Goal: Task Accomplishment & Management: Manage account settings

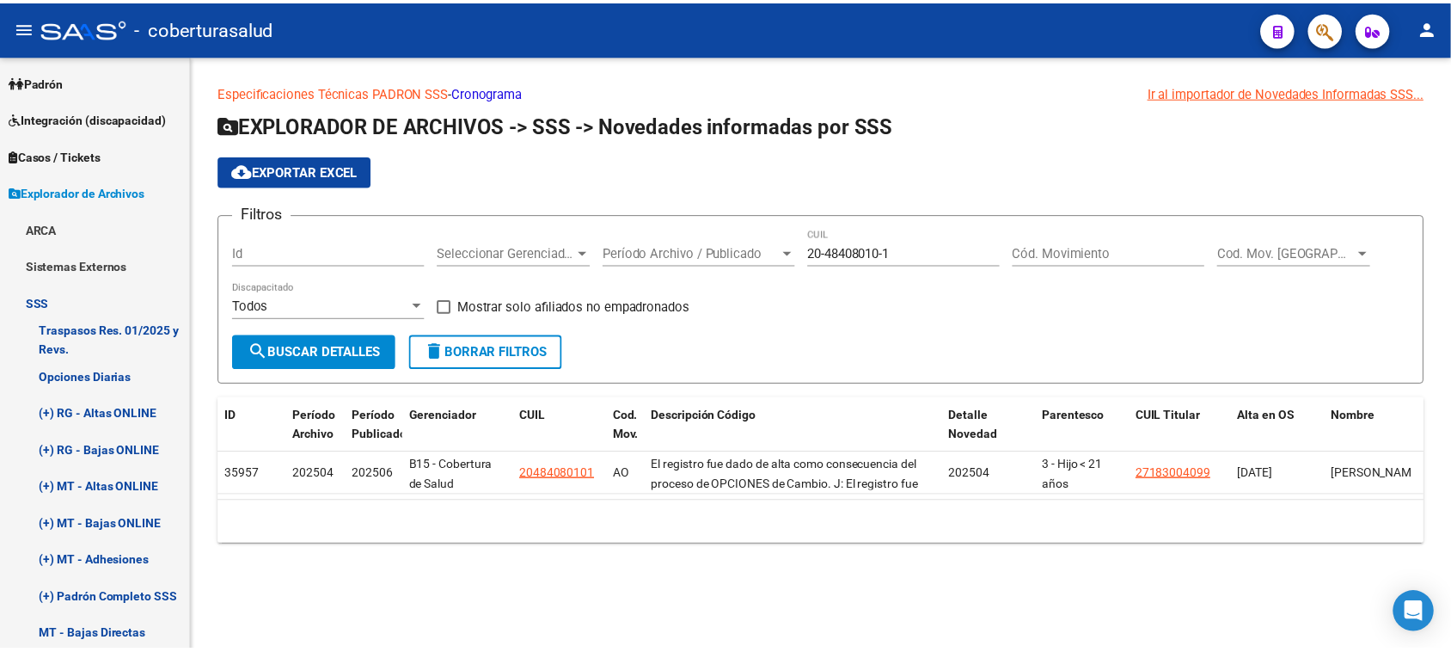
scroll to position [49, 0]
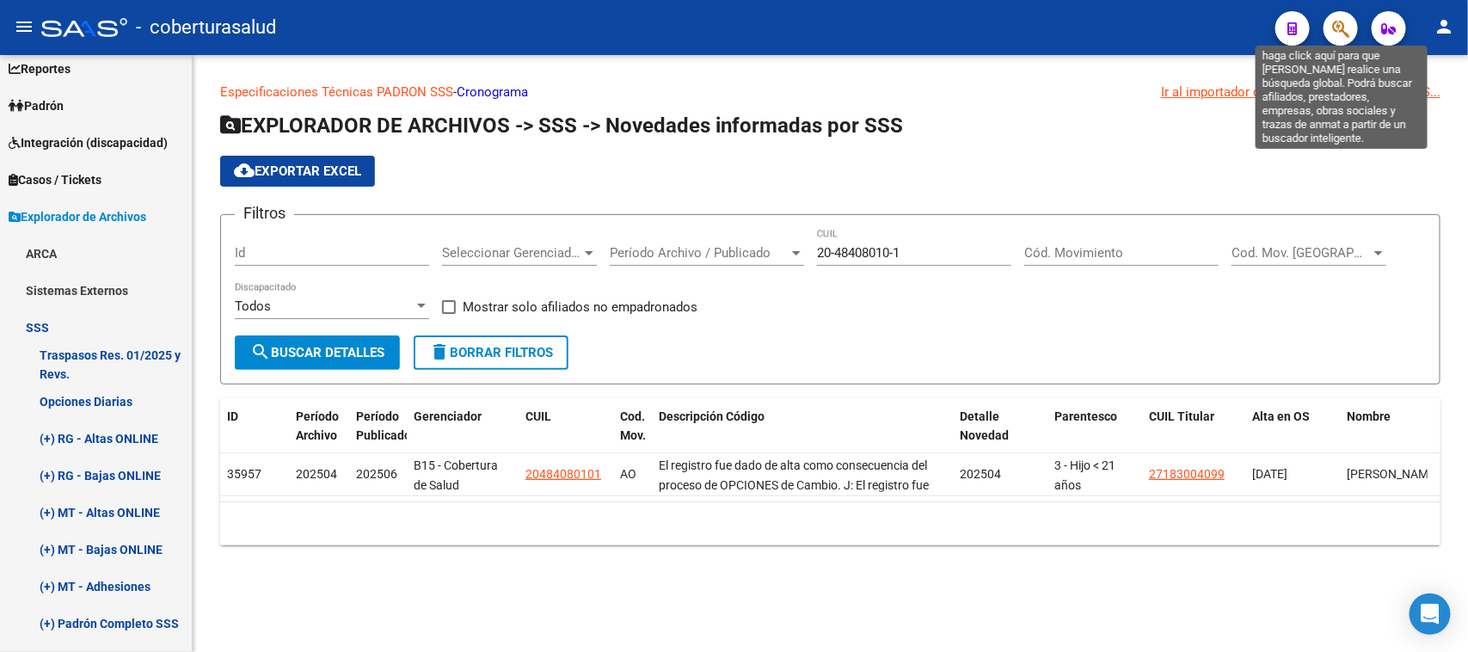
click at [1341, 27] on icon "button" at bounding box center [1340, 29] width 17 height 20
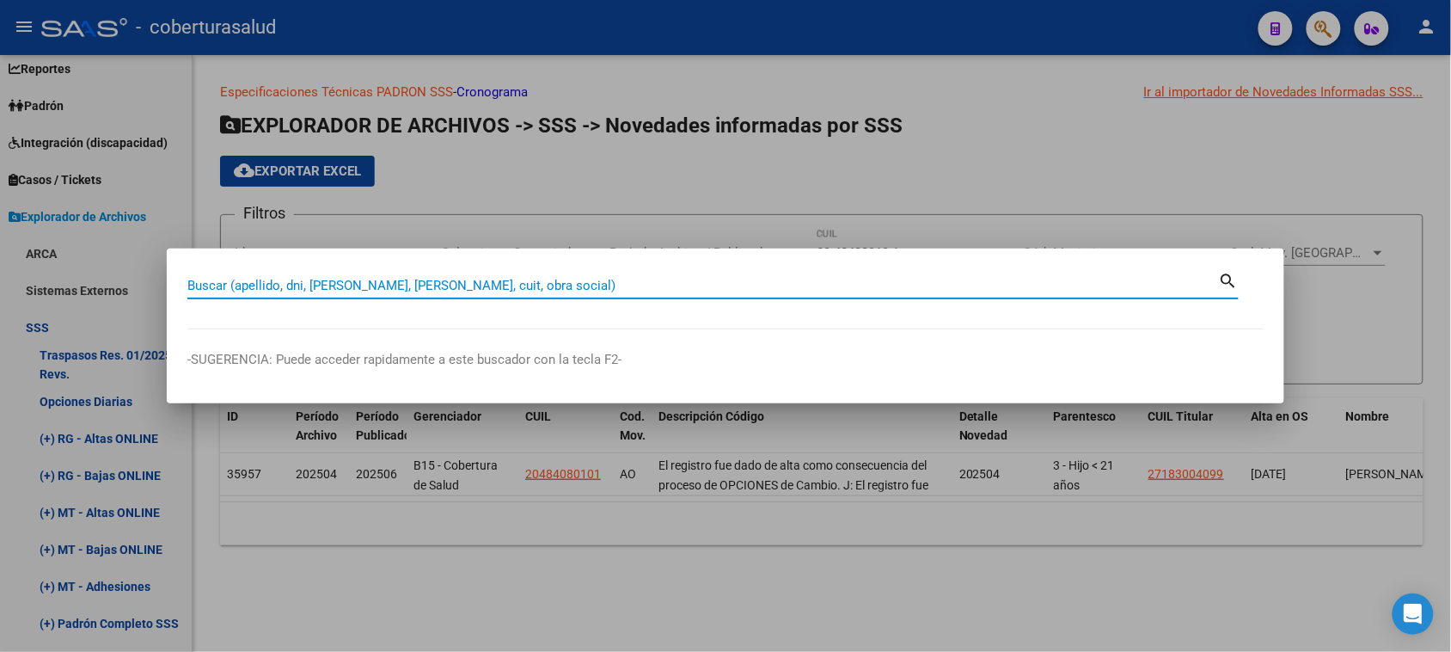
click at [371, 278] on input "Buscar (apellido, dni, [PERSON_NAME], [PERSON_NAME], cuit, obra social)" at bounding box center [703, 285] width 1032 height 15
paste input "47589019"
type input "47589019"
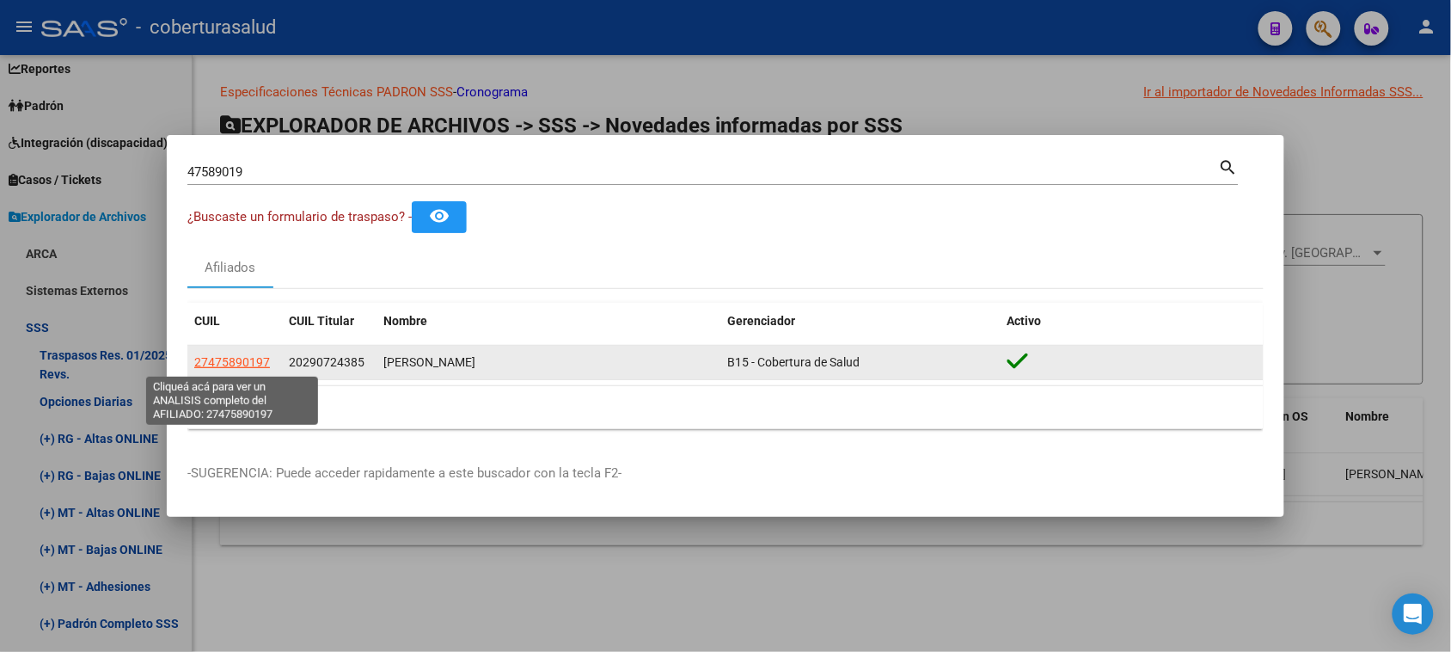
click at [233, 358] on span "27475890197" at bounding box center [232, 362] width 76 height 14
type textarea "27475890197"
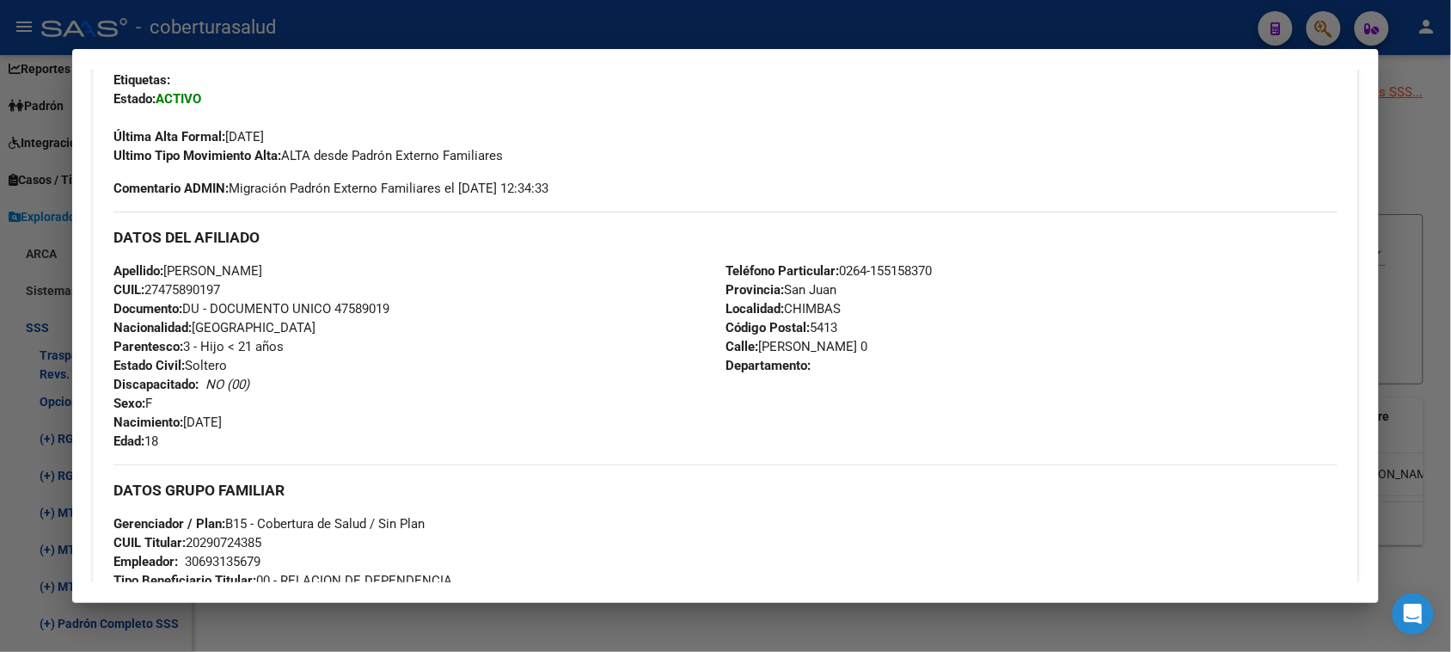
scroll to position [430, 0]
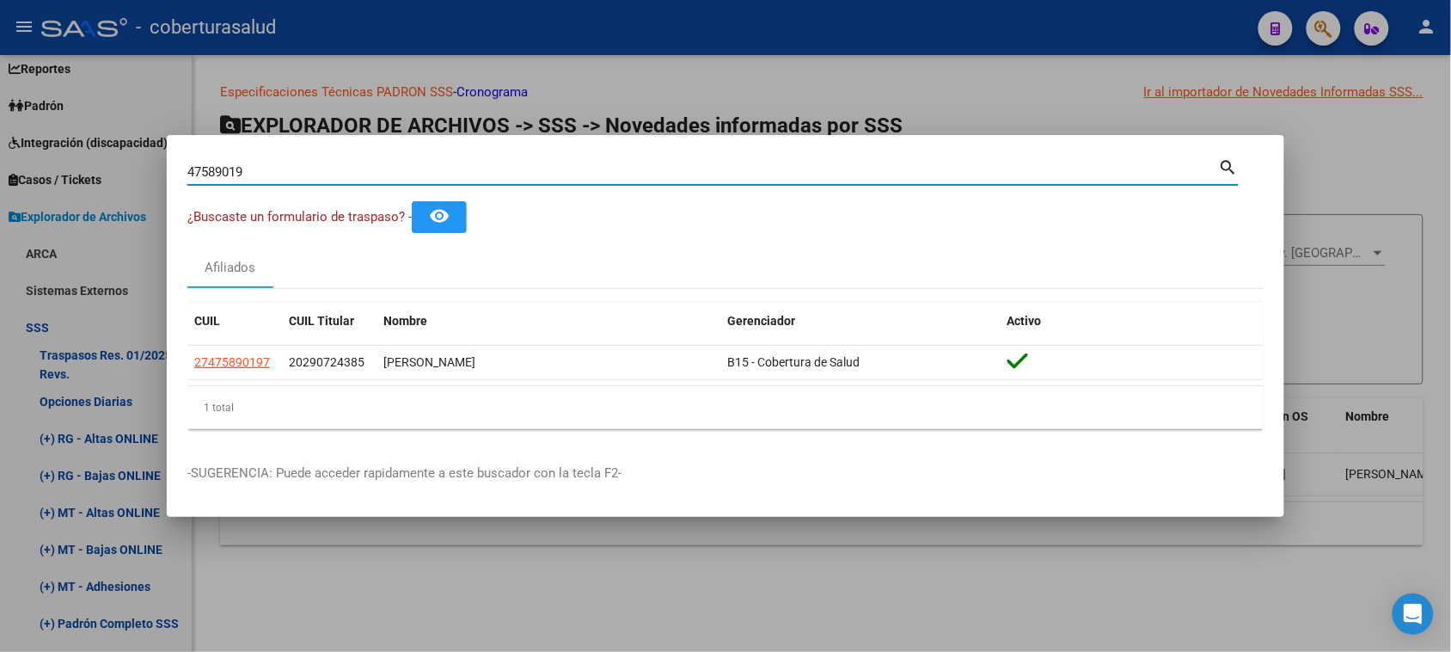
drag, startPoint x: 285, startPoint y: 165, endPoint x: 0, endPoint y: 168, distance: 284.6
click at [0, 168] on div "47589019 Buscar (apellido, dni, cuil, nro traspaso, cuit, obra social) search ¿…" at bounding box center [725, 326] width 1451 height 652
paste input "56430621"
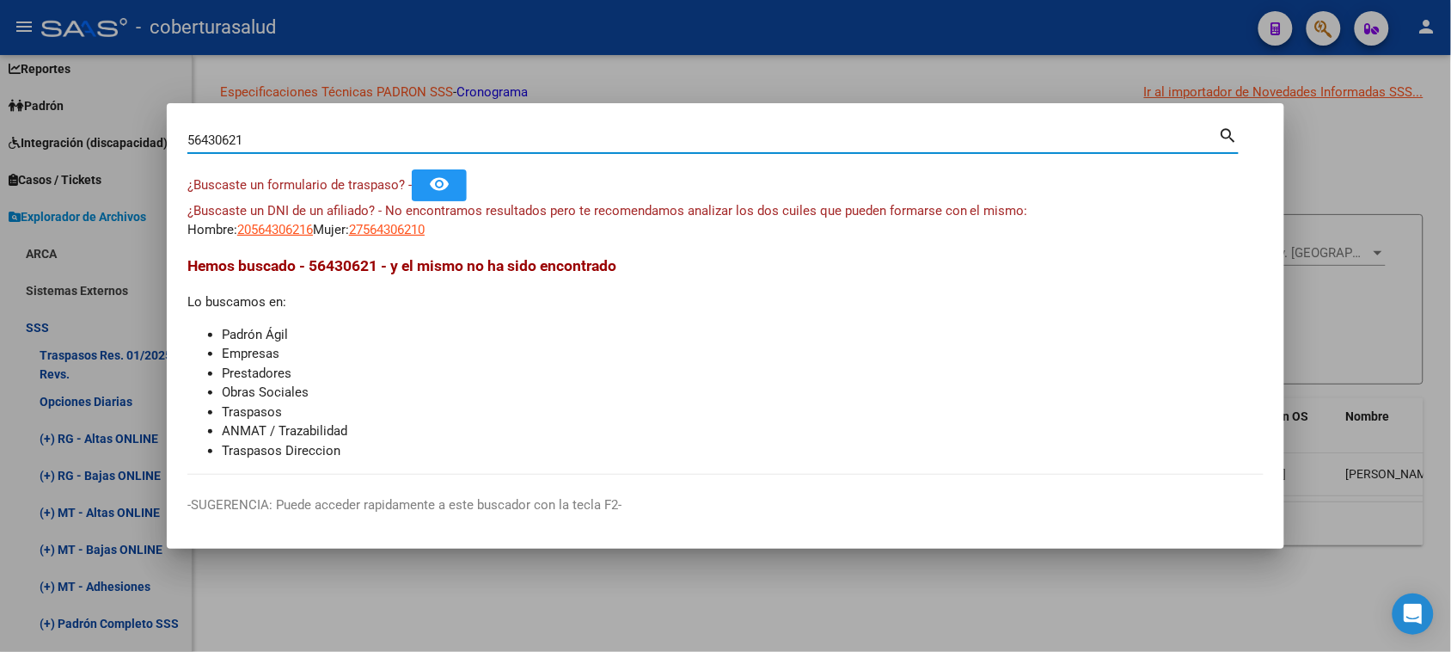
click at [275, 142] on input "56430621" at bounding box center [703, 139] width 1032 height 15
paste input "32313598"
type input "32313598"
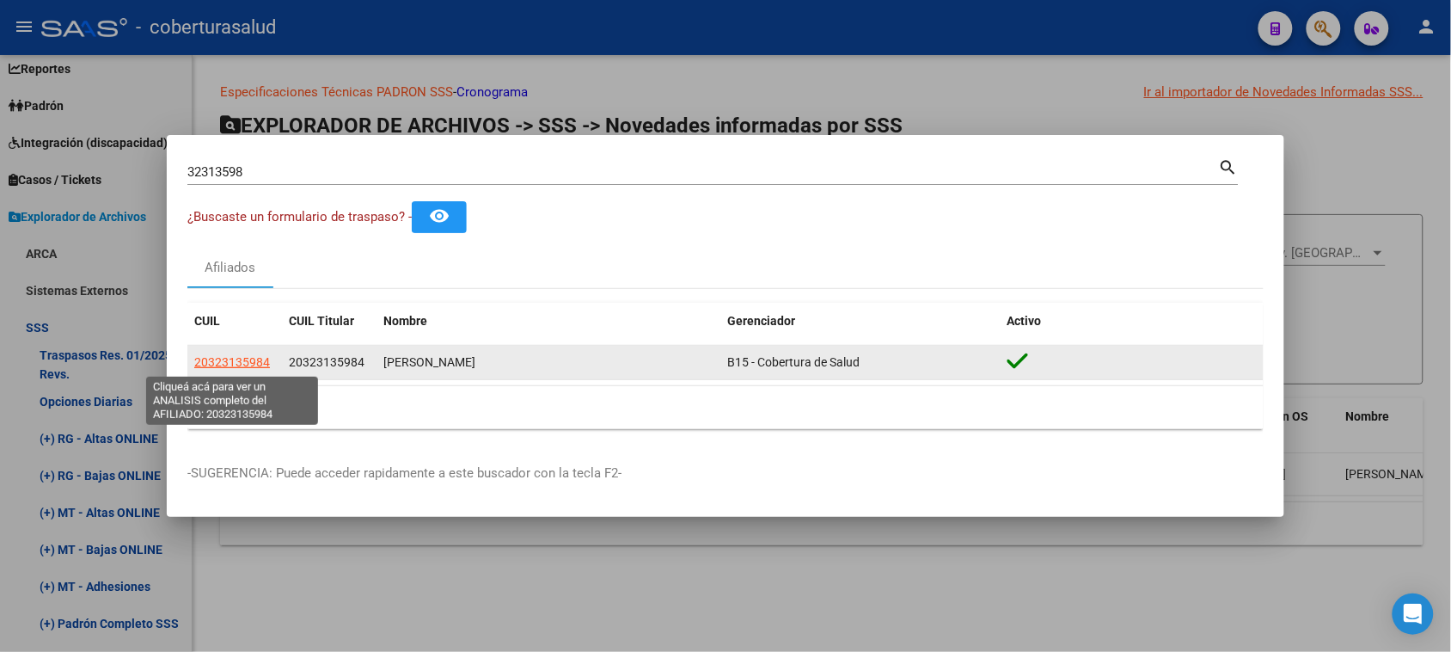
click at [216, 361] on span "20323135984" at bounding box center [232, 362] width 76 height 14
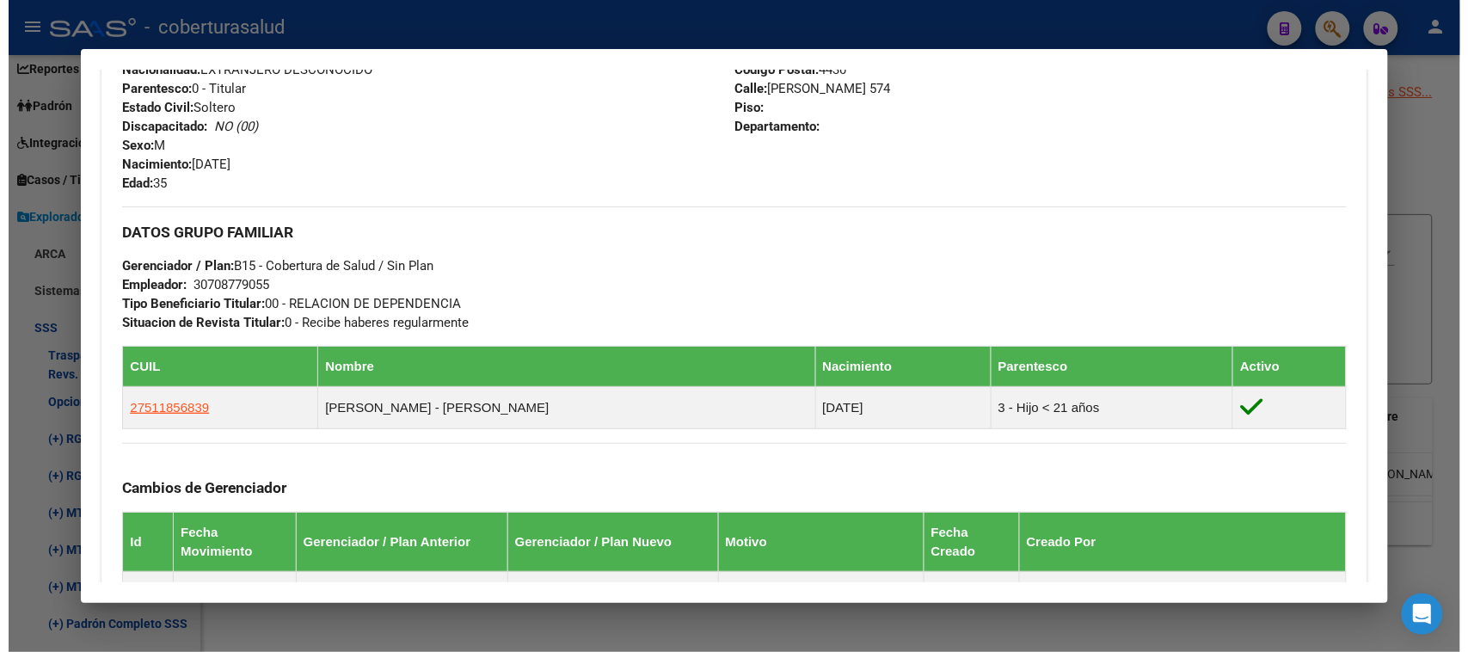
scroll to position [752, 0]
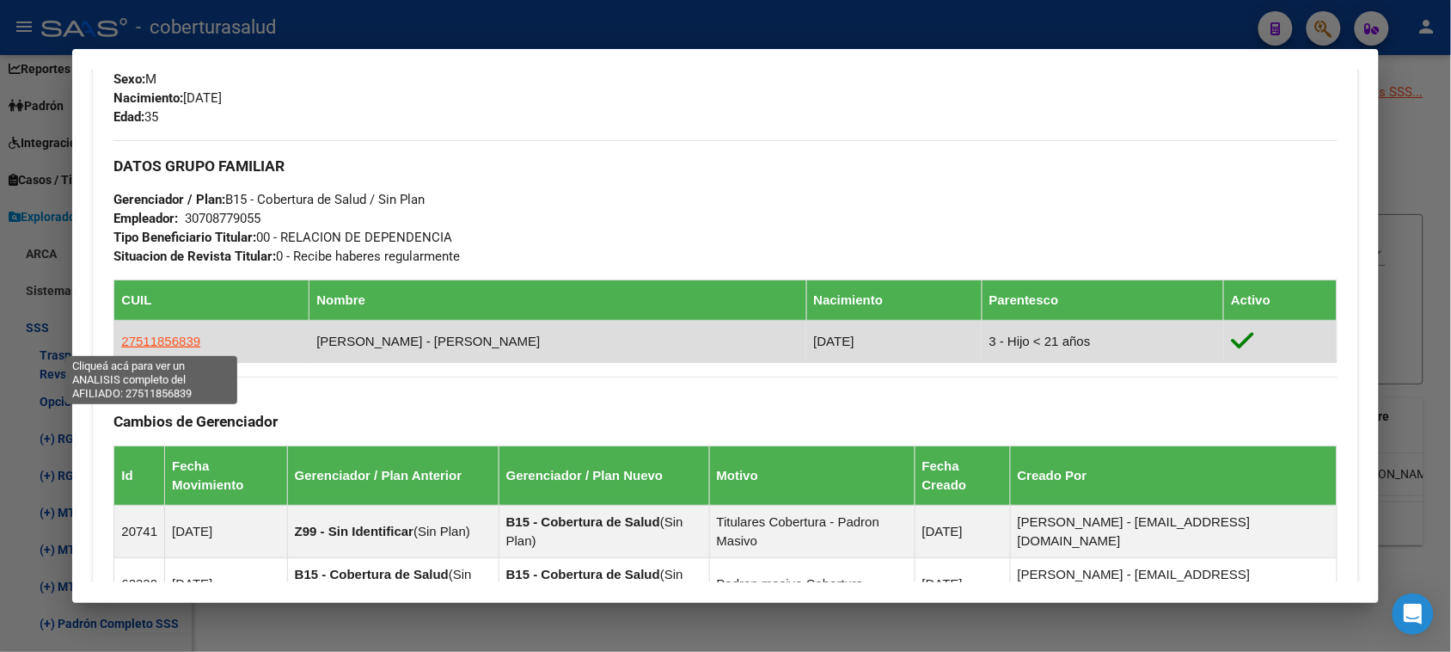
click at [156, 341] on span "27511856839" at bounding box center [160, 341] width 79 height 15
type textarea "27511856839"
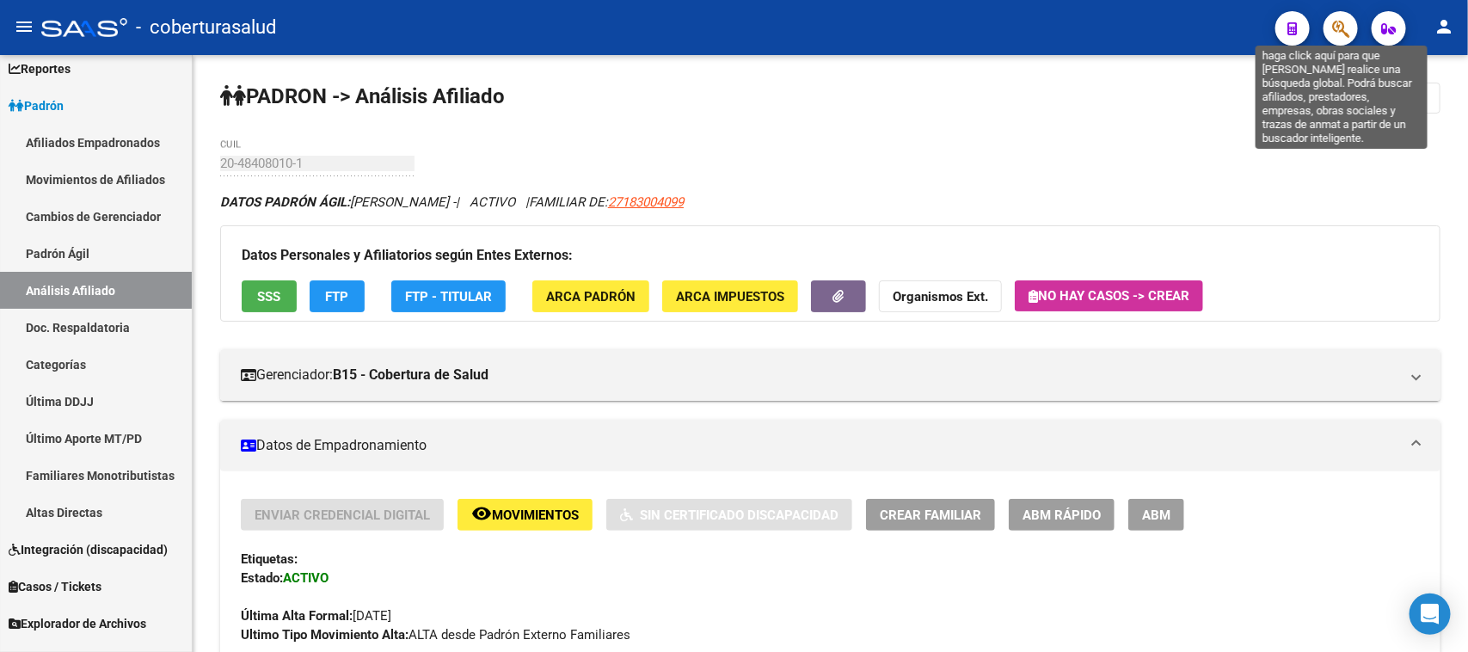
click at [1339, 34] on icon "button" at bounding box center [1340, 29] width 17 height 20
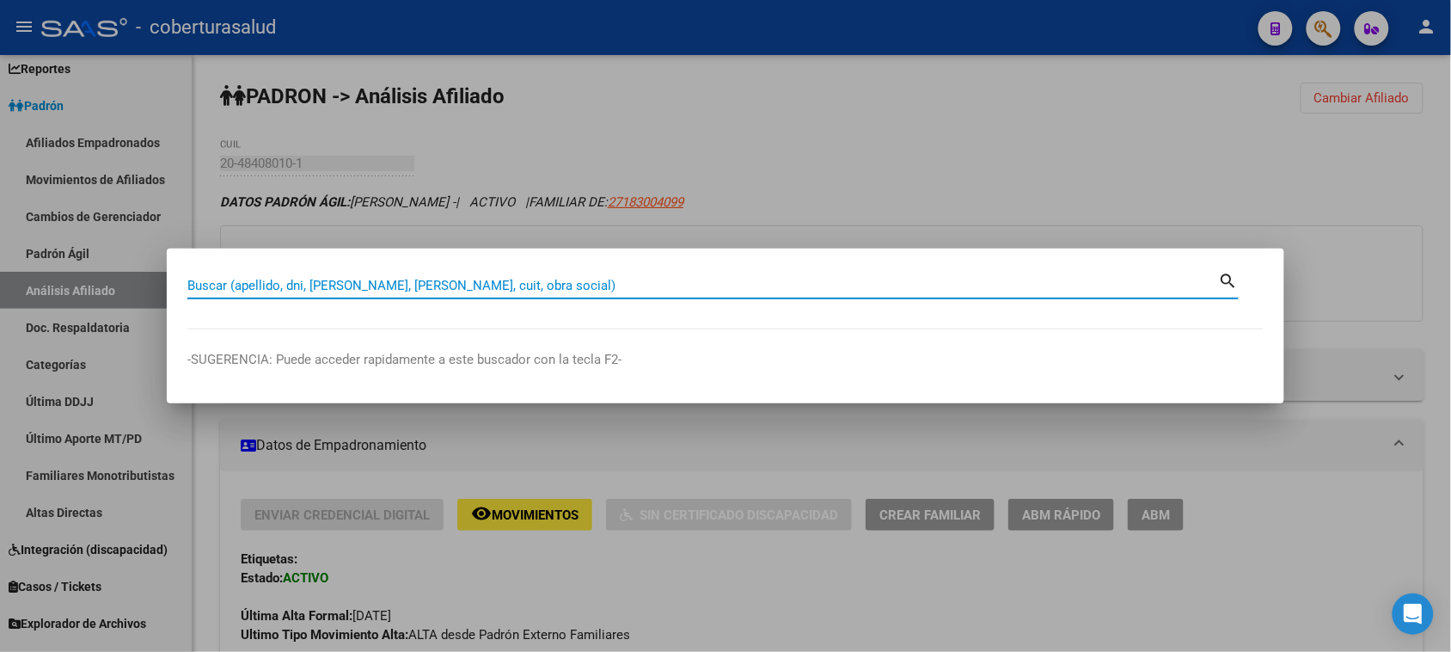
paste input "32313598"
type input "32313598"
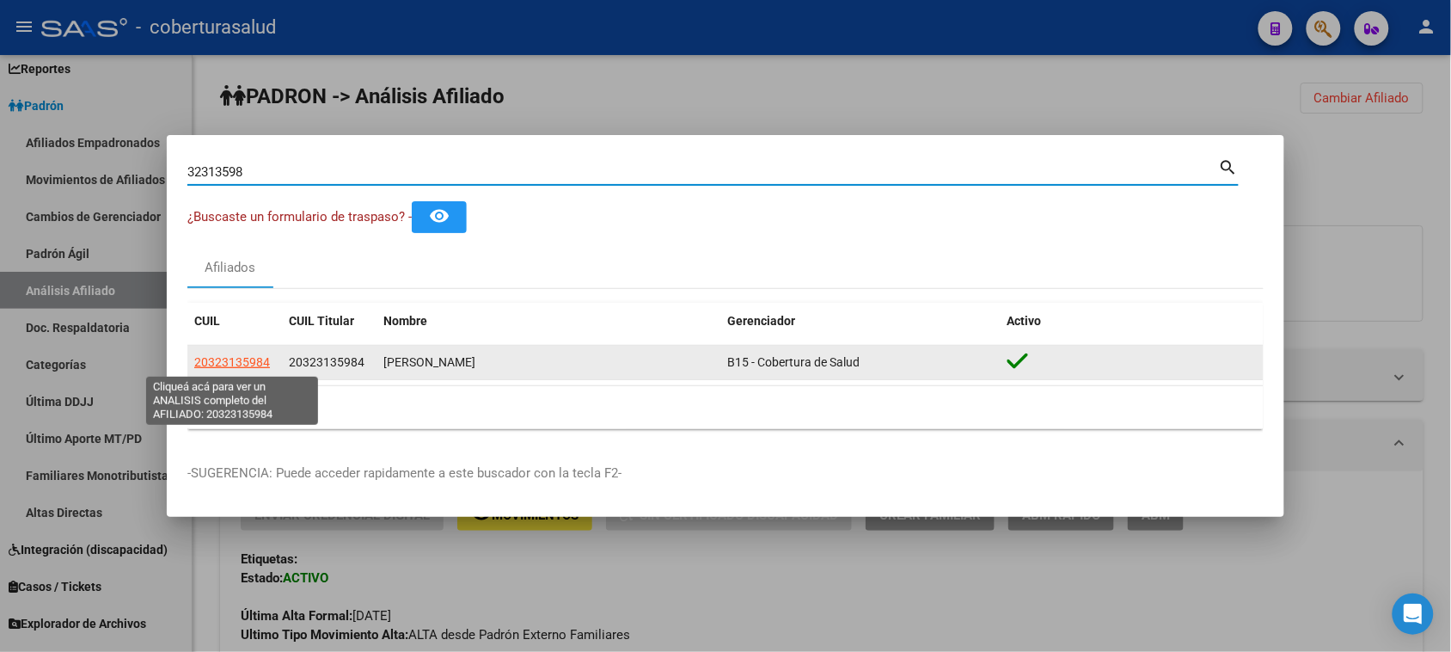
click at [235, 359] on span "20323135984" at bounding box center [232, 362] width 76 height 14
type textarea "20323135984"
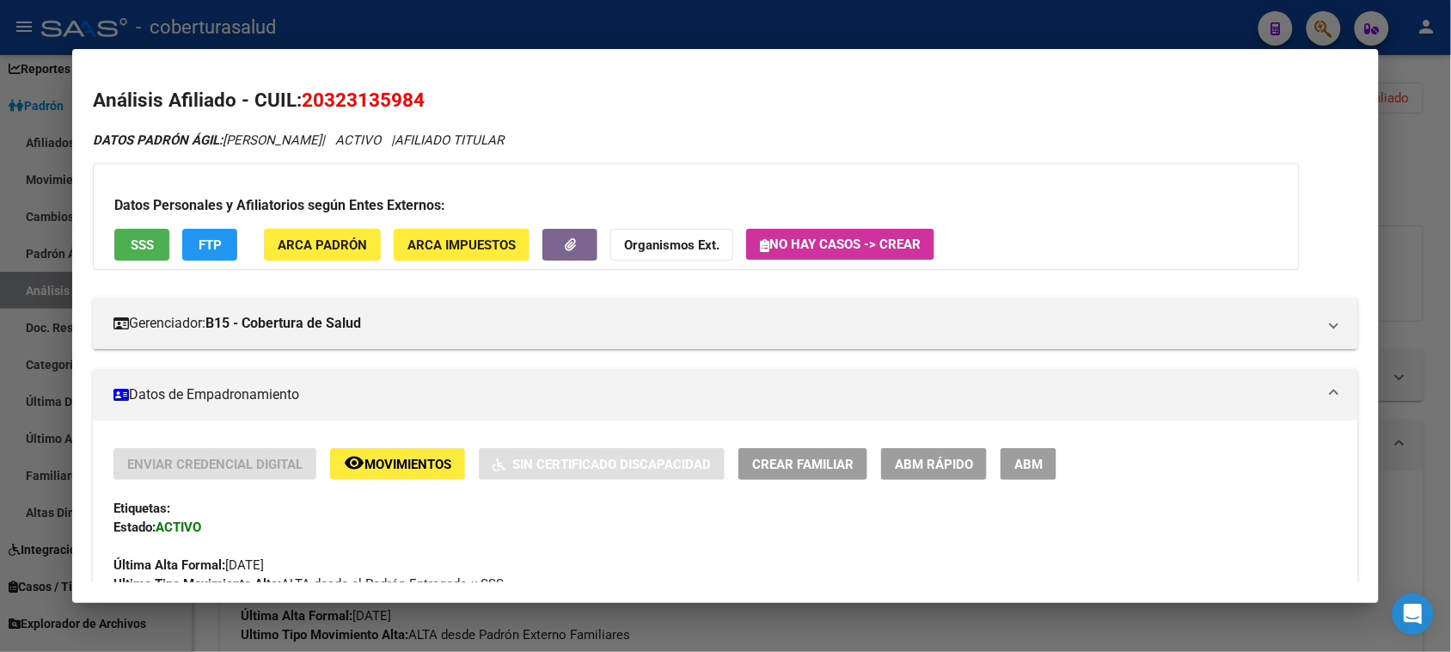
click at [1017, 457] on span "ABM" at bounding box center [1029, 464] width 28 height 15
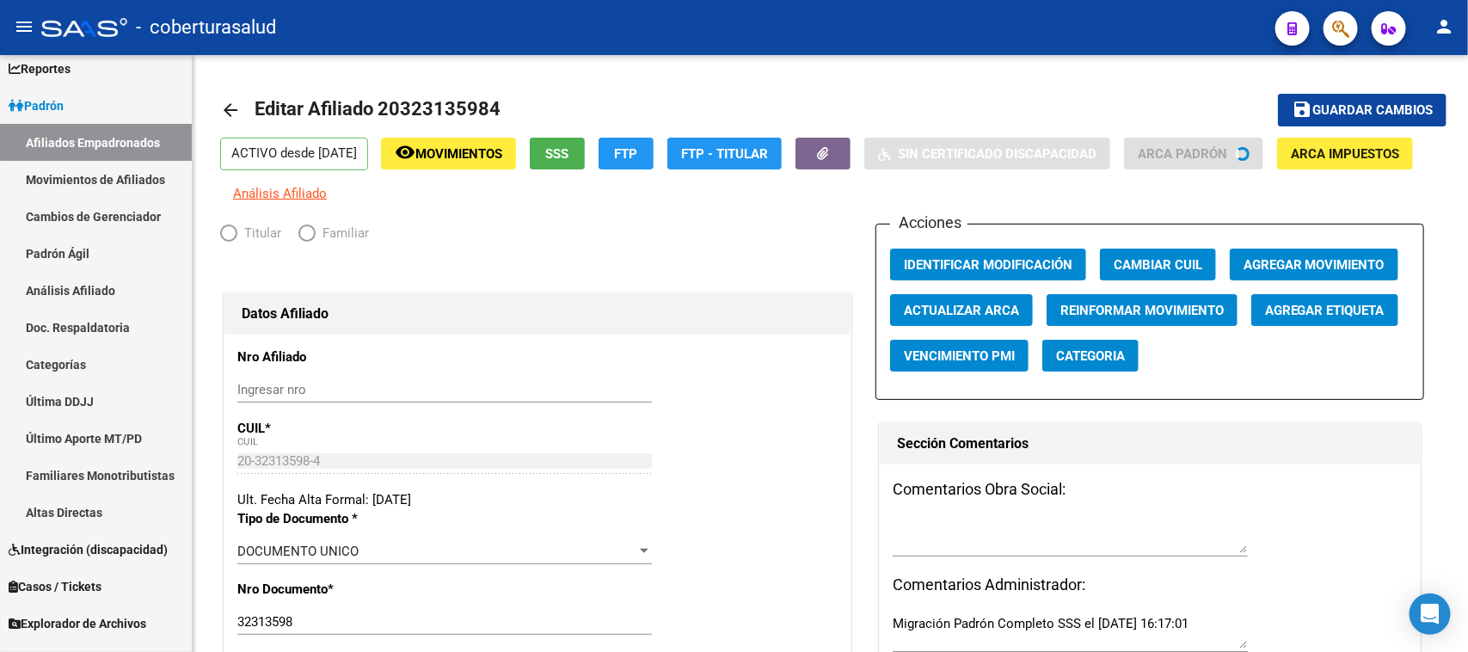
radio input "true"
type input "30-70877905-5"
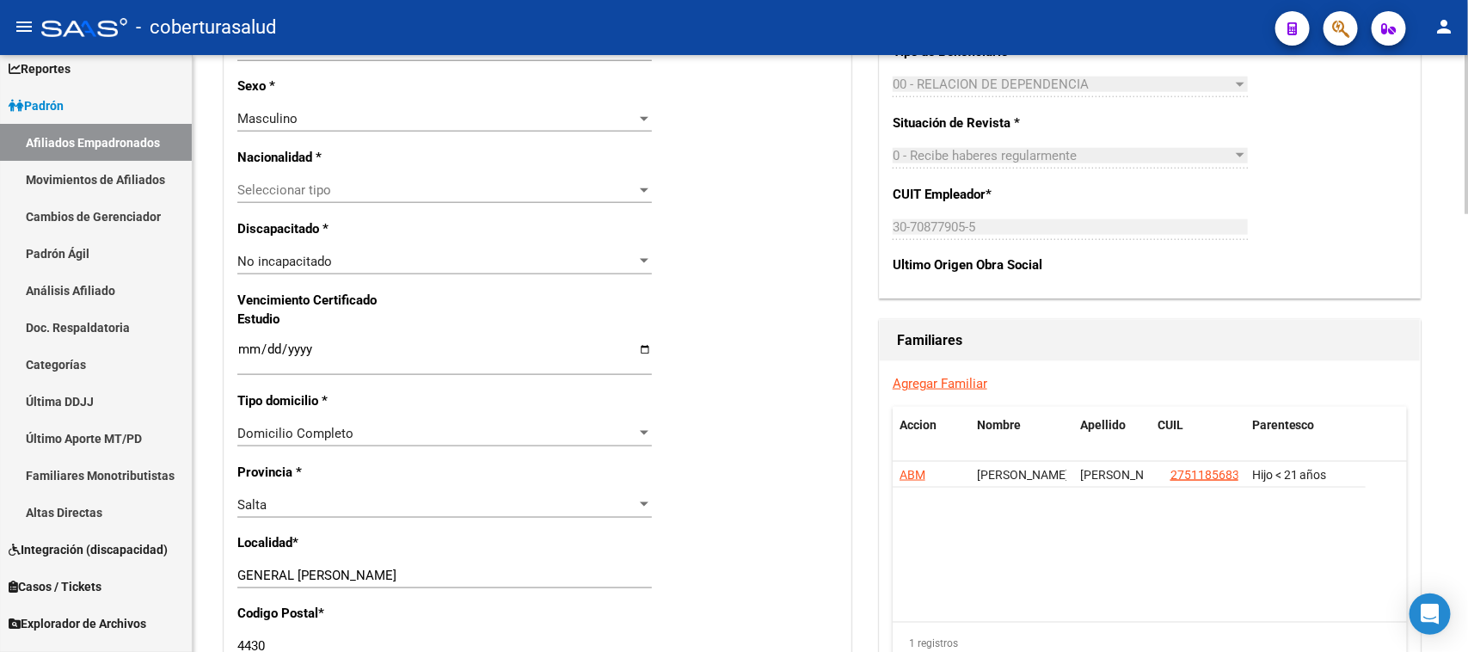
scroll to position [967, 0]
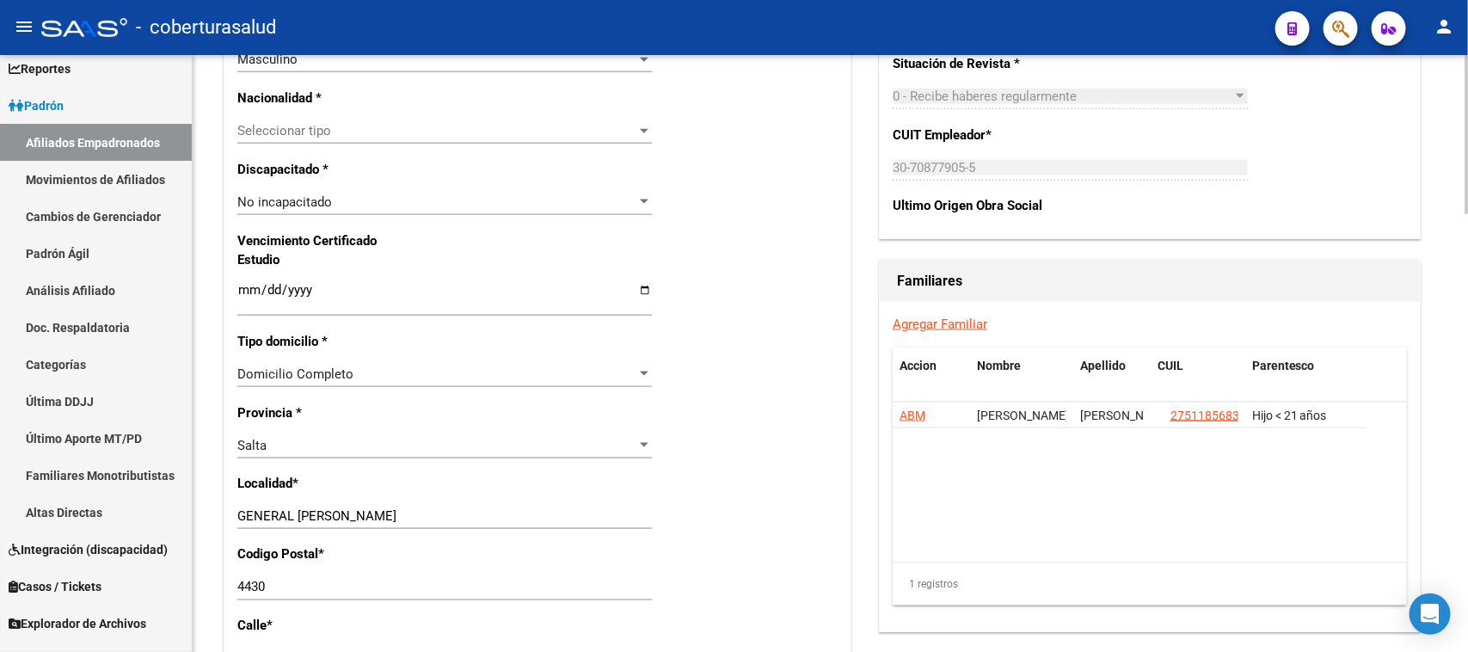
click at [964, 321] on link "Agregar Familiar" at bounding box center [939, 323] width 95 height 15
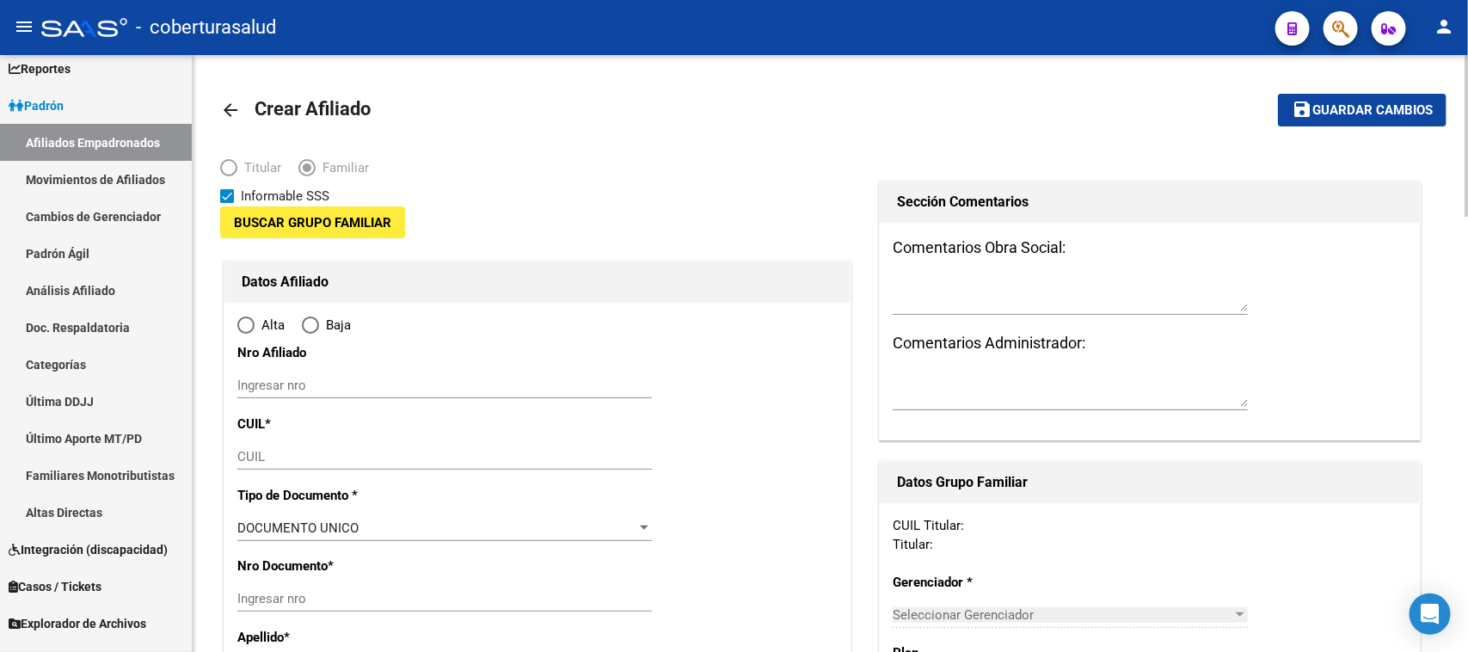
type input "30-70877905-5"
type input "GENERAL [PERSON_NAME]"
type input "4430"
type input "[PERSON_NAME] 574"
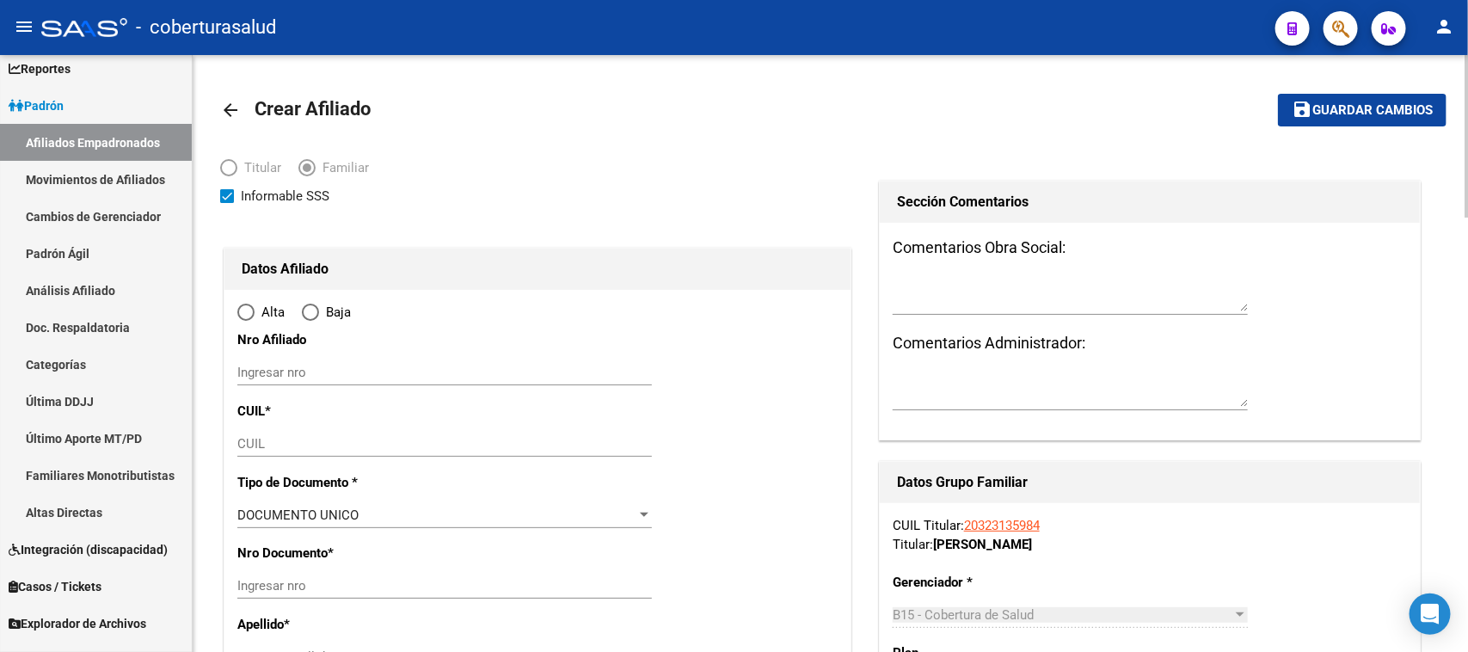
radio input "true"
type input "30-70877905-5"
click at [323, 438] on input "CUIL" at bounding box center [444, 443] width 414 height 15
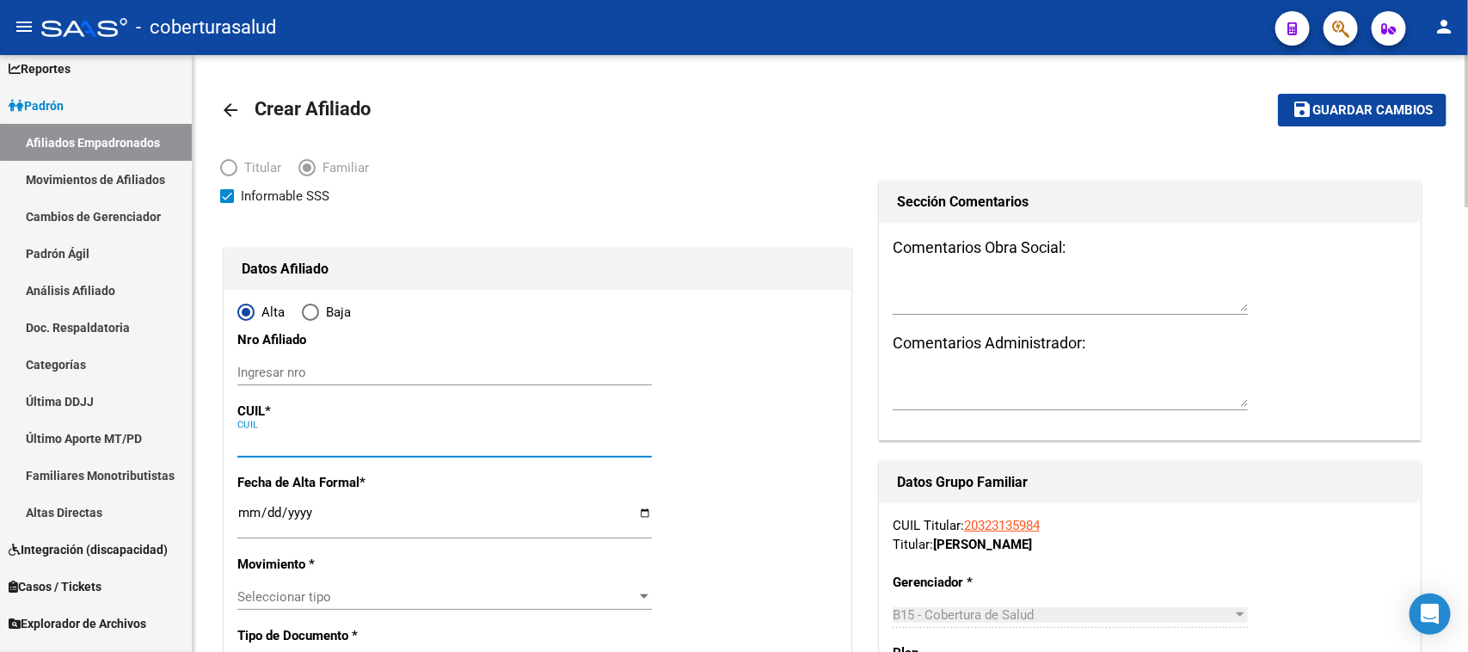
paste input "20-56430621-6"
type input "20-56430621-6"
type input "56430621"
type input "[PERSON_NAME]"
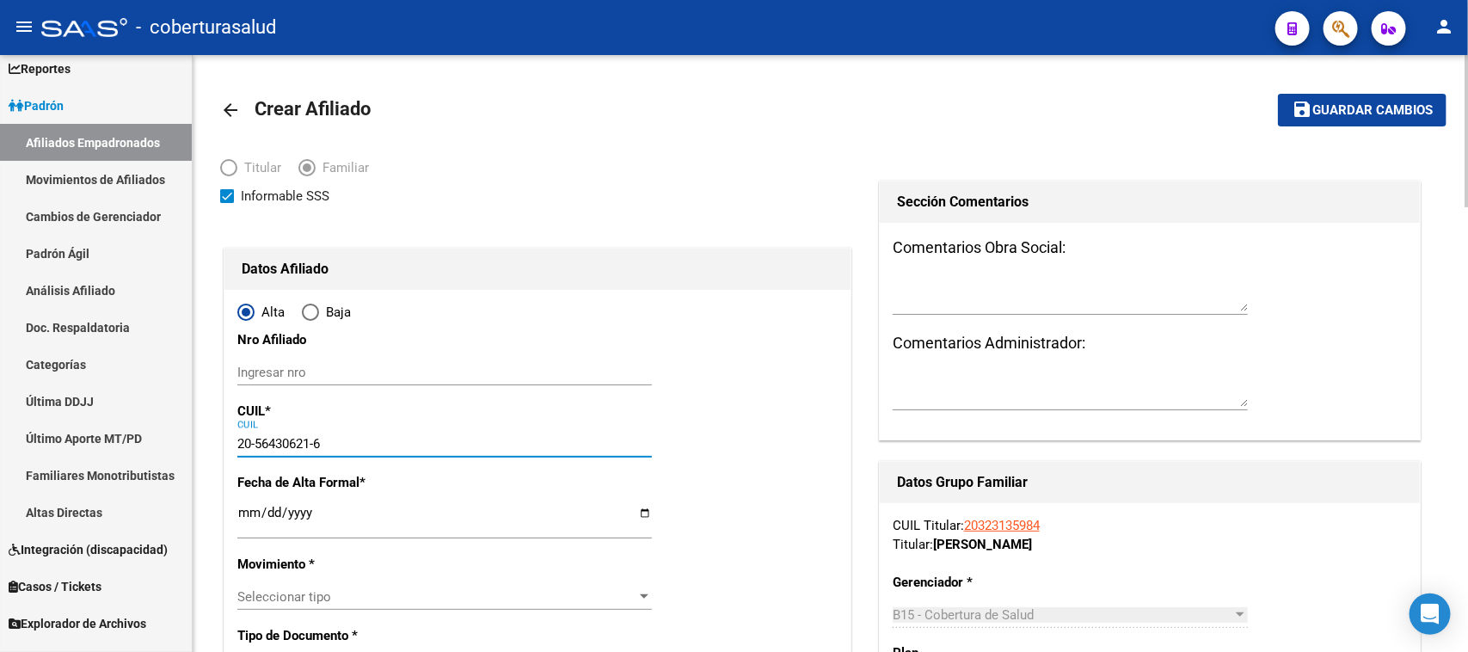
type input "[DATE]"
type input "GENERAL [PERSON_NAME]"
type input "B OBRERO CALLE ALBER"
type input "574"
type input "20-56430621-6"
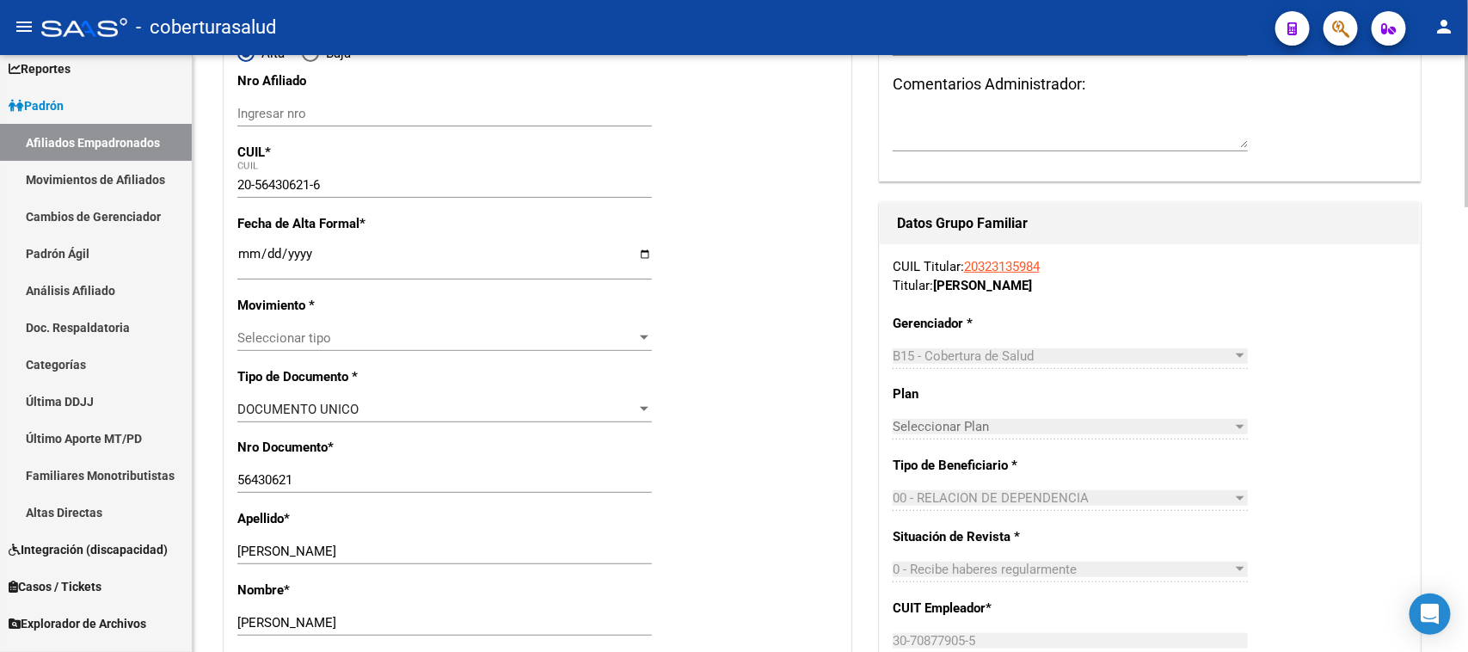
scroll to position [322, 0]
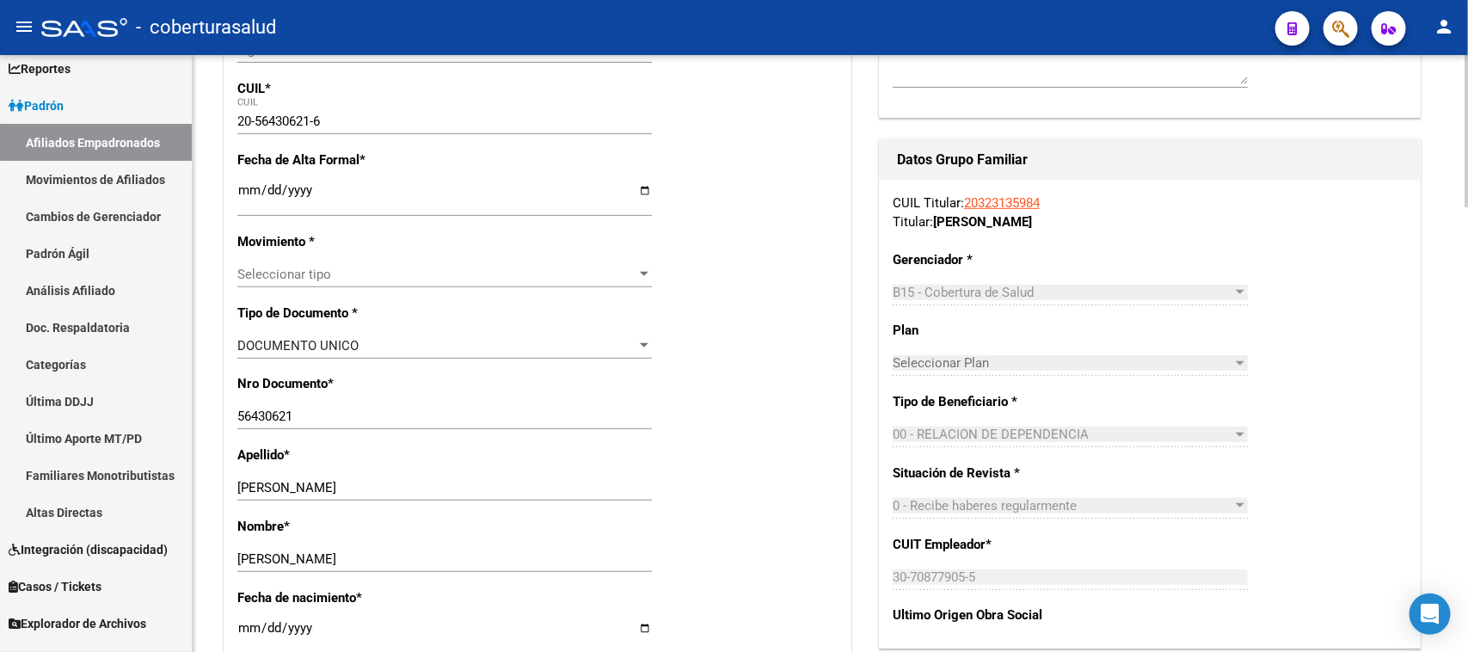
click at [237, 193] on input "Ingresar fecha" at bounding box center [444, 197] width 414 height 28
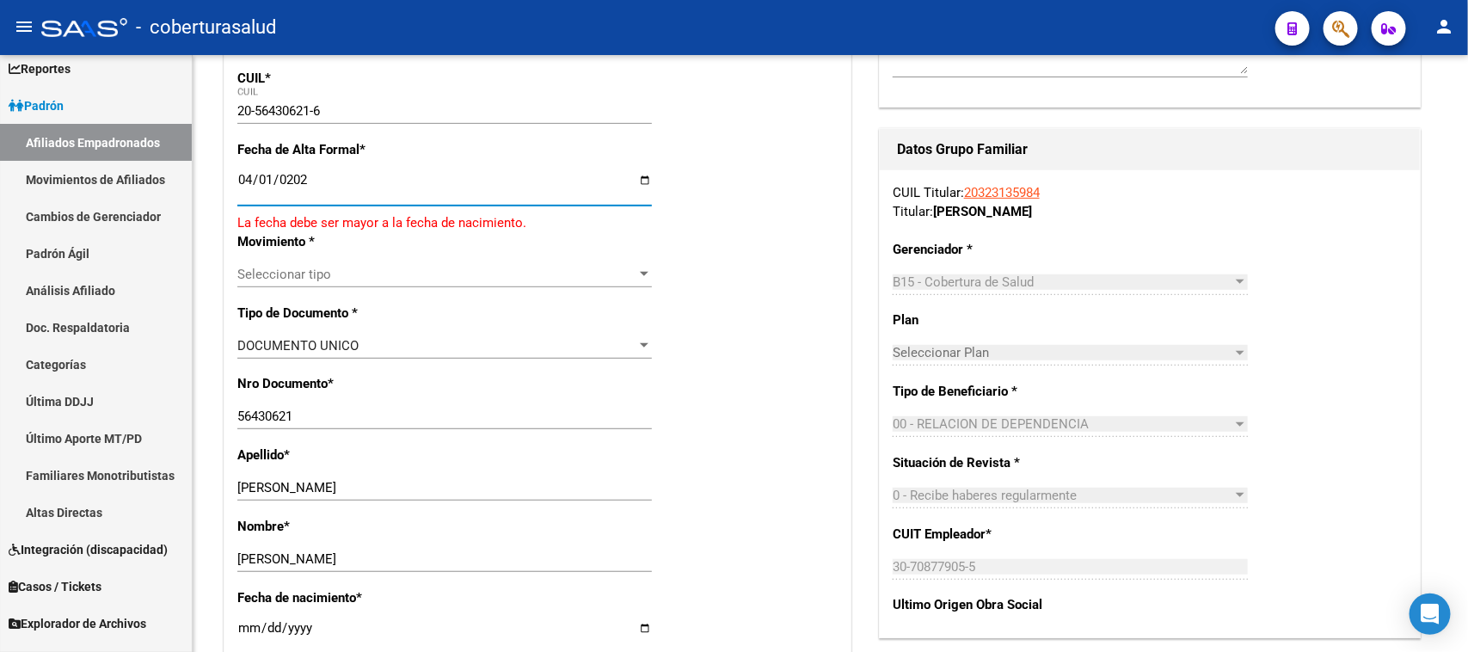
type input "[DATE]"
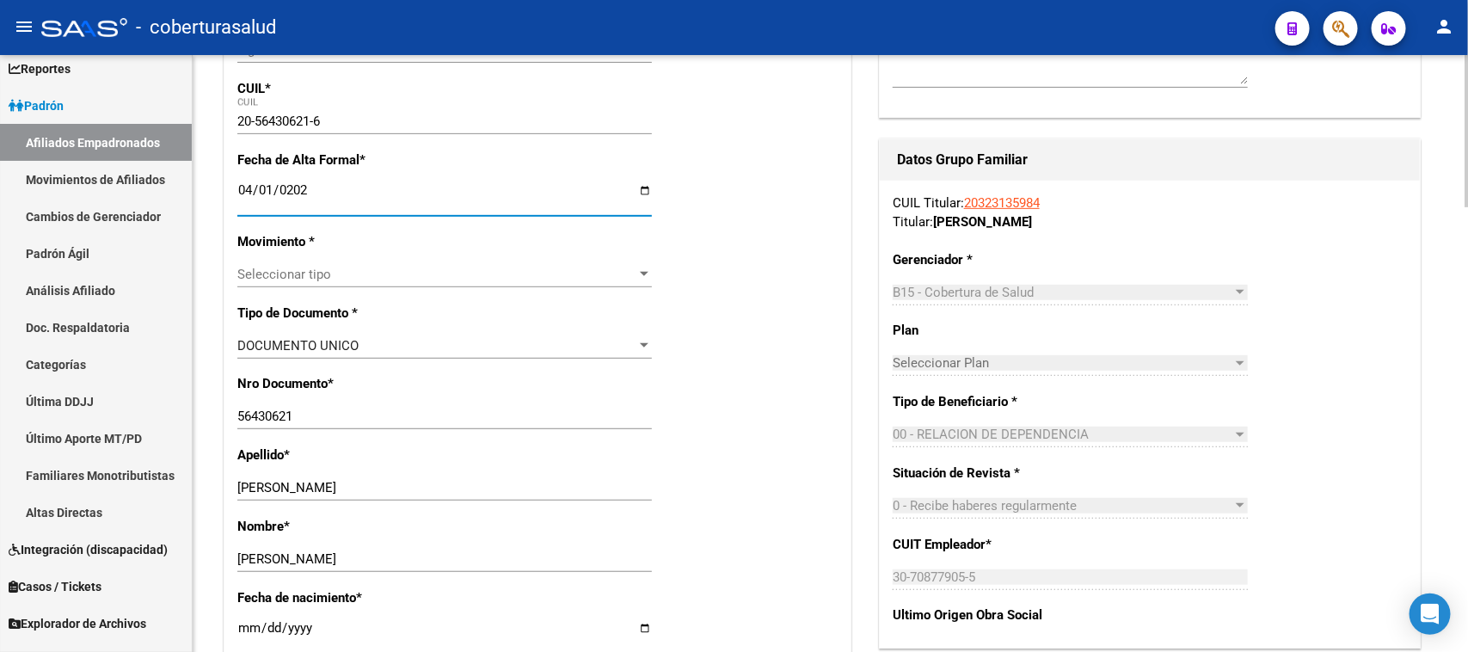
click at [434, 280] on span "Seleccionar tipo" at bounding box center [436, 274] width 399 height 15
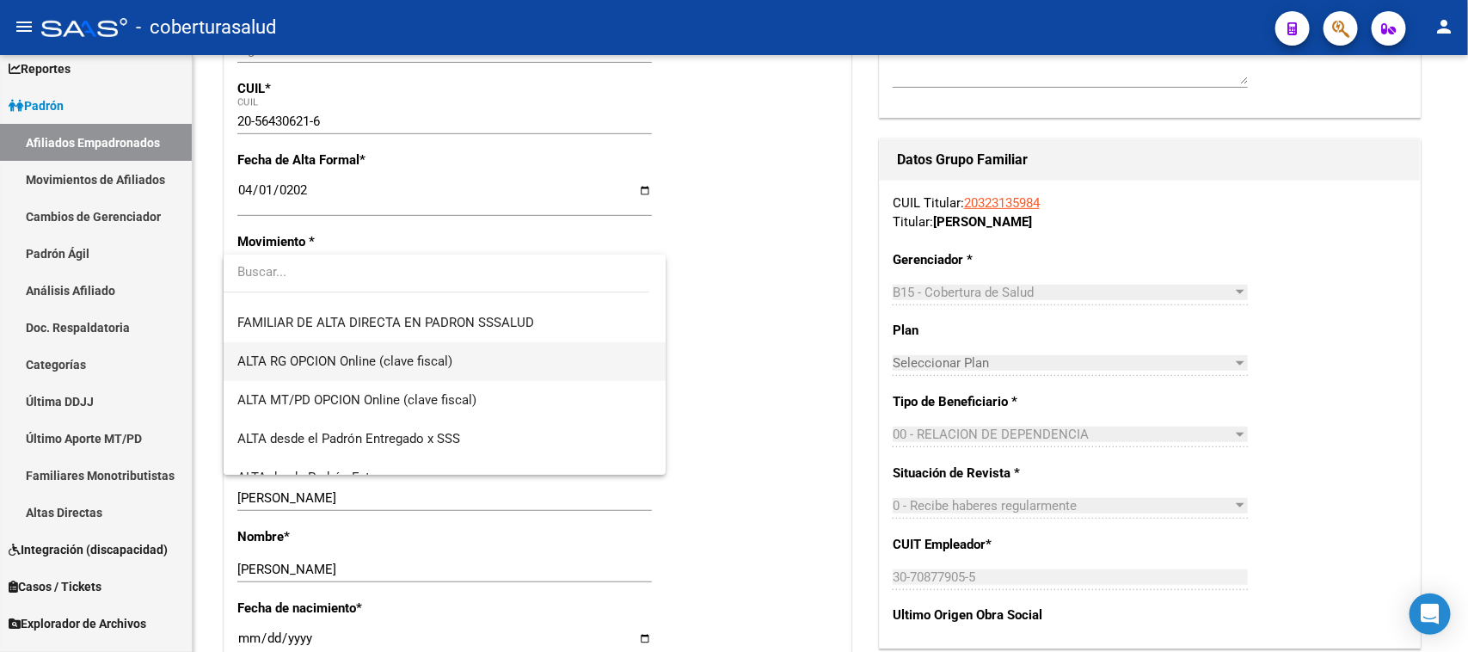
scroll to position [269, 0]
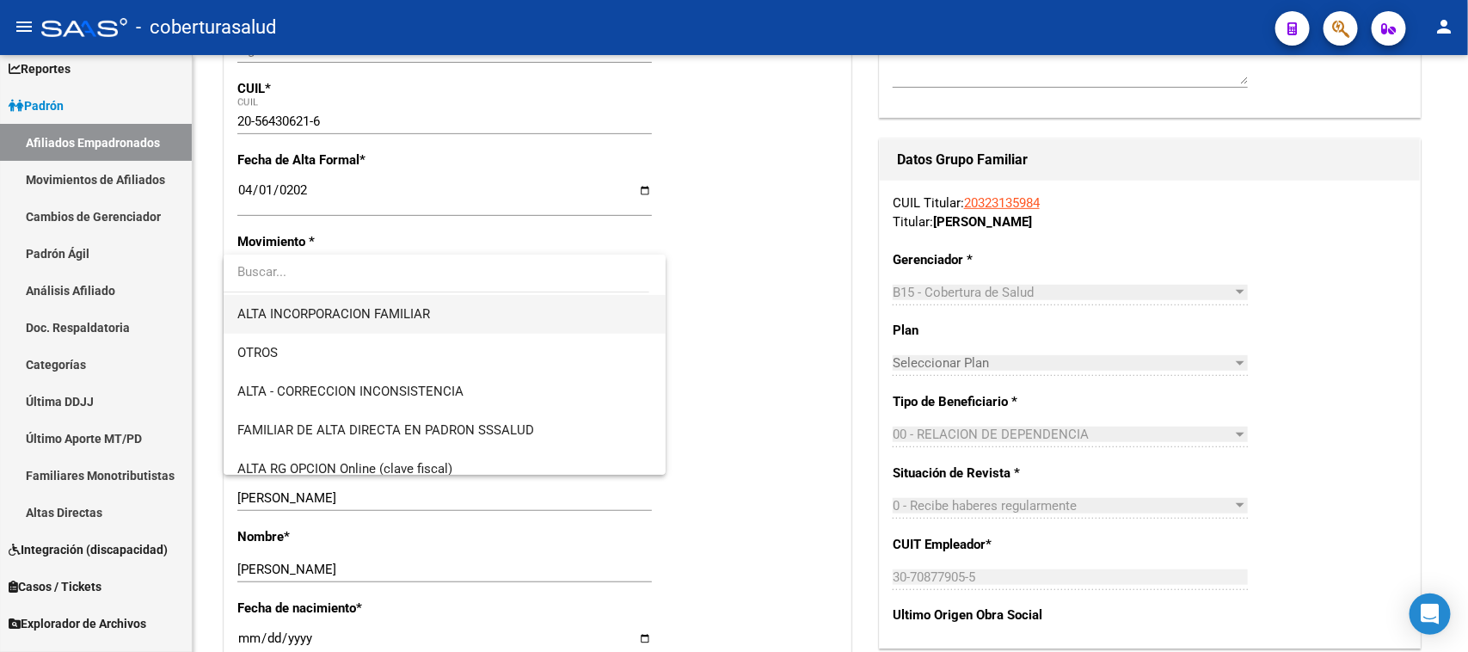
click at [471, 315] on span "ALTA INCORPORACION FAMILIAR" at bounding box center [444, 314] width 414 height 39
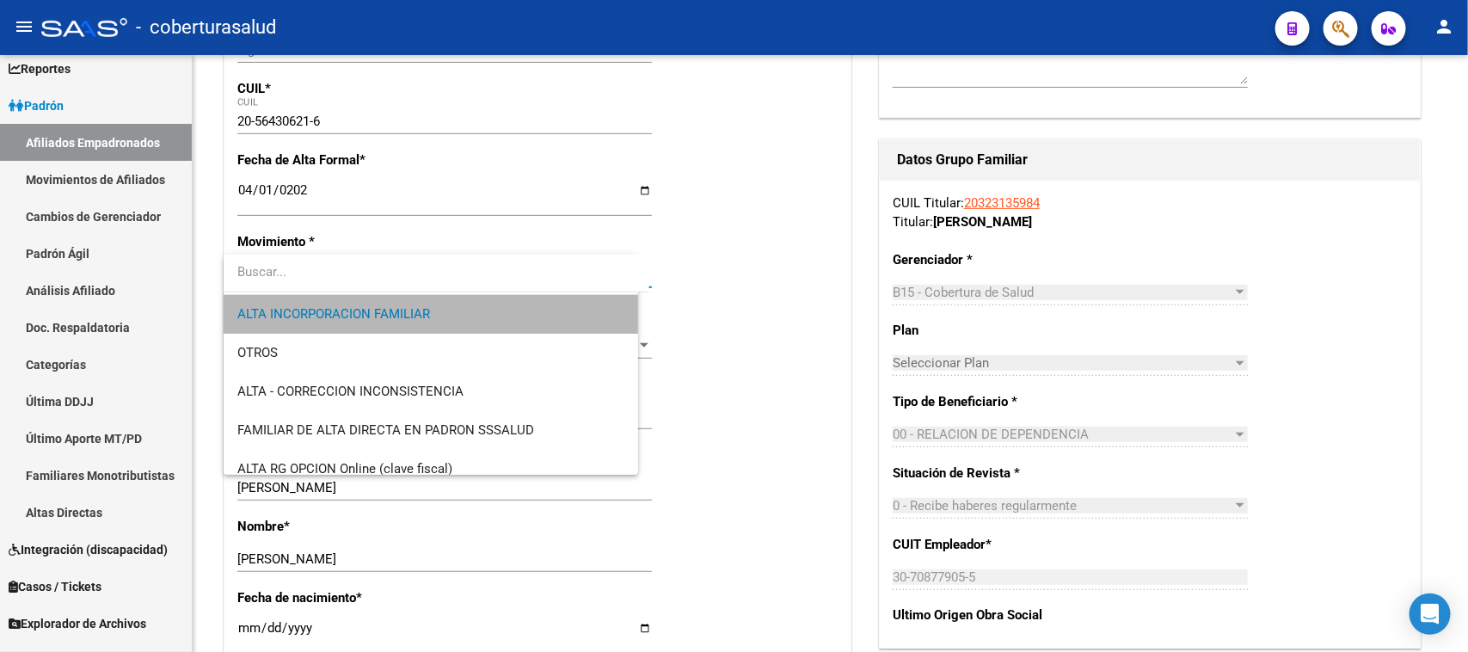
scroll to position [271, 0]
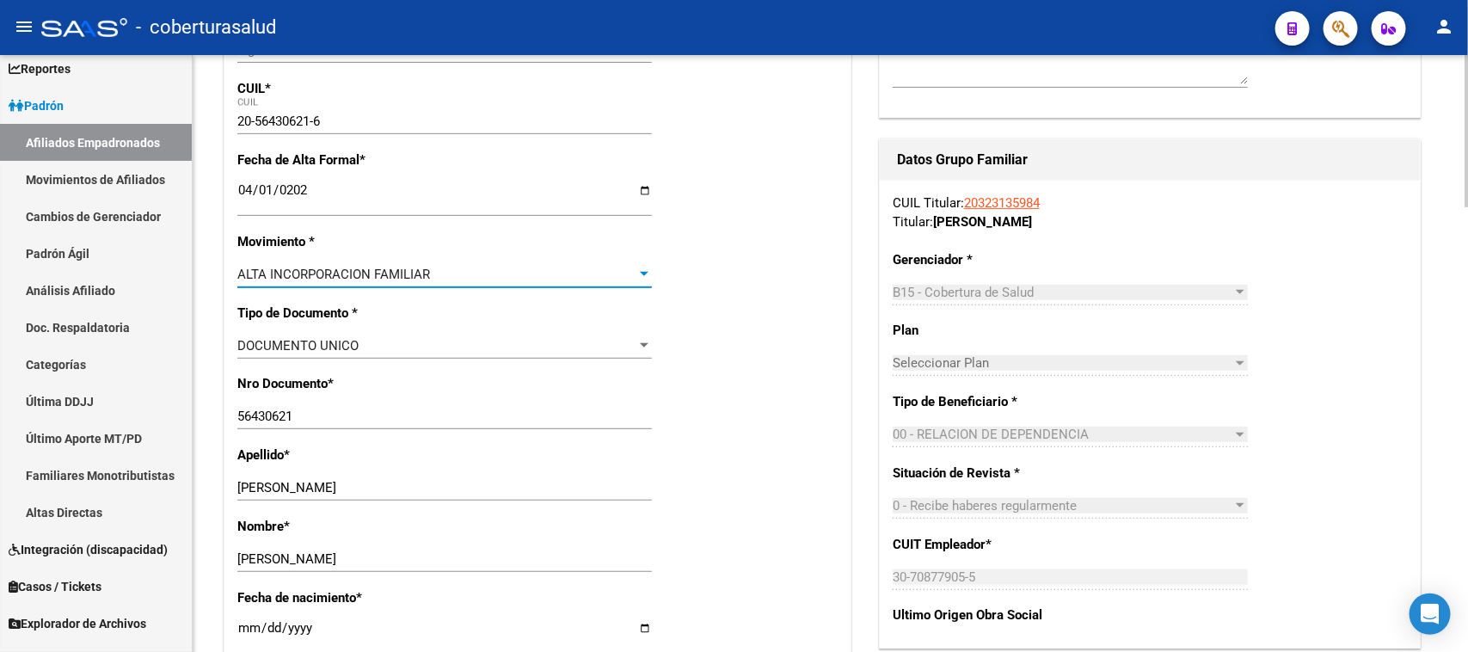
click at [821, 470] on div "Apellido * [PERSON_NAME] apellido" at bounding box center [537, 480] width 600 height 71
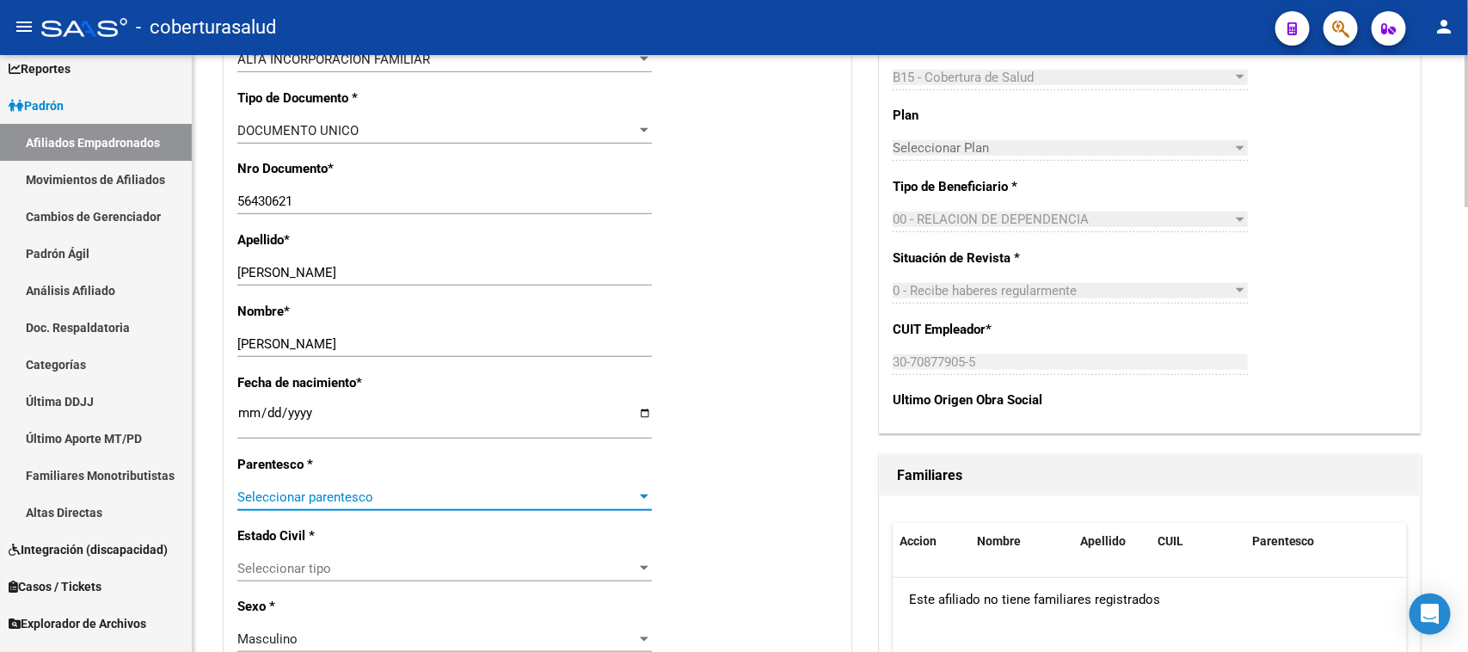
click at [430, 491] on span "Seleccionar parentesco" at bounding box center [436, 496] width 399 height 15
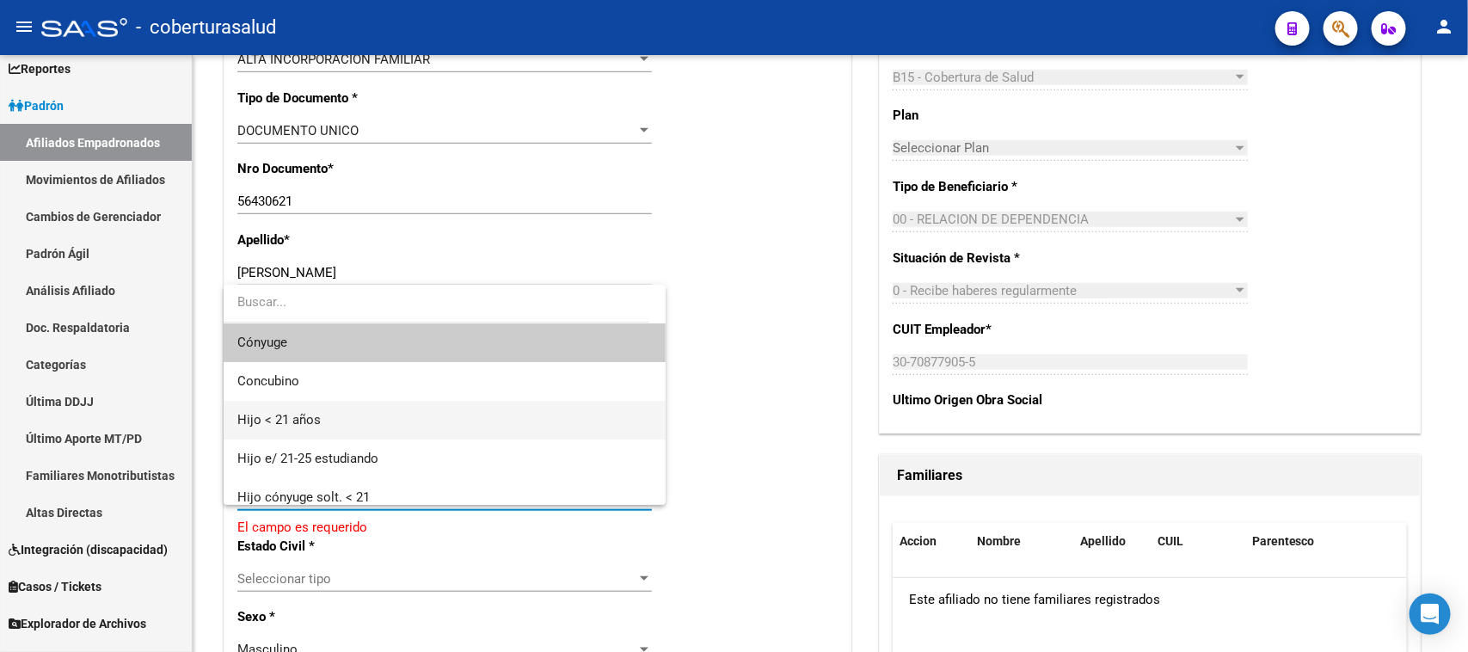
click at [380, 415] on span "Hijo < 21 años" at bounding box center [444, 420] width 414 height 39
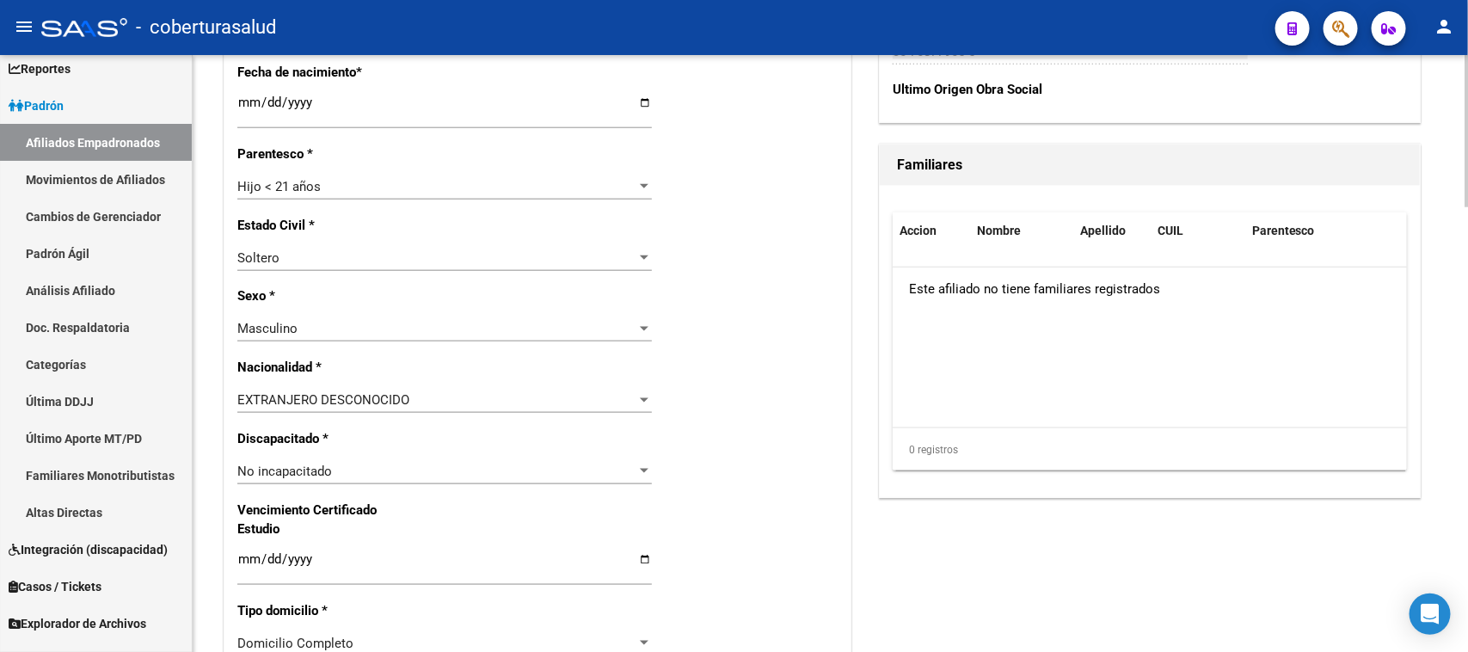
scroll to position [860, 0]
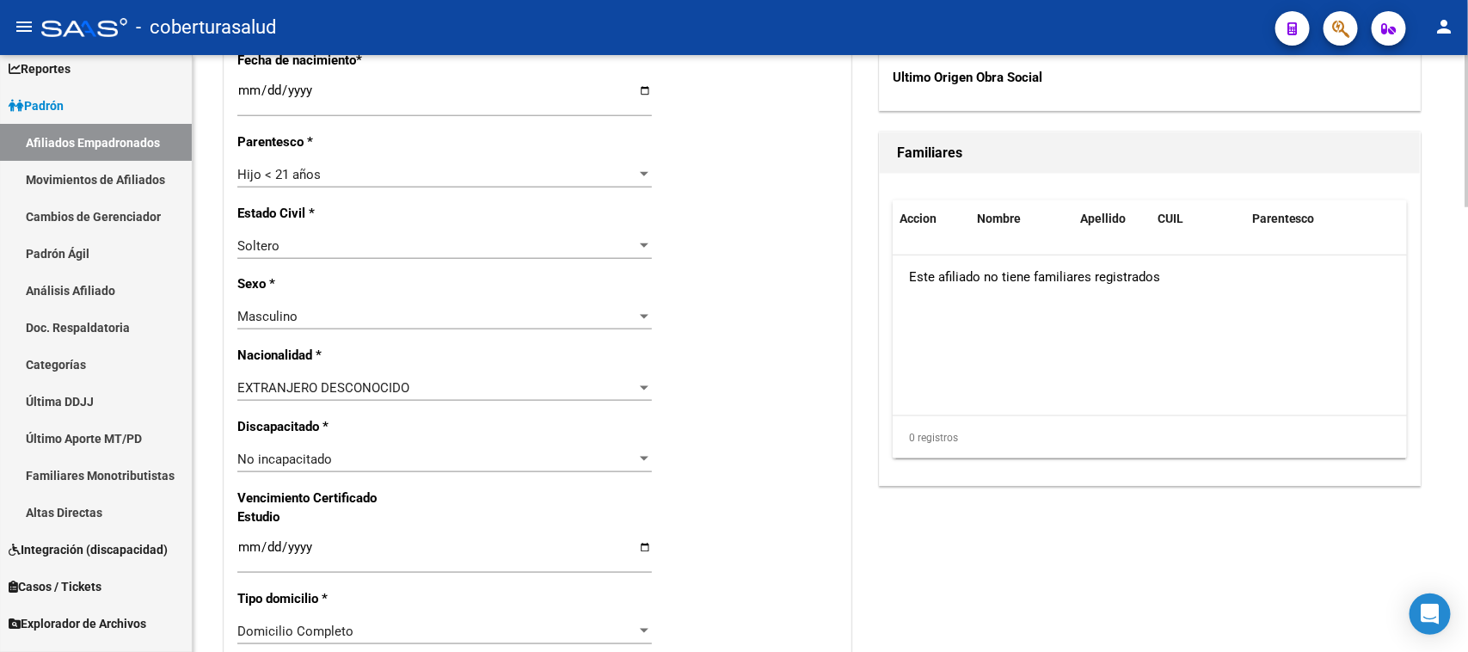
click at [448, 383] on div "EXTRANJERO DESCONOCIDO" at bounding box center [436, 387] width 399 height 15
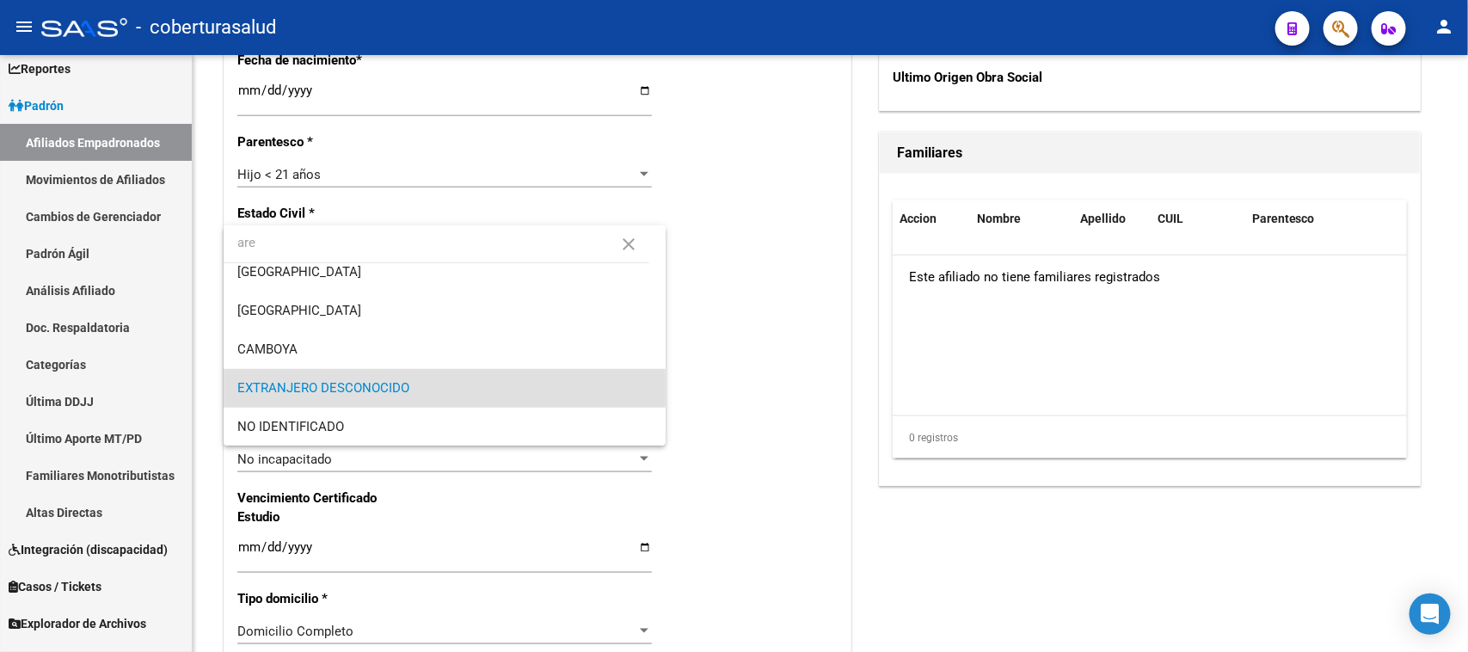
scroll to position [0, 0]
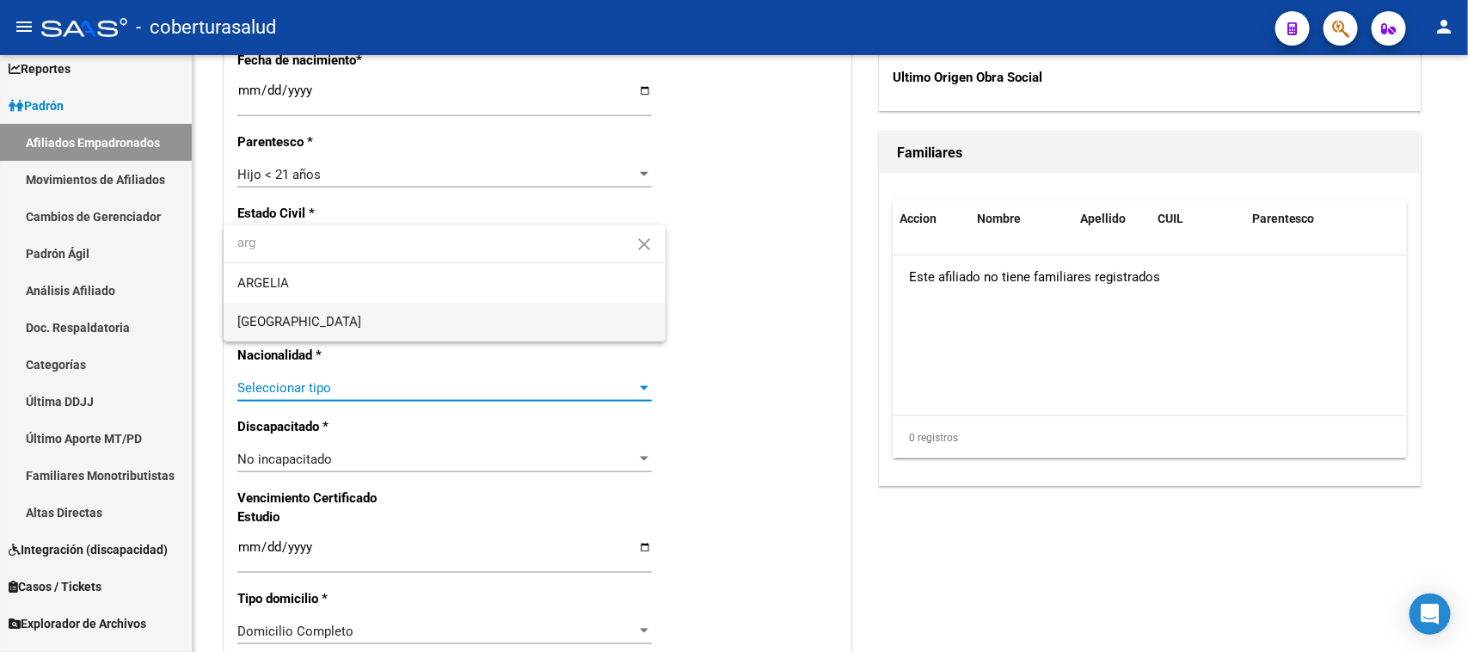
type input "arg"
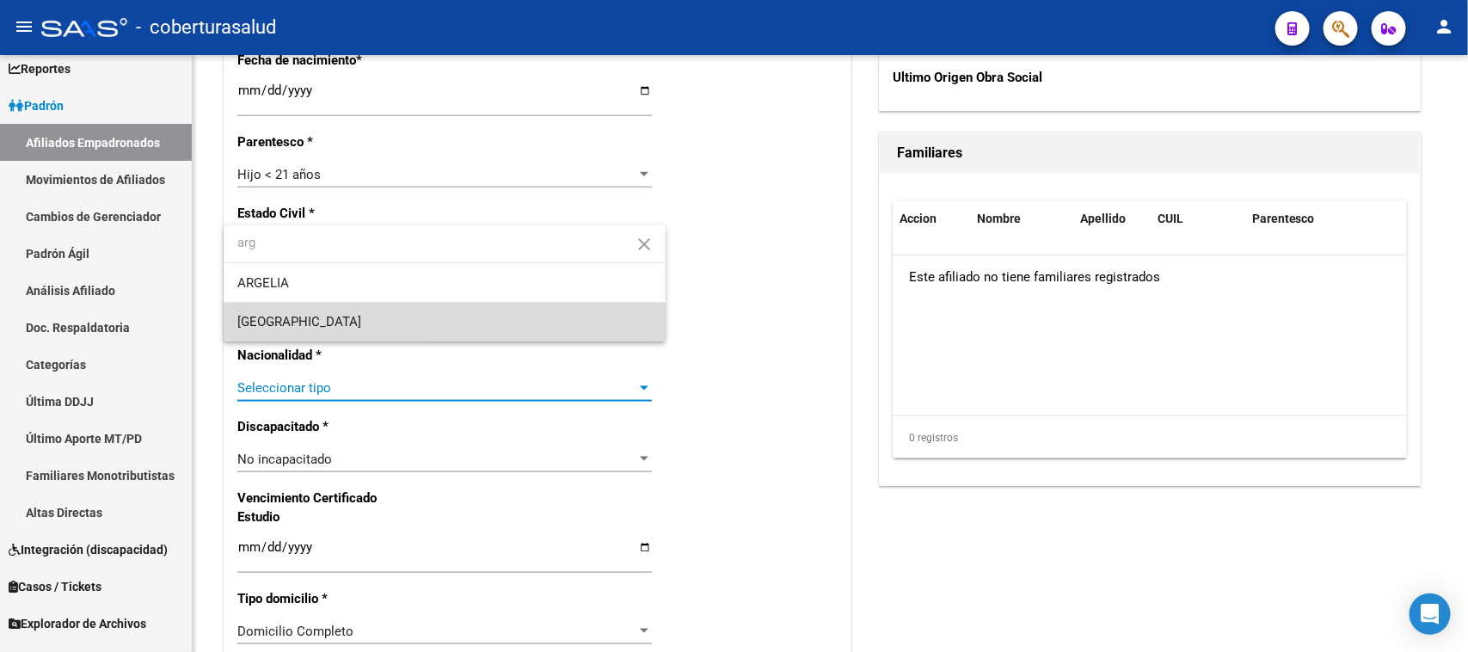
click at [329, 314] on span "[GEOGRAPHIC_DATA]" at bounding box center [444, 322] width 414 height 39
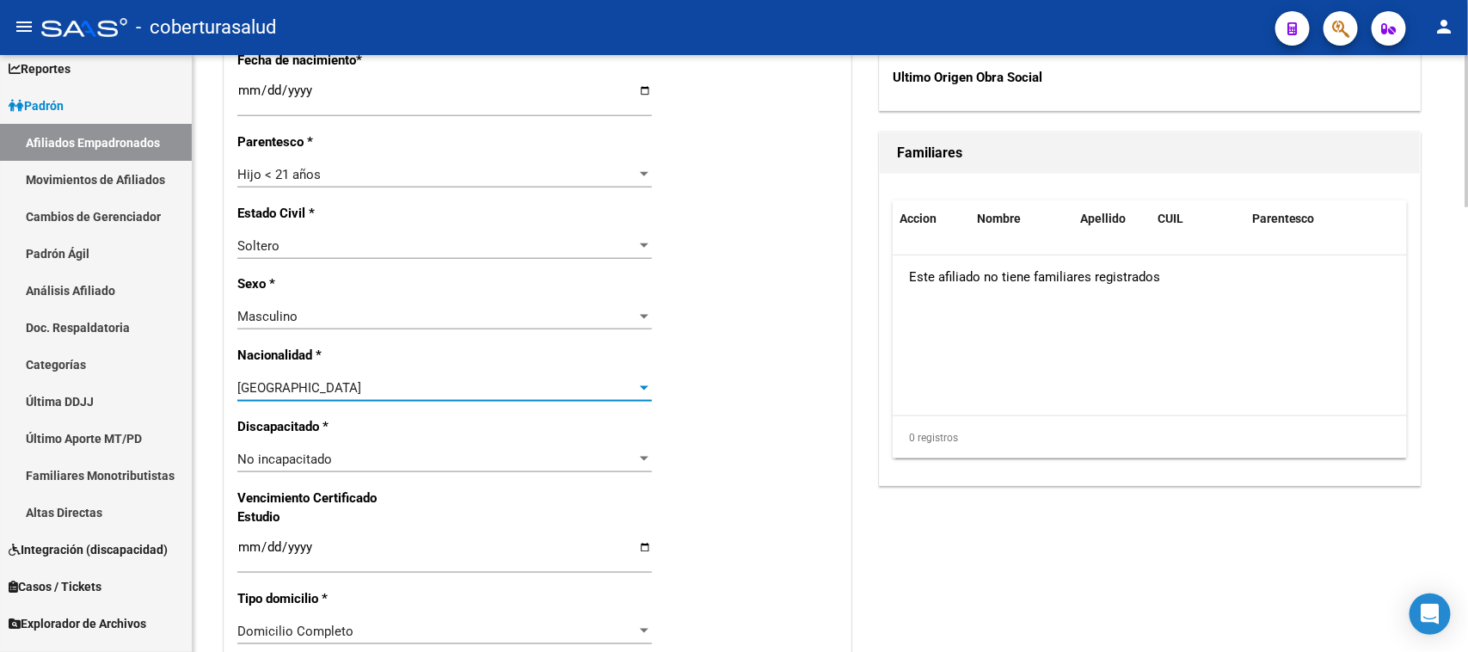
click at [767, 367] on div "Alta Baja Nro Afiliado Ingresar nro CUIL * 20-56430621-6 CUIL ARCA Padrón Fecha…" at bounding box center [537, 443] width 626 height 2026
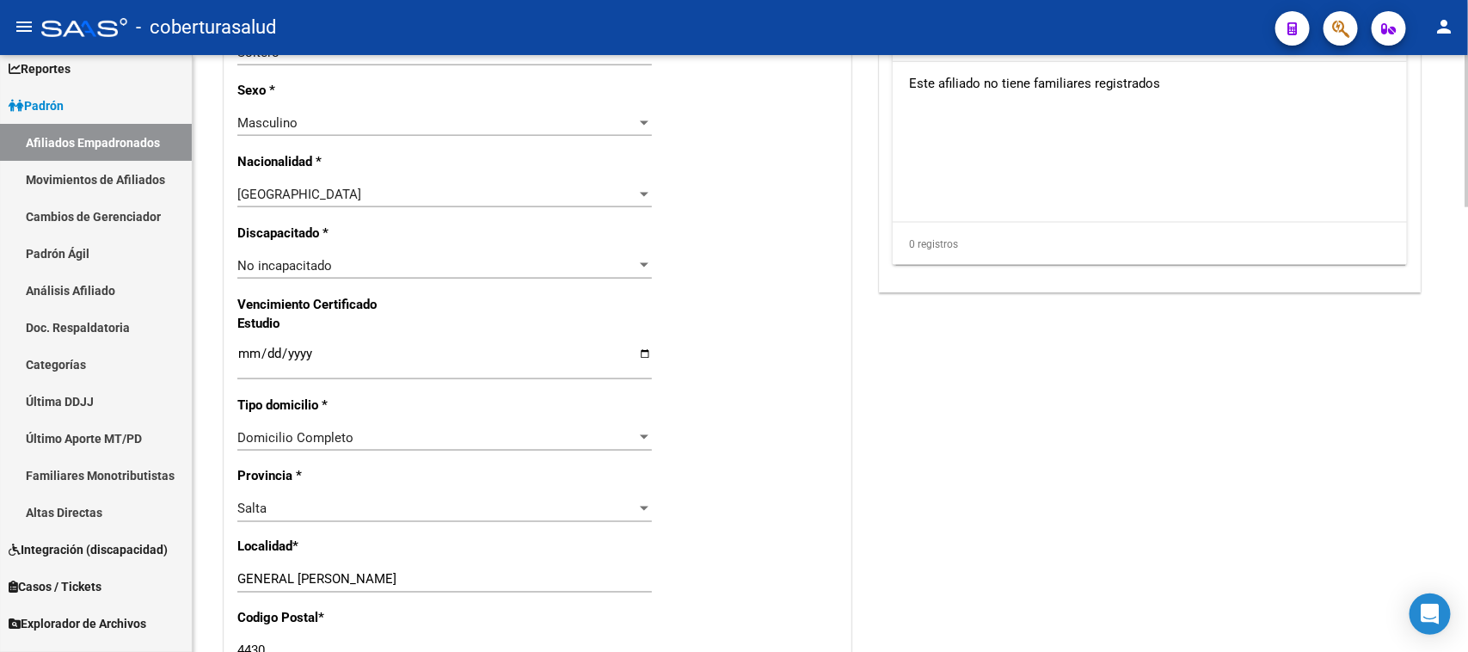
scroll to position [1075, 0]
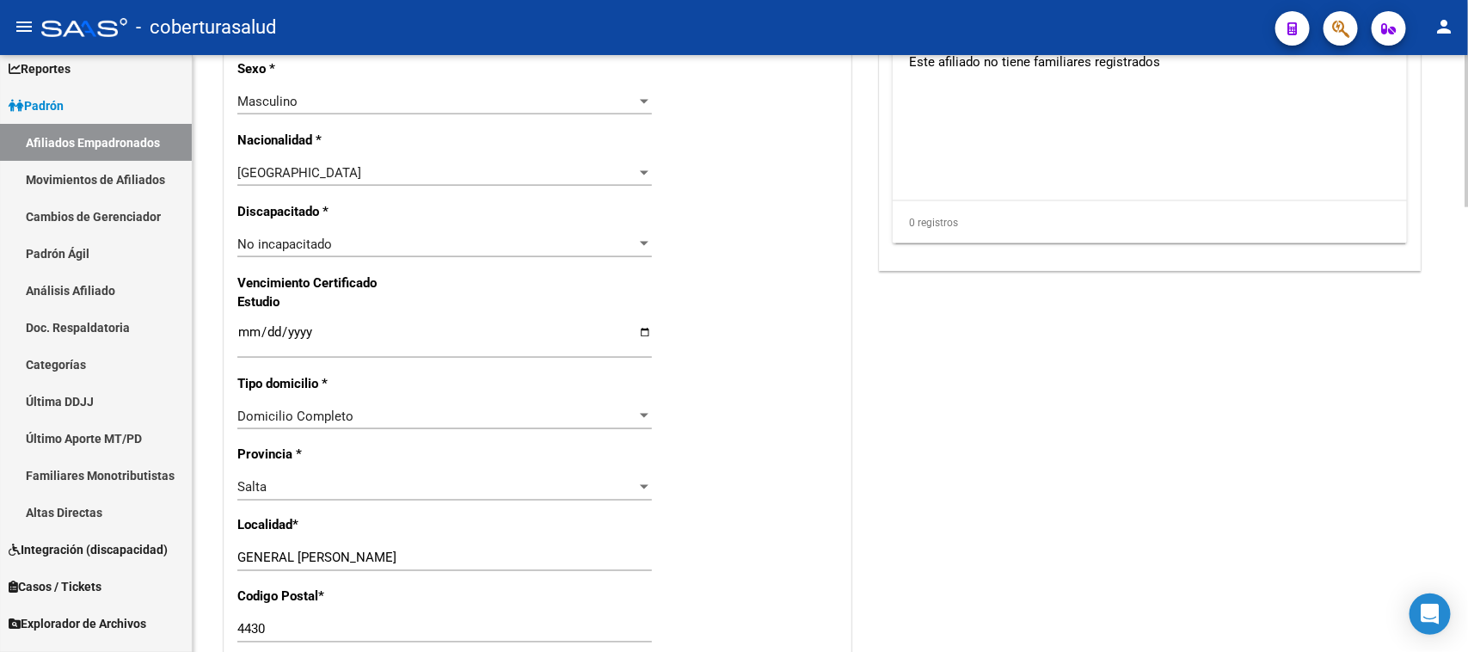
click at [470, 234] on div "No incapacitado Seleccionar tipo" at bounding box center [444, 244] width 414 height 26
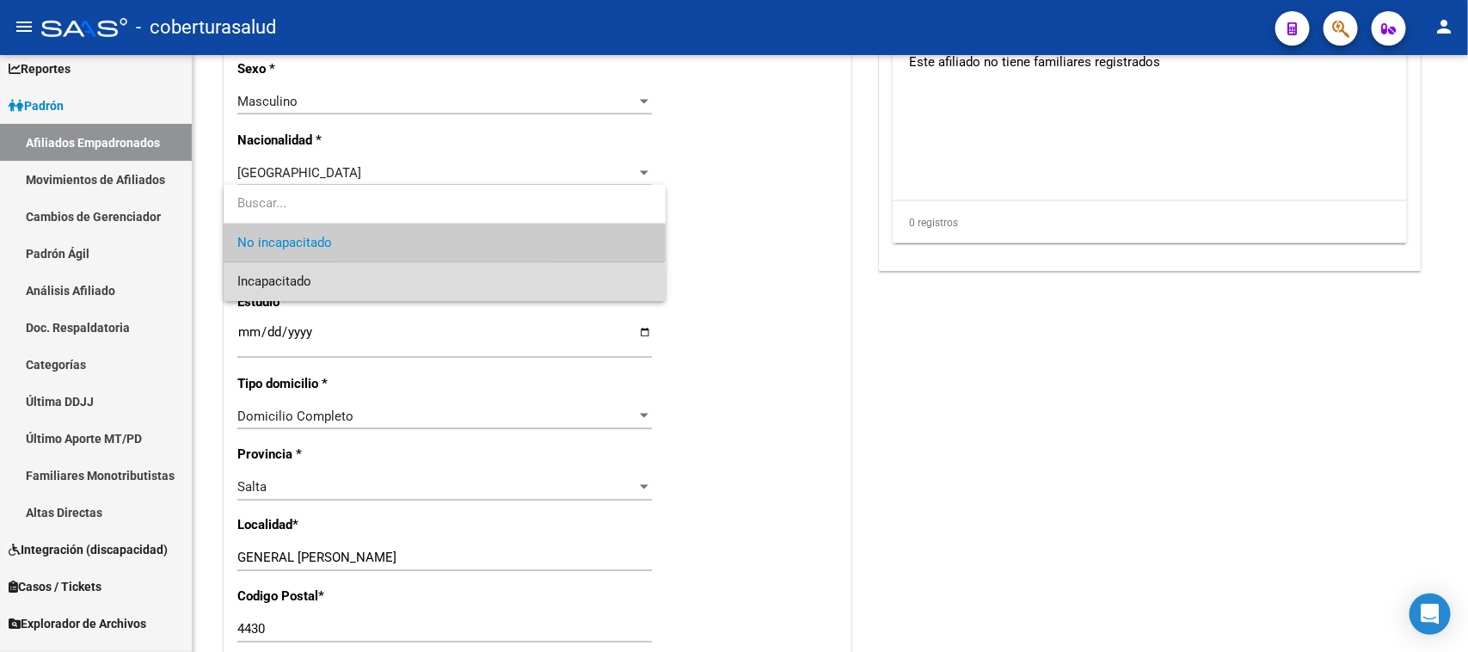
click at [392, 290] on span "Incapacitado" at bounding box center [444, 281] width 414 height 39
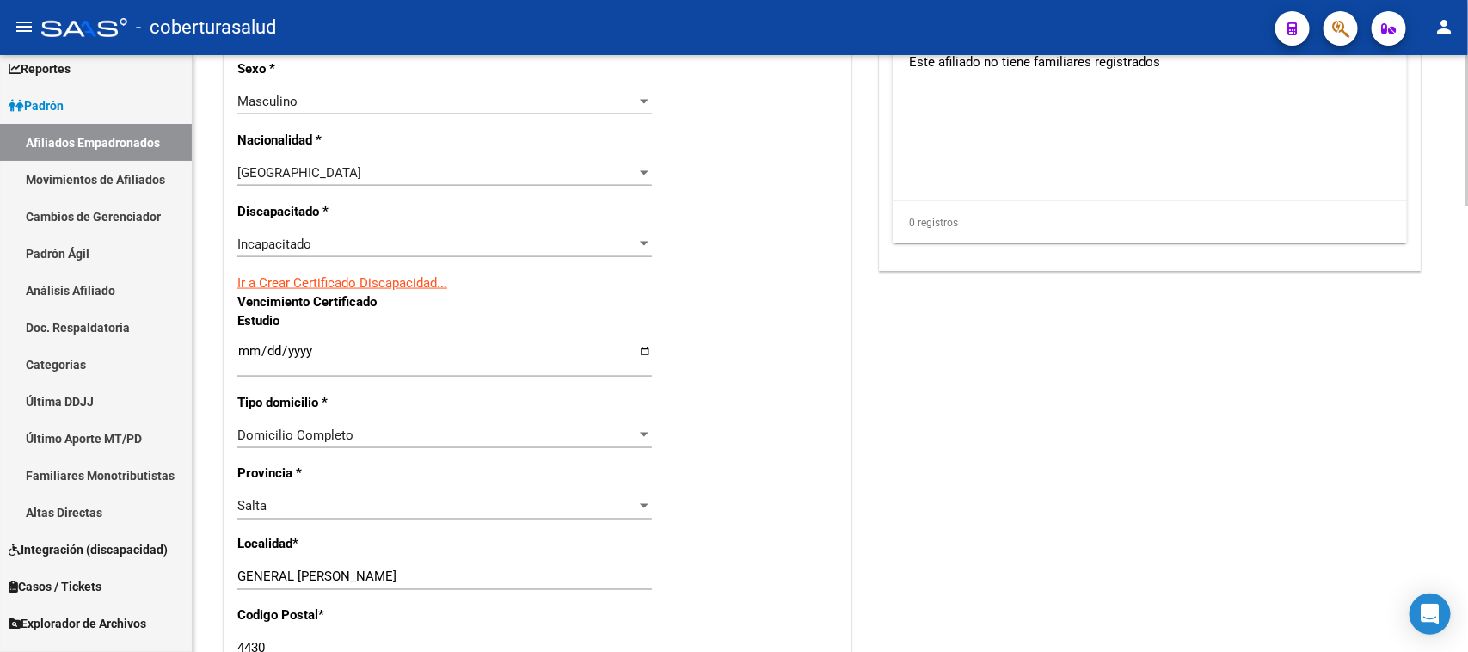
click at [394, 280] on link "Ir a Crear Certificado Discapacidad..." at bounding box center [342, 282] width 210 height 15
click at [714, 218] on div "Alta Baja Nro Afiliado Ingresar nro CUIL * 20-56430621-6 CUIL ARCA Padrón Fecha…" at bounding box center [537, 237] width 626 height 2044
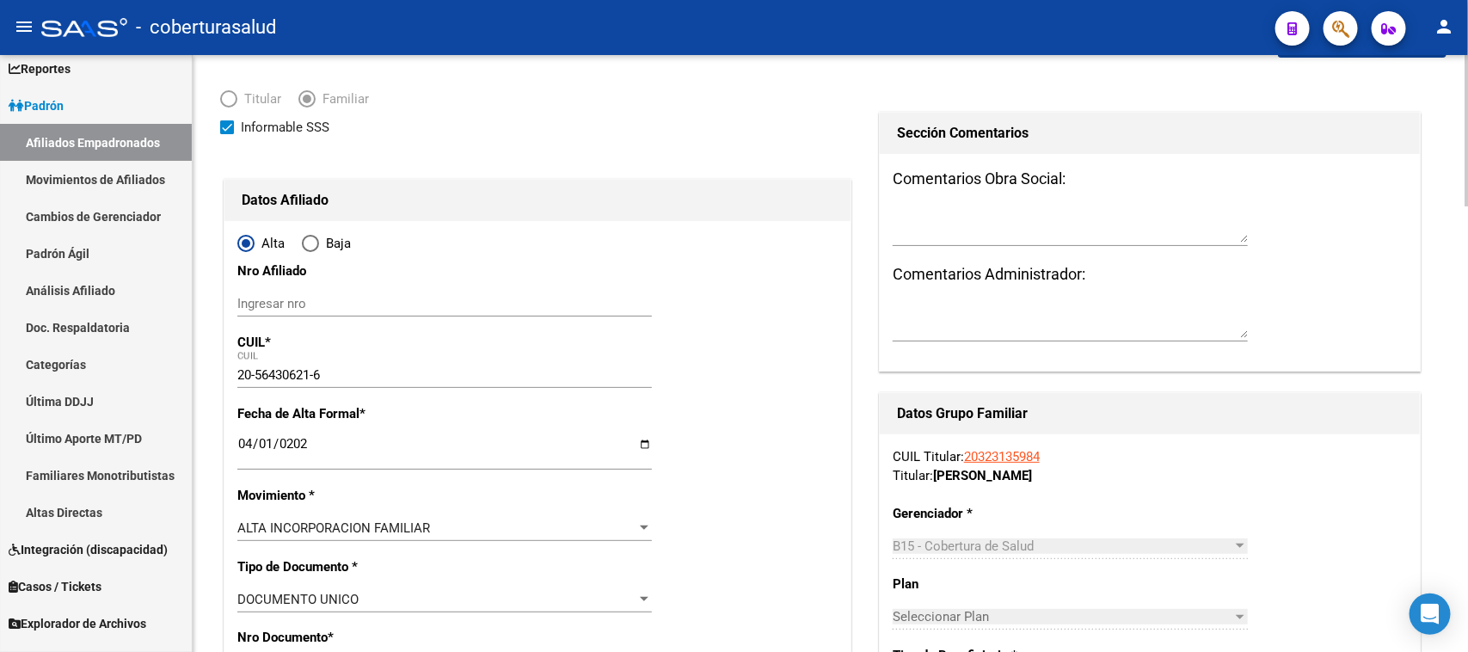
scroll to position [48, 0]
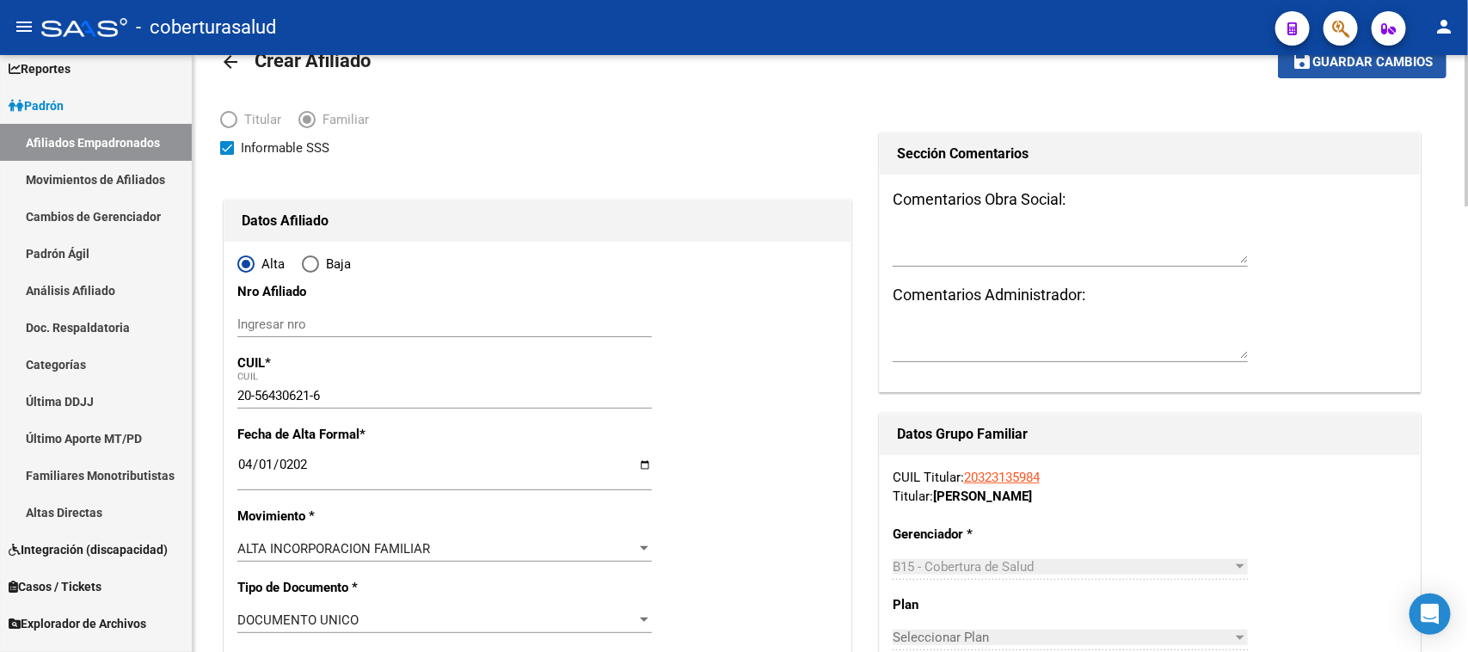
click at [1372, 60] on span "Guardar cambios" at bounding box center [1372, 62] width 120 height 15
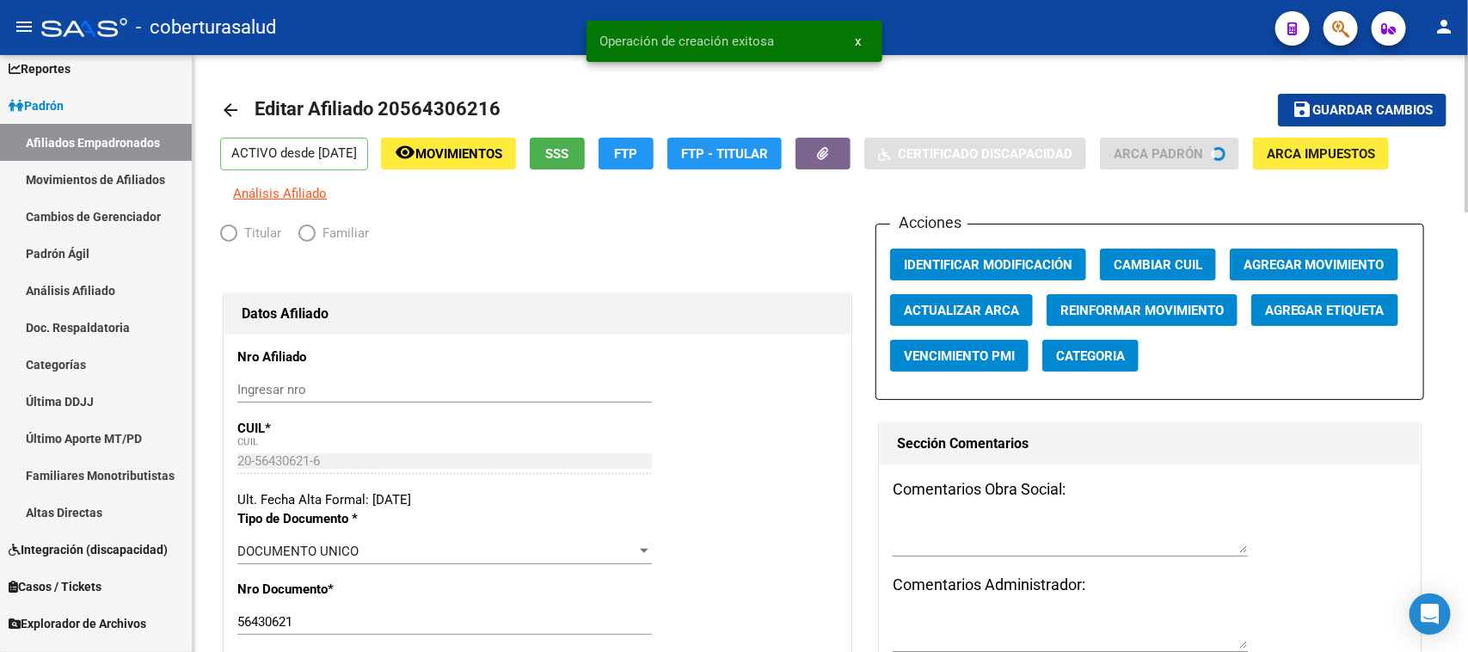
radio input "true"
type input "30-70877905-5"
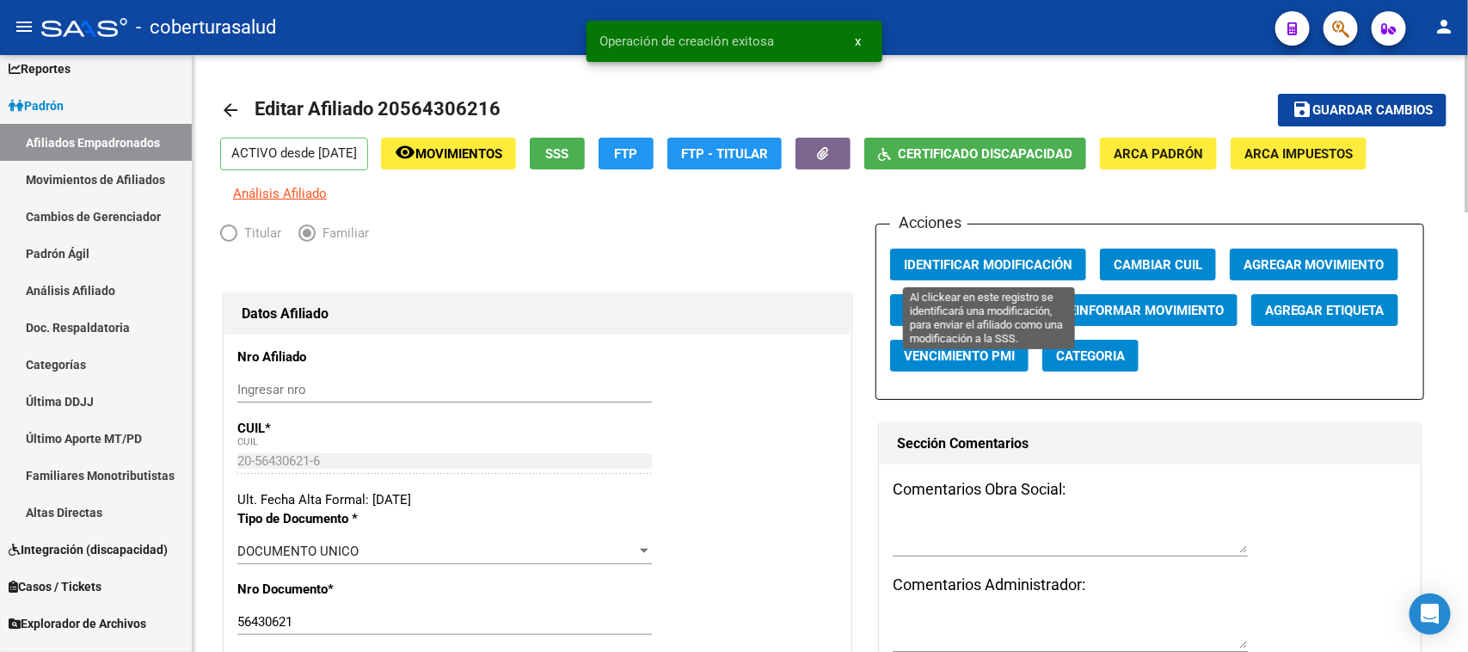
click at [978, 254] on button "Identificar Modificación" at bounding box center [988, 264] width 196 height 32
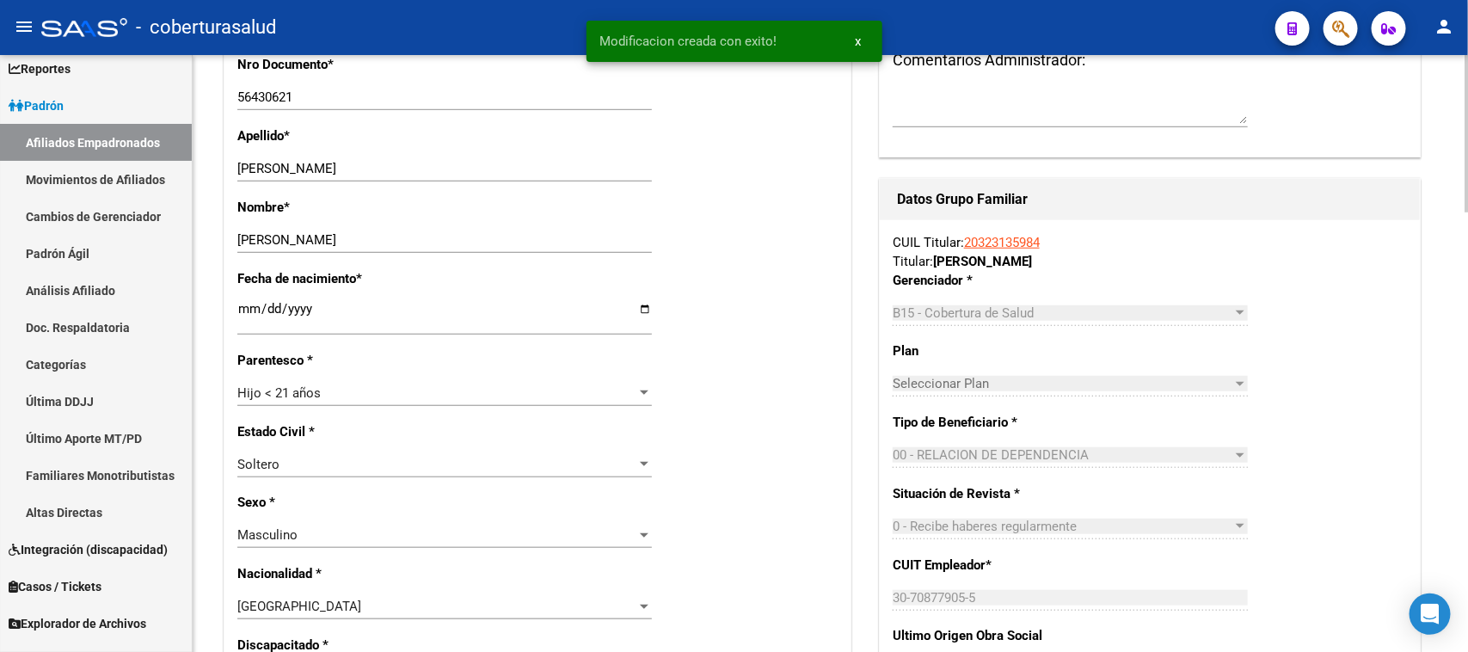
scroll to position [537, 0]
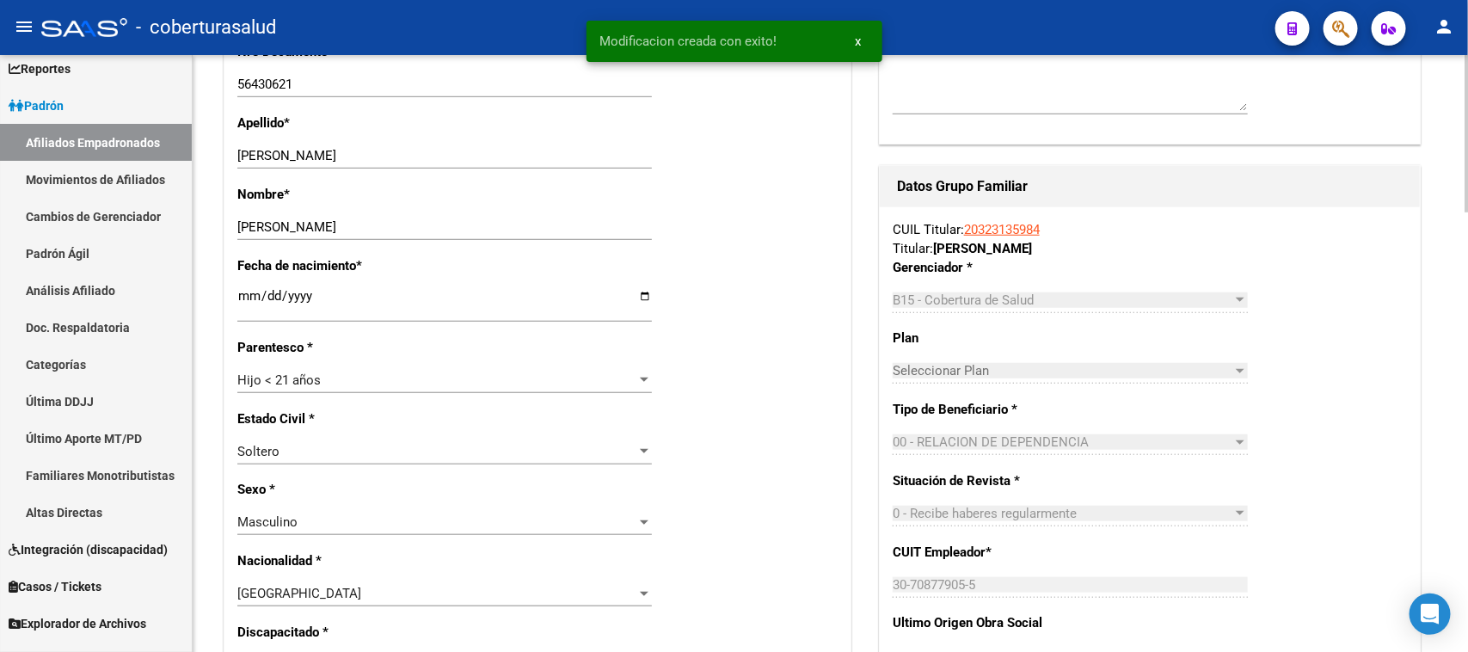
click at [1007, 232] on link "20323135984" at bounding box center [1002, 229] width 76 height 15
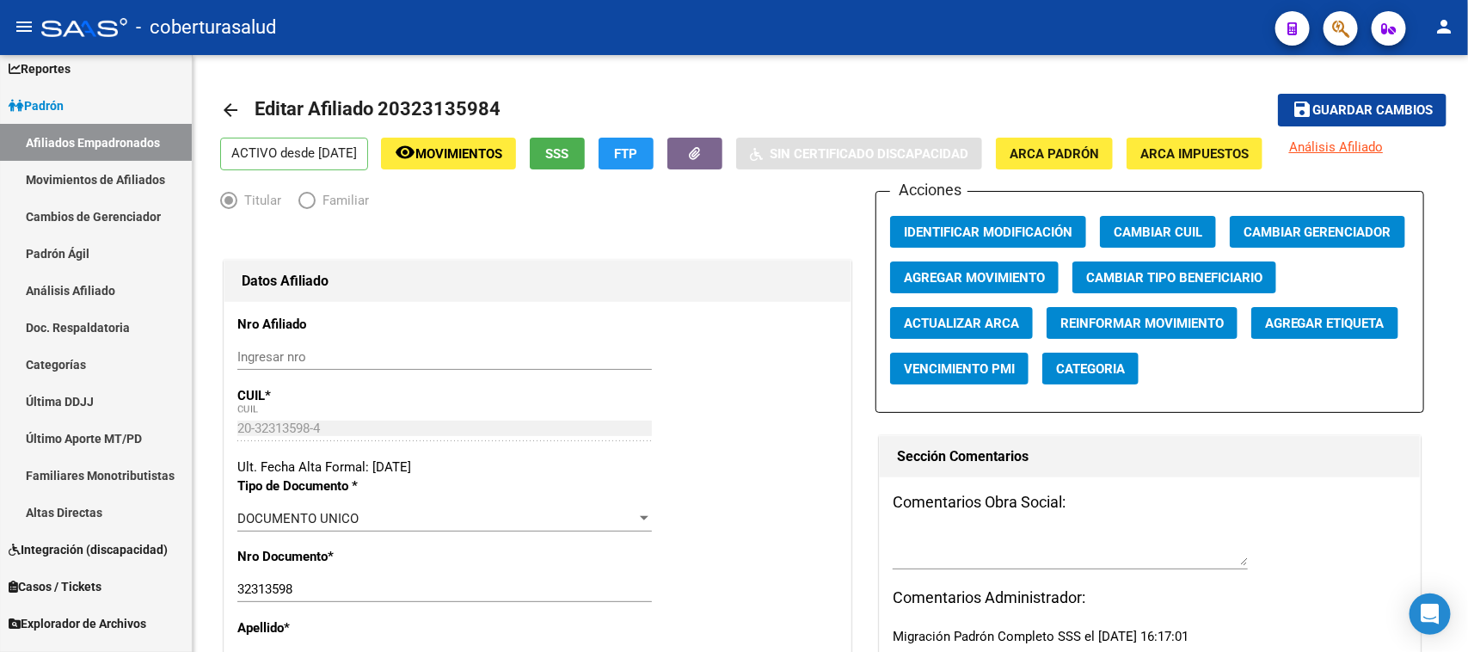
click at [1333, 30] on icon "button" at bounding box center [1340, 29] width 17 height 20
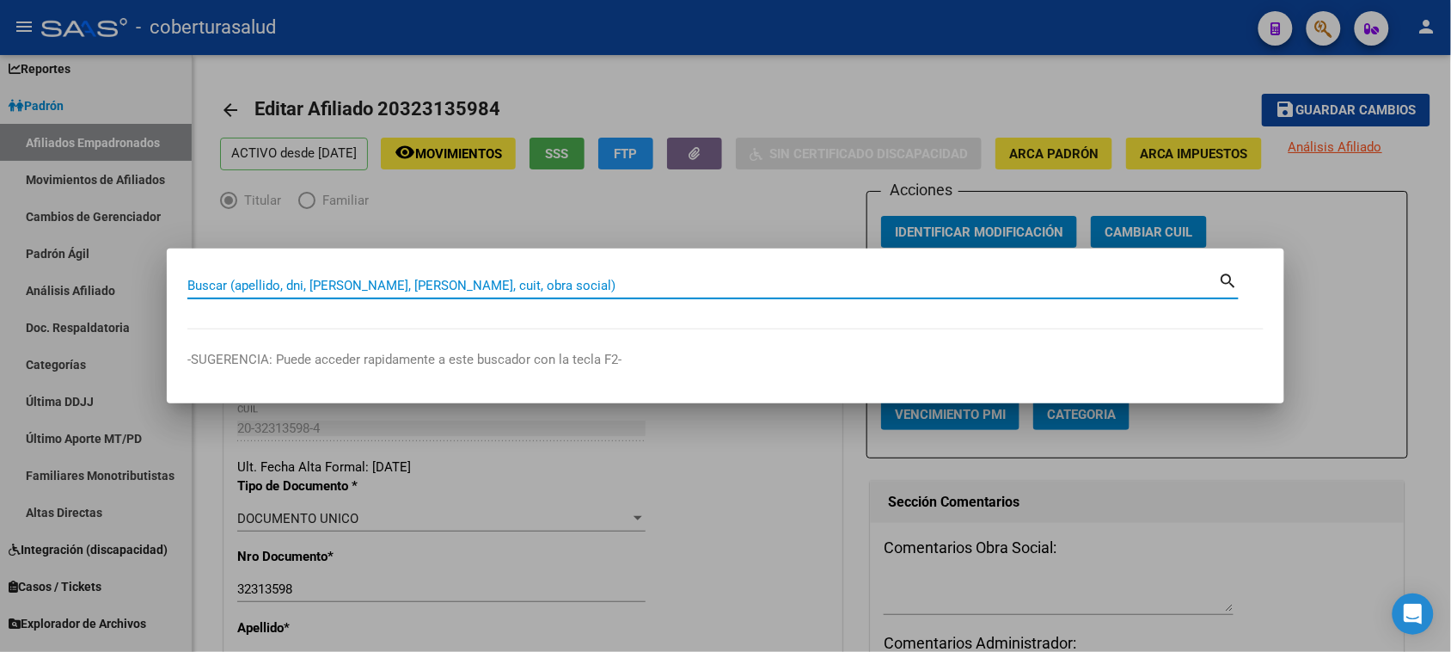
paste input "27475890197"
type input "47589019"
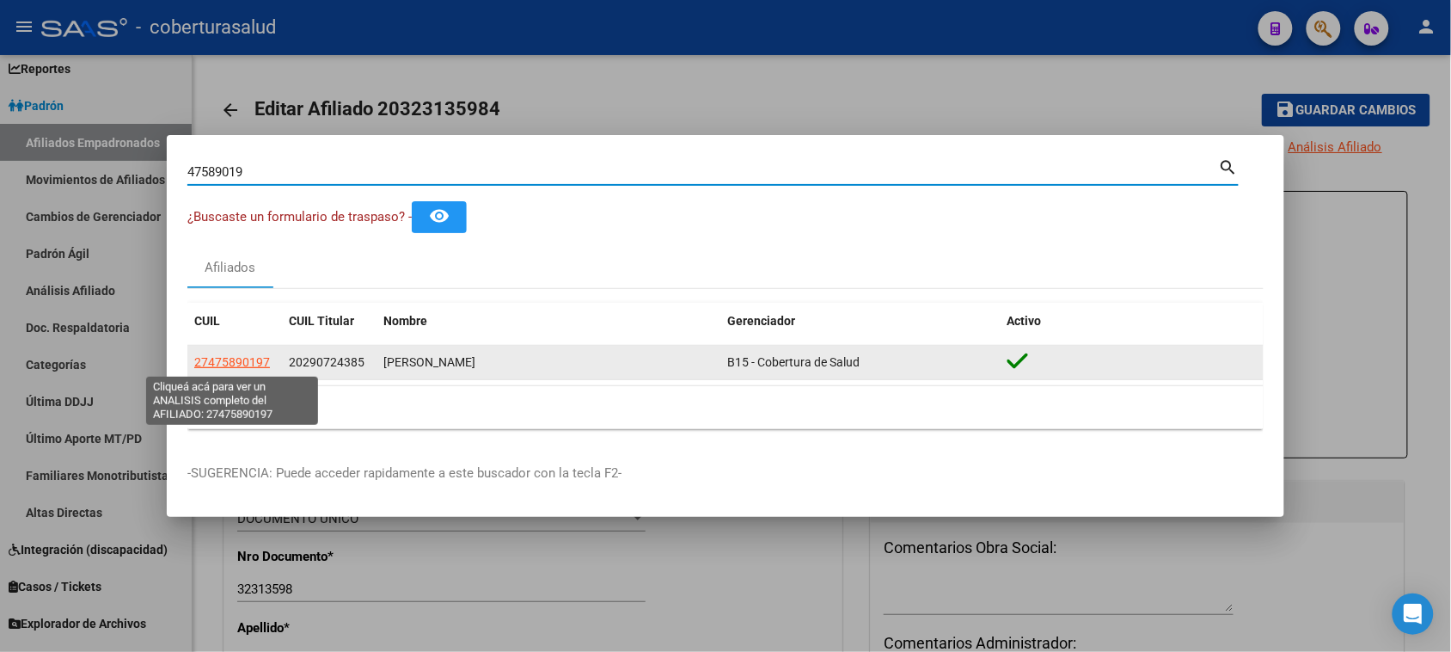
click at [251, 363] on span "27475890197" at bounding box center [232, 362] width 76 height 14
type textarea "27475890197"
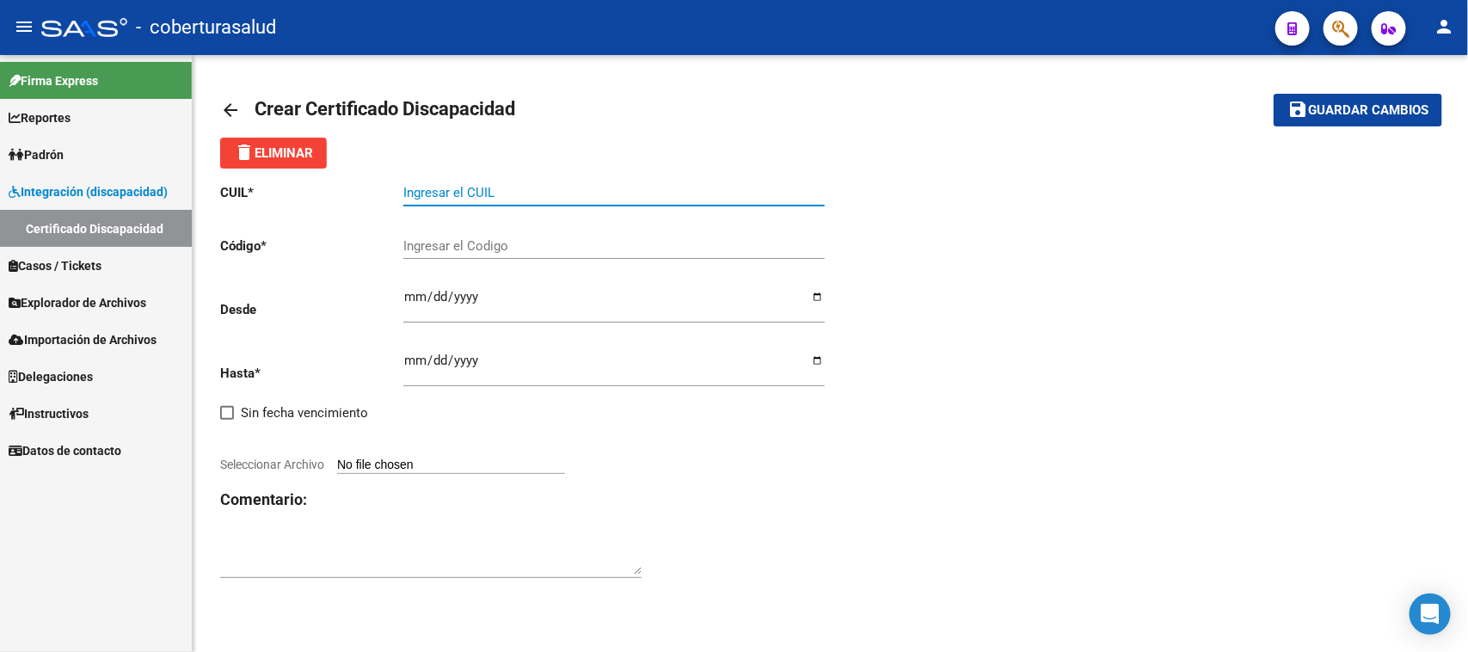
click at [441, 190] on input "Ingresar el CUIL" at bounding box center [613, 192] width 421 height 15
paste input "20-56430621-6"
type input "20-56430621-6"
click at [451, 246] on input "Ingresar el Codigo" at bounding box center [613, 245] width 421 height 15
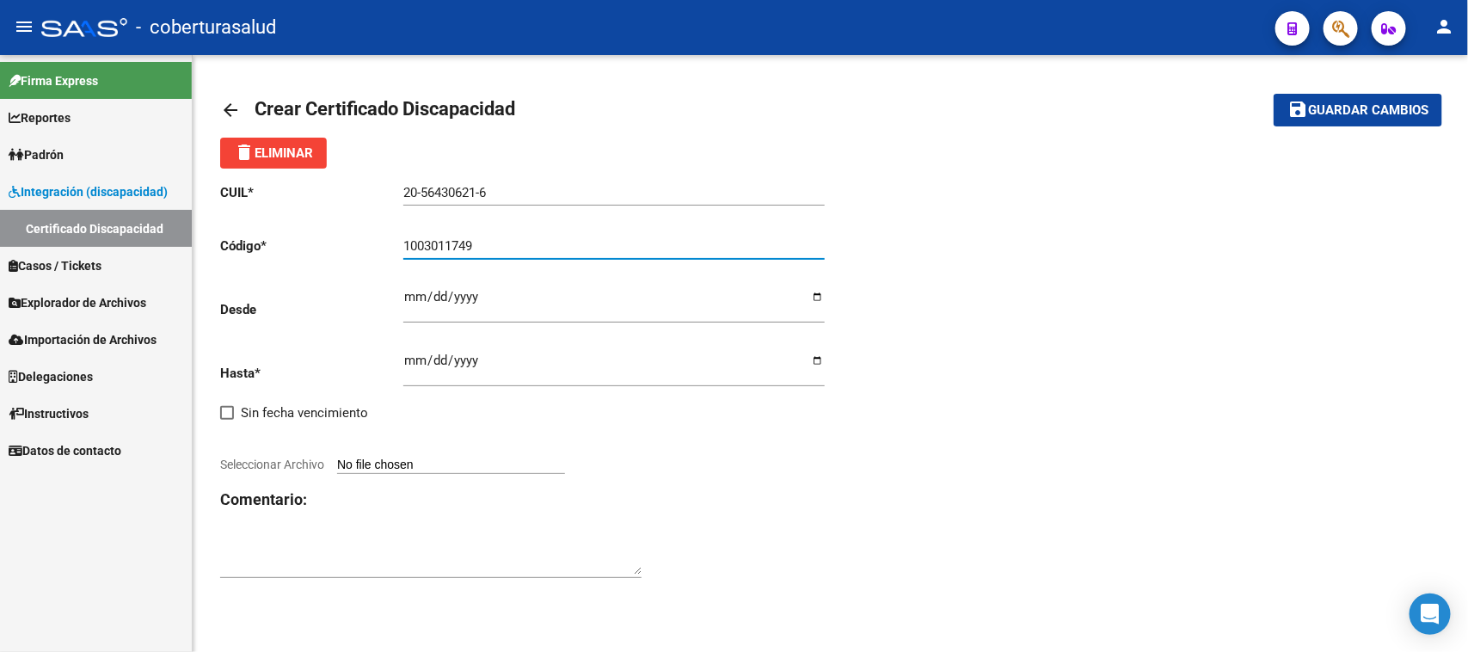
type input "1003011749"
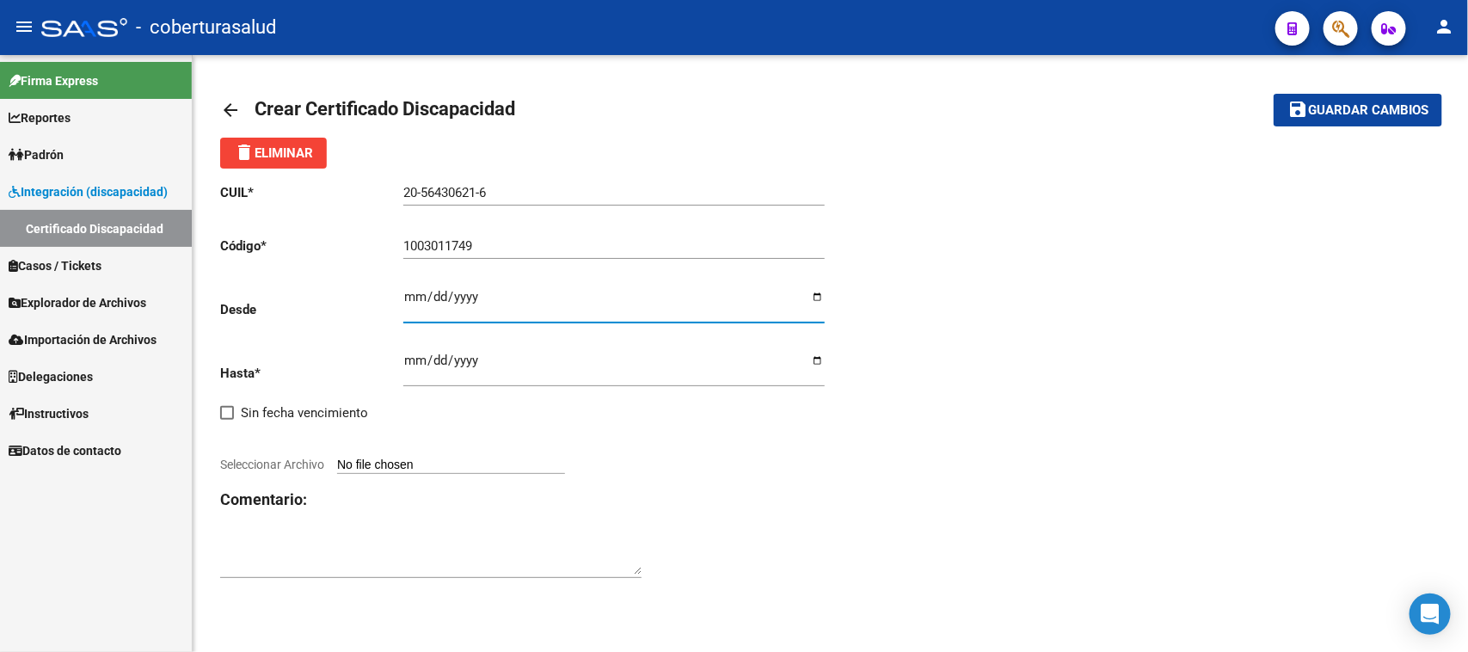
click at [522, 303] on input "Ingresar fec. Desde" at bounding box center [613, 304] width 421 height 28
type input "2024-06-27"
click at [401, 359] on div "CUIL * 20-56430621-6 Ingresar el CUIL Código * 1003011749 Ingresar el Codigo De…" at bounding box center [525, 382] width 610 height 426
click at [408, 361] on input "Ingresar fec. Hasta" at bounding box center [613, 367] width 421 height 28
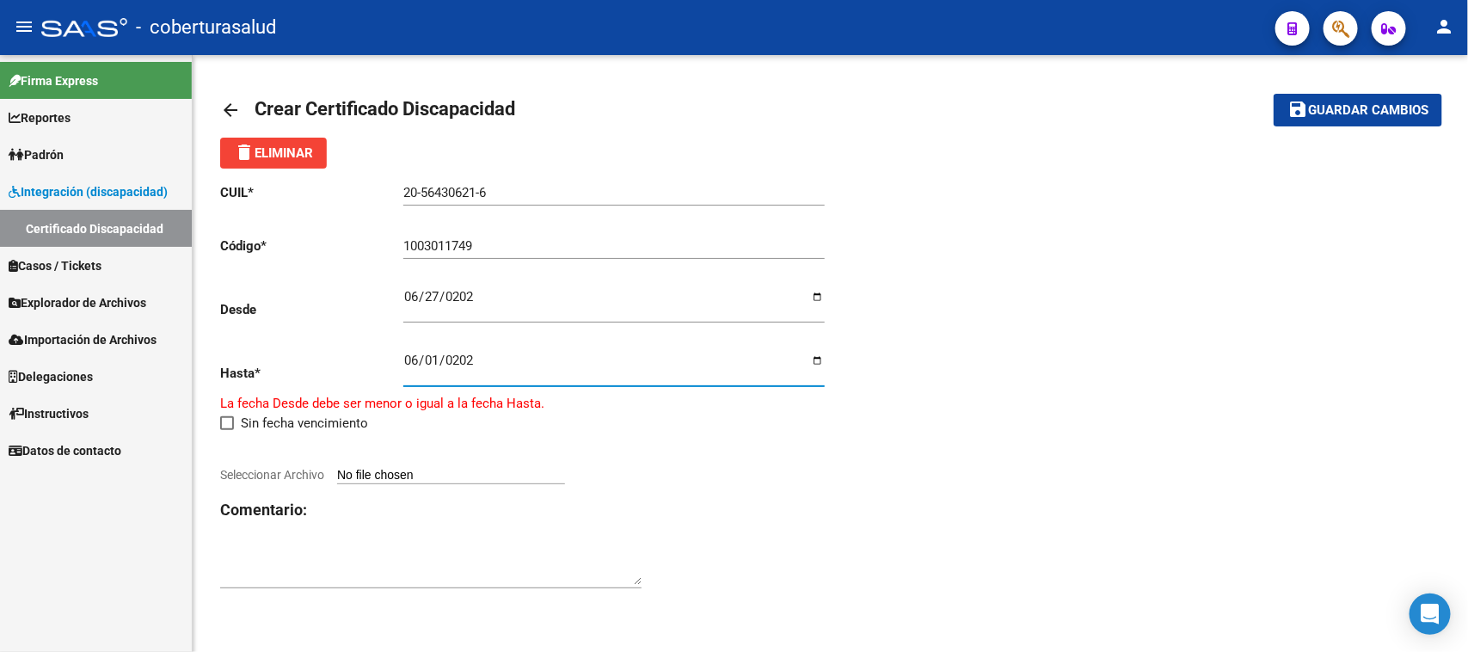
type input "2029-06-01"
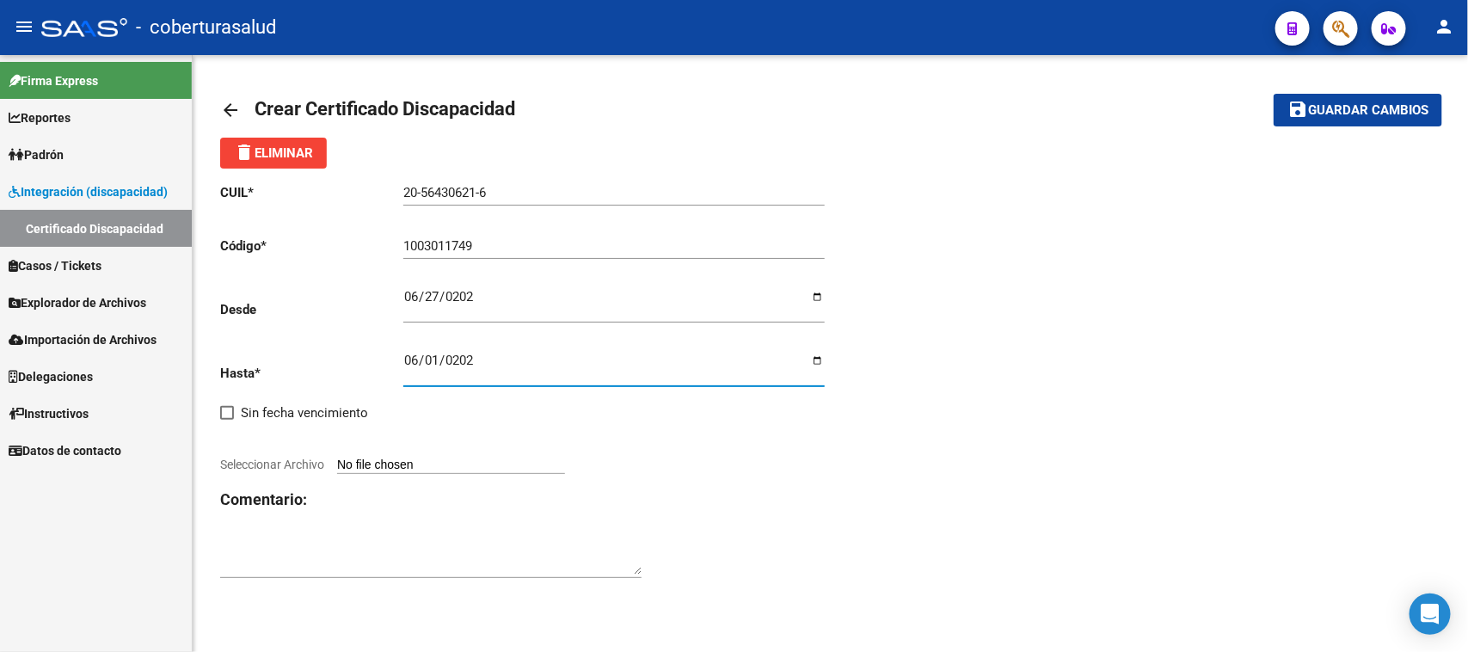
click at [828, 513] on div "CUIL * 20-56430621-6 Ingresar el CUIL Código * 1003011749 Ingresar el Codigo De…" at bounding box center [525, 382] width 610 height 426
click at [469, 452] on div "CUIL * 20-56430621-6 Ingresar el CUIL Código * 1003011749 Ingresar el Codigo De…" at bounding box center [525, 382] width 610 height 426
click at [479, 461] on input "Seleccionar Archivo" at bounding box center [451, 465] width 228 height 16
click at [415, 460] on input "Seleccionar Archivo" at bounding box center [451, 465] width 228 height 16
type input "C:\fakepath\CUD (26).pdf"
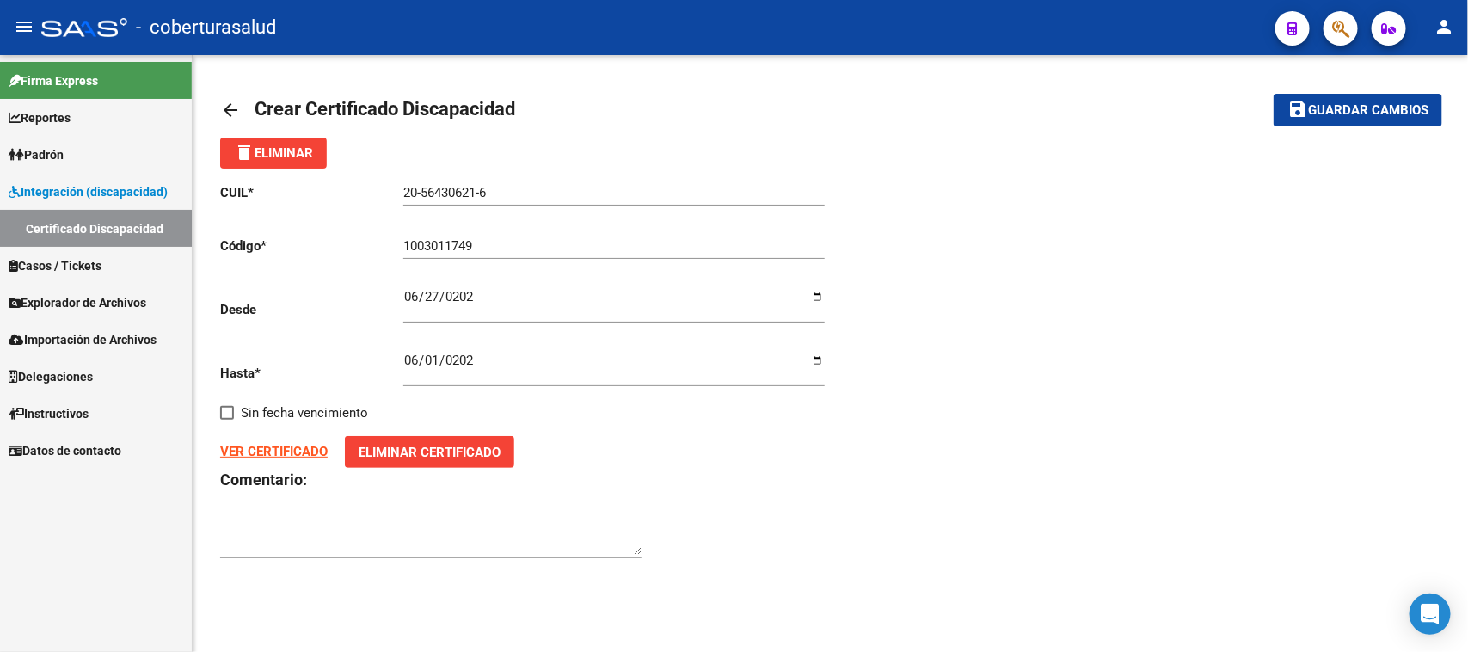
click at [1386, 92] on mat-toolbar-row "save Guardar cambios" at bounding box center [1314, 110] width 255 height 55
click at [1390, 109] on span "Guardar cambios" at bounding box center [1368, 110] width 120 height 15
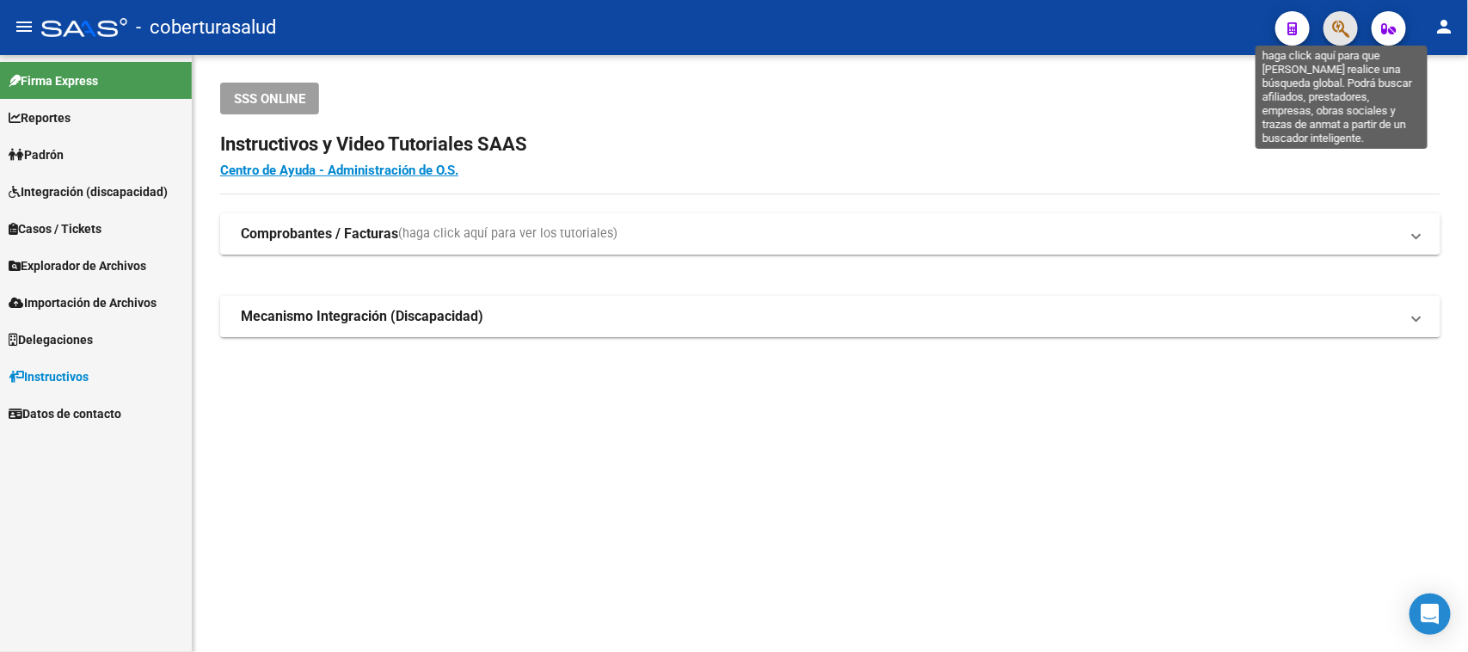
click at [1341, 34] on icon "button" at bounding box center [1340, 29] width 17 height 20
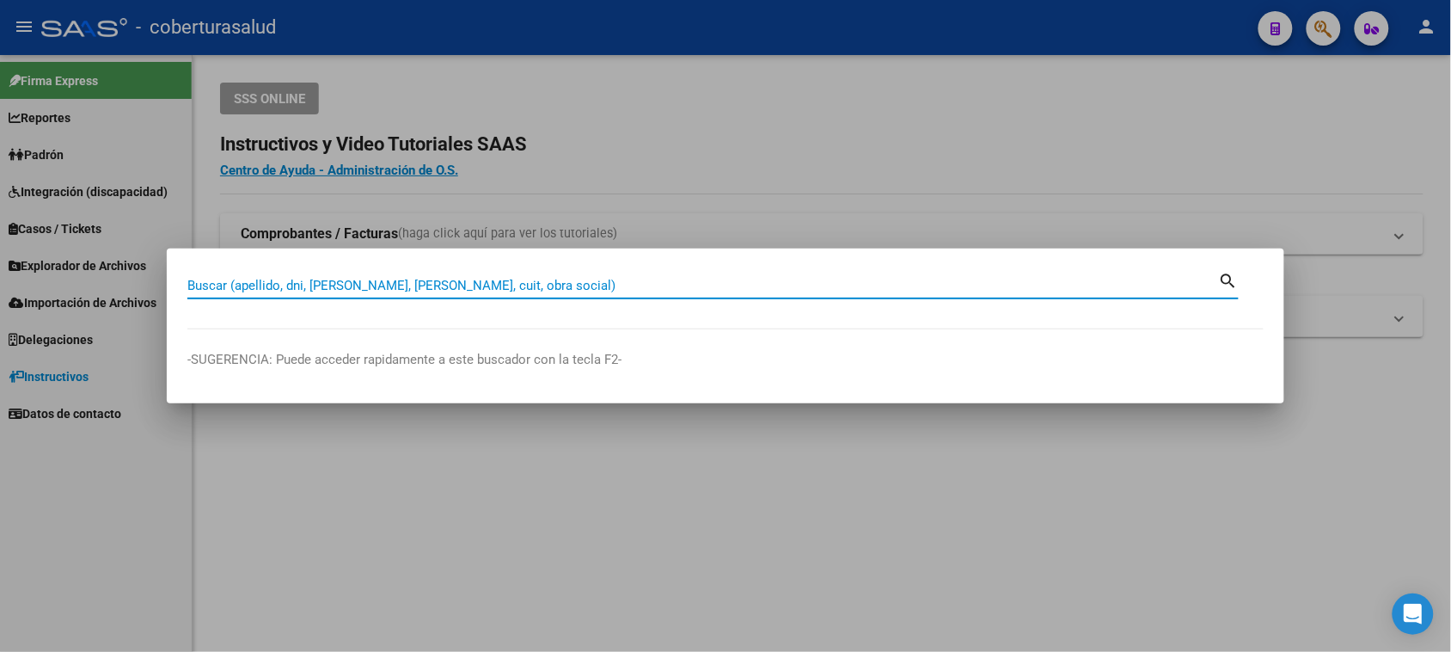
paste input "52549634"
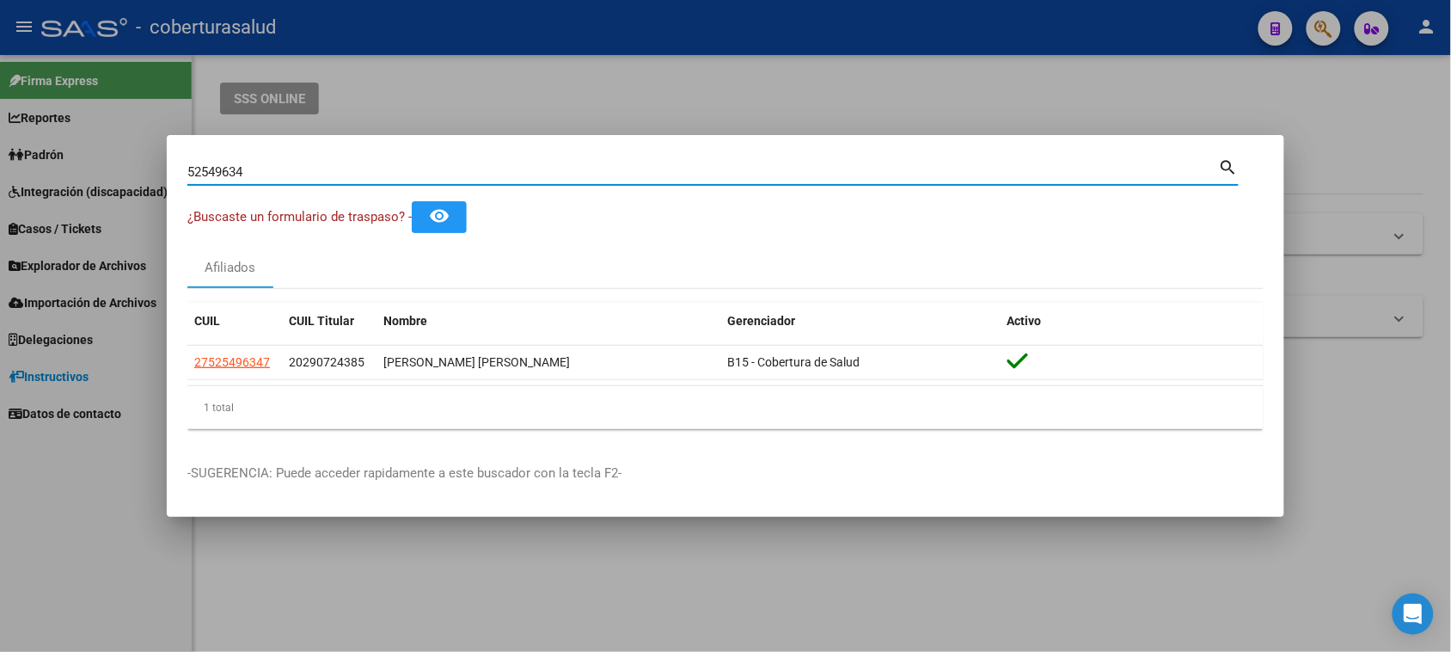
click at [327, 169] on input "52549634" at bounding box center [703, 171] width 1032 height 15
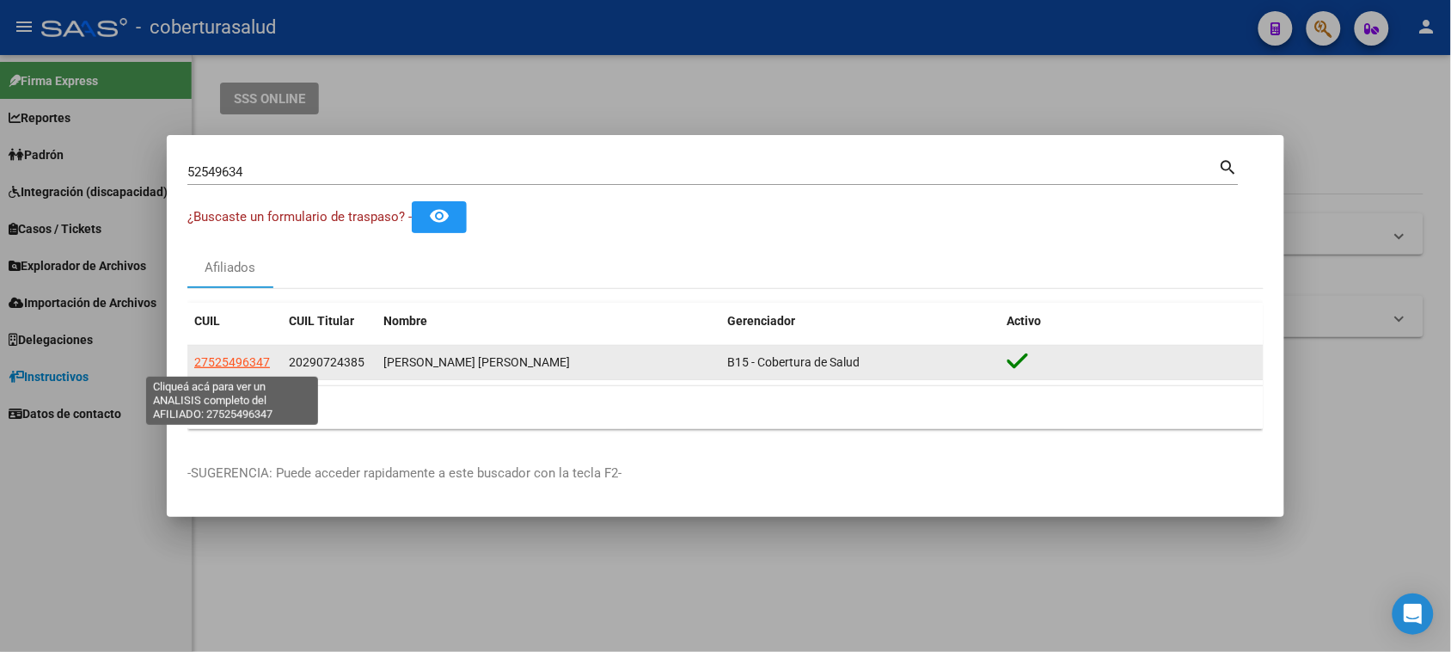
click at [239, 366] on span "27525496347" at bounding box center [232, 362] width 76 height 14
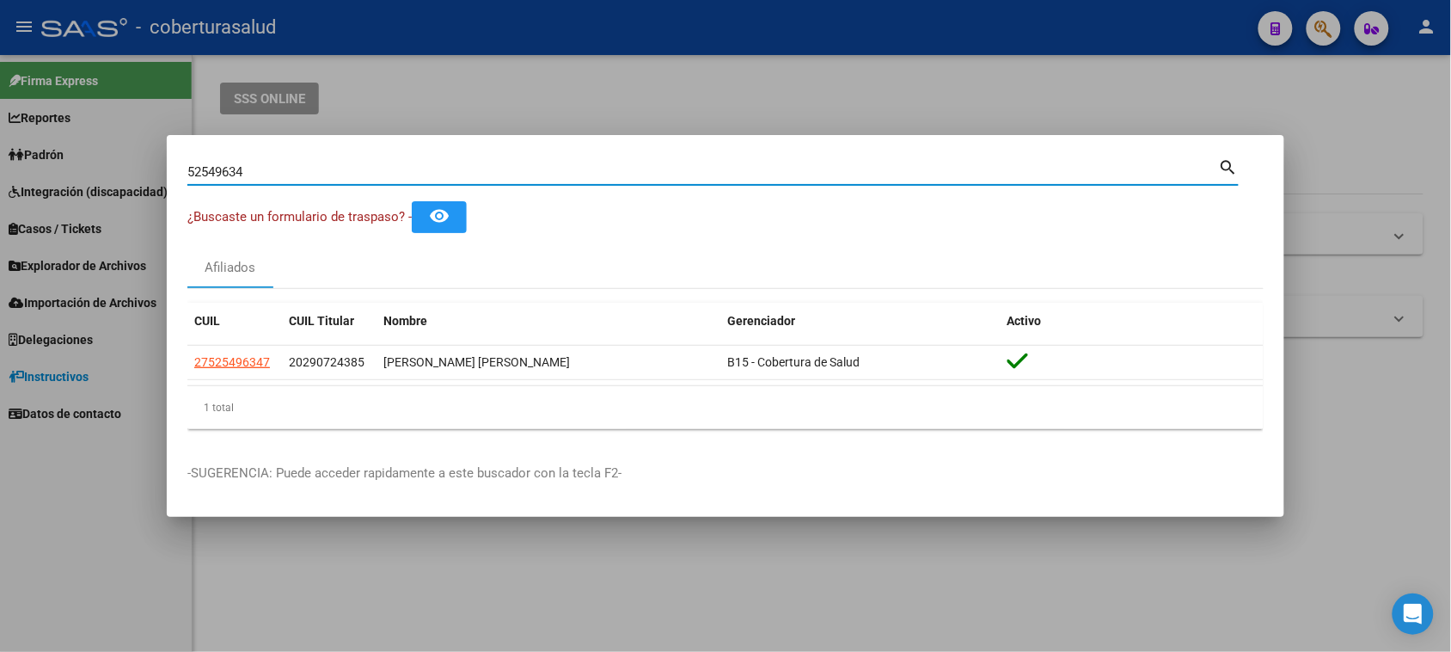
click at [261, 168] on input "52549634" at bounding box center [703, 171] width 1032 height 15
paste input "53123474"
drag, startPoint x: 310, startPoint y: 172, endPoint x: 0, endPoint y: 155, distance: 310.8
click at [0, 155] on div "5254963453123474 Buscar (apellido, dni, cuil, nro traspaso, cuit, obra social) …" at bounding box center [725, 326] width 1451 height 652
paste input
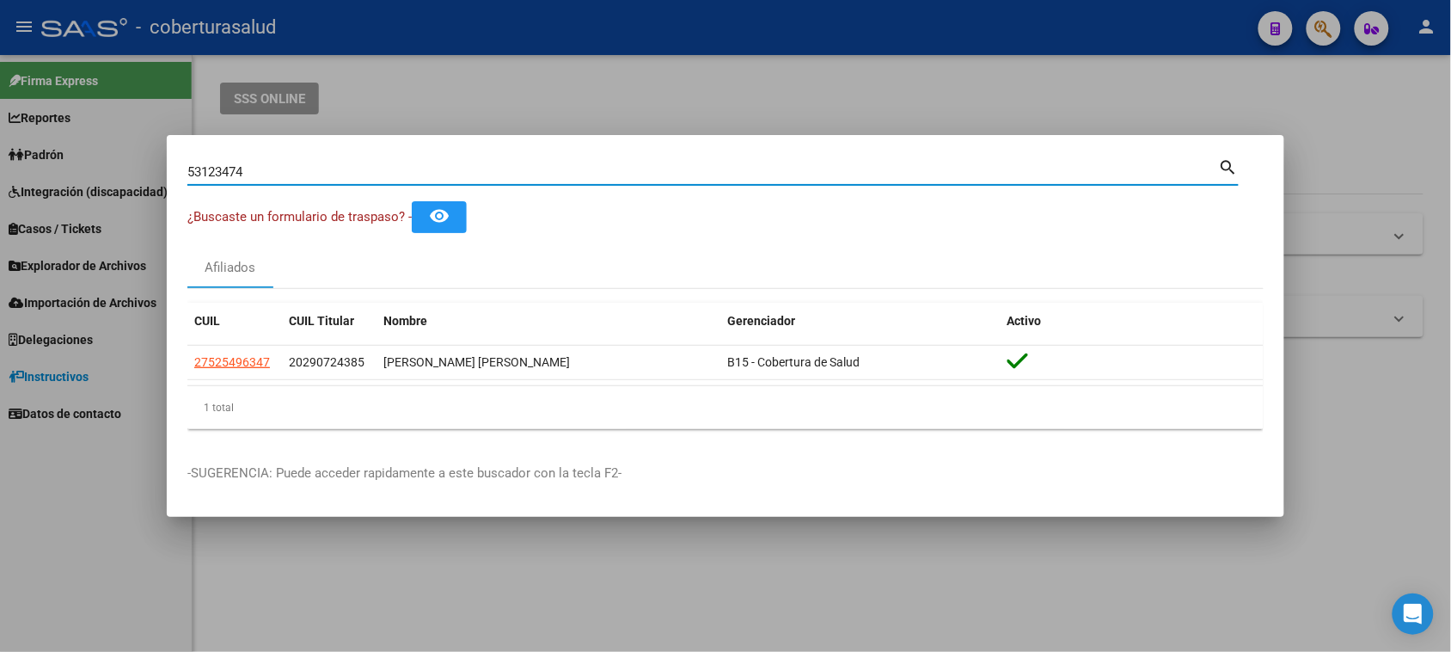
type input "53123474"
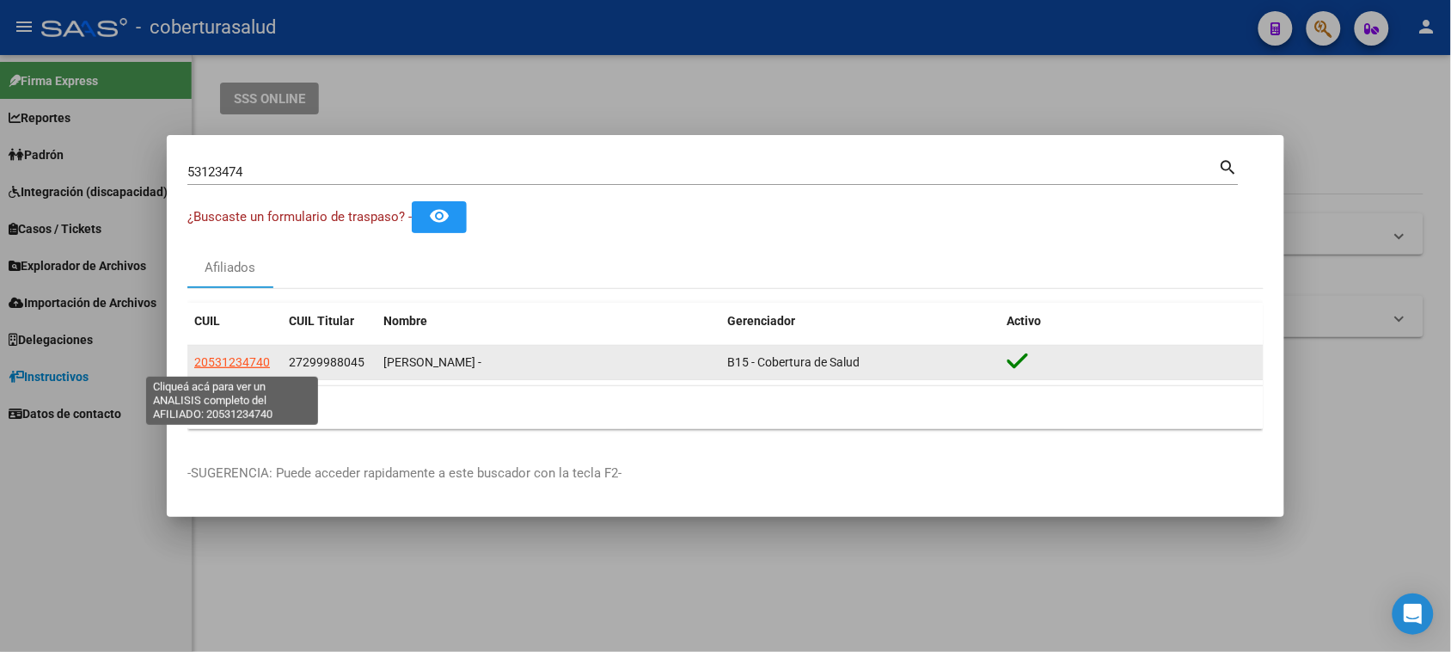
click at [250, 359] on span "20531234740" at bounding box center [232, 362] width 76 height 14
type textarea "20531234740"
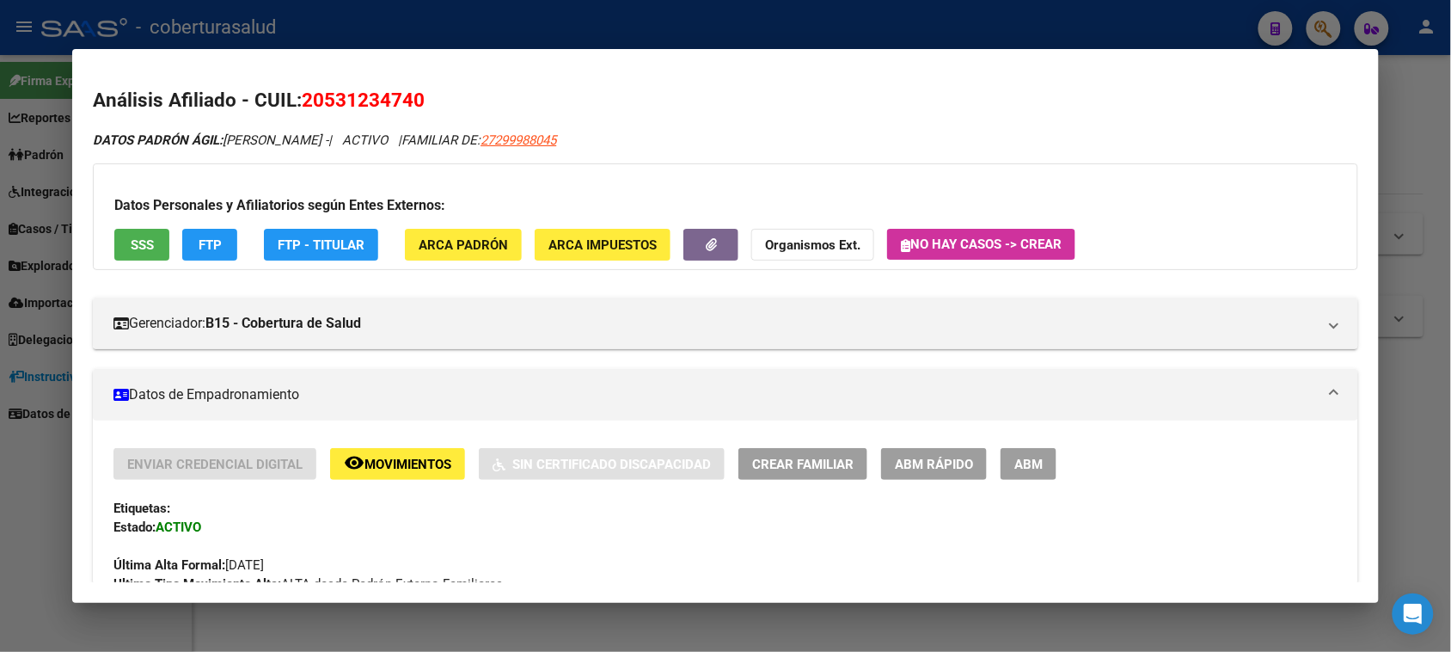
click at [1020, 457] on span "ABM" at bounding box center [1029, 464] width 28 height 15
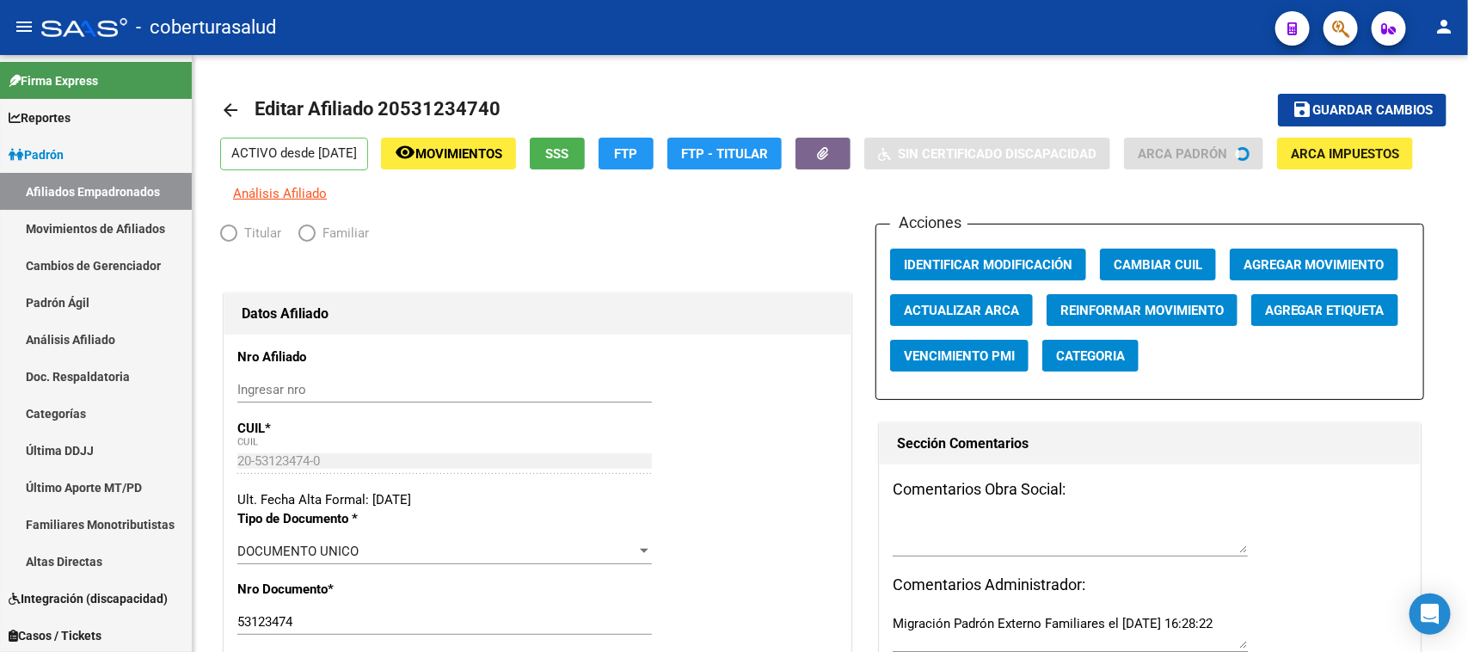
radio input "true"
type input "30-70233359-4"
click at [1356, 19] on app-search-popup at bounding box center [1340, 25] width 34 height 21
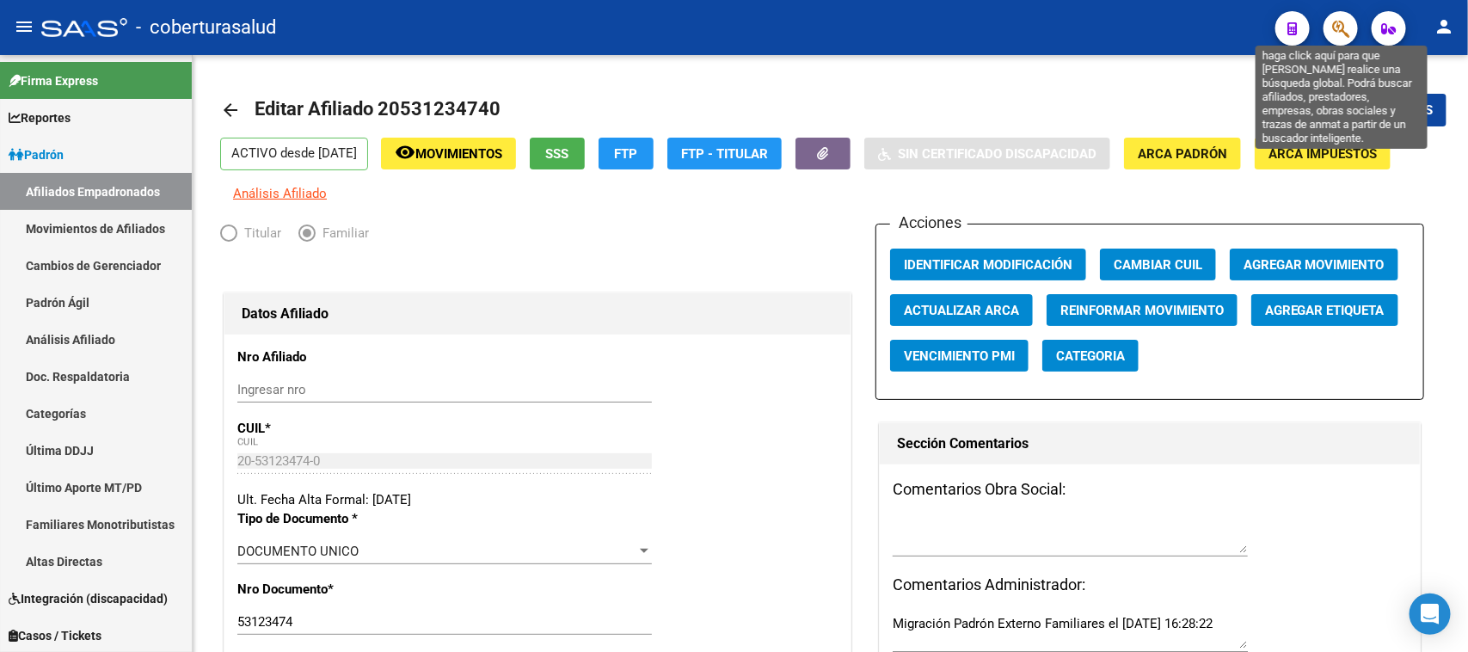
click at [1342, 24] on icon "button" at bounding box center [1340, 29] width 17 height 20
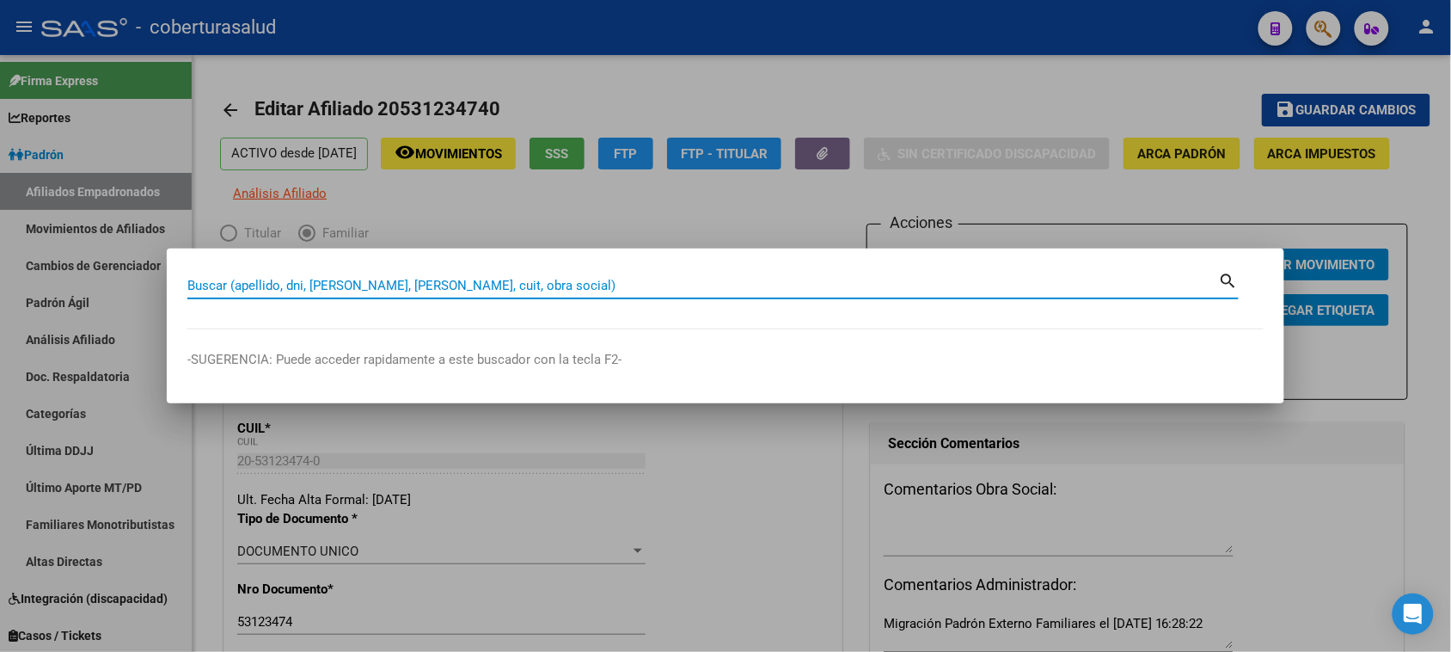
paste input "21528339"
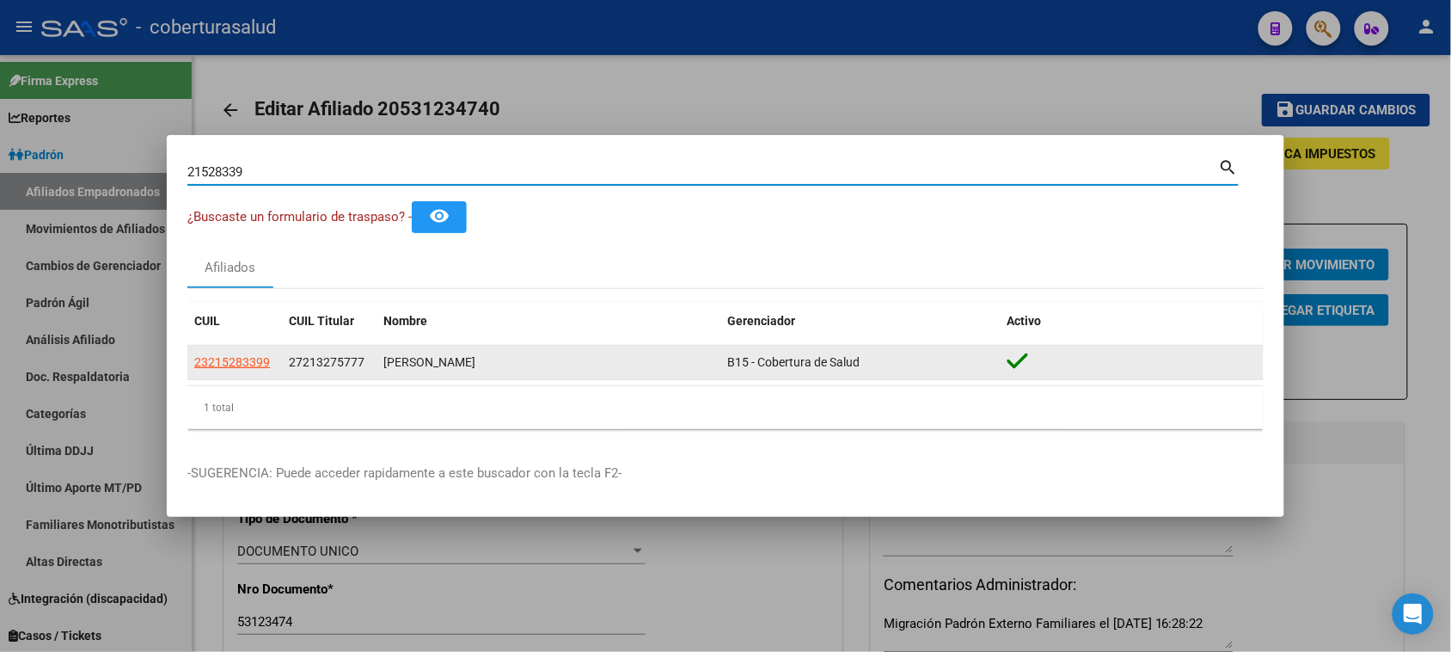
click at [344, 357] on span "27213275777" at bounding box center [327, 362] width 76 height 14
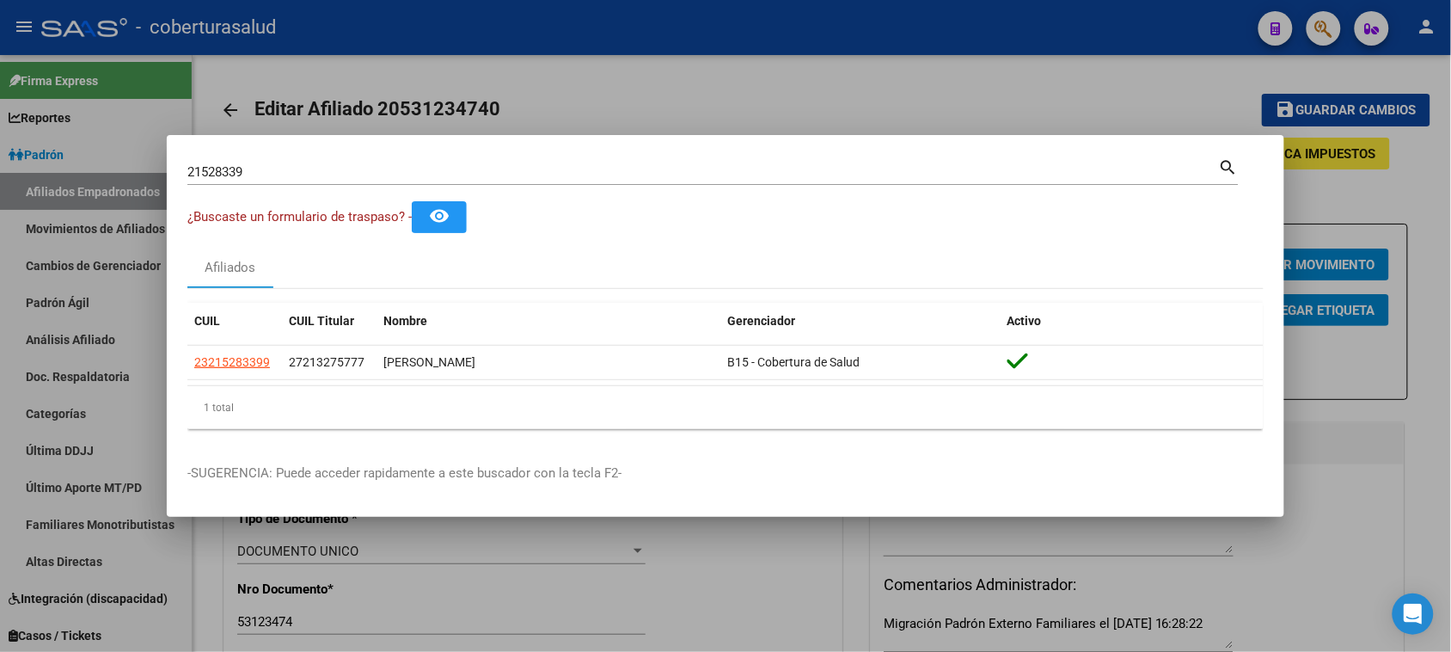
copy span "27213275777"
drag, startPoint x: 267, startPoint y: 165, endPoint x: 0, endPoint y: 140, distance: 268.5
click at [0, 140] on div "21528339 Buscar (apellido, dni, cuil, nro traspaso, cuit, obra social) search ¿…" at bounding box center [725, 326] width 1451 height 652
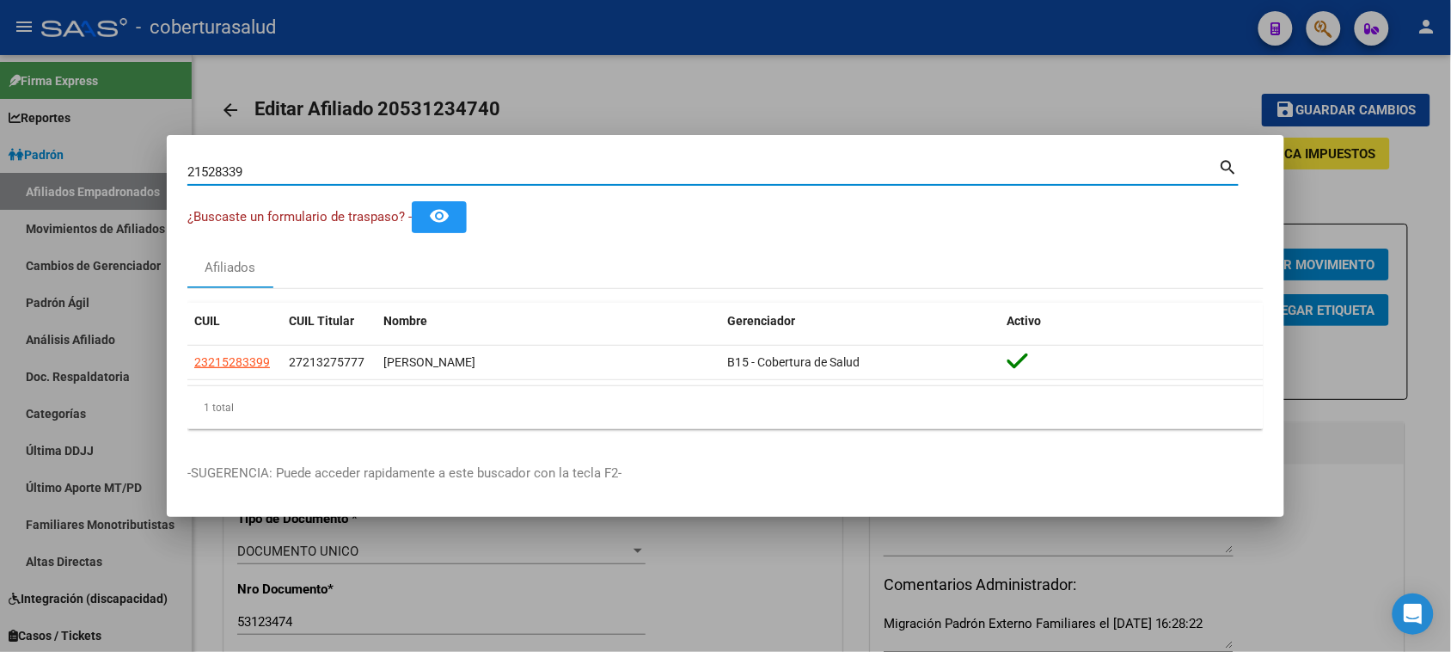
paste input "7213275777"
click at [202, 172] on input "2721327577" at bounding box center [703, 171] width 1032 height 15
type input "21327577"
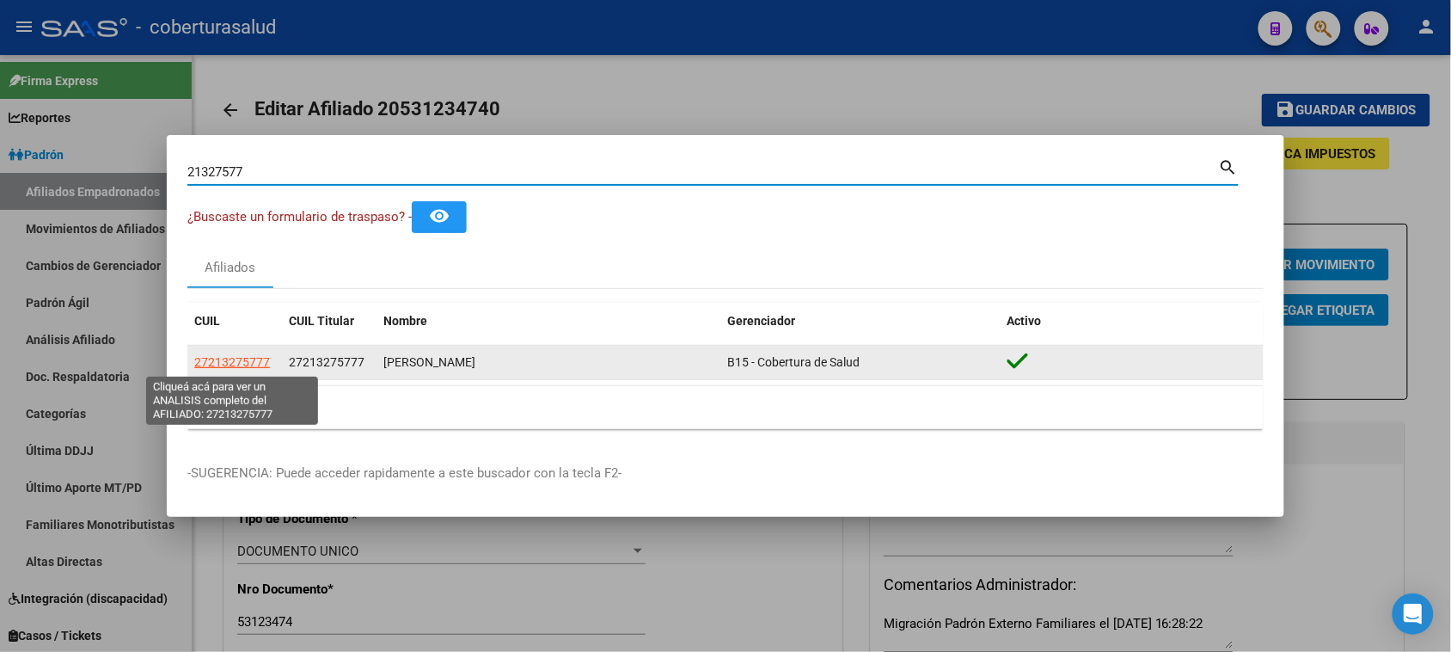
click at [238, 363] on span "27213275777" at bounding box center [232, 362] width 76 height 14
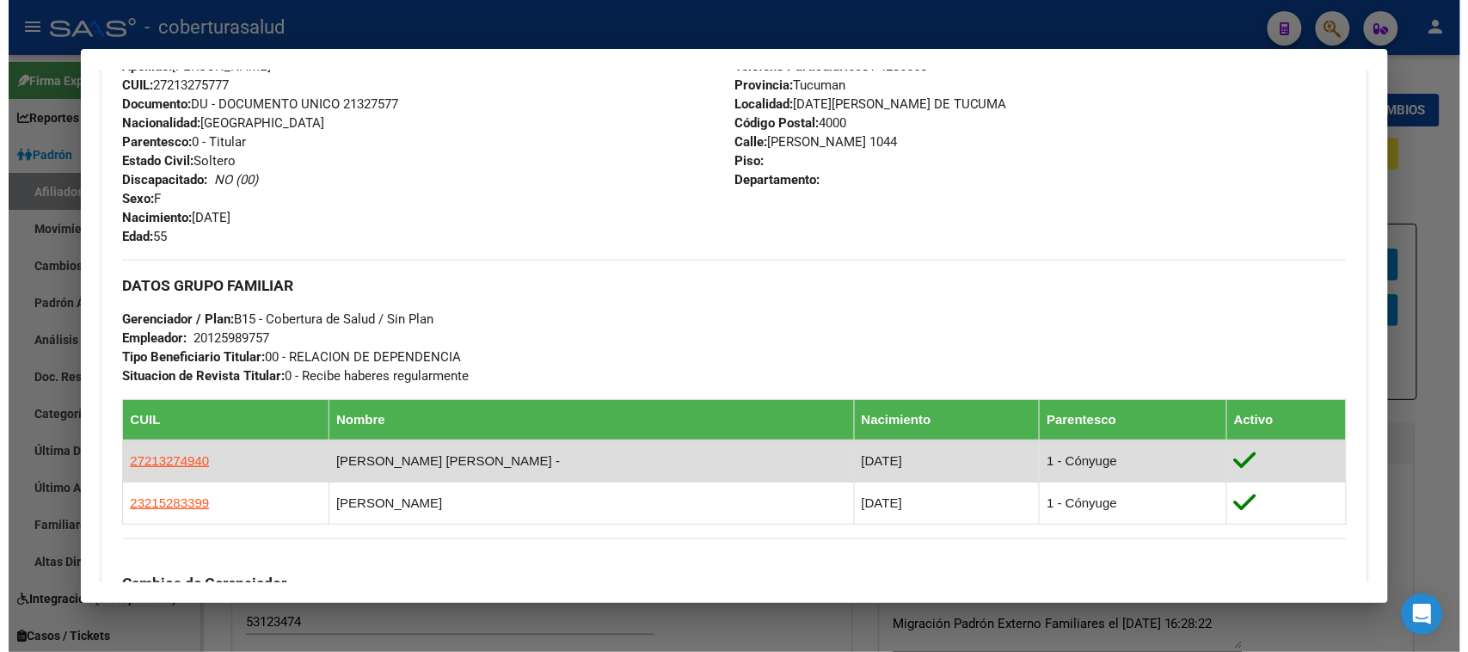
scroll to position [645, 0]
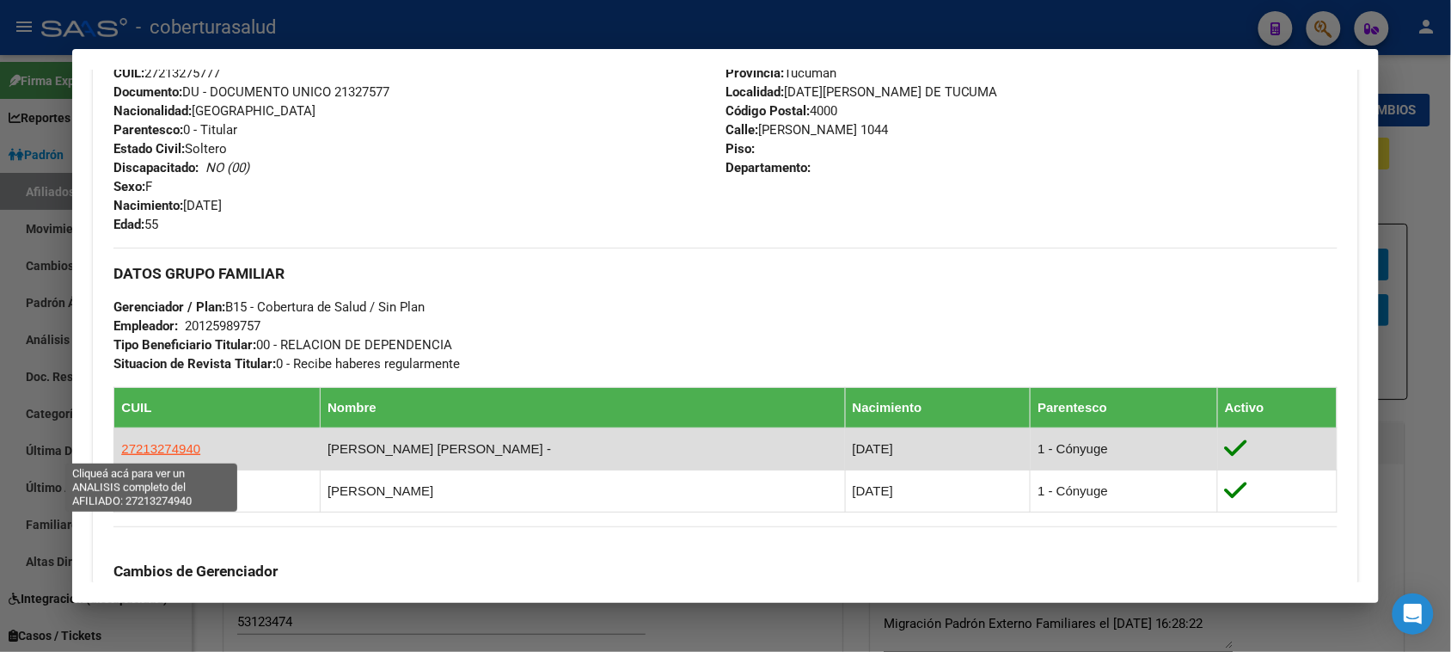
click at [161, 444] on span "27213274940" at bounding box center [160, 448] width 79 height 15
type textarea "27213274940"
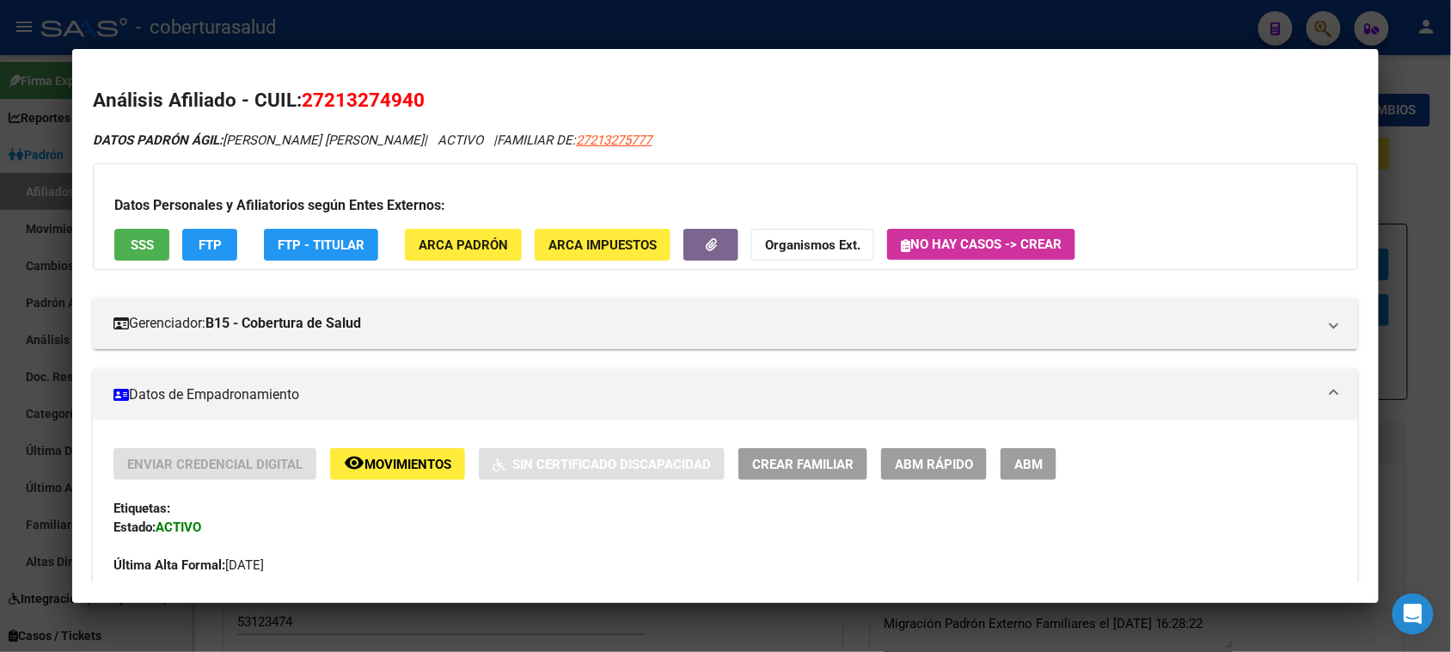
click at [1015, 465] on span "ABM" at bounding box center [1029, 464] width 28 height 15
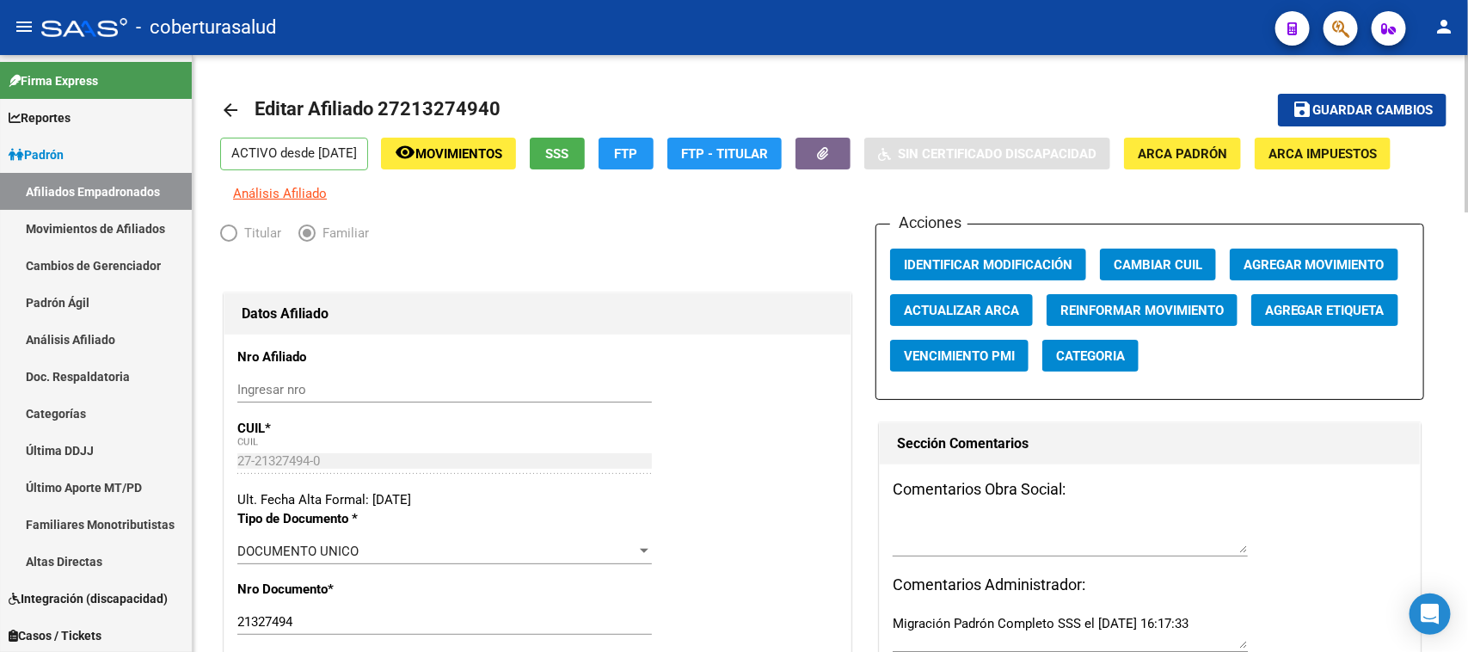
click at [1330, 260] on span "Agregar Movimiento" at bounding box center [1313, 264] width 141 height 15
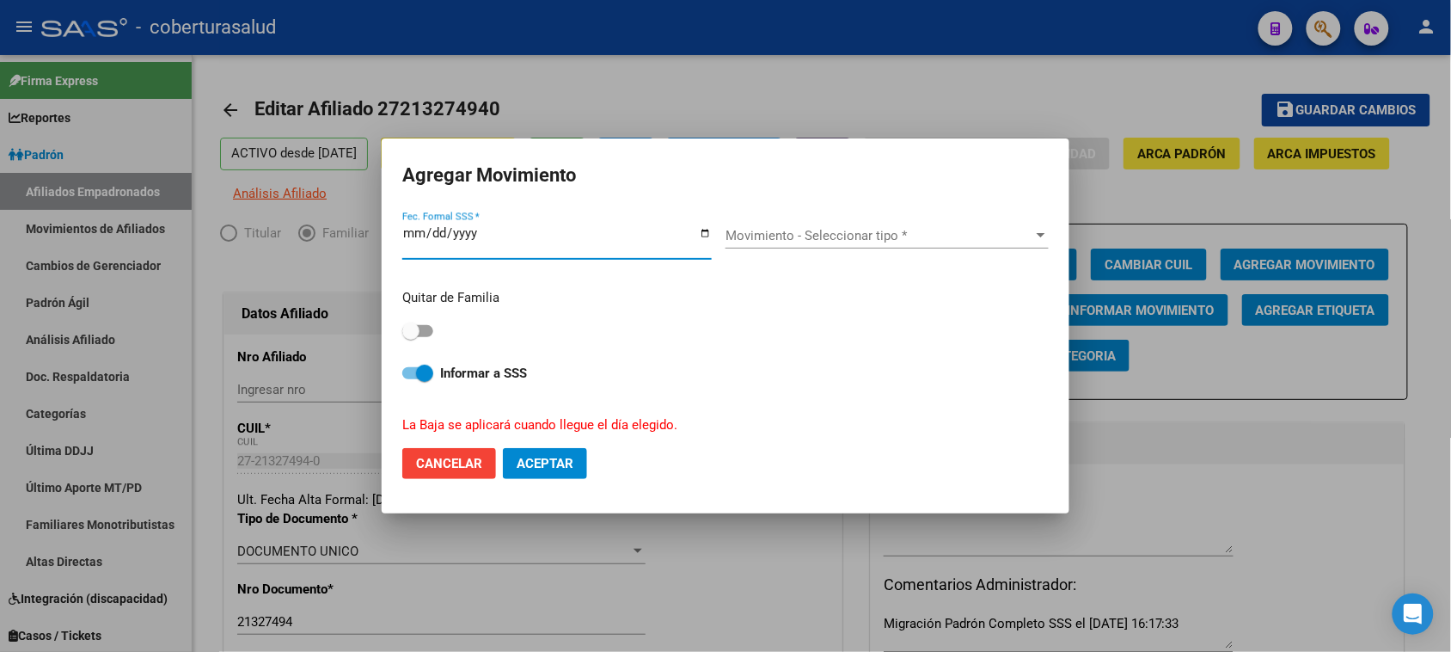
type input "2025-08-20"
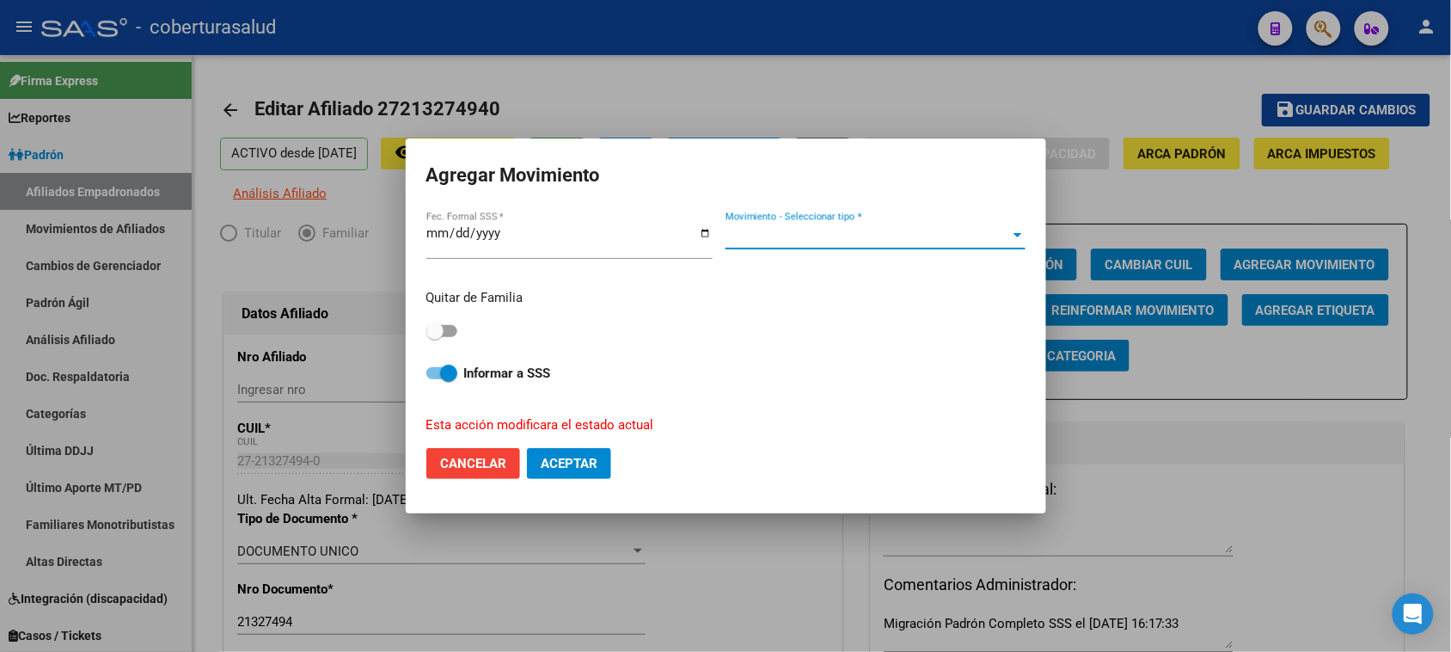
click at [814, 234] on span "Movimiento - Seleccionar tipo *" at bounding box center [868, 235] width 285 height 15
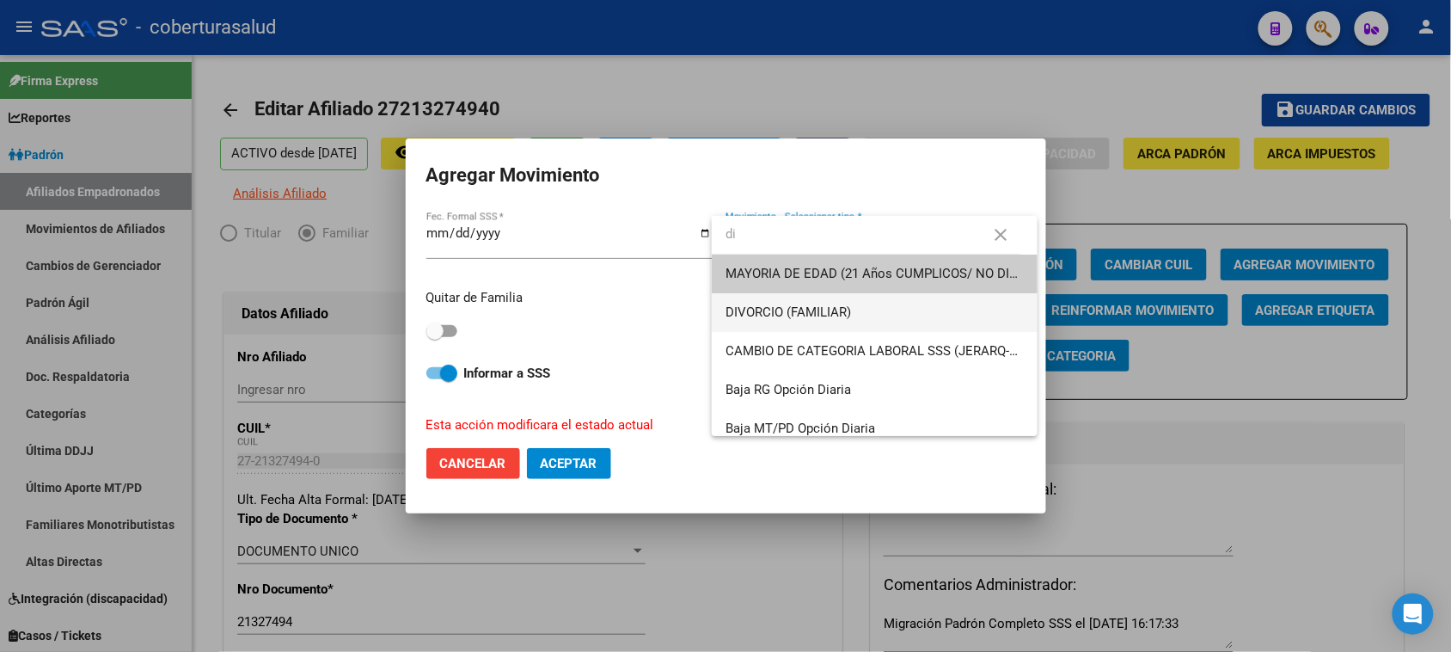
type input "di"
click at [797, 321] on span "DIVORCIO (FAMILIAR)" at bounding box center [875, 312] width 298 height 39
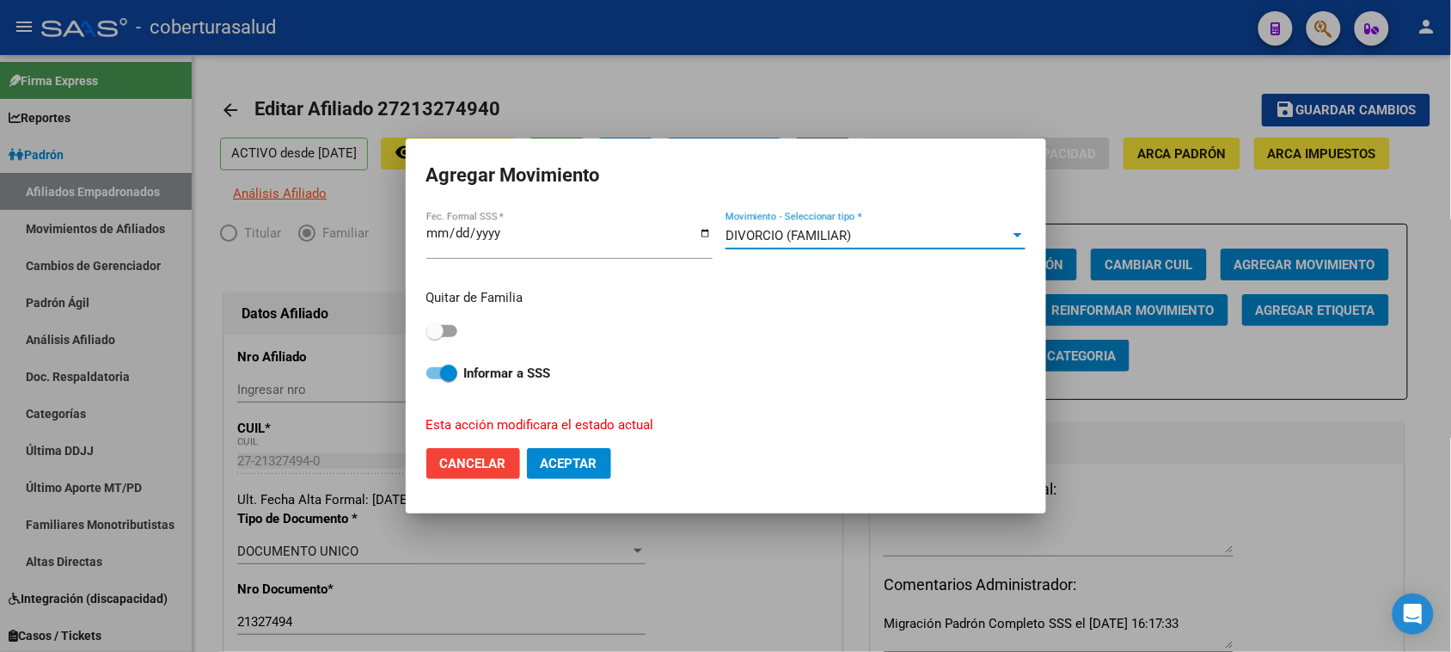
click at [438, 332] on span at bounding box center [434, 330] width 17 height 17
click at [435, 337] on input "checkbox" at bounding box center [434, 337] width 1 height 1
checkbox input "true"
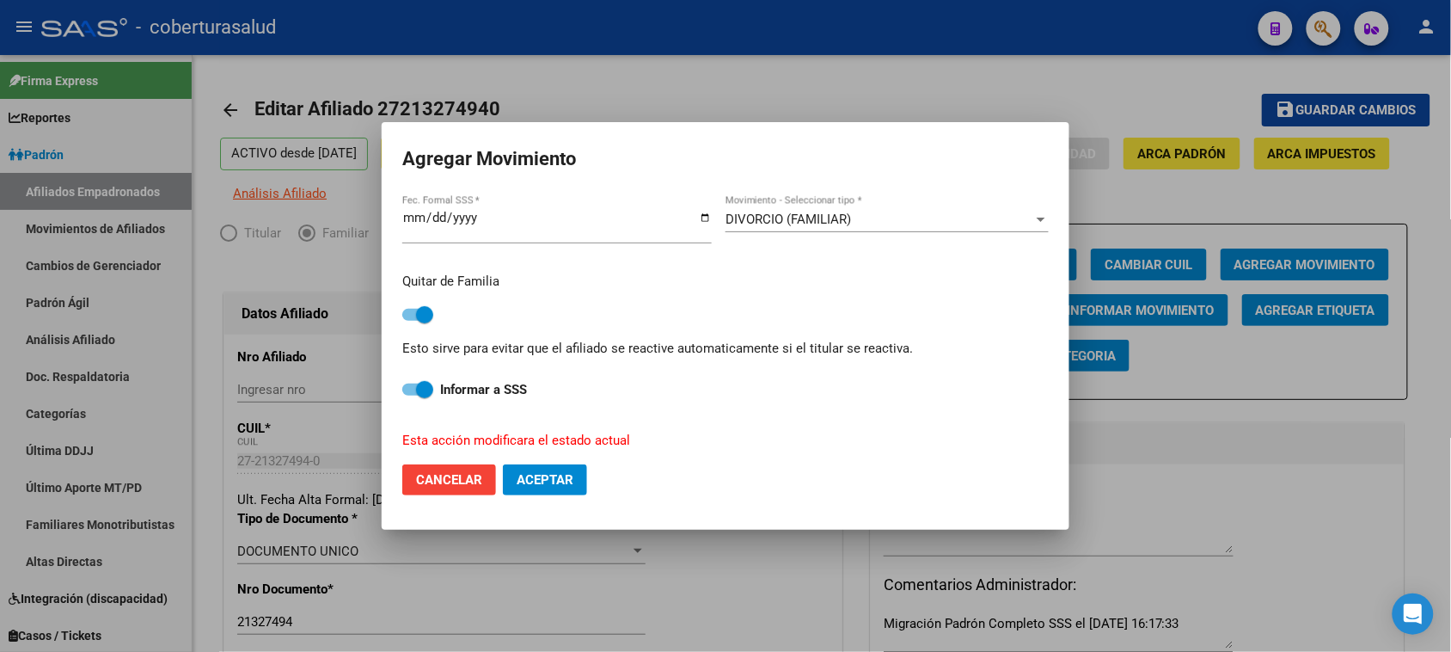
click at [535, 479] on span "Aceptar" at bounding box center [545, 479] width 57 height 15
checkbox input "false"
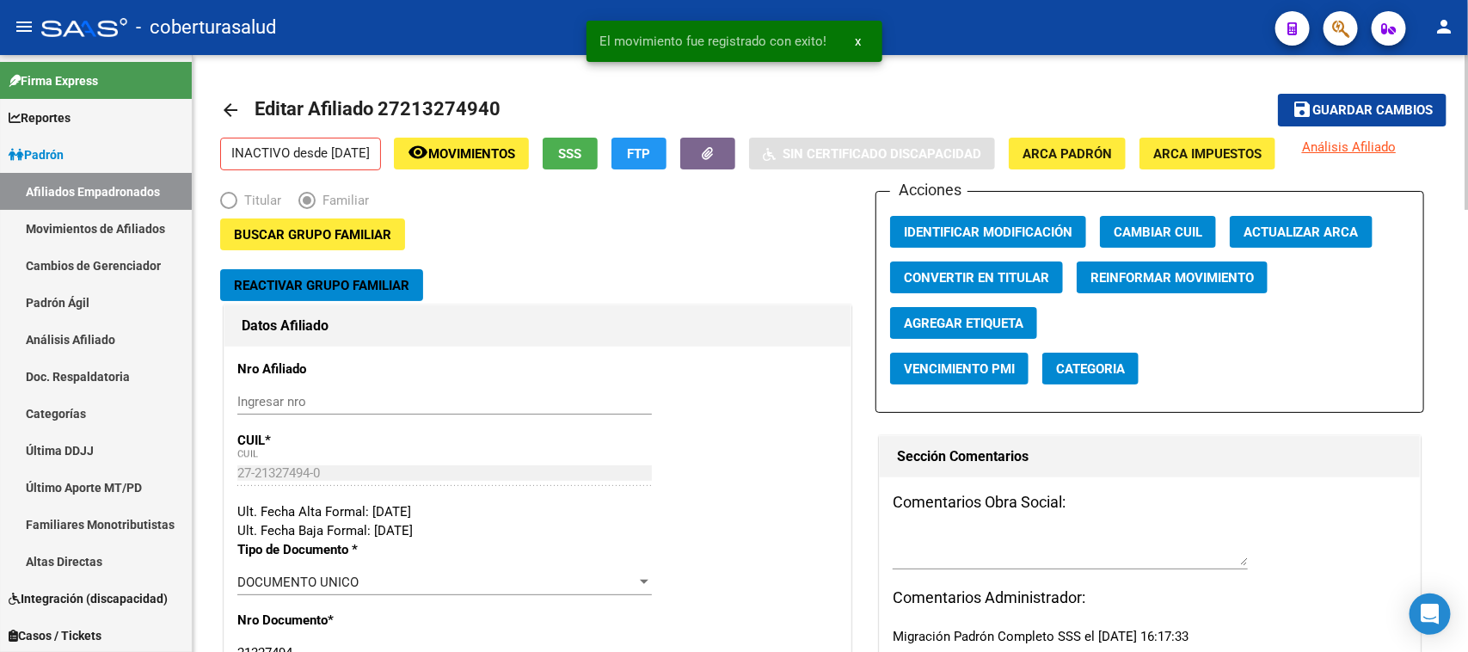
click at [1321, 108] on span "Guardar cambios" at bounding box center [1372, 110] width 120 height 15
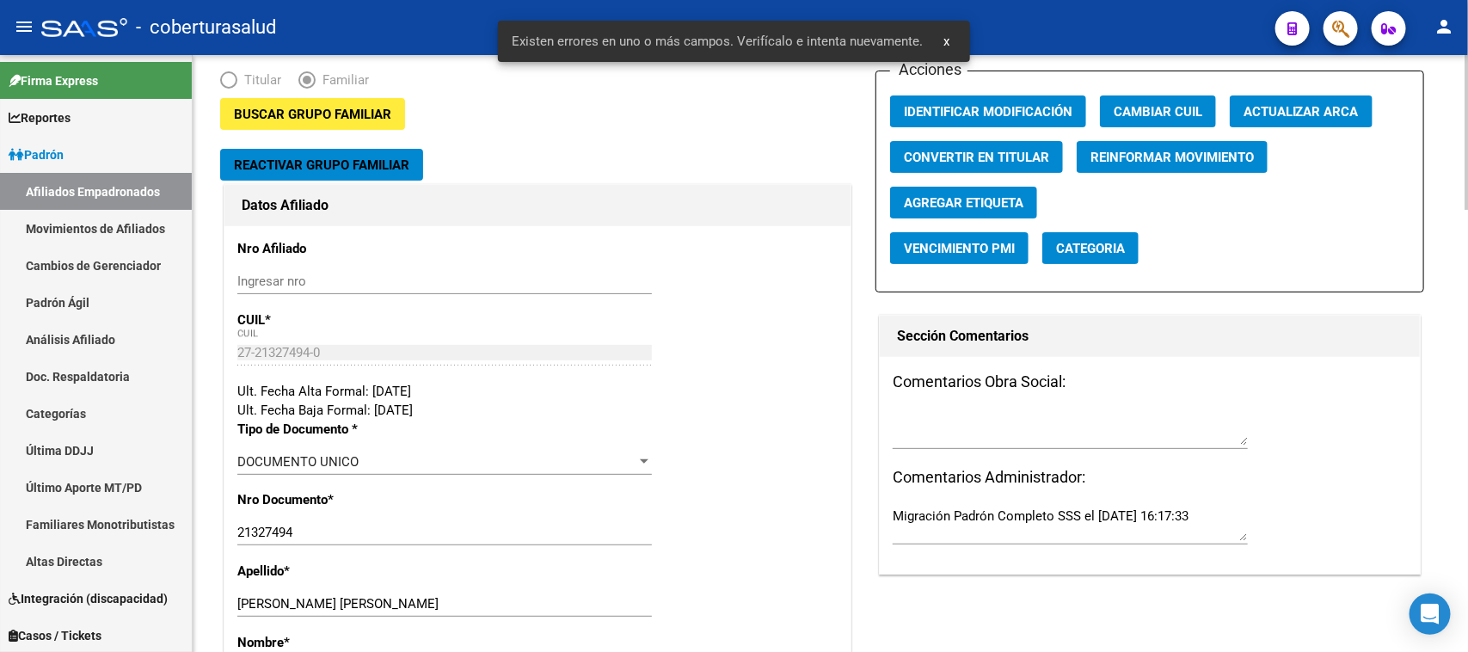
scroll to position [322, 0]
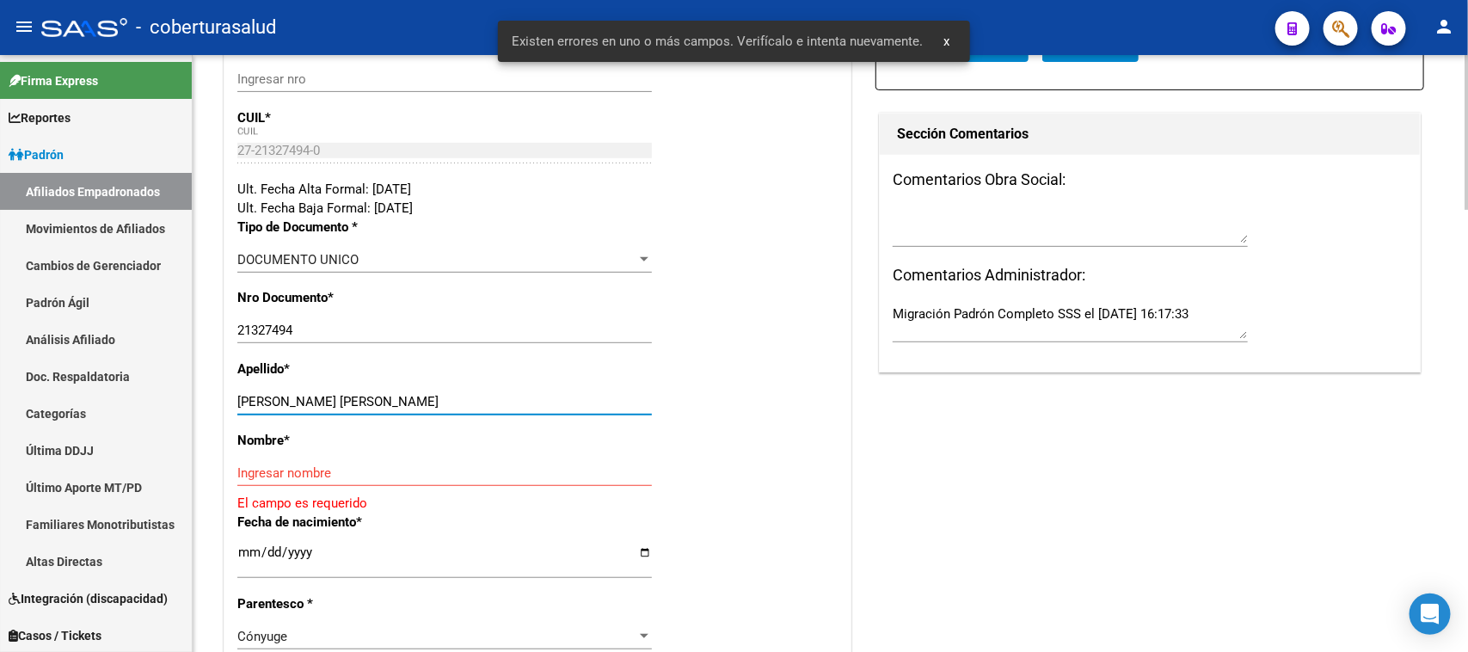
drag, startPoint x: 473, startPoint y: 400, endPoint x: 321, endPoint y: 405, distance: 152.3
click at [321, 405] on input "SOBRECASAS NANCY JUDITH" at bounding box center [444, 401] width 414 height 15
type input "SOBRECASAS"
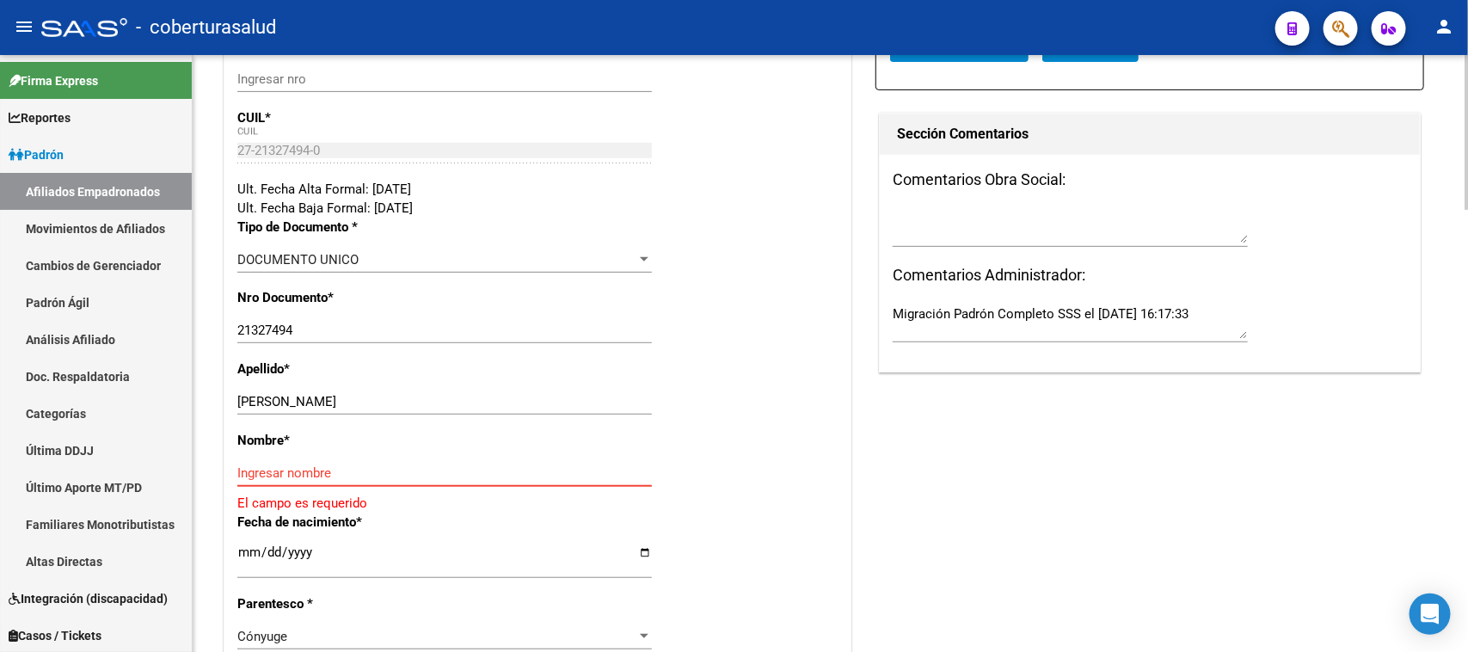
click at [345, 465] on input "Ingresar nombre" at bounding box center [444, 472] width 414 height 15
paste input "NANCY JUDITH"
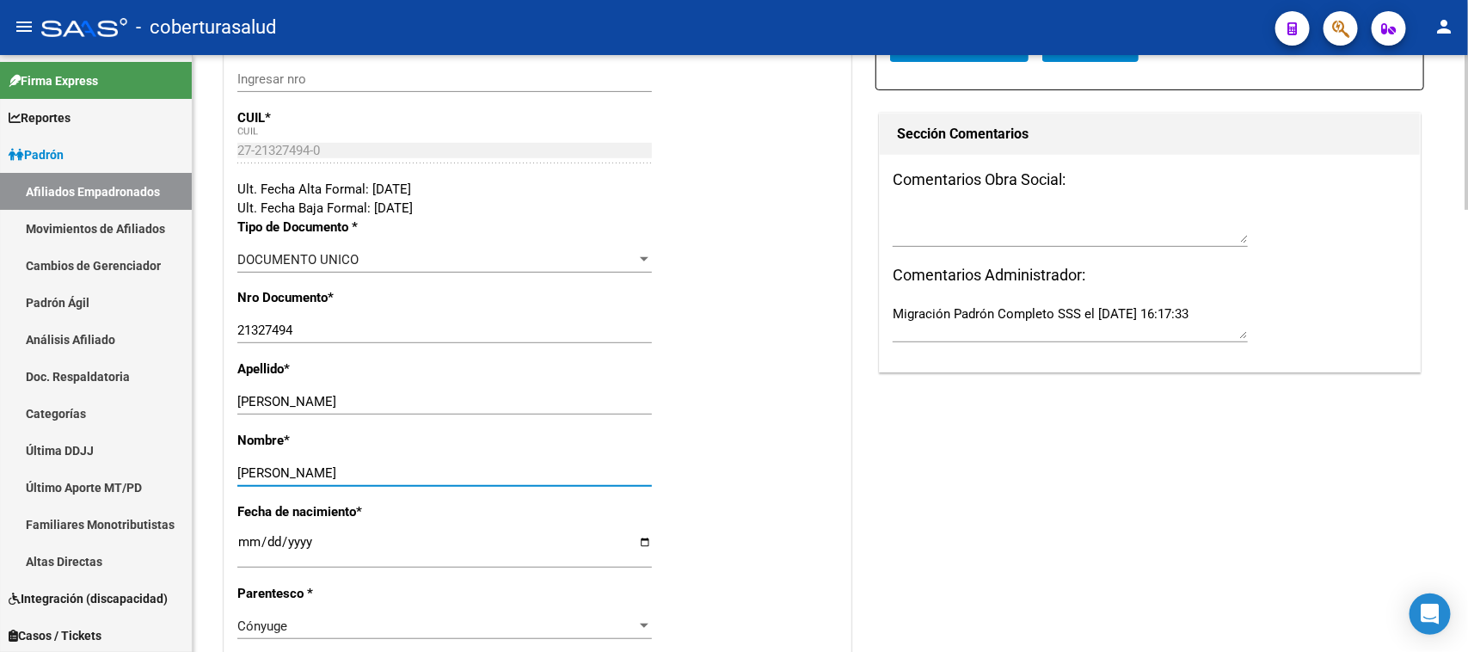
type input "NANCY JUDITH"
click at [677, 414] on div "Apellido * SOBRECASAS Ingresar apellido" at bounding box center [537, 394] width 600 height 71
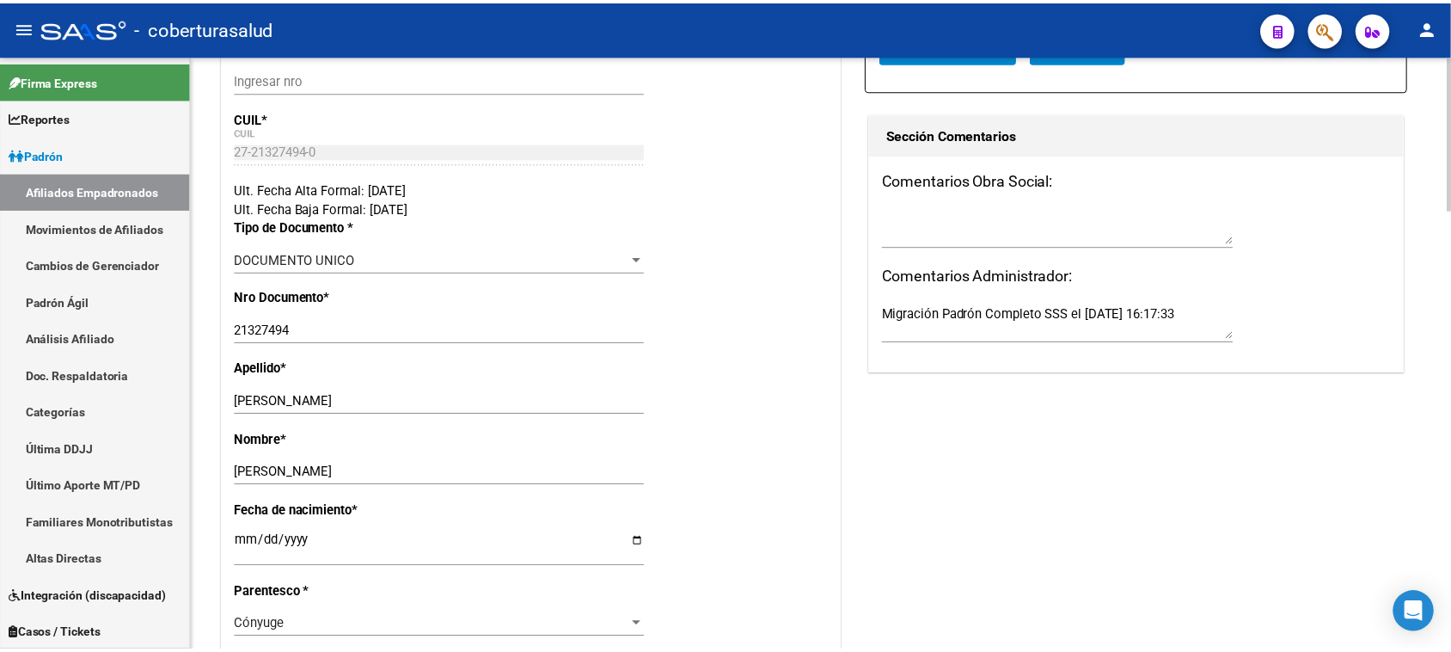
scroll to position [0, 0]
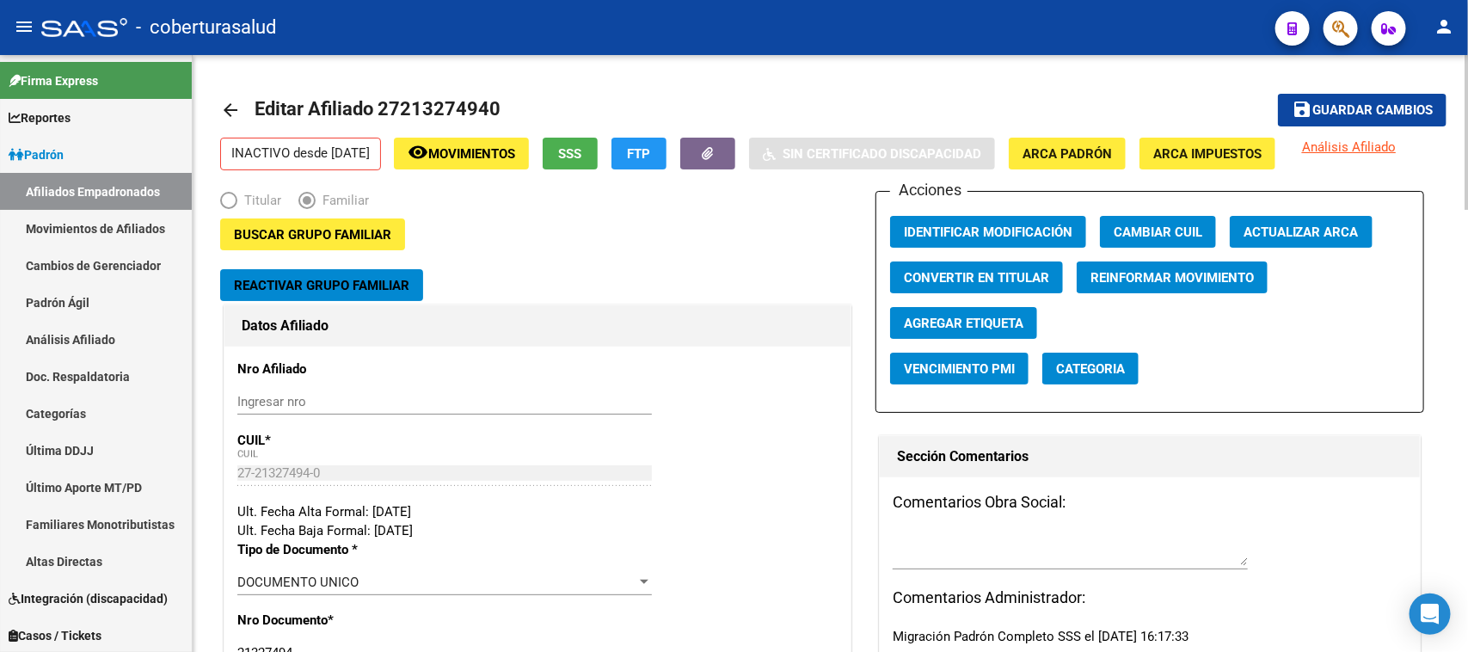
click at [1358, 89] on mat-toolbar-row "save Guardar cambios" at bounding box center [1319, 110] width 256 height 55
click at [1370, 106] on span "Guardar cambios" at bounding box center [1372, 110] width 120 height 15
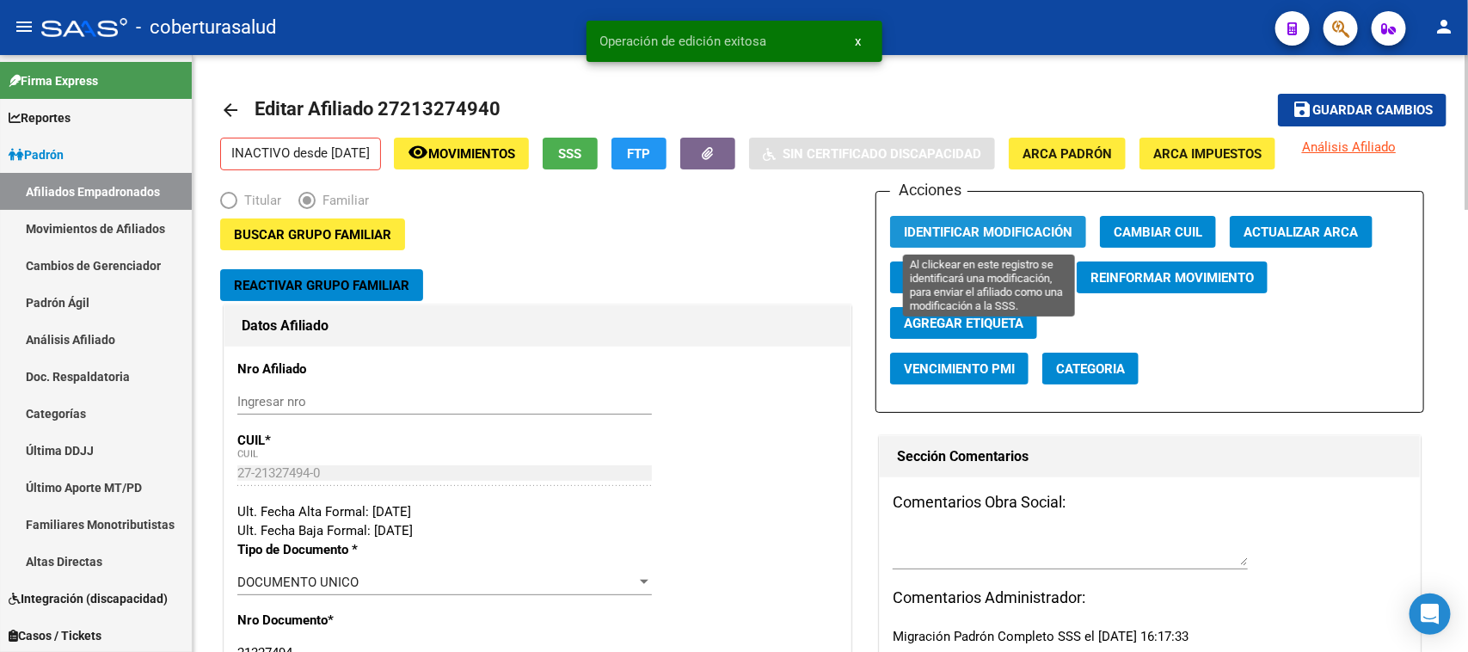
click at [984, 238] on span "Identificar Modificación" at bounding box center [988, 231] width 169 height 15
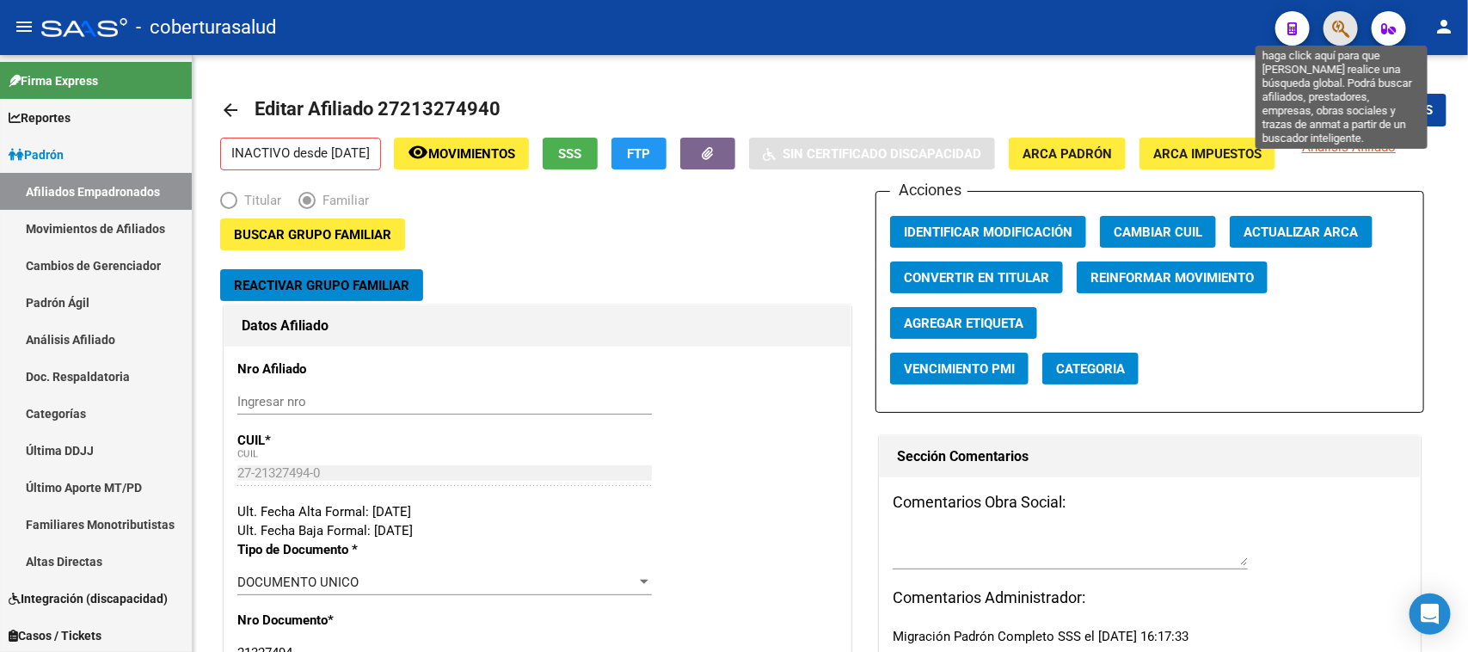
click at [1339, 27] on icon "button" at bounding box center [1340, 29] width 17 height 20
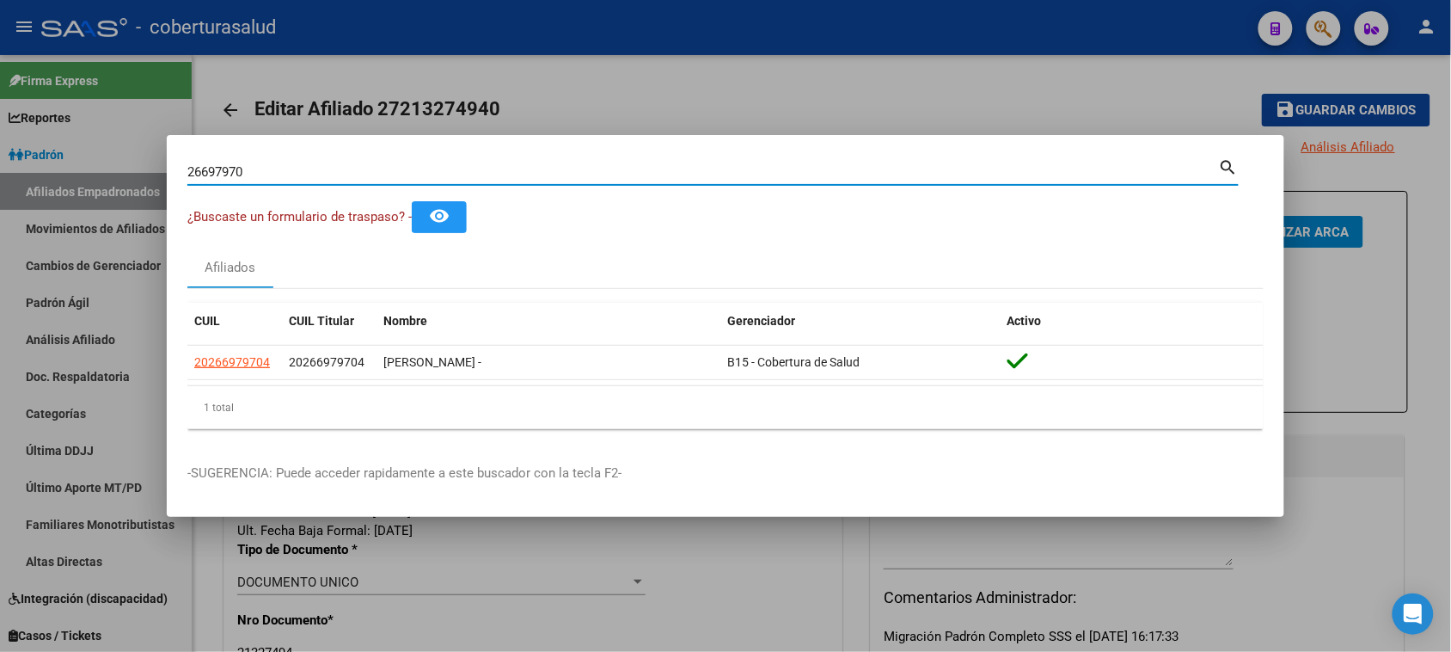
drag, startPoint x: 379, startPoint y: 168, endPoint x: 0, endPoint y: 168, distance: 379.1
click at [0, 168] on div "26697970 Buscar (apellido, dni, cuil, nro traspaso, cuit, obra social) search ¿…" at bounding box center [725, 326] width 1451 height 652
paste input "0266979704"
type input "26697970"
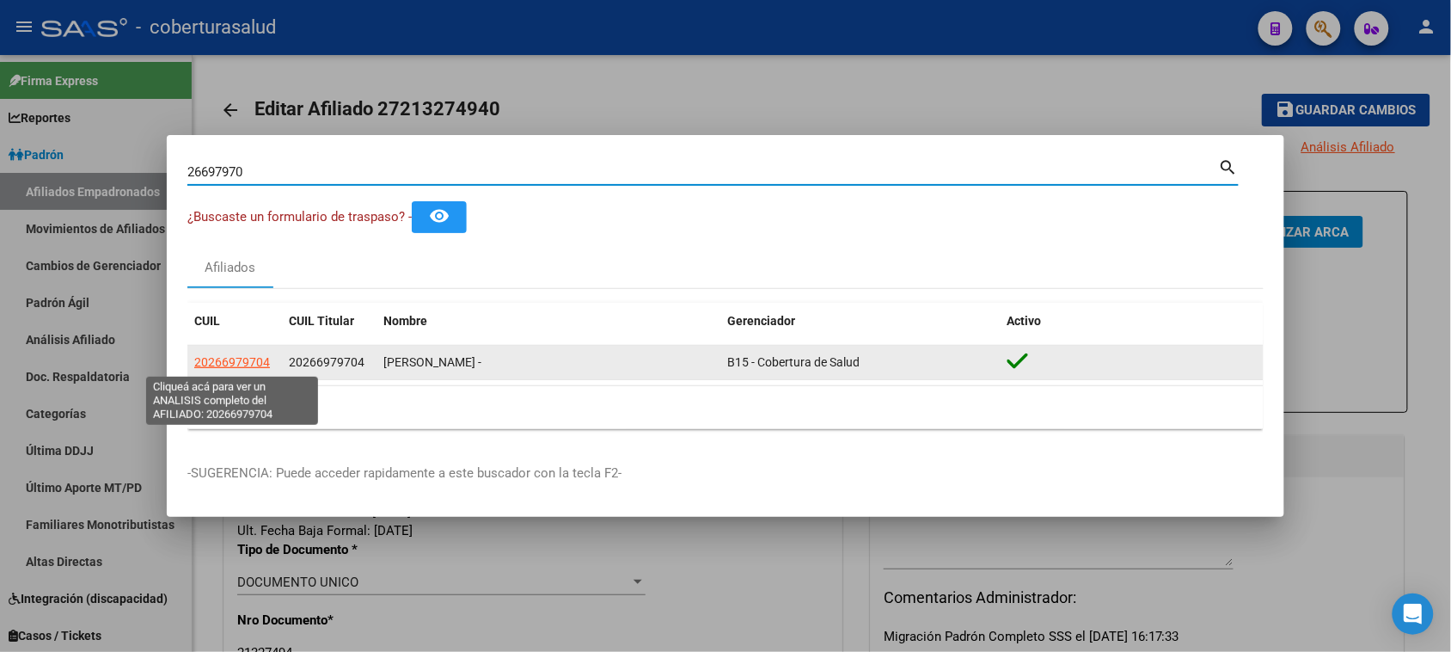
click at [222, 368] on span "20266979704" at bounding box center [232, 362] width 76 height 14
type textarea "20266979704"
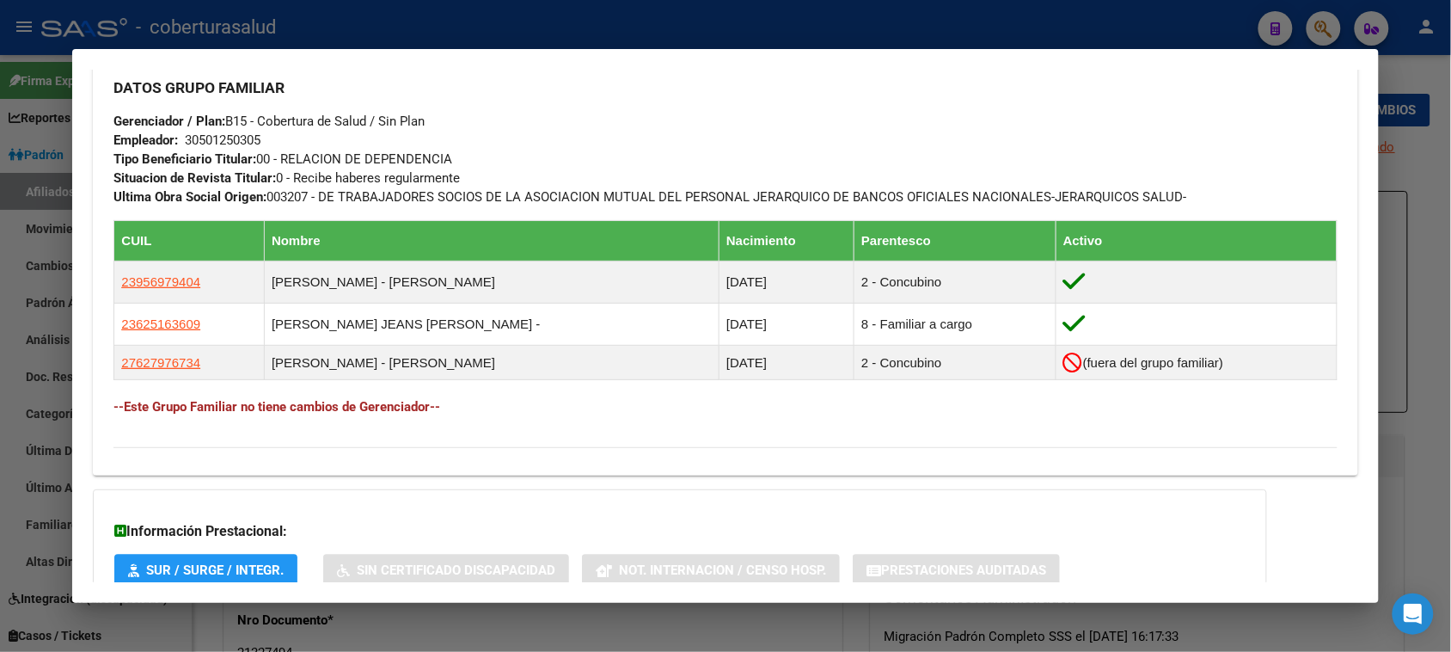
scroll to position [860, 0]
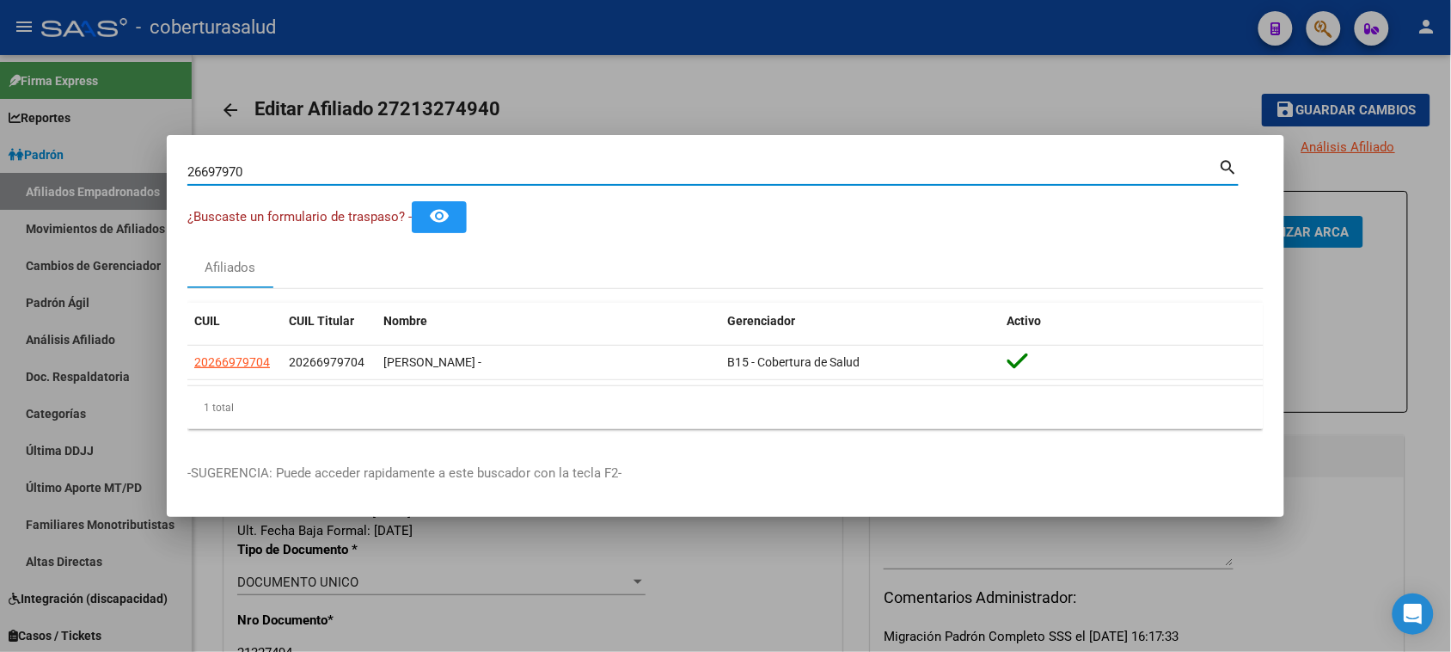
drag, startPoint x: 36, startPoint y: 169, endPoint x: 0, endPoint y: 169, distance: 36.1
click at [0, 169] on div "26697970 Buscar (apellido, dni, cuil, nro traspaso, cuit, obra social) search ¿…" at bounding box center [725, 326] width 1451 height 652
paste input "0340110316"
type input "20340110316"
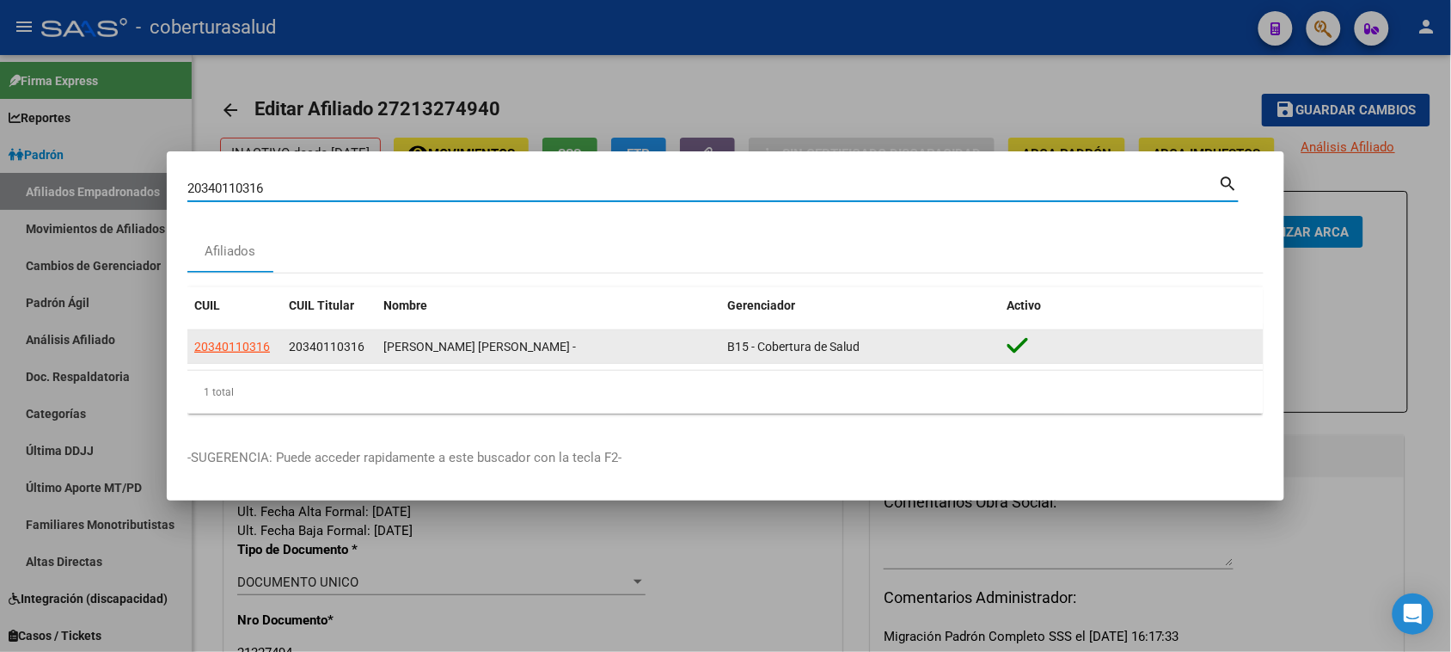
click at [228, 335] on datatable-body-cell "20340110316" at bounding box center [234, 347] width 95 height 34
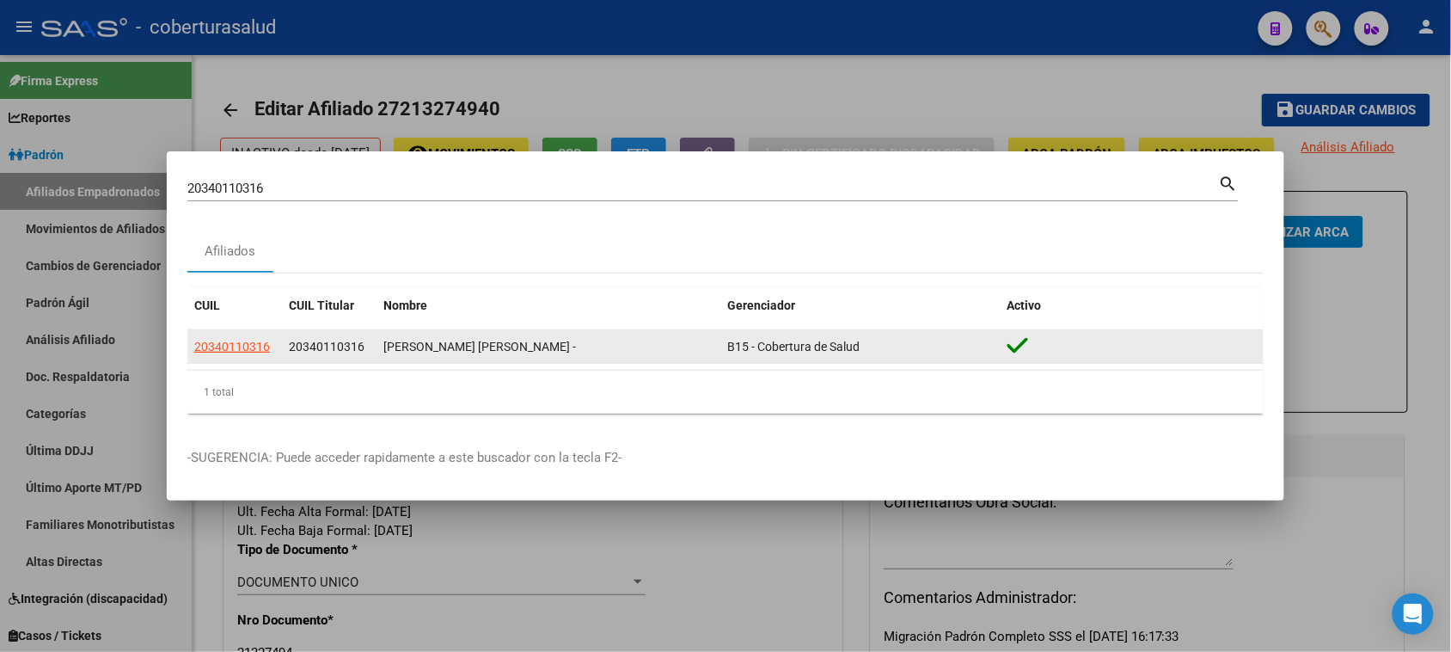
click at [238, 337] on app-link-go-to "20340110316" at bounding box center [232, 347] width 76 height 20
click at [246, 340] on span "20340110316" at bounding box center [232, 347] width 76 height 14
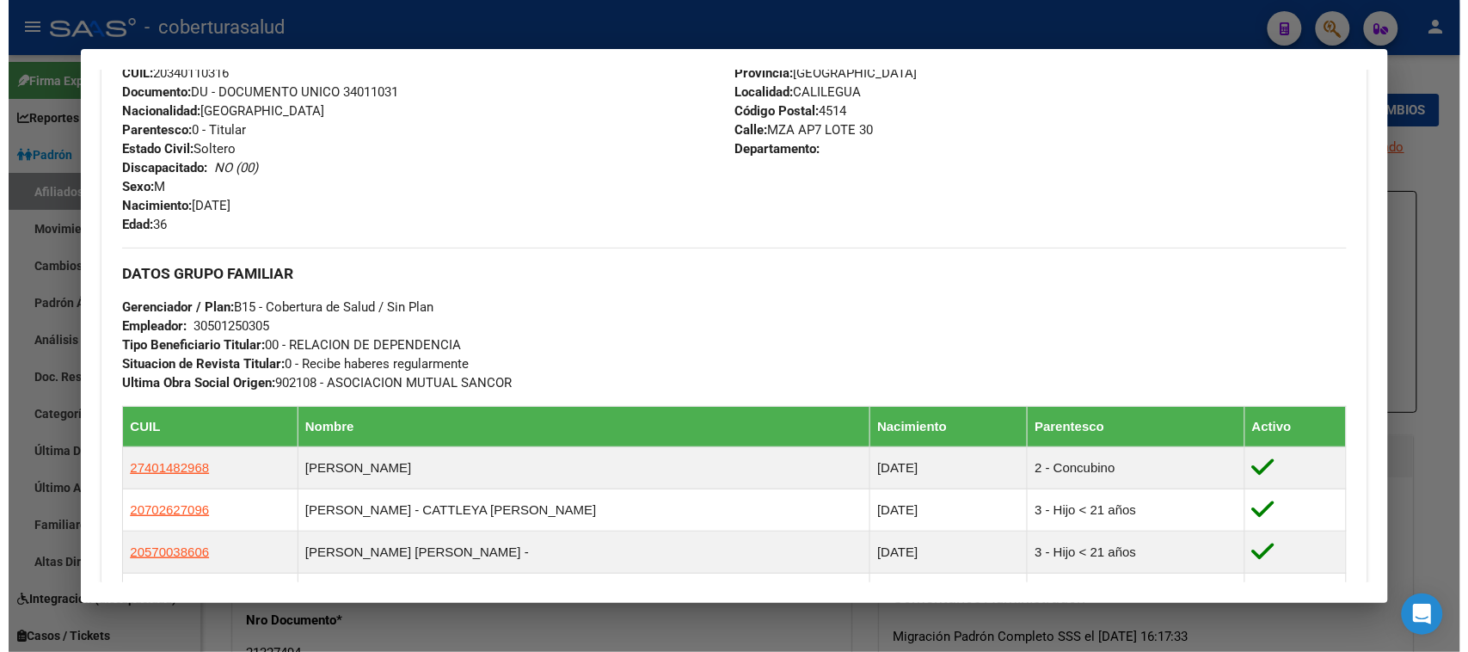
scroll to position [752, 0]
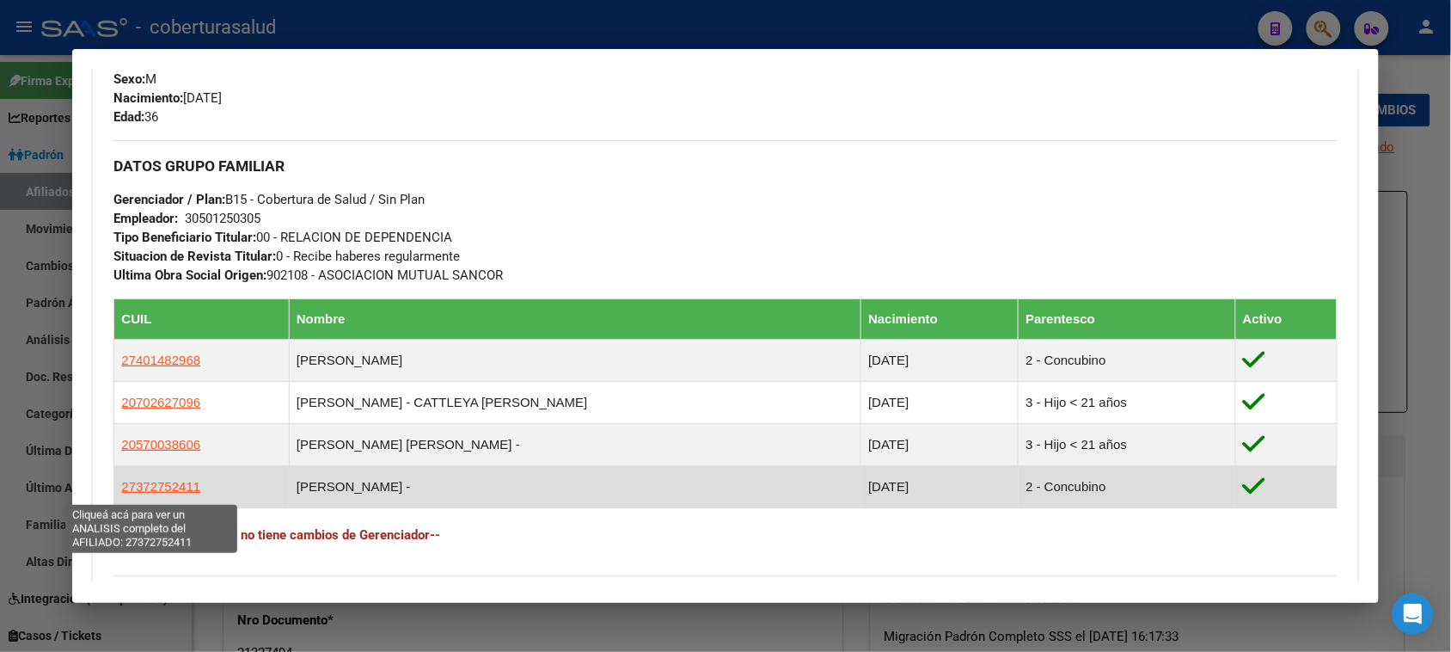
click at [161, 488] on span "27372752411" at bounding box center [160, 486] width 79 height 15
type textarea "27372752411"
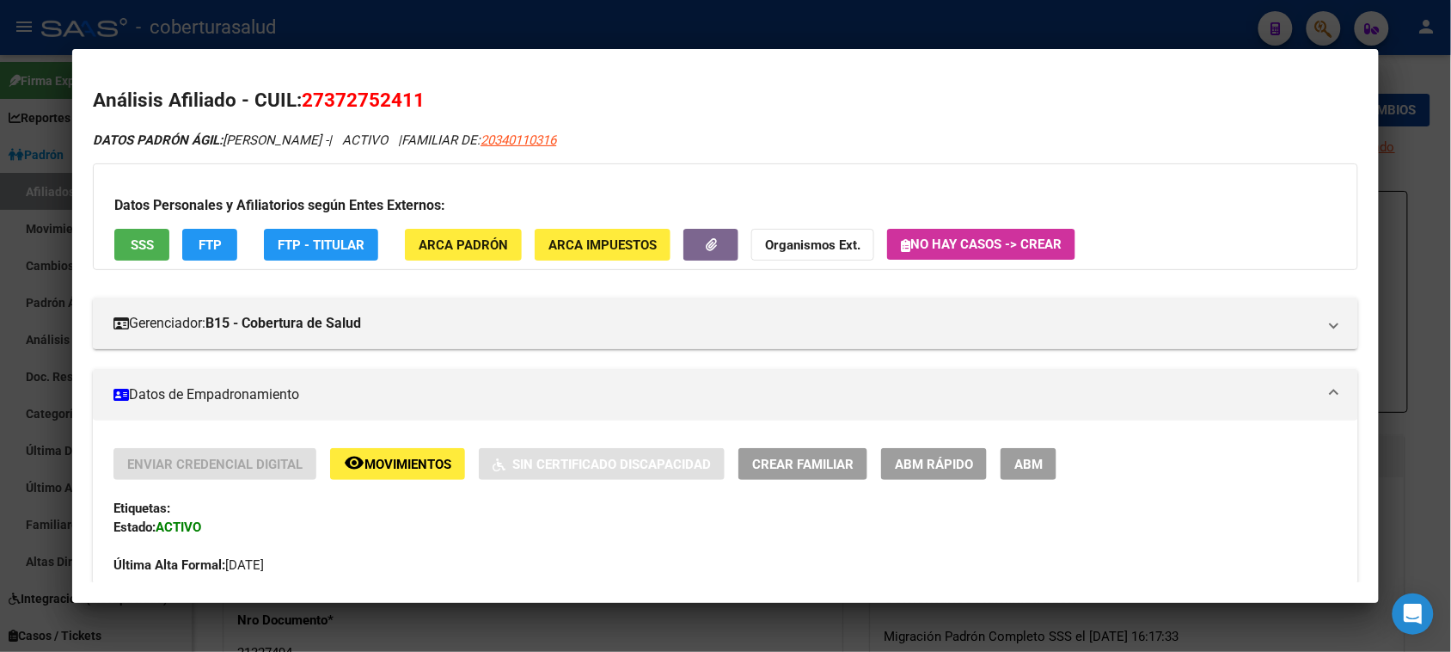
click at [1024, 458] on span "ABM" at bounding box center [1029, 464] width 28 height 15
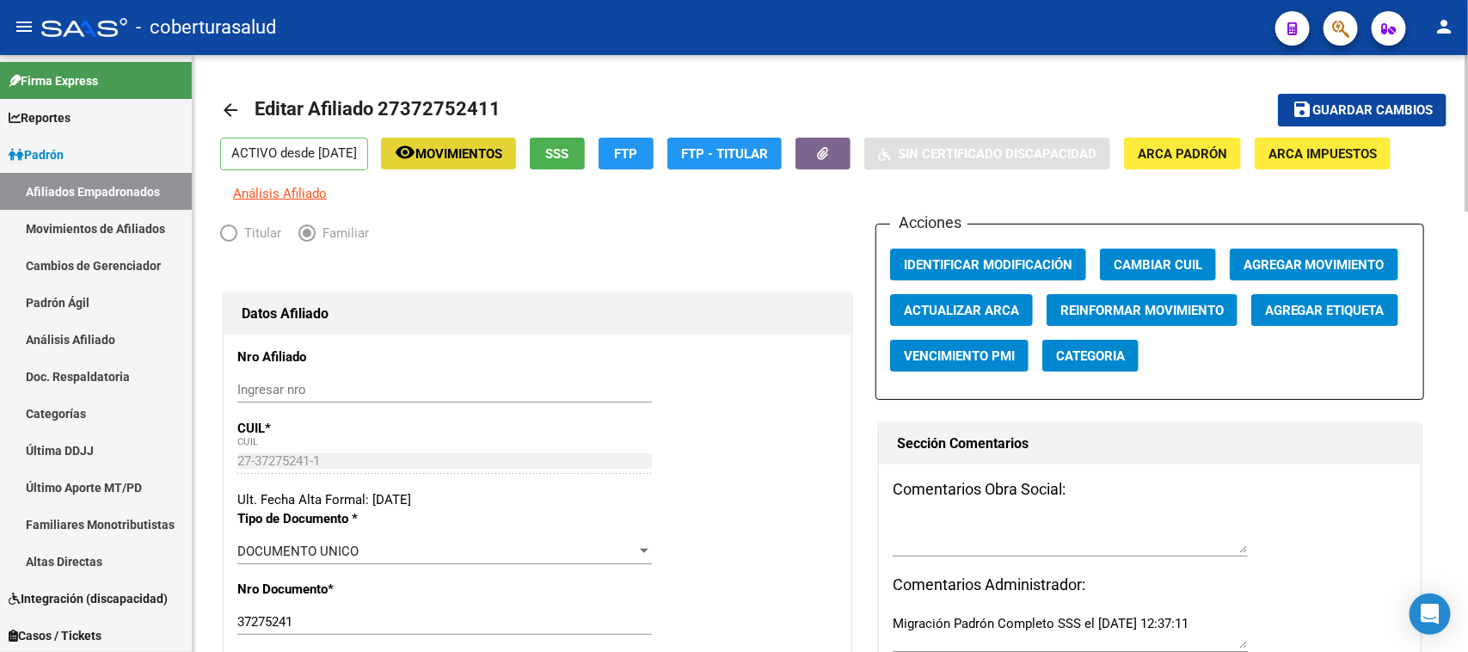
click at [473, 150] on span "Movimientos" at bounding box center [458, 153] width 87 height 15
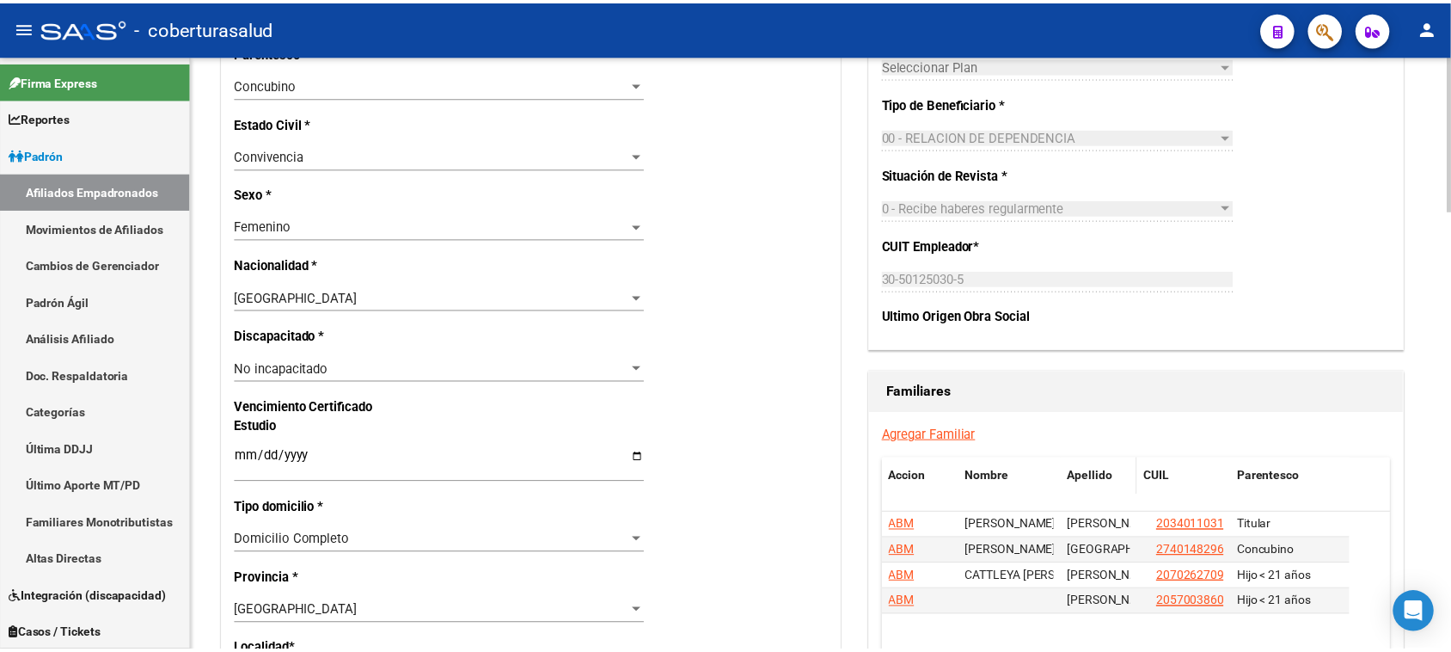
scroll to position [967, 0]
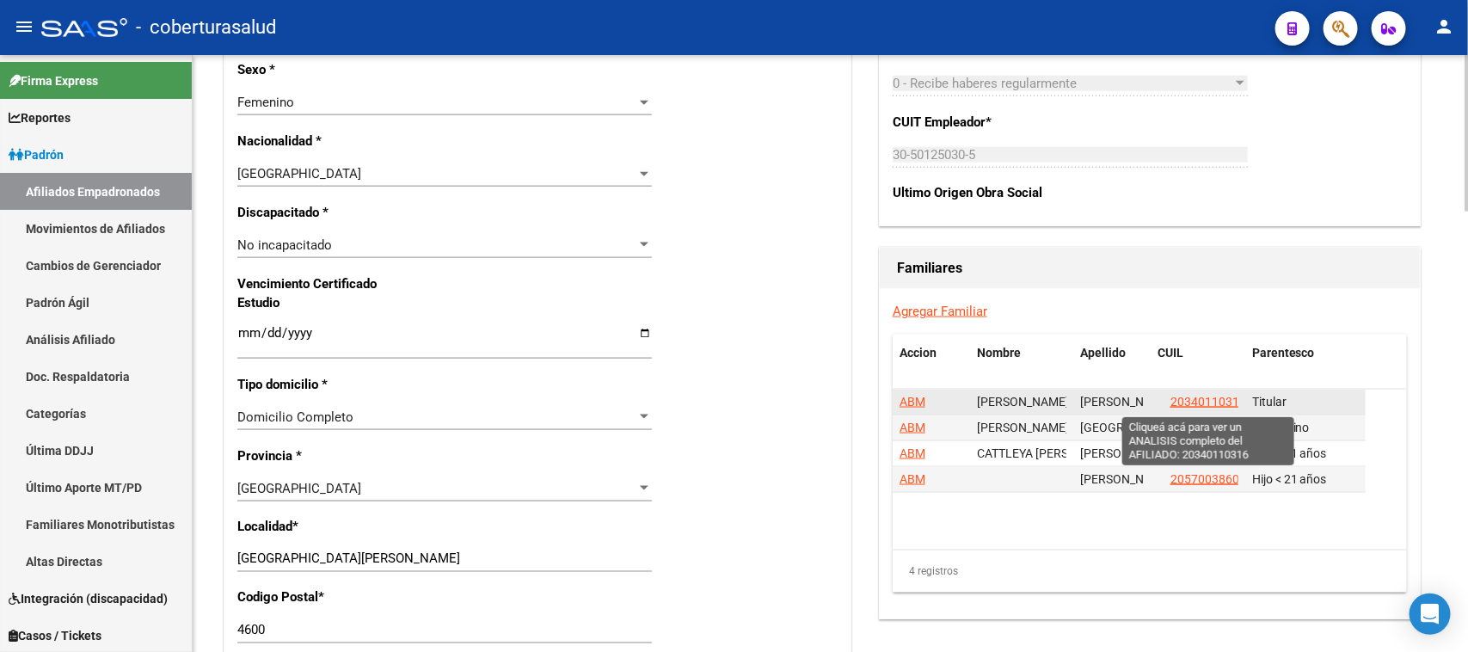
click at [1214, 402] on span "20340110316" at bounding box center [1208, 402] width 76 height 14
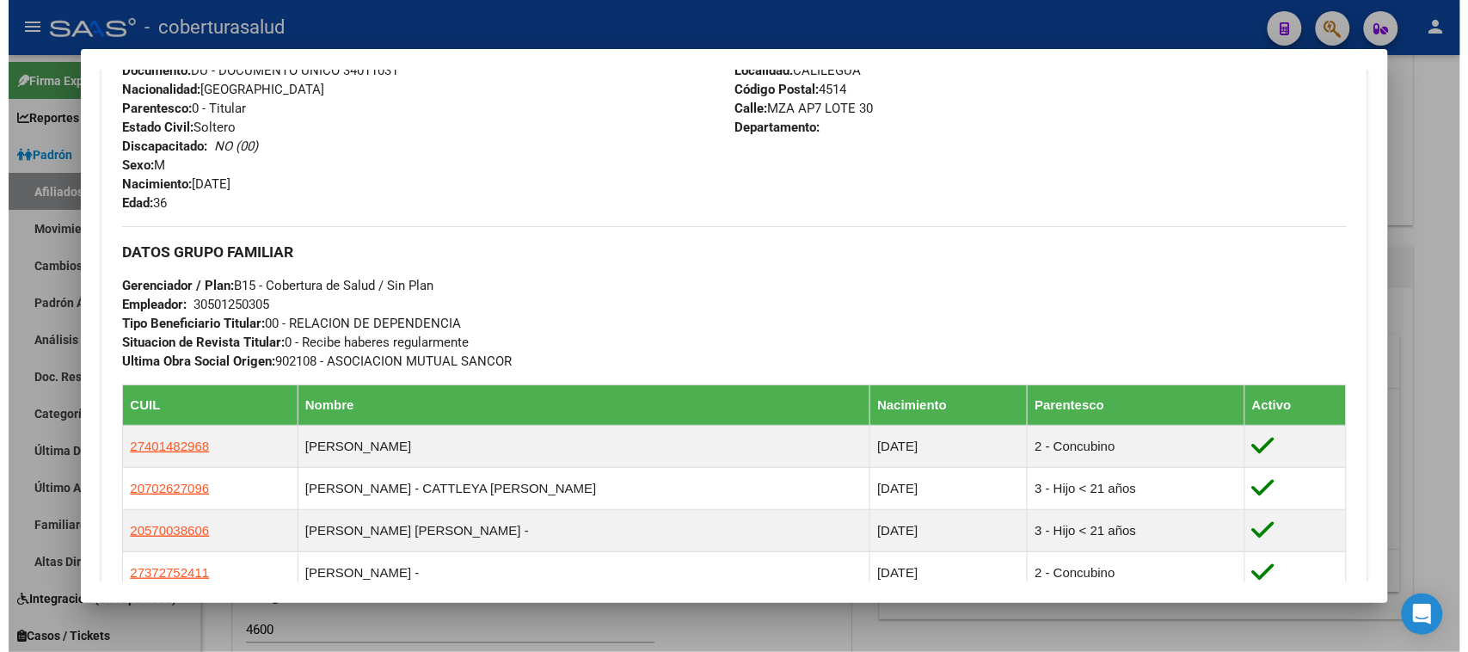
scroll to position [860, 0]
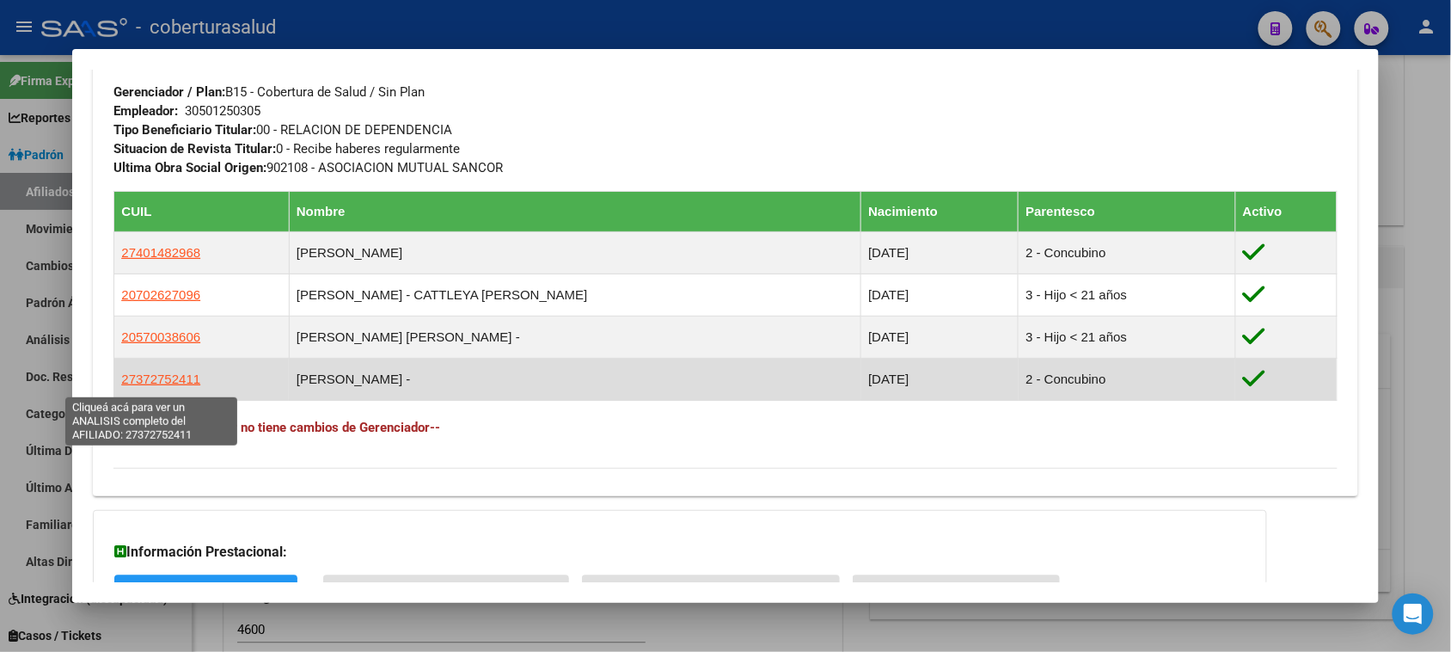
click at [169, 384] on span "27372752411" at bounding box center [160, 378] width 79 height 15
type textarea "27372752411"
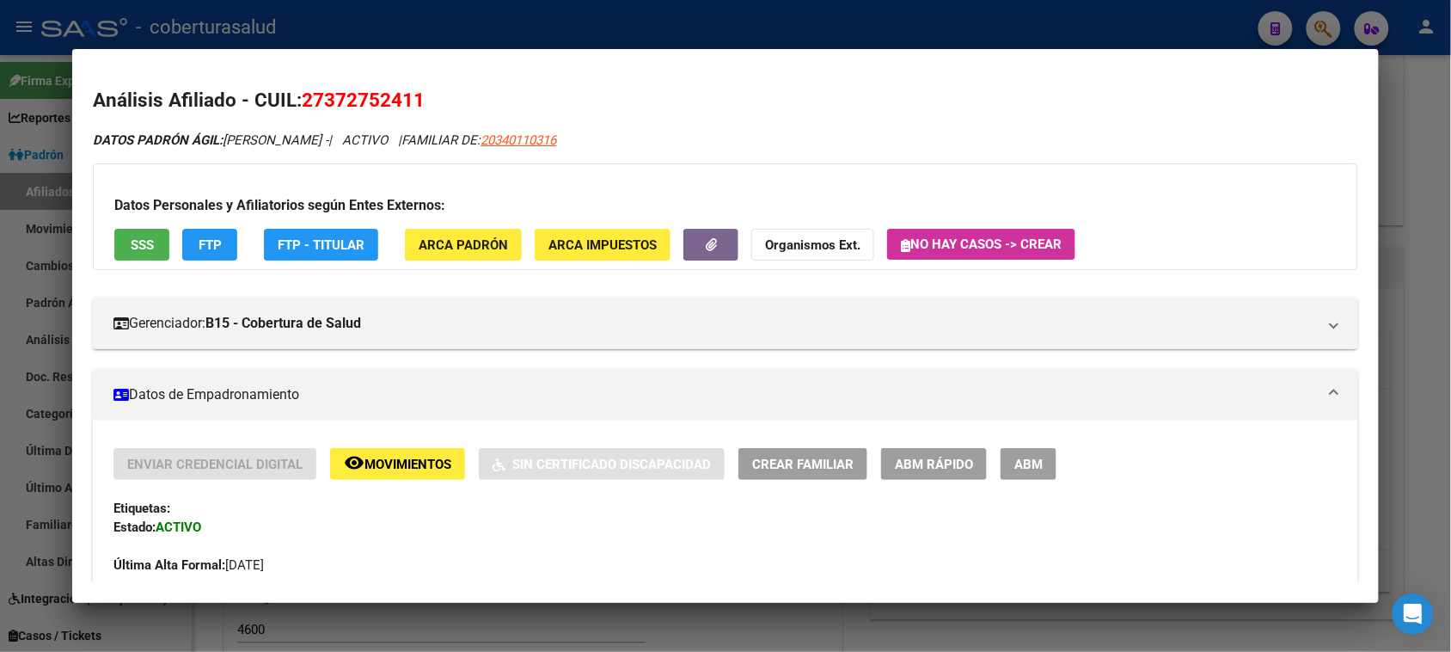
click at [1021, 466] on span "ABM" at bounding box center [1029, 464] width 28 height 15
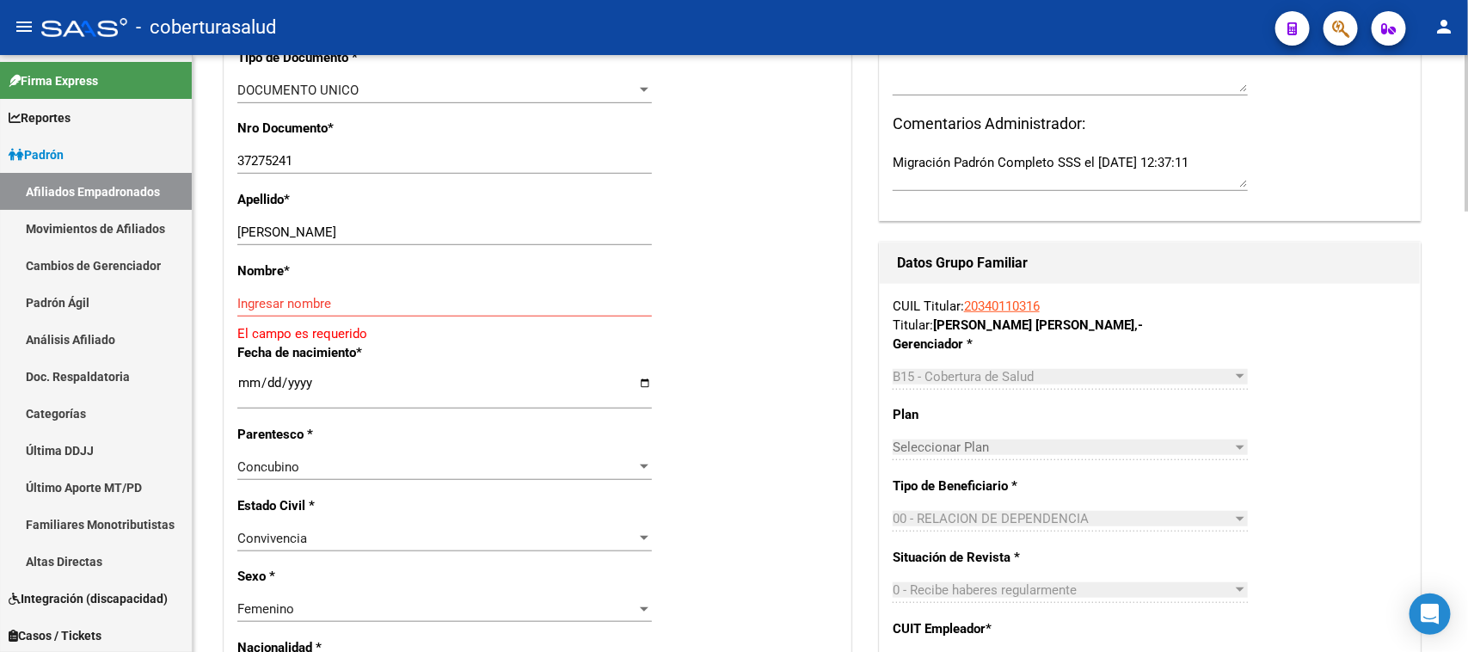
scroll to position [430, 0]
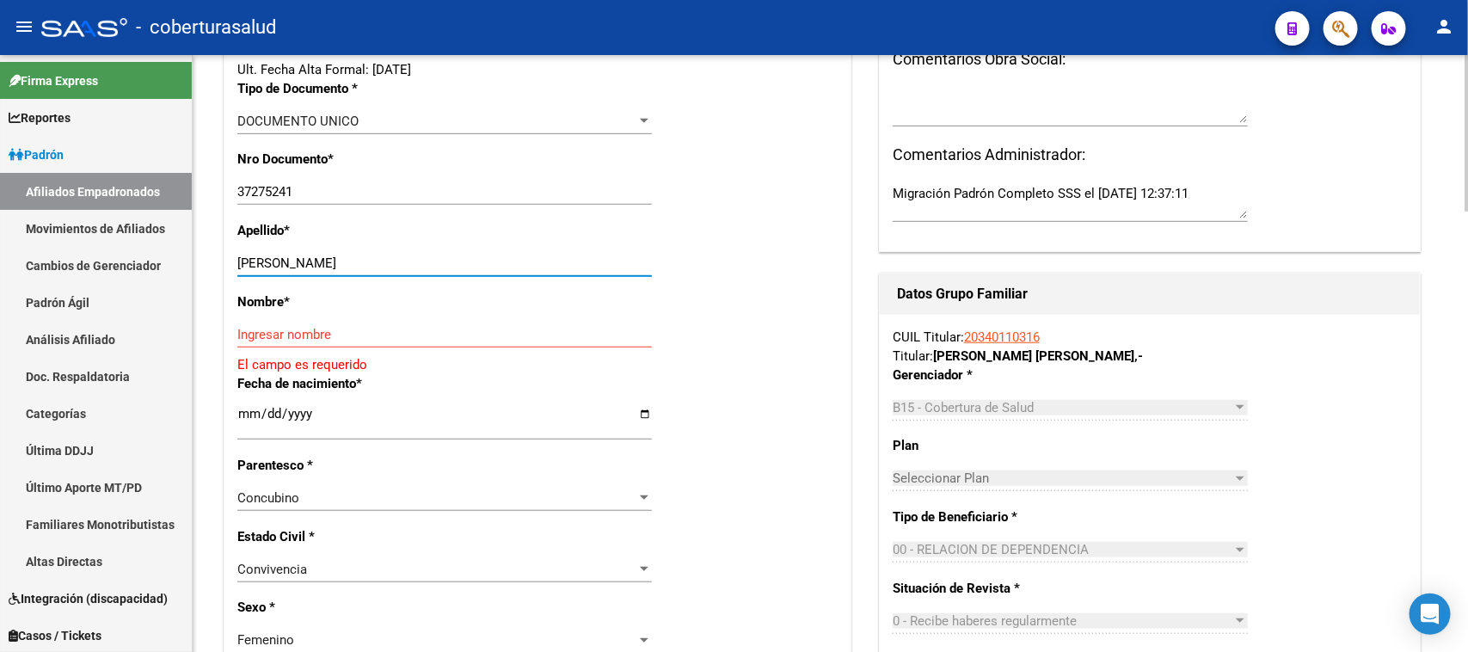
drag, startPoint x: 508, startPoint y: 265, endPoint x: 280, endPoint y: 262, distance: 227.8
click at [280, 262] on input "SALAS LORENA EDITH" at bounding box center [444, 262] width 414 height 15
type input "SALAS"
click at [281, 329] on input "Ingresar nombre" at bounding box center [444, 334] width 414 height 15
paste input "LORENA EDITH"
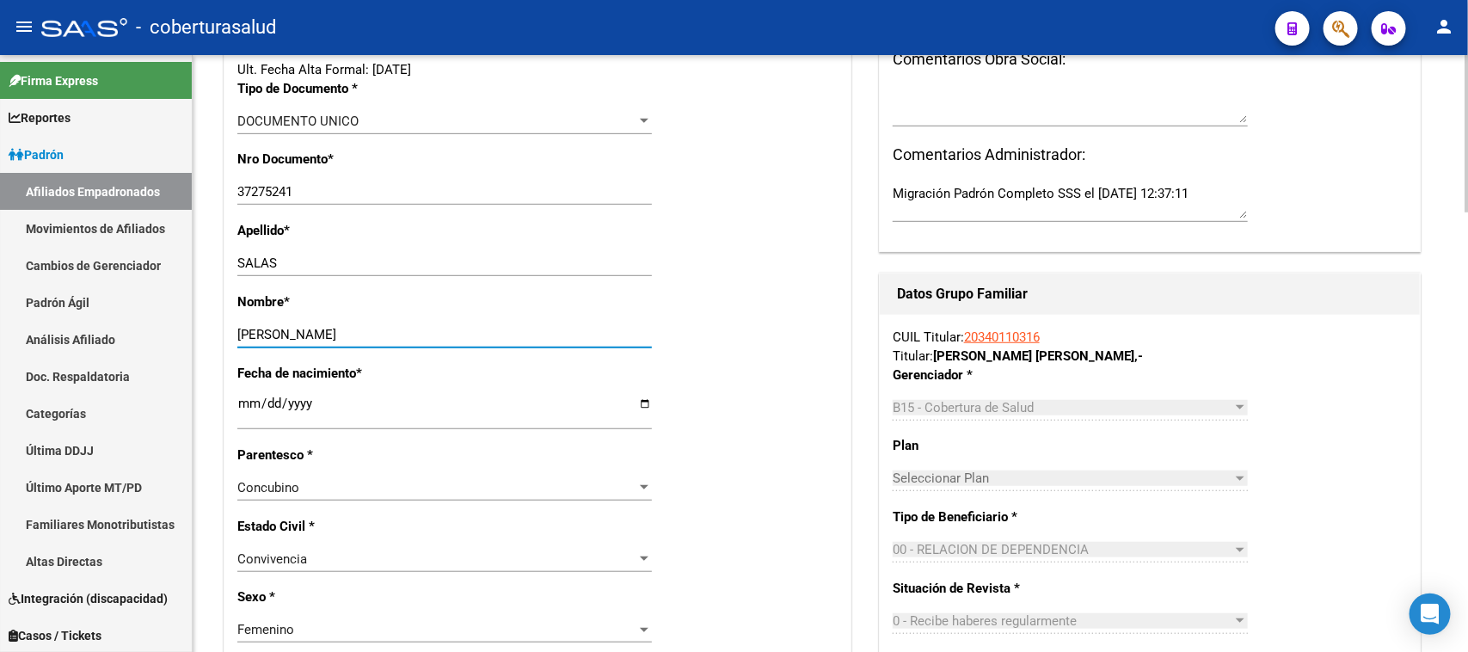
type input "LORENA EDITH"
click at [769, 355] on div "Nombre * LORENA EDITH Ingresar nombre" at bounding box center [537, 327] width 600 height 71
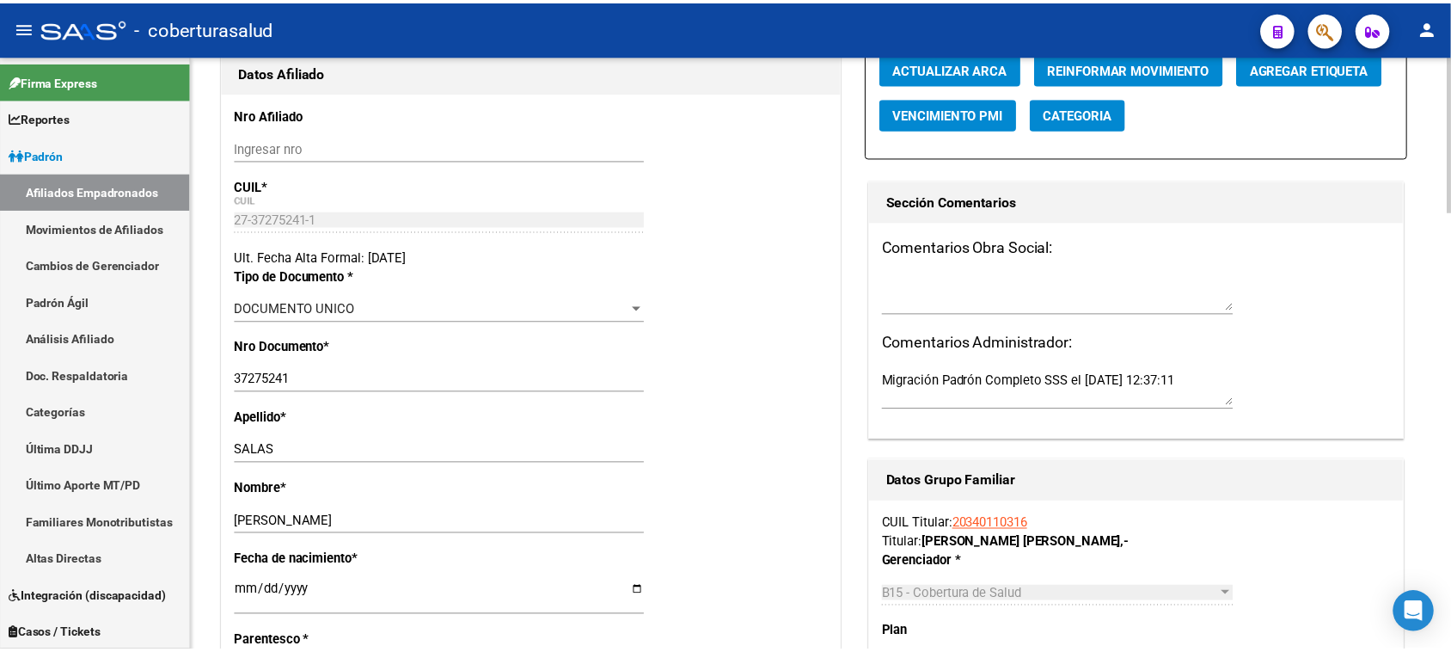
scroll to position [0, 0]
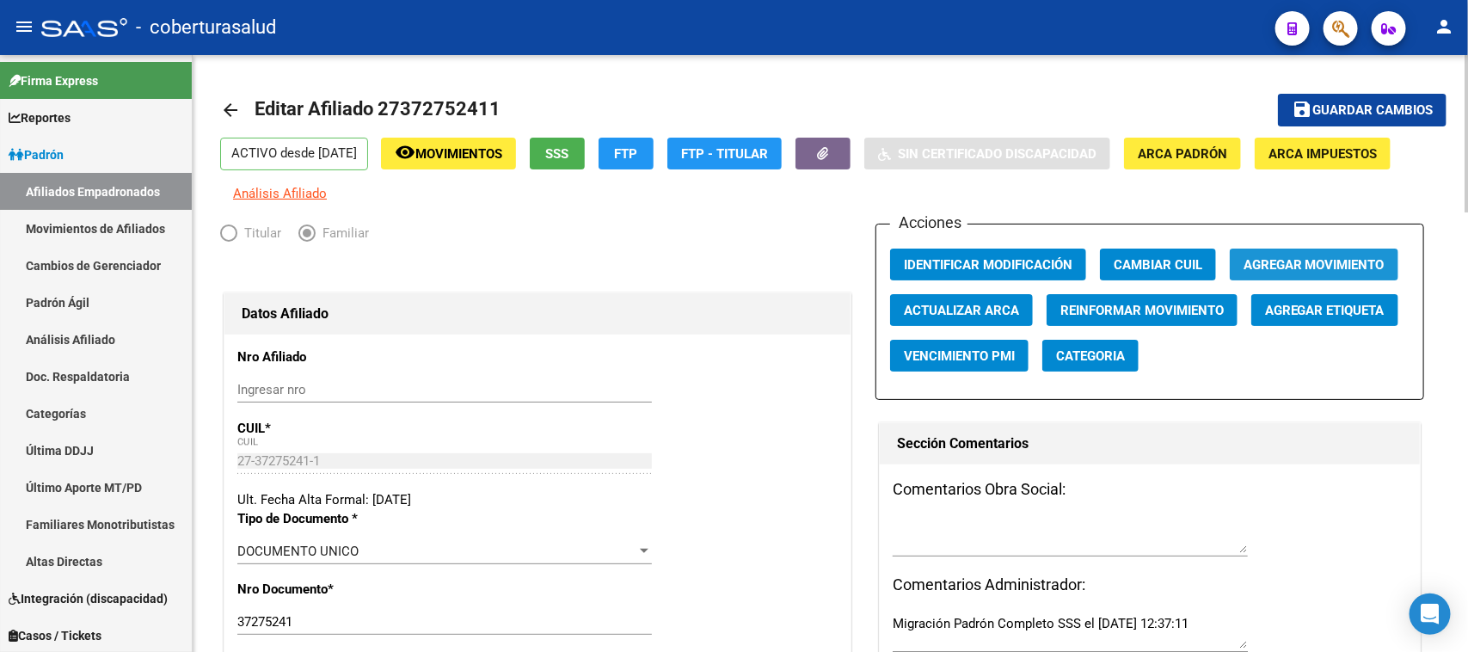
click at [1309, 262] on span "Agregar Movimiento" at bounding box center [1313, 264] width 141 height 15
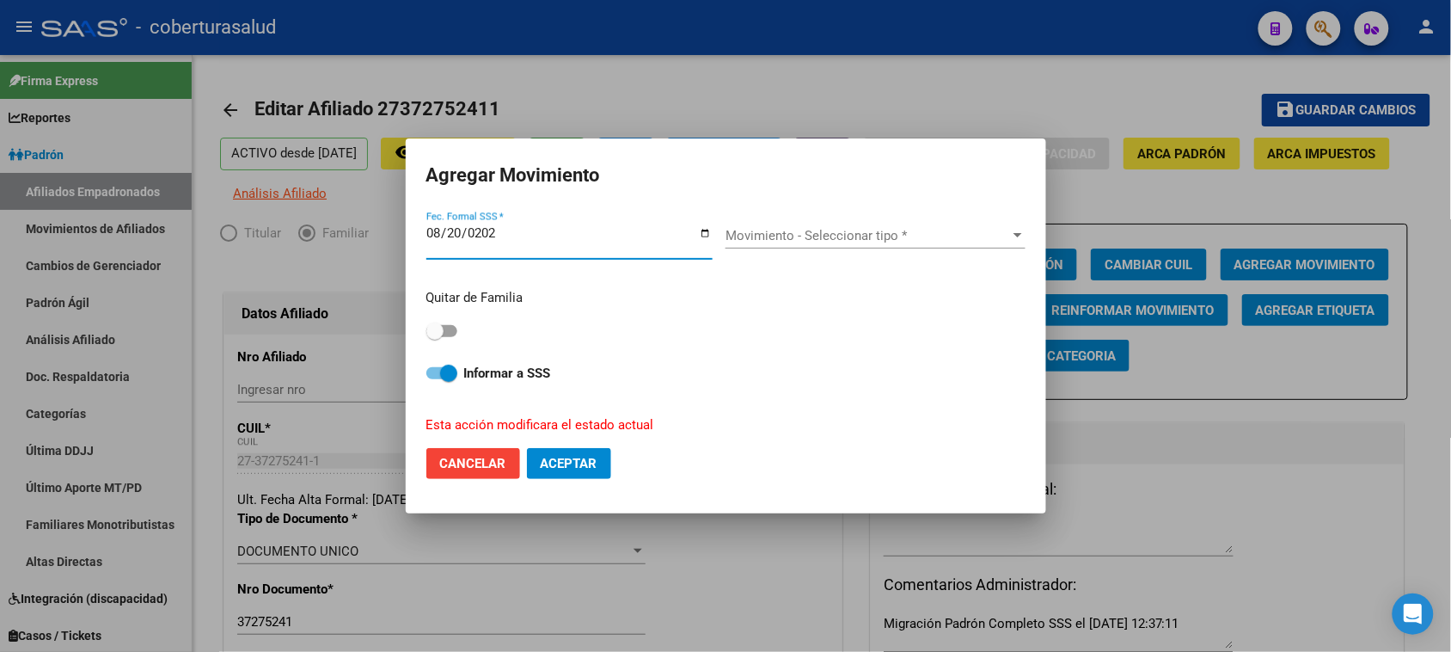
type input "2025-08-20"
click at [758, 224] on div "Movimiento - Seleccionar tipo * Movimiento - Seleccionar tipo *" at bounding box center [876, 236] width 300 height 26
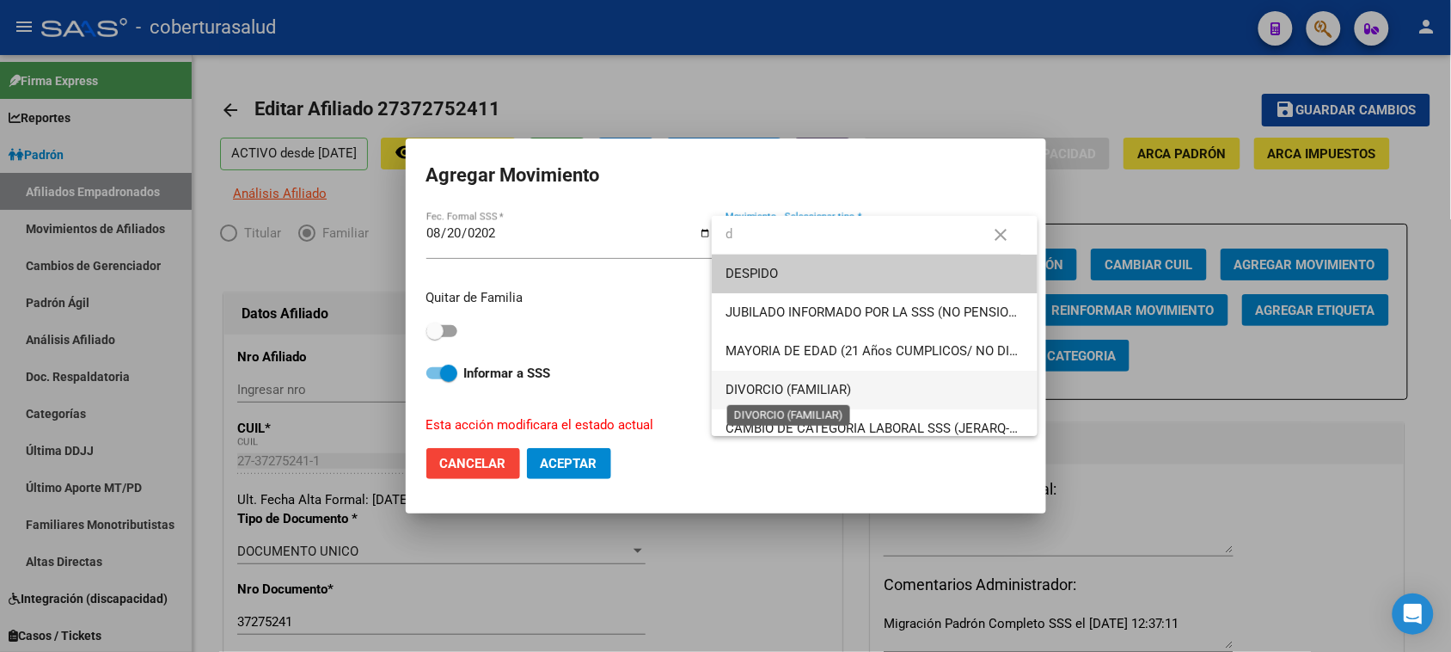
type input "d"
click at [800, 384] on span "DIVORCIO (FAMILIAR)" at bounding box center [789, 389] width 126 height 15
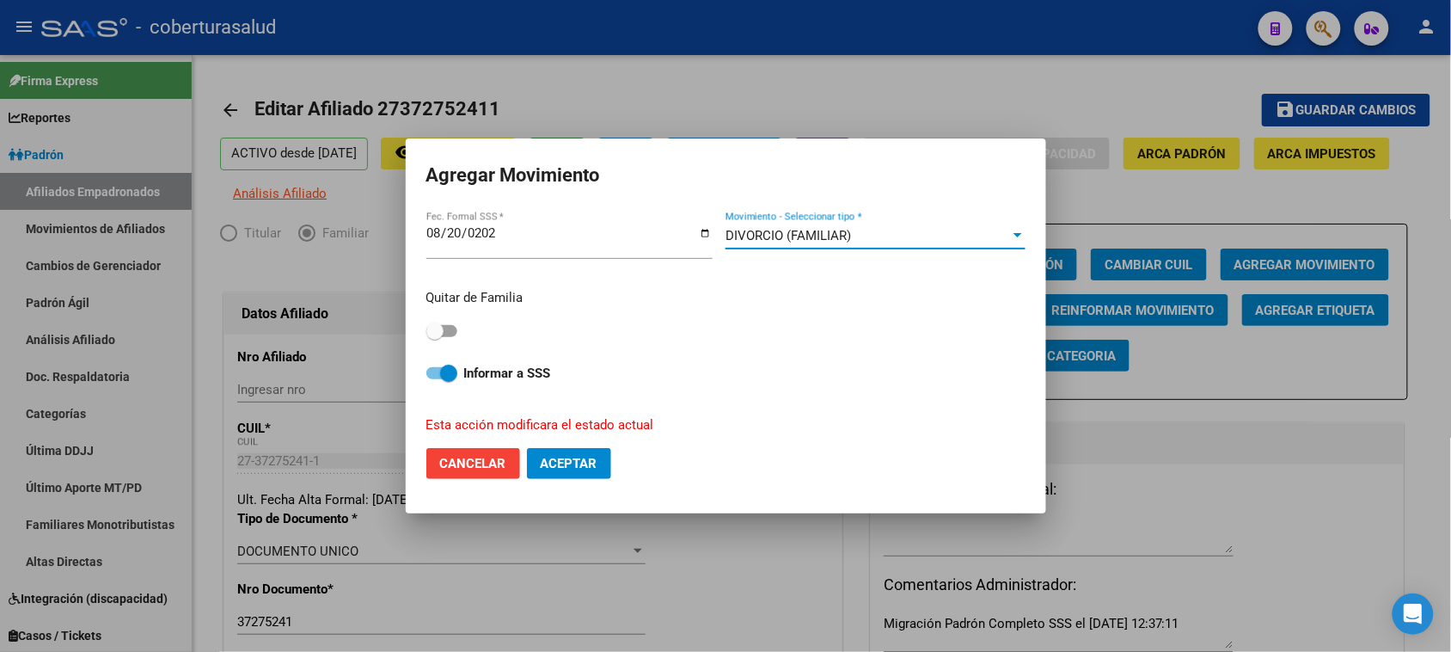
click at [443, 331] on span at bounding box center [434, 330] width 17 height 17
click at [435, 337] on input "checkbox" at bounding box center [434, 337] width 1 height 1
checkbox input "true"
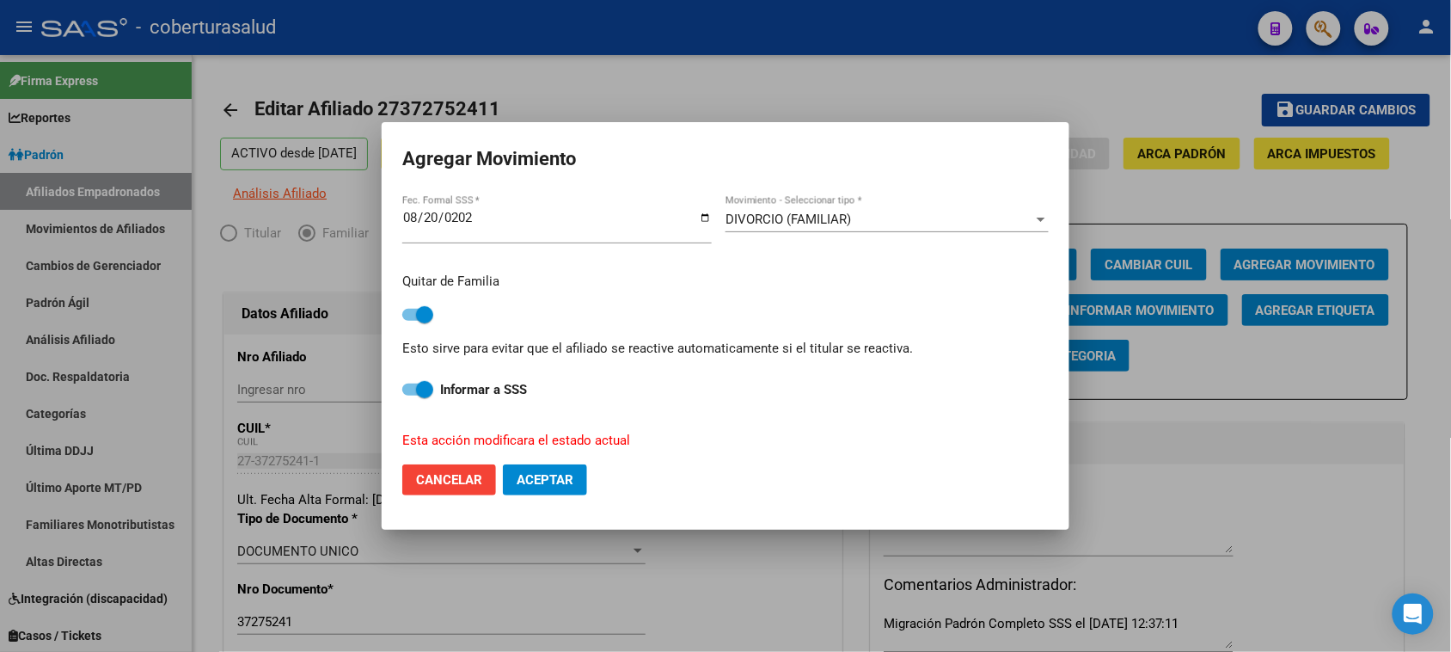
click at [555, 479] on span "Aceptar" at bounding box center [545, 479] width 57 height 15
checkbox input "false"
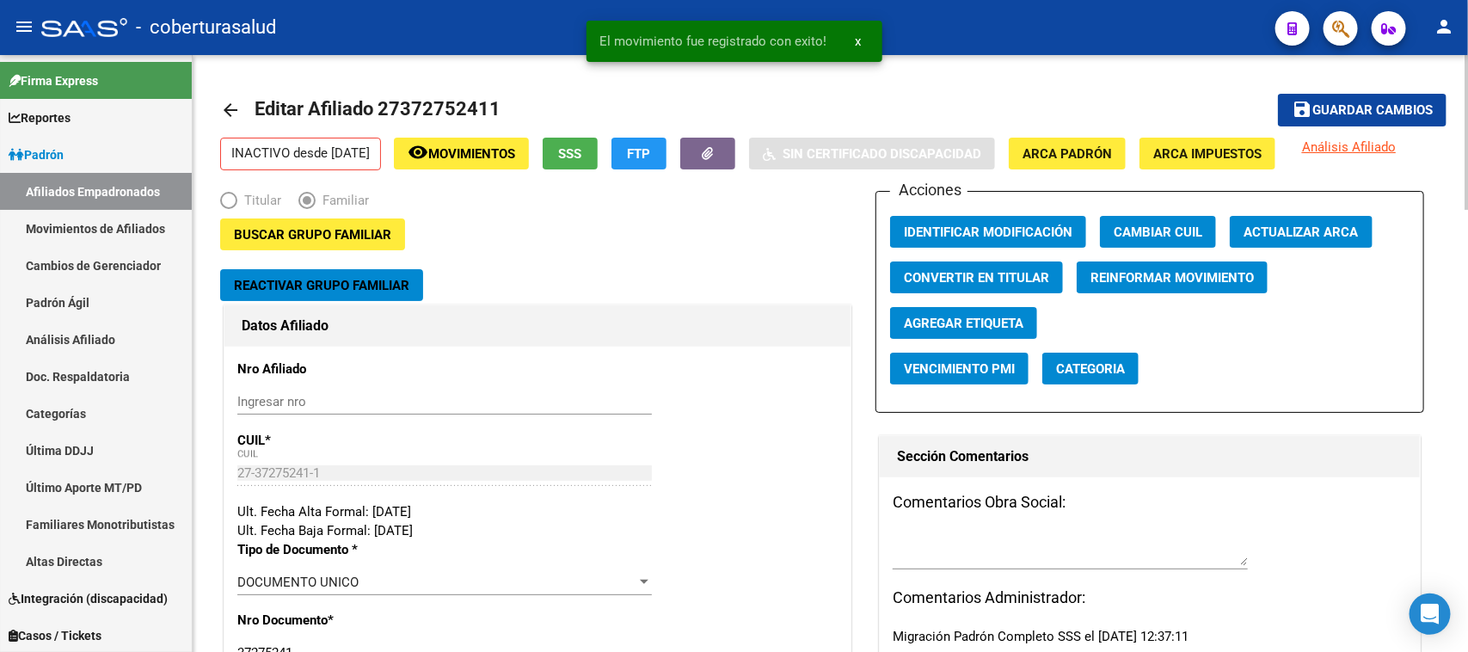
drag, startPoint x: 1402, startPoint y: 109, endPoint x: 1217, endPoint y: 185, distance: 200.5
click at [1402, 110] on span "Guardar cambios" at bounding box center [1372, 110] width 120 height 15
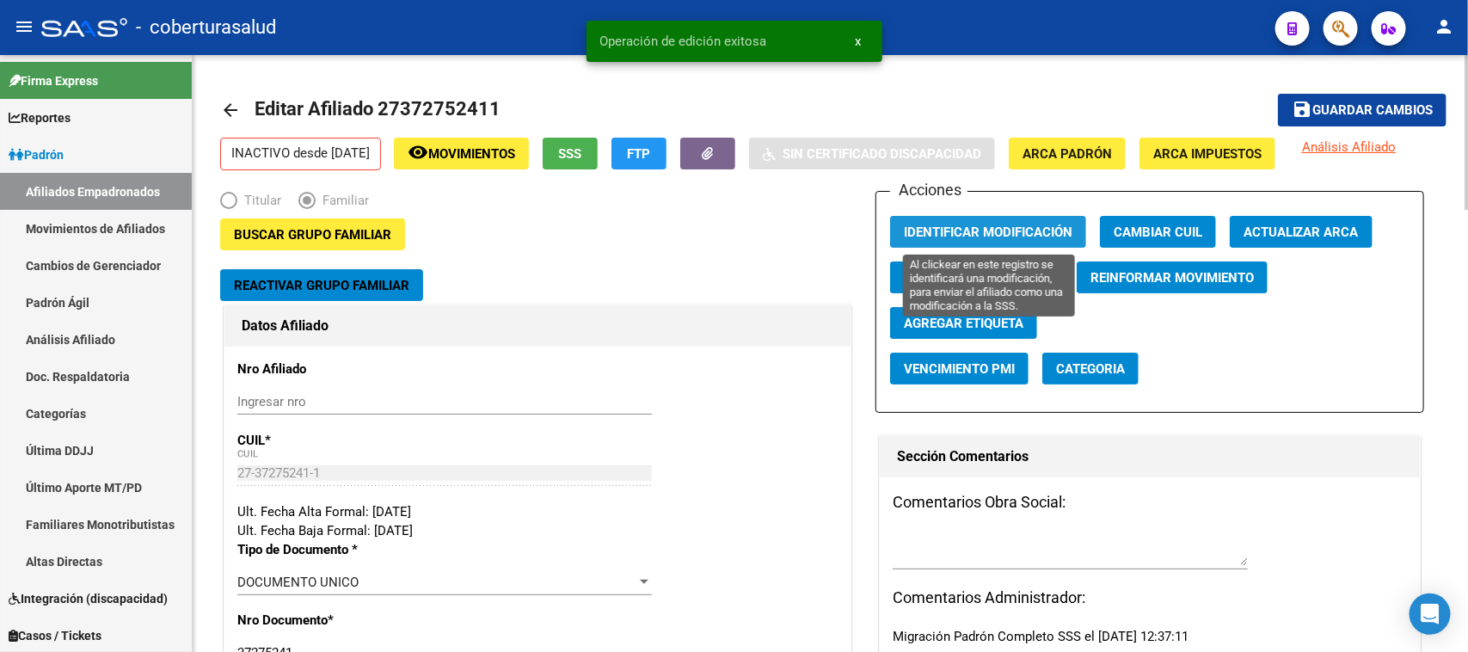
click at [994, 226] on span "Identificar Modificación" at bounding box center [988, 231] width 169 height 15
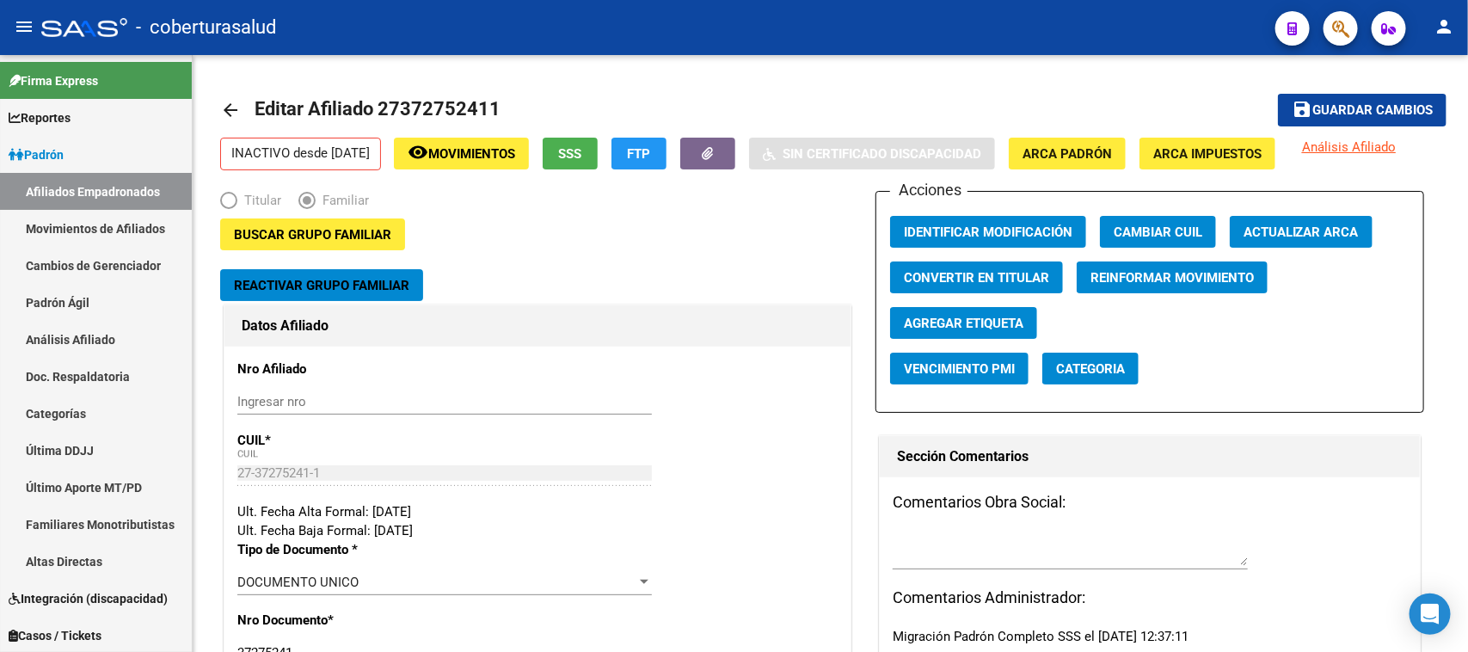
click at [1329, 36] on button "button" at bounding box center [1340, 28] width 34 height 34
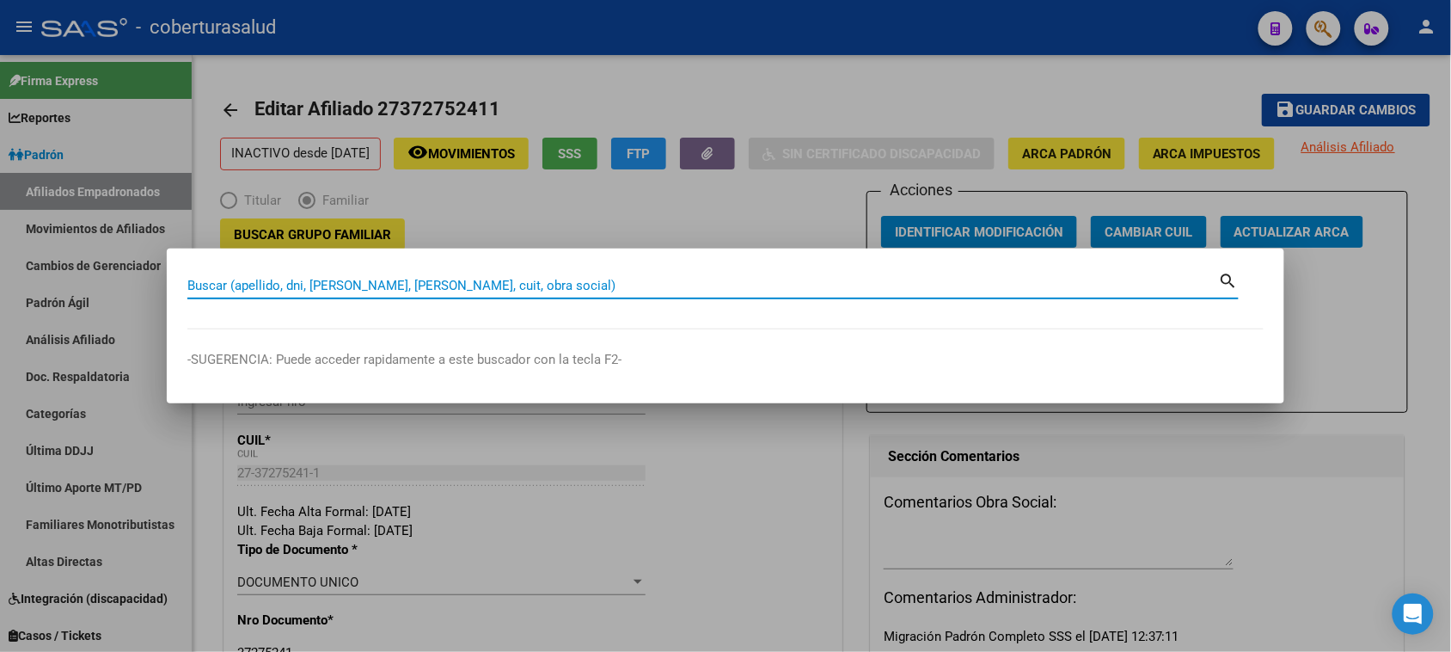
paste input "20340110316"
type input "20340110316"
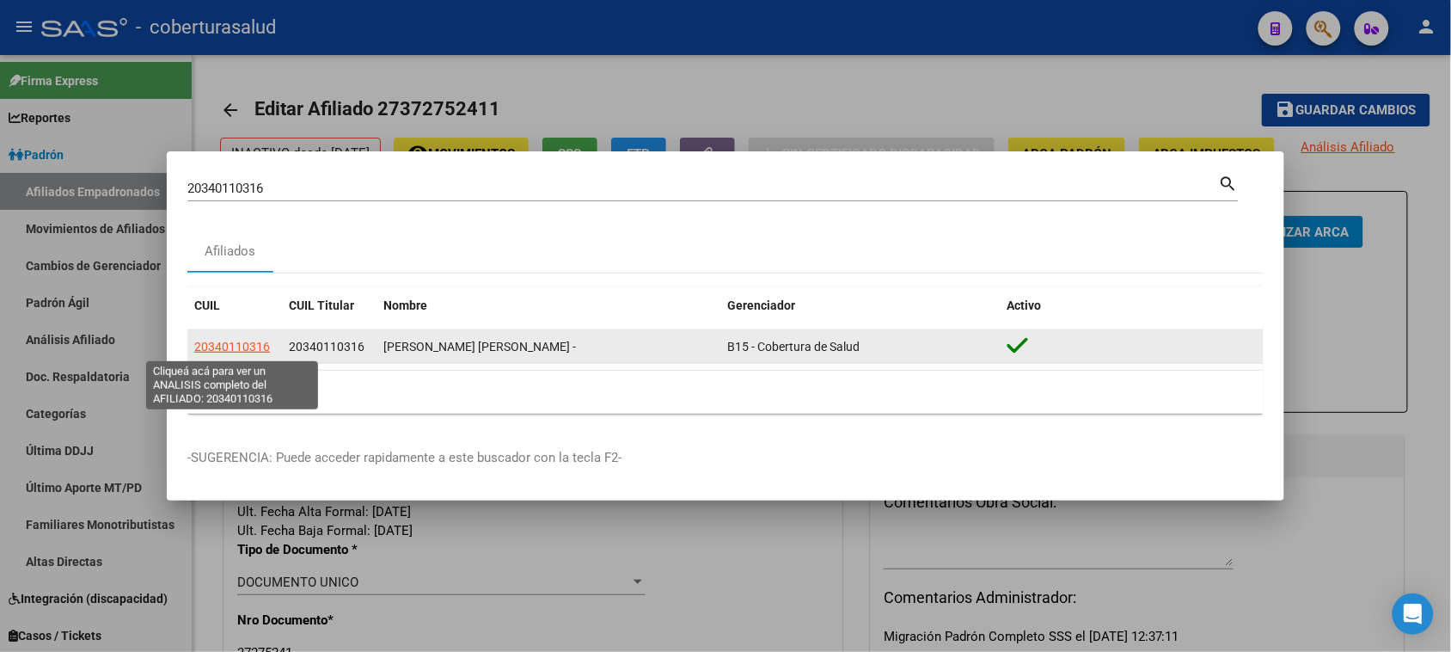
click at [235, 342] on span "20340110316" at bounding box center [232, 347] width 76 height 14
type textarea "20340110316"
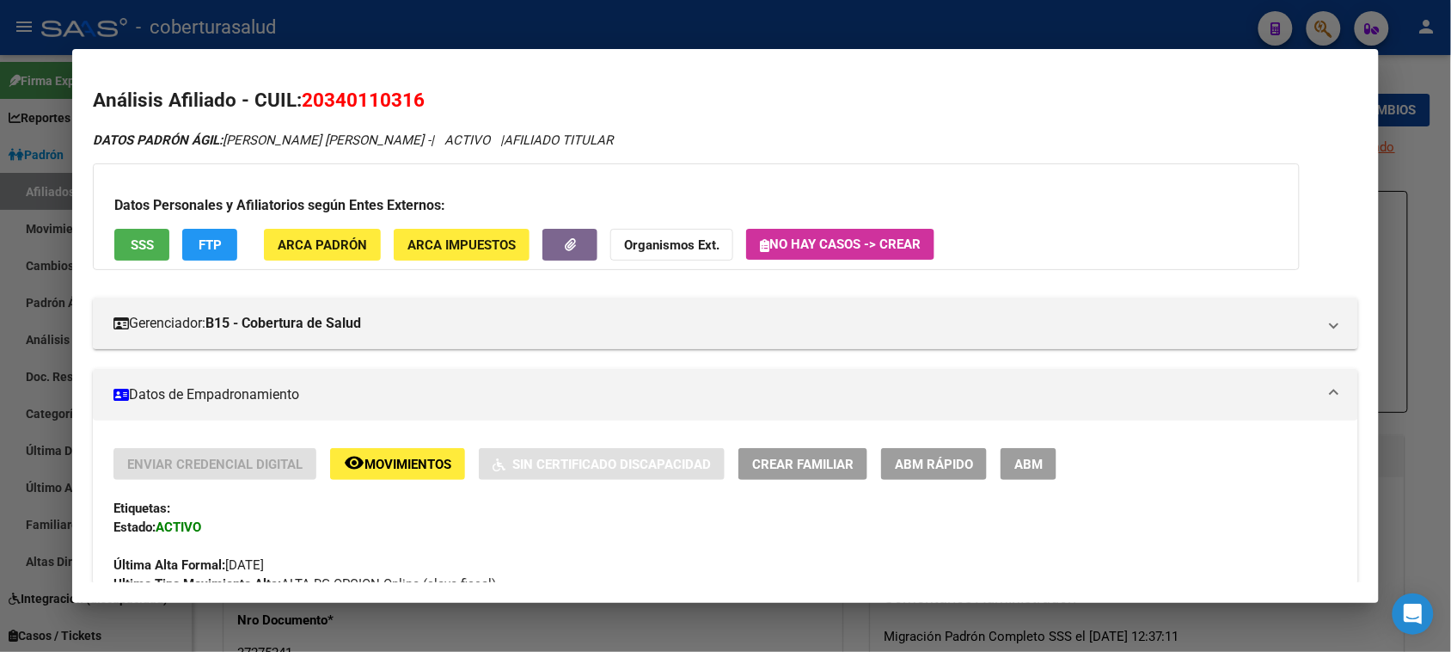
click at [387, 462] on span "Movimientos" at bounding box center [408, 464] width 87 height 15
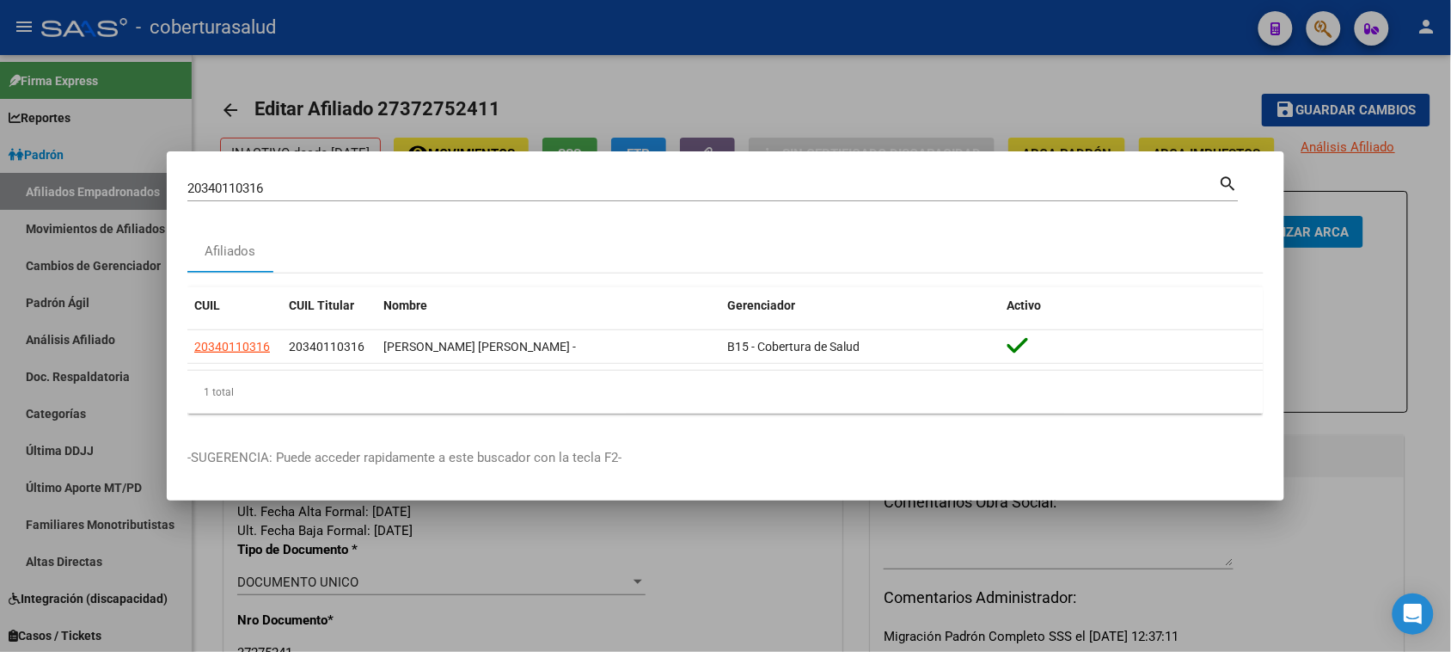
click at [281, 187] on input "20340110316" at bounding box center [703, 188] width 1032 height 15
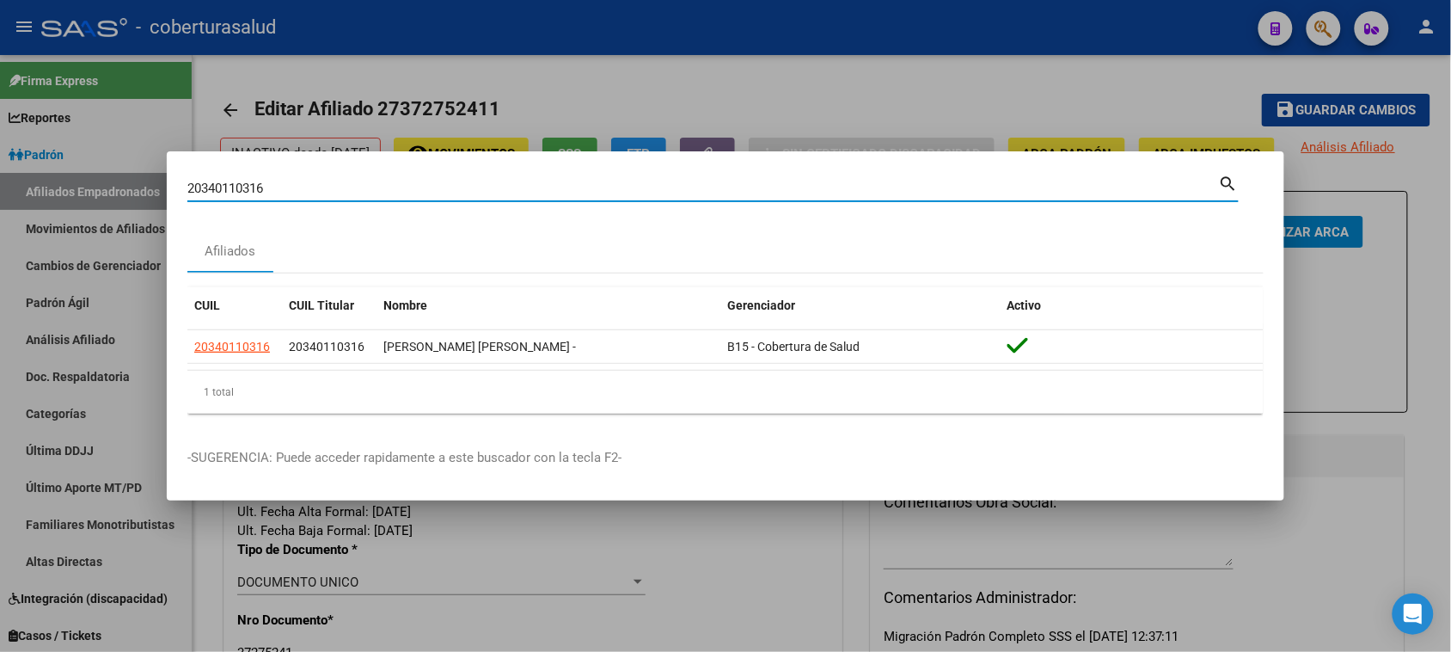
click at [281, 187] on input "20340110316" at bounding box center [703, 188] width 1032 height 15
paste input "225363863"
type input "20225363863"
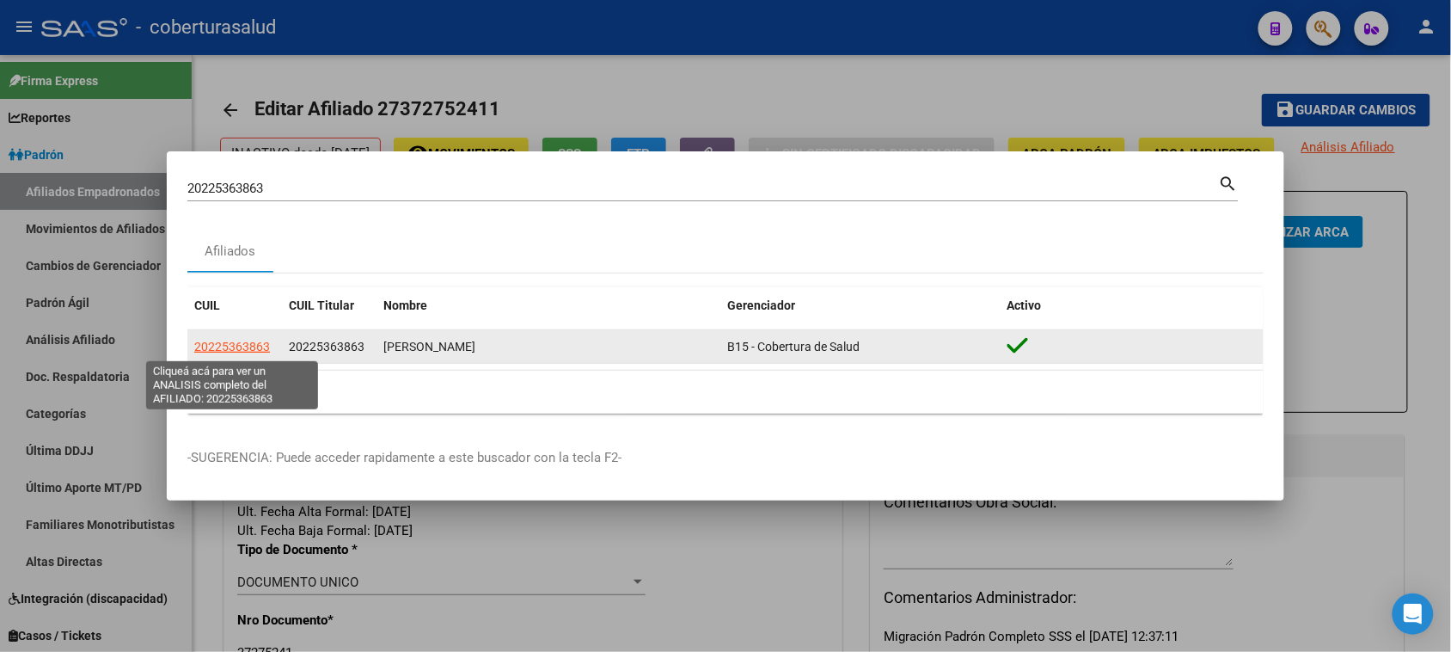
click at [243, 344] on span "20225363863" at bounding box center [232, 347] width 76 height 14
type textarea "20225363863"
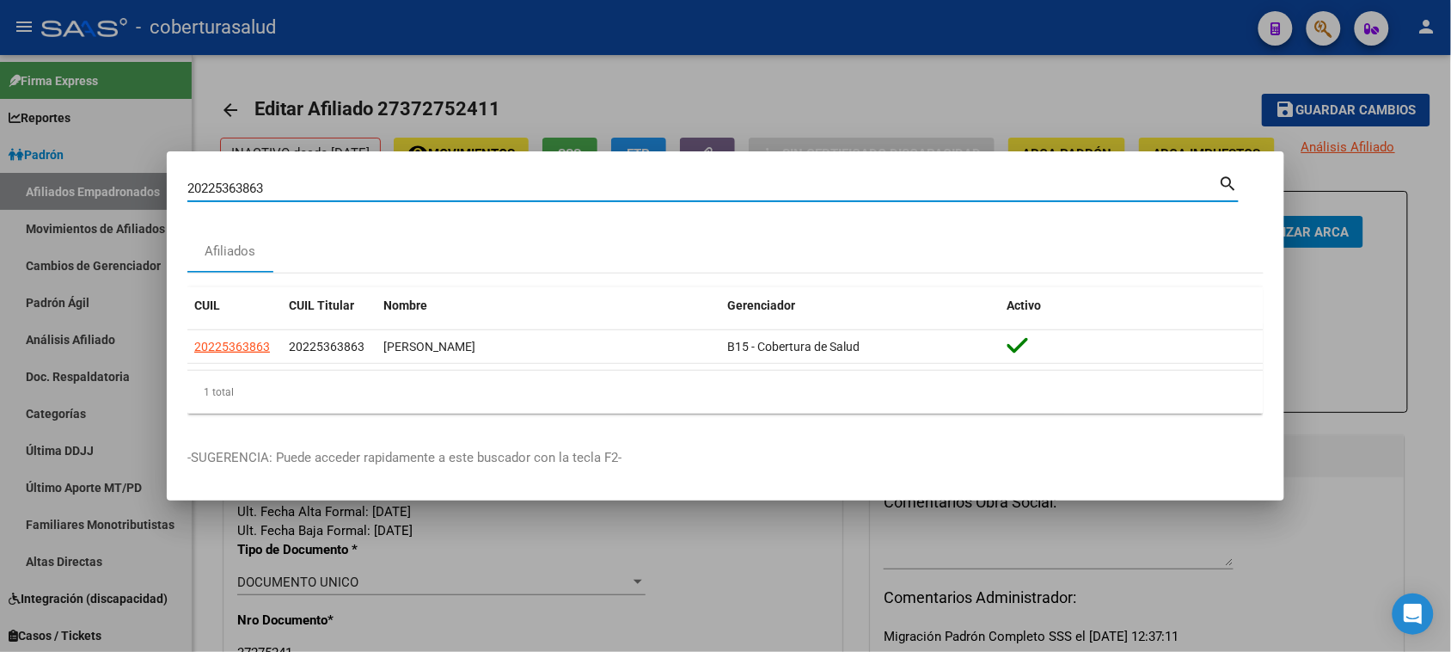
drag, startPoint x: 305, startPoint y: 190, endPoint x: 0, endPoint y: 177, distance: 305.5
click at [0, 177] on div "20225363863 Buscar (apellido, dni, cuil, nro traspaso, cuit, obra social) searc…" at bounding box center [725, 326] width 1451 height 652
paste input "41140246"
click at [366, 173] on div "20241140246 Buscar (apellido, dni, cuil, nro traspaso, cuit, obra social) search" at bounding box center [712, 186] width 1051 height 29
click at [366, 178] on div "20241140246 Buscar (apellido, dni, cuil, nro traspaso, cuit, obra social) search" at bounding box center [712, 186] width 1051 height 29
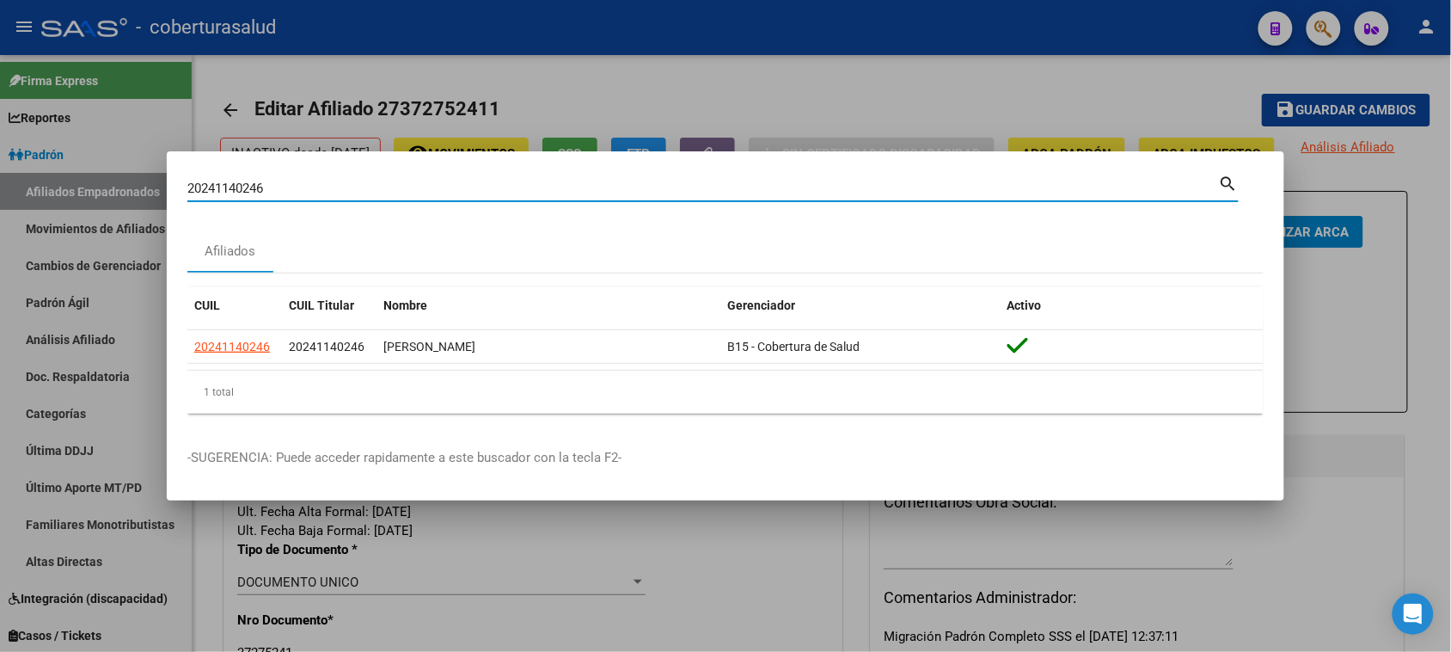
click at [366, 181] on input "20241140246" at bounding box center [703, 188] width 1032 height 15
paste input
type input "24114024"
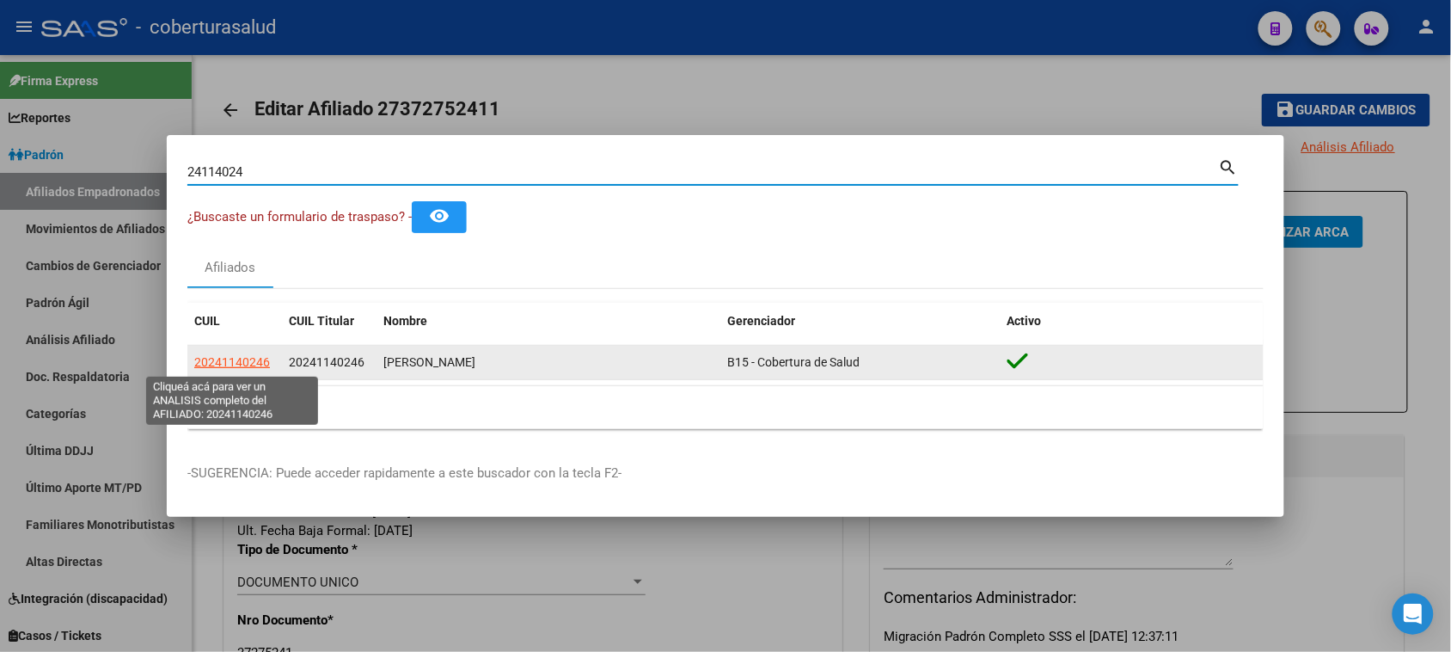
click at [220, 355] on span "20241140246" at bounding box center [232, 362] width 76 height 14
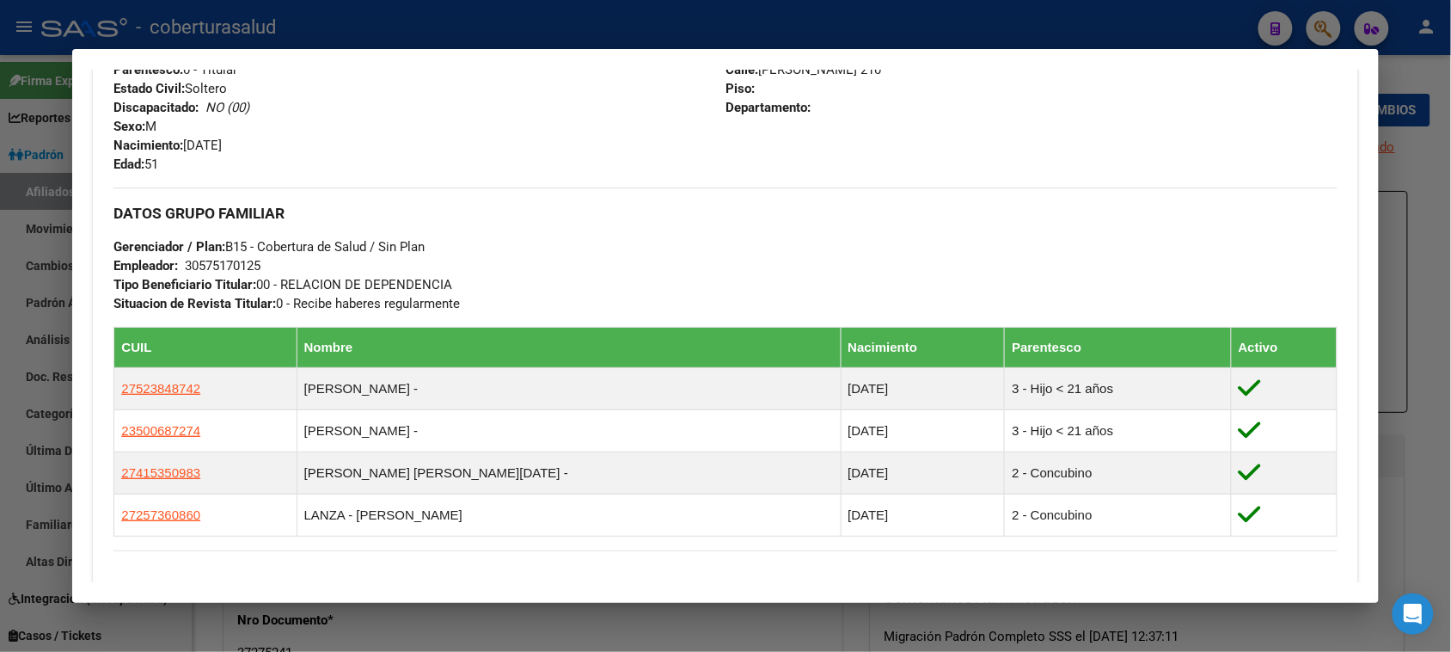
scroll to position [752, 0]
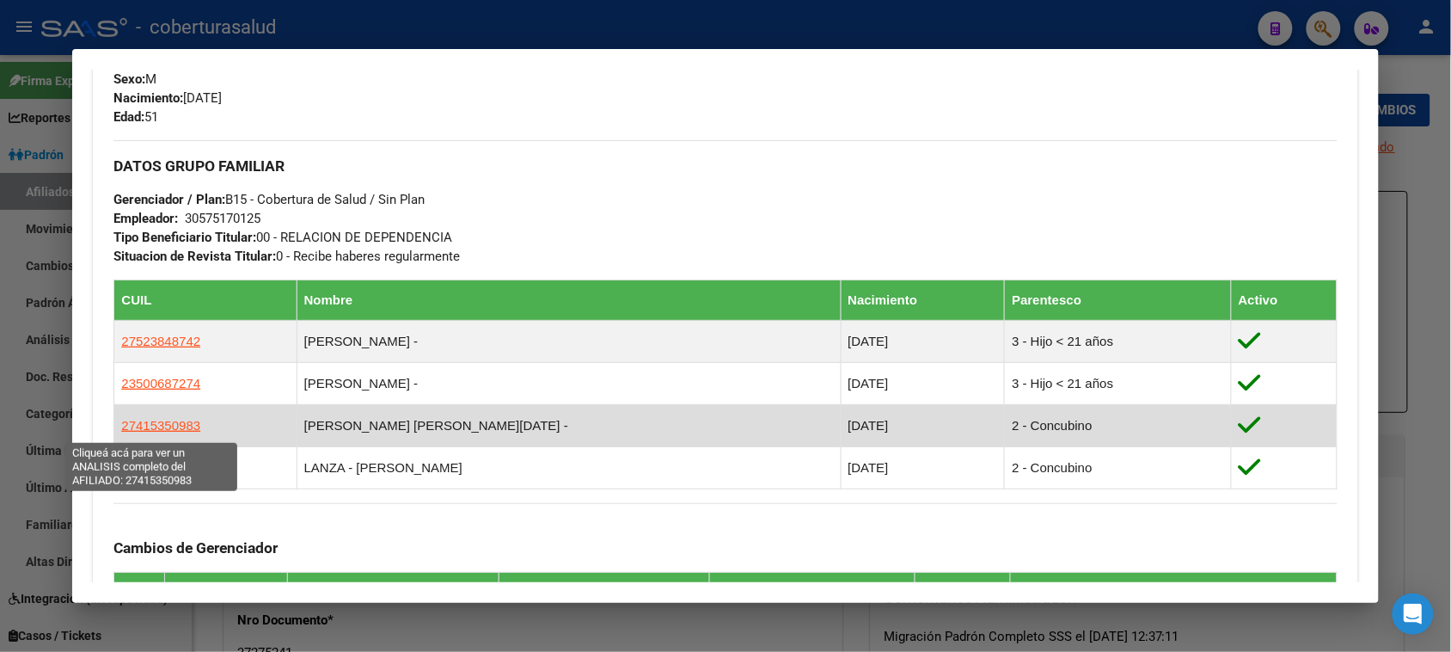
click at [123, 422] on span "27415350983" at bounding box center [160, 425] width 79 height 15
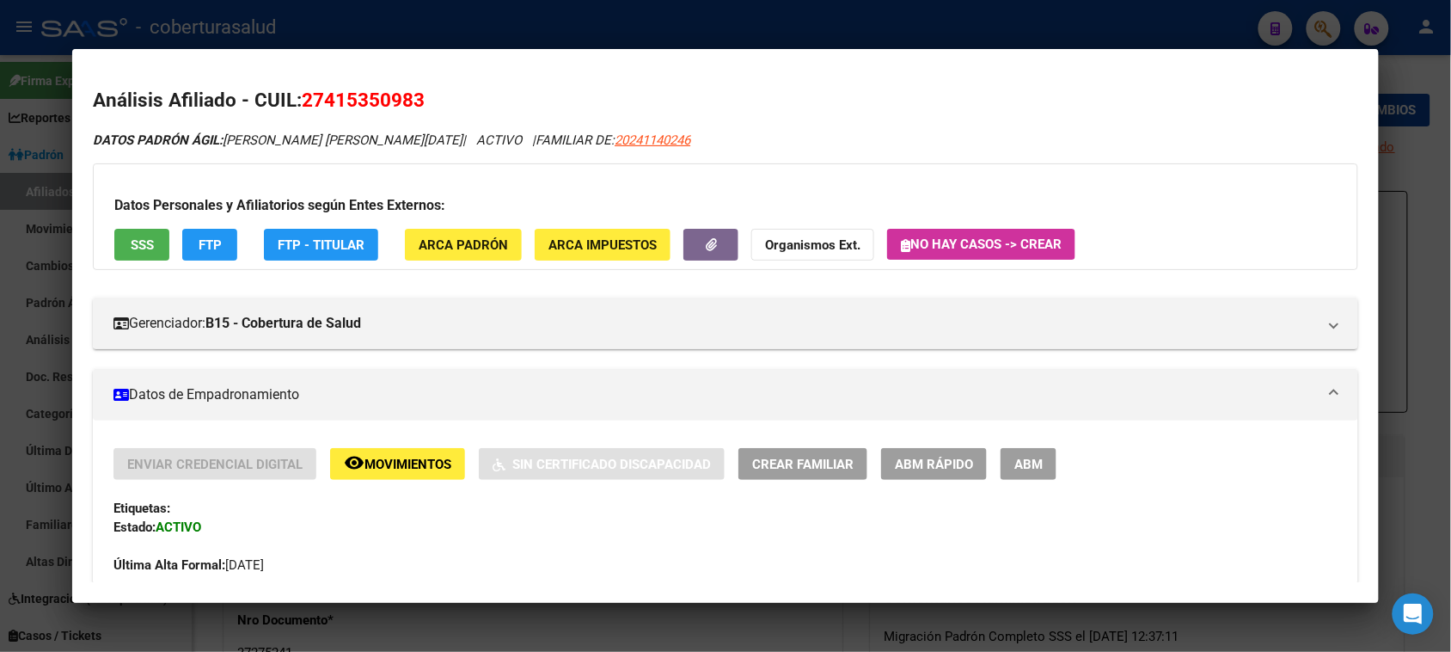
drag, startPoint x: 406, startPoint y: 96, endPoint x: 323, endPoint y: 95, distance: 82.6
click at [323, 95] on span "27415350983" at bounding box center [363, 100] width 123 height 22
copy span "41535098"
click at [615, 139] on span "20241140246" at bounding box center [653, 139] width 76 height 15
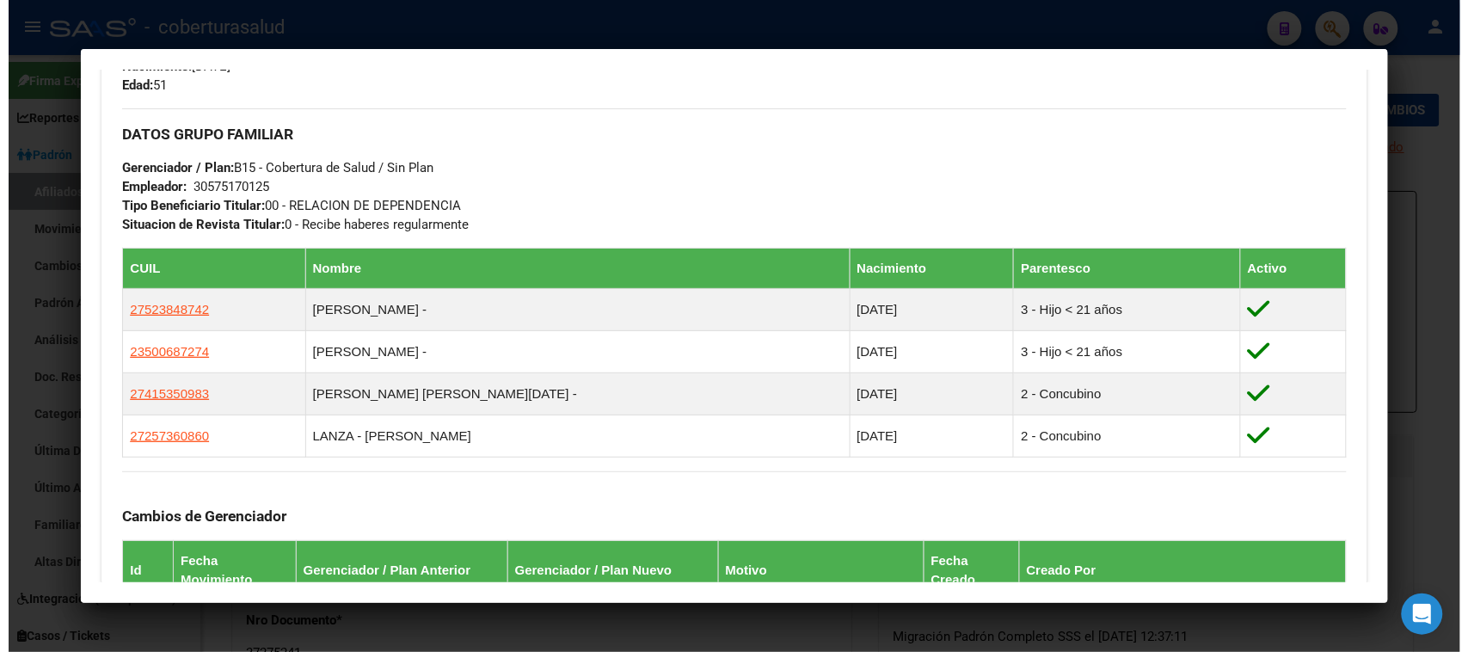
scroll to position [860, 0]
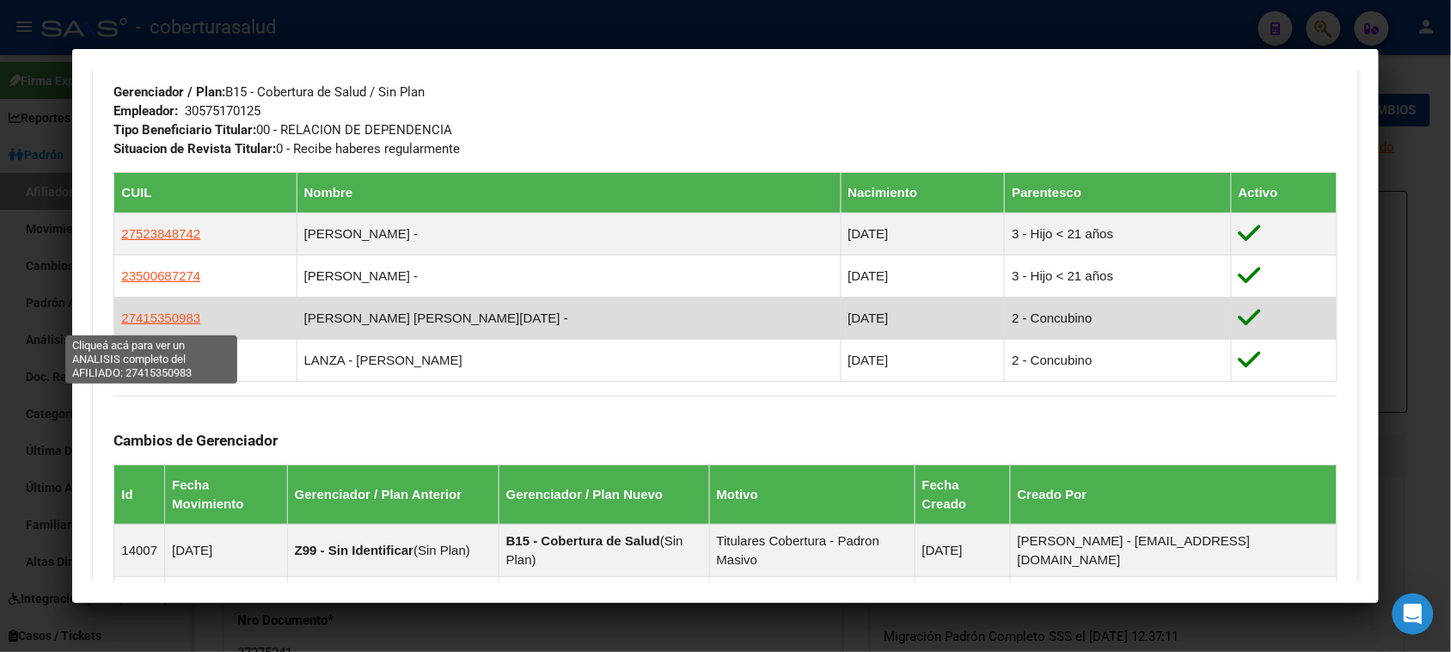
click at [166, 324] on span "27415350983" at bounding box center [160, 317] width 79 height 15
type textarea "27415350983"
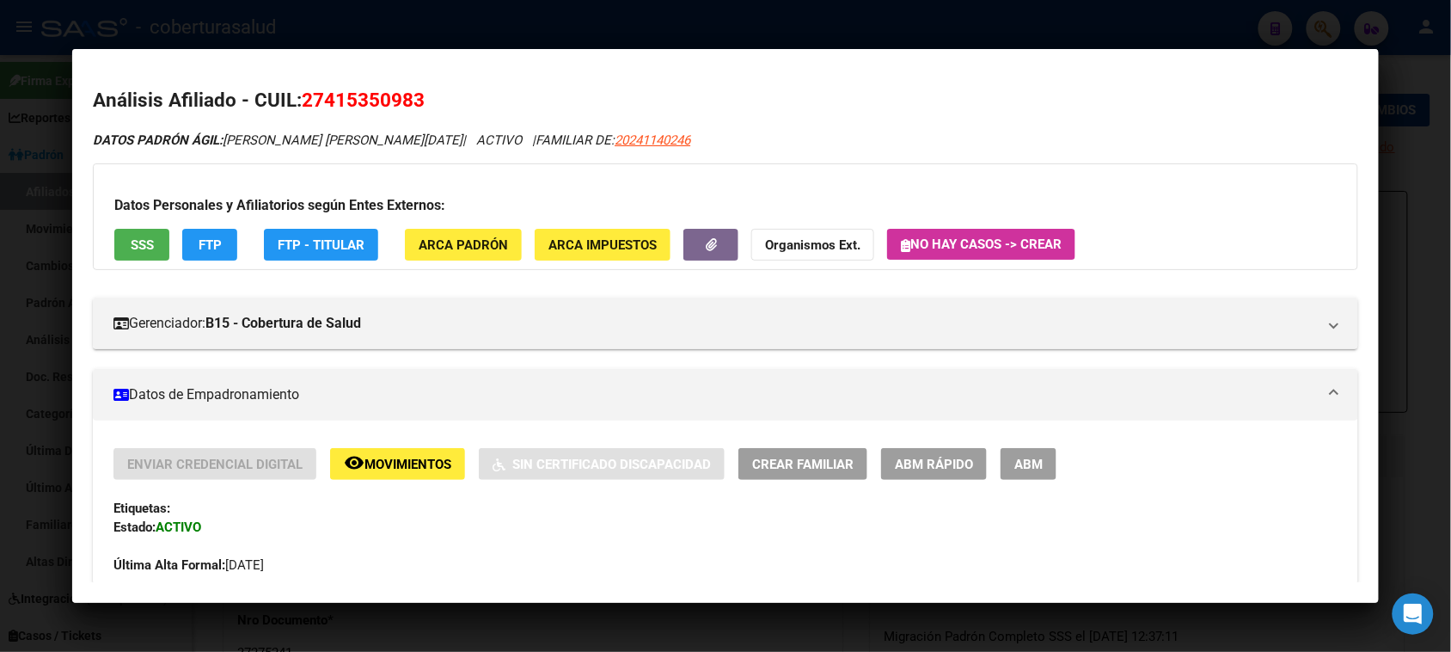
click at [1039, 457] on button "ABM" at bounding box center [1029, 464] width 56 height 32
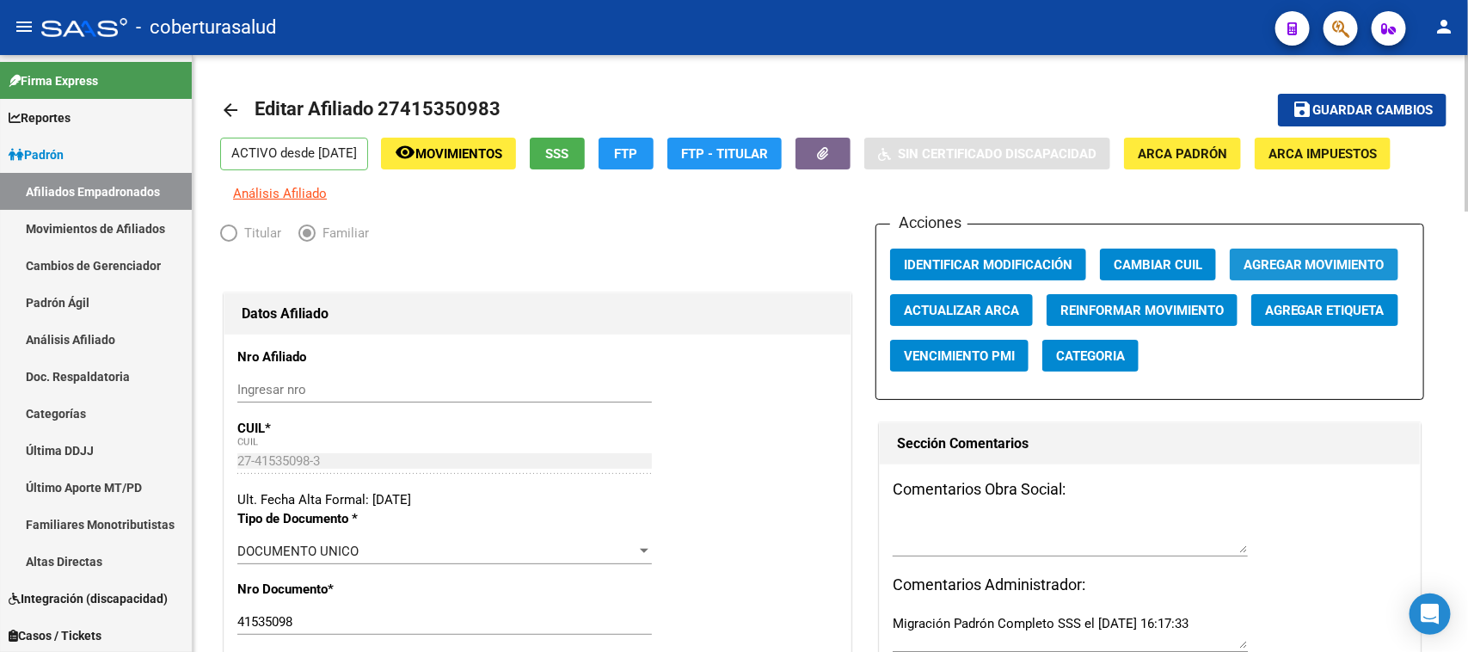
click at [1308, 258] on span "Agregar Movimiento" at bounding box center [1313, 264] width 141 height 15
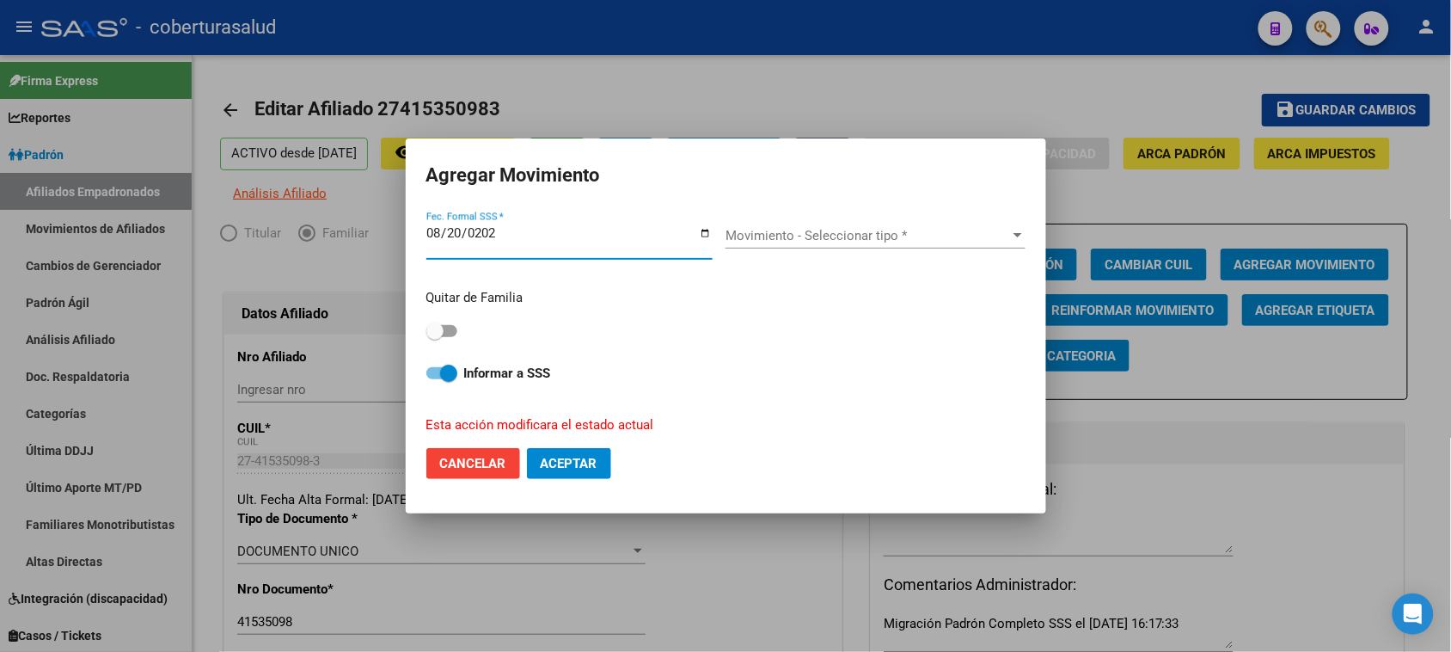
type input "2025-08-20"
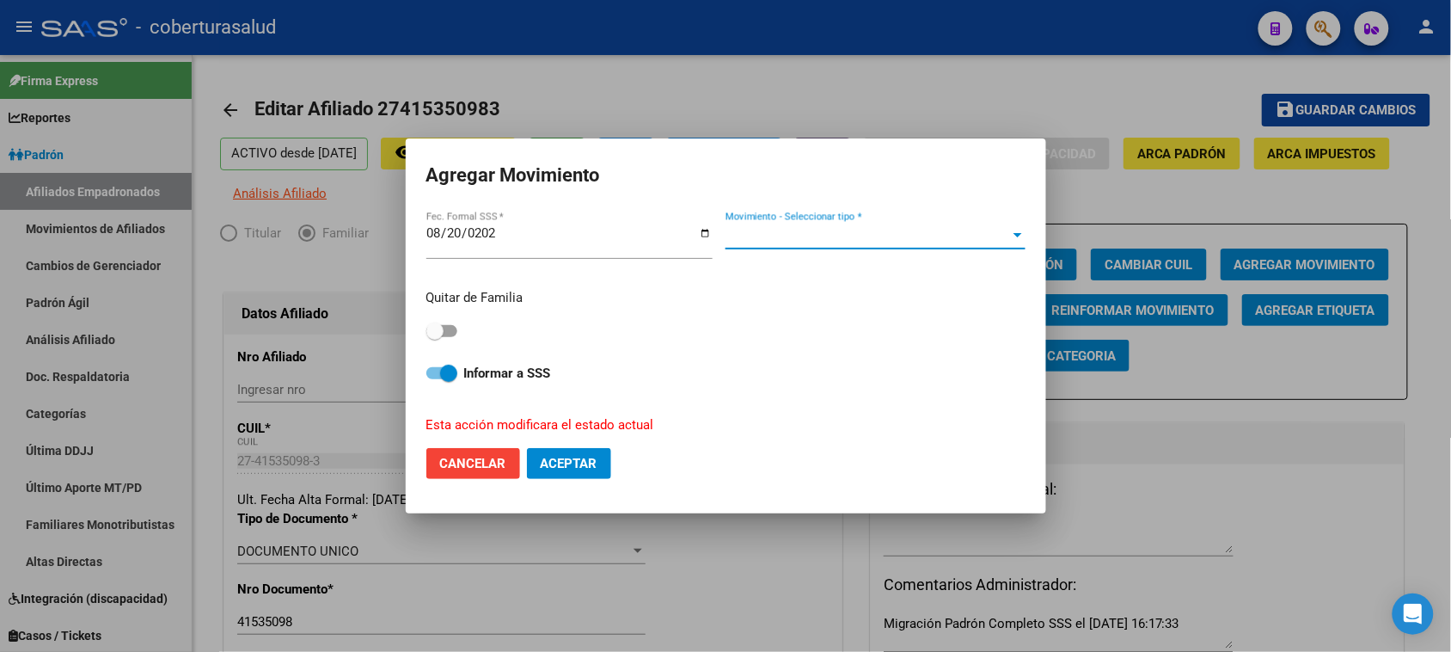
click at [792, 235] on span "Movimiento - Seleccionar tipo *" at bounding box center [868, 235] width 285 height 15
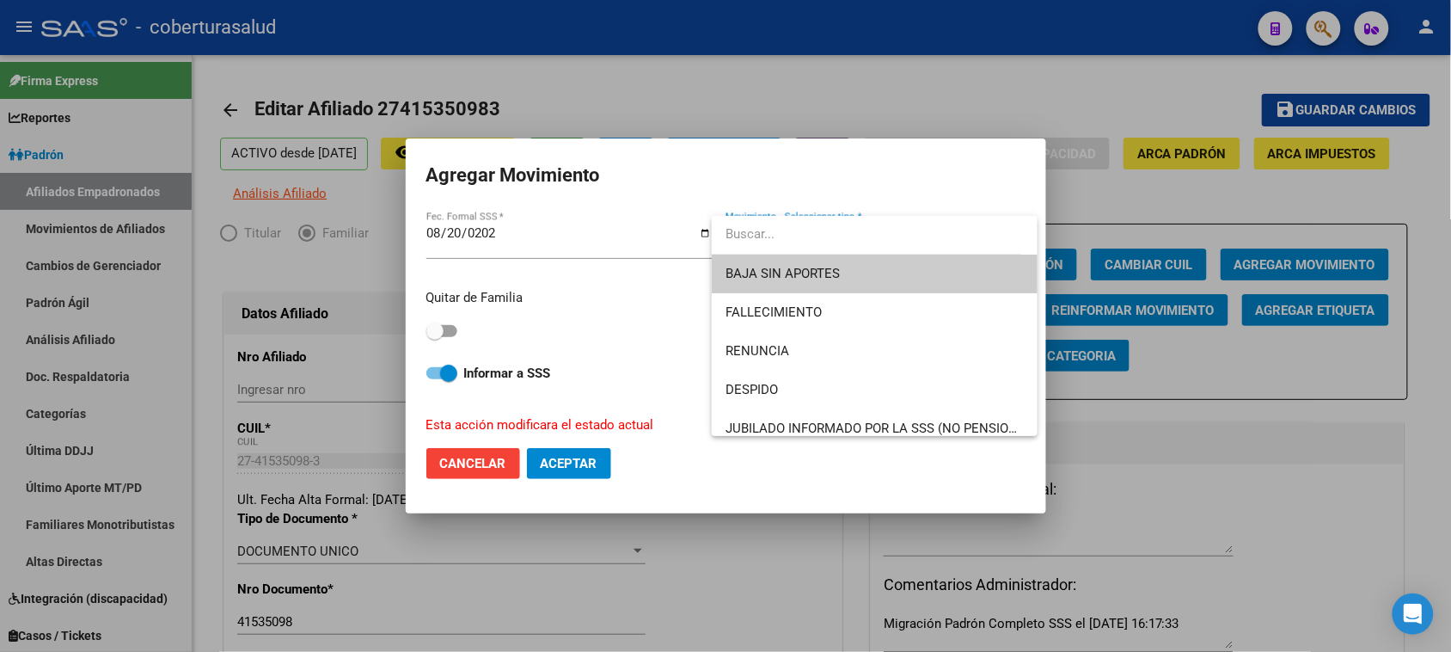
click at [792, 235] on input "dropdown search" at bounding box center [867, 234] width 310 height 39
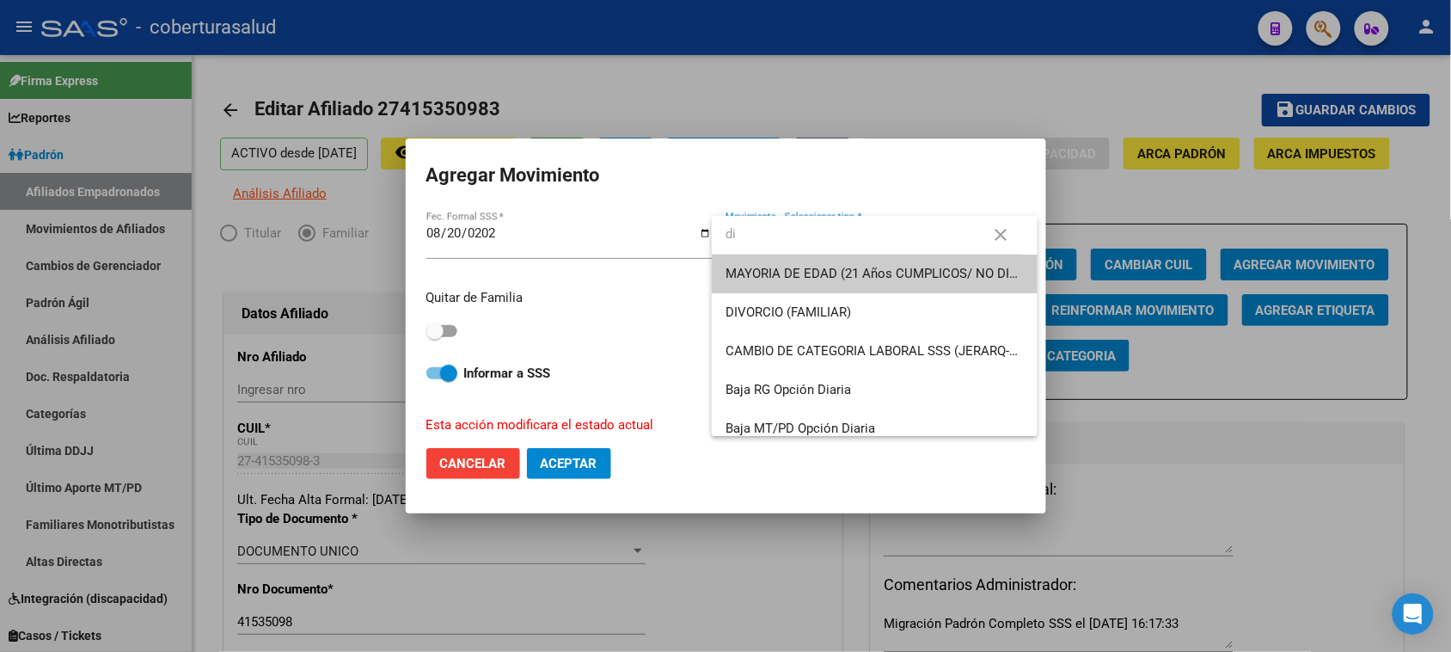
type input "di"
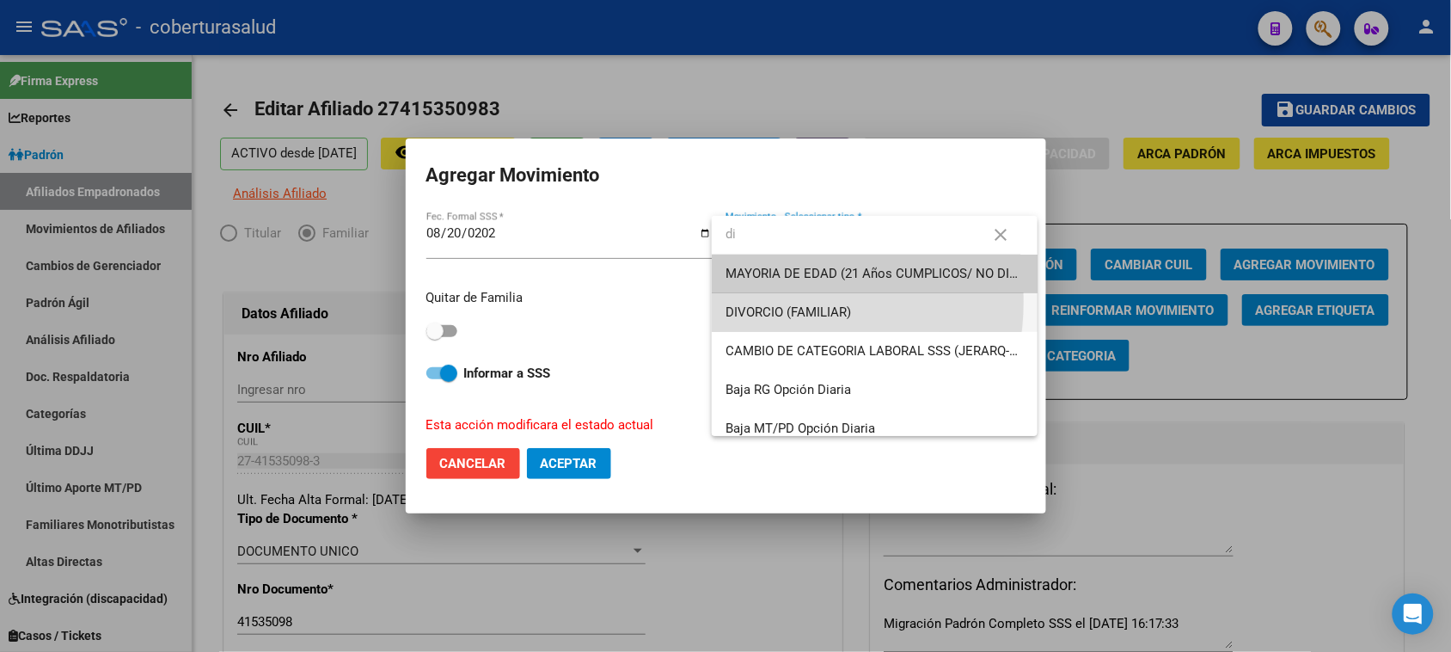
click at [763, 301] on span "DIVORCIO (FAMILIAR)" at bounding box center [875, 312] width 298 height 39
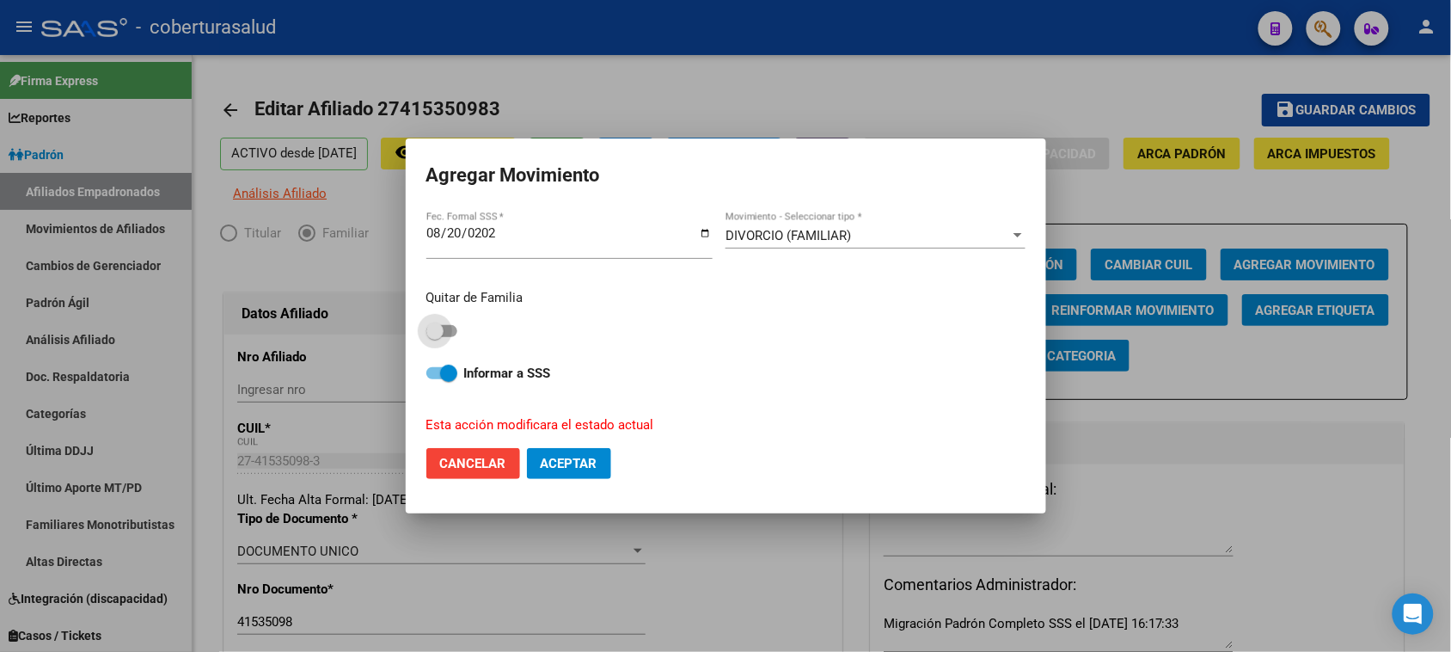
click at [445, 325] on span at bounding box center [441, 331] width 31 height 12
click at [435, 337] on input "checkbox" at bounding box center [434, 337] width 1 height 1
checkbox input "true"
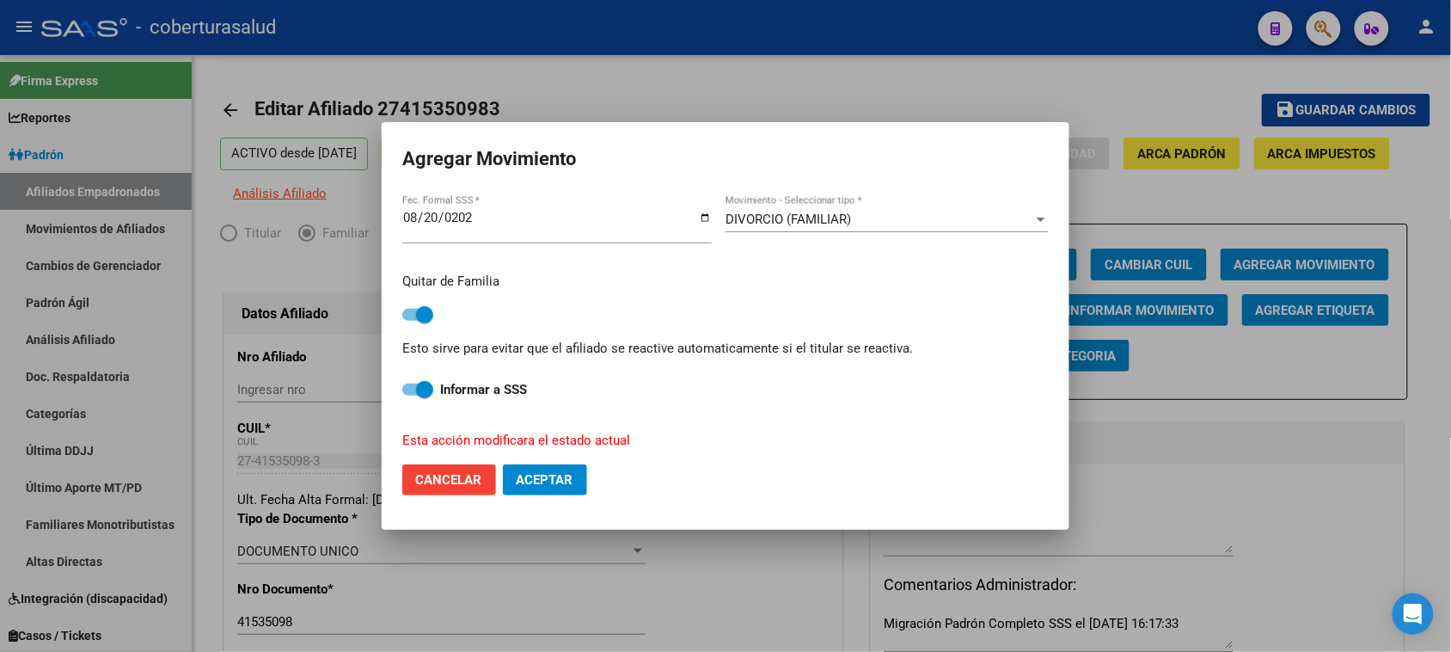
click at [555, 483] on span "Aceptar" at bounding box center [545, 479] width 57 height 15
checkbox input "false"
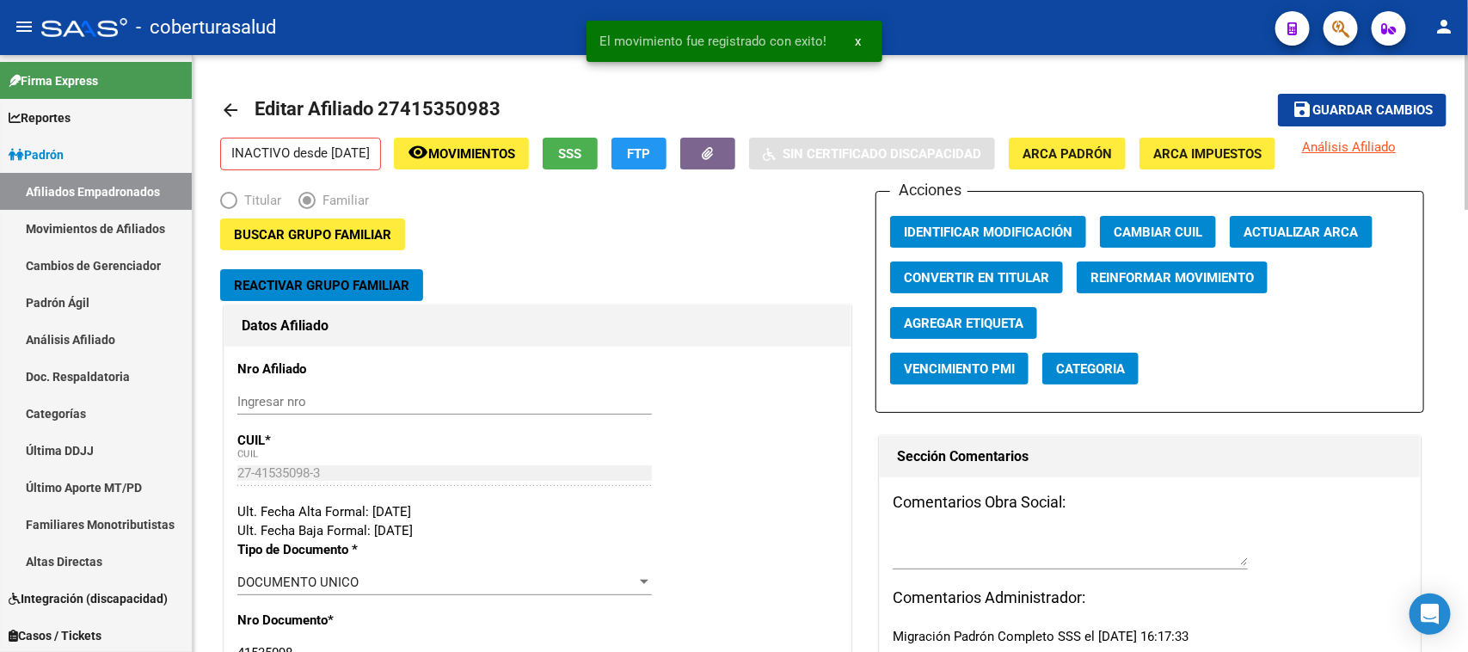
click at [1363, 105] on span "Guardar cambios" at bounding box center [1372, 110] width 120 height 15
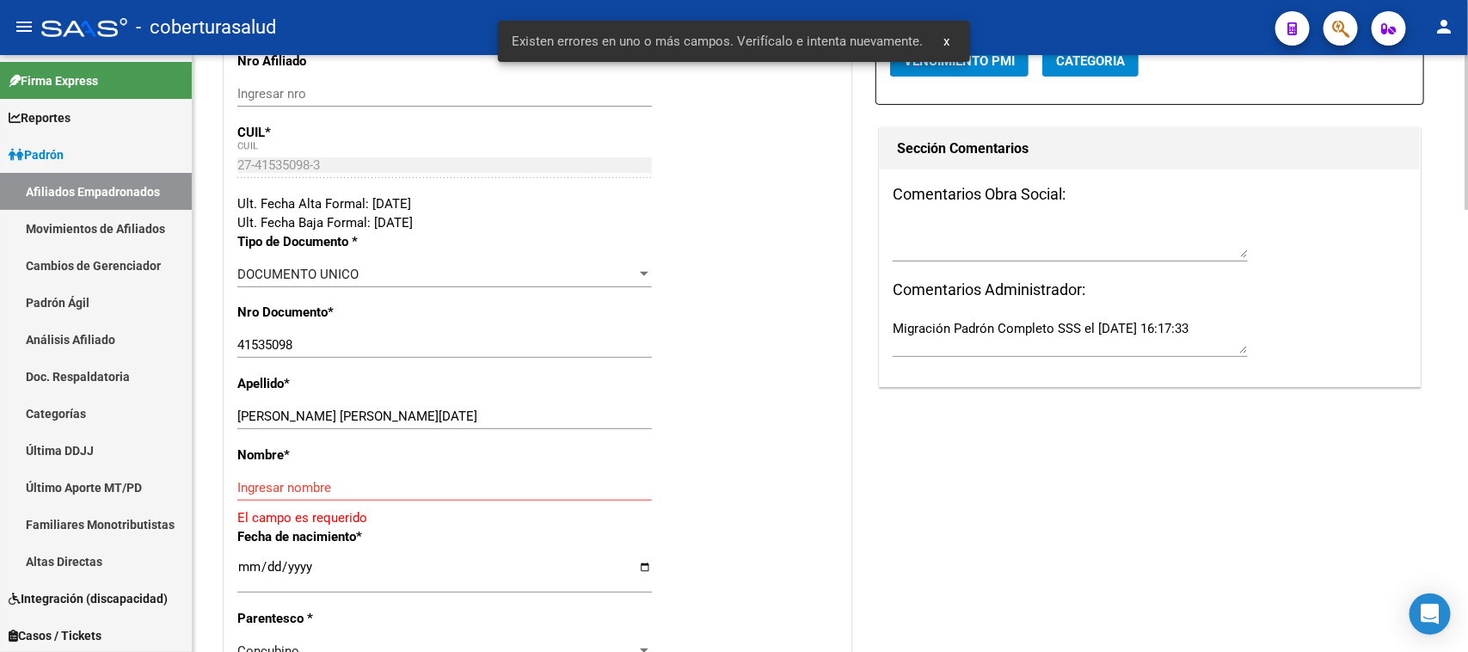
scroll to position [322, 0]
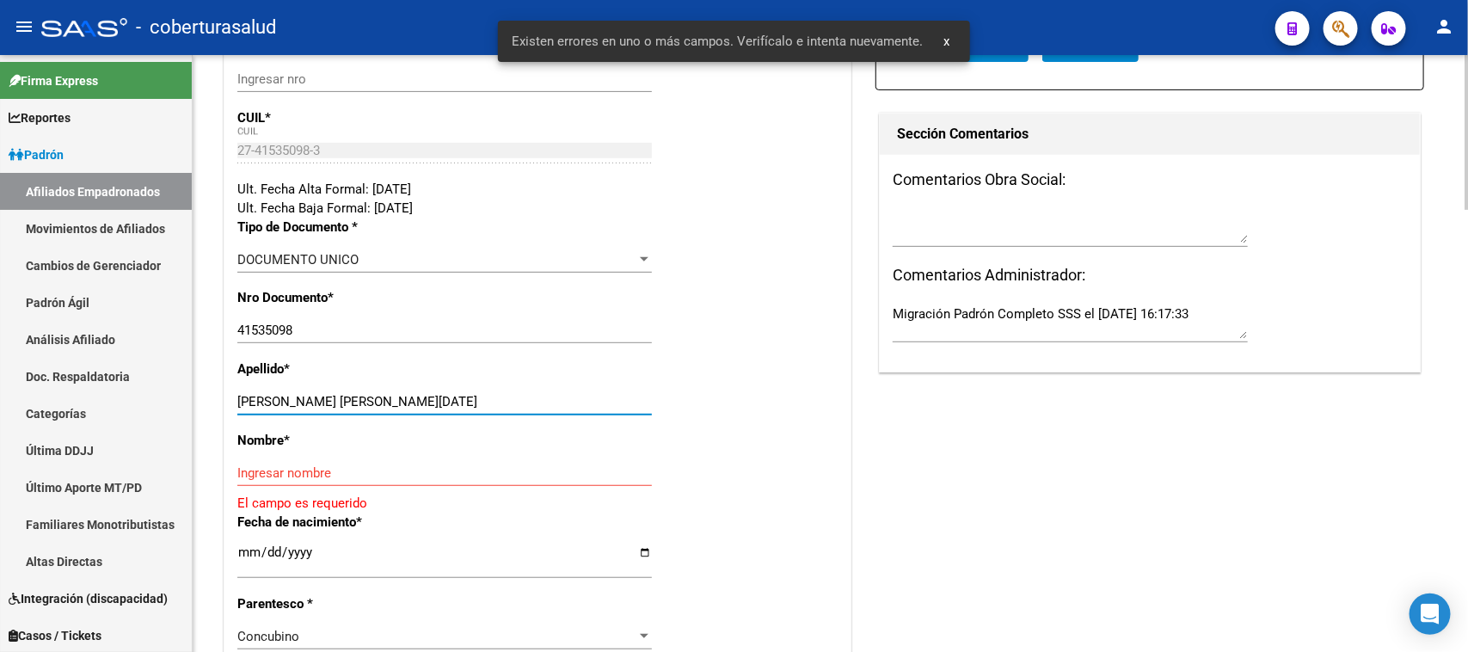
drag, startPoint x: 521, startPoint y: 398, endPoint x: 331, endPoint y: 400, distance: 190.0
click at [331, 400] on input "LOPEZ FERRARI ANA LUCIA" at bounding box center [444, 401] width 414 height 15
type input "LOPEZ FERRARI"
click at [336, 475] on input "Ingresar nombre" at bounding box center [444, 472] width 414 height 15
paste input "ANA LUCIA"
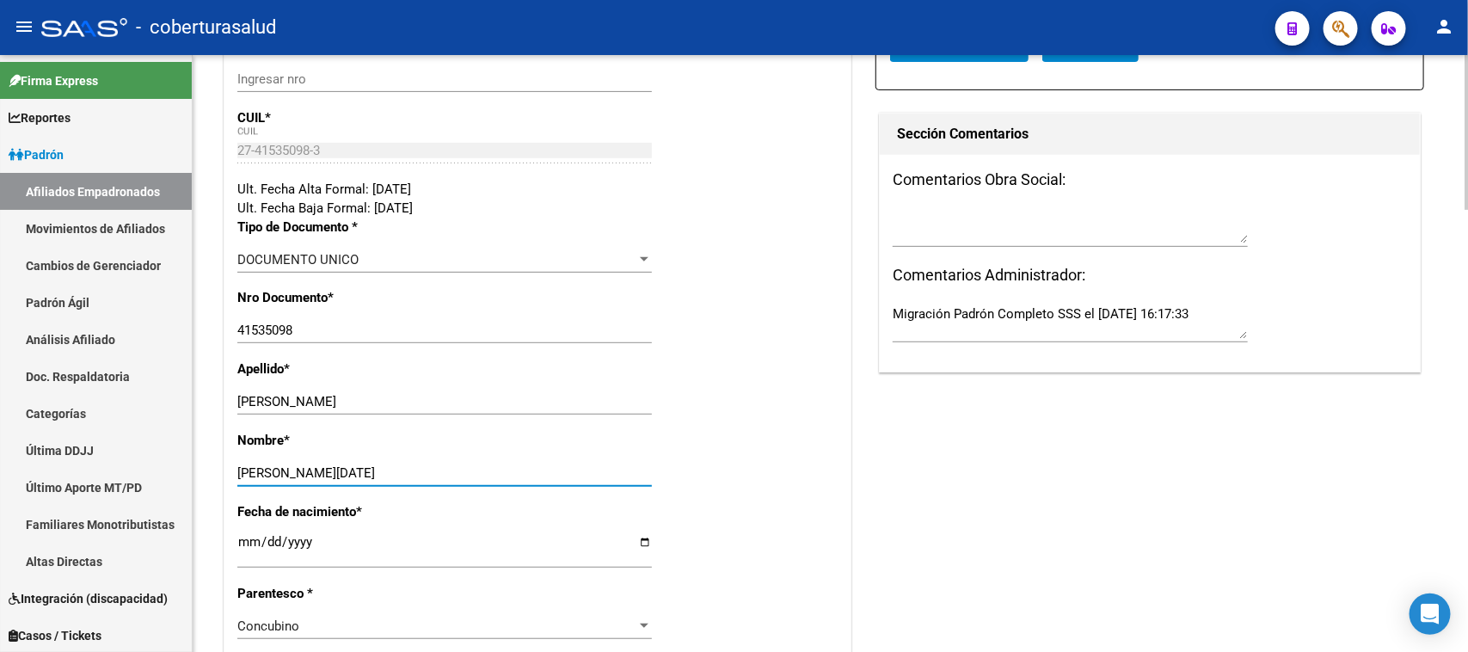
type input "ANA LUCIA"
click at [770, 414] on div "Apellido * LOPEZ FERRARI Ingresar apellido" at bounding box center [537, 394] width 600 height 71
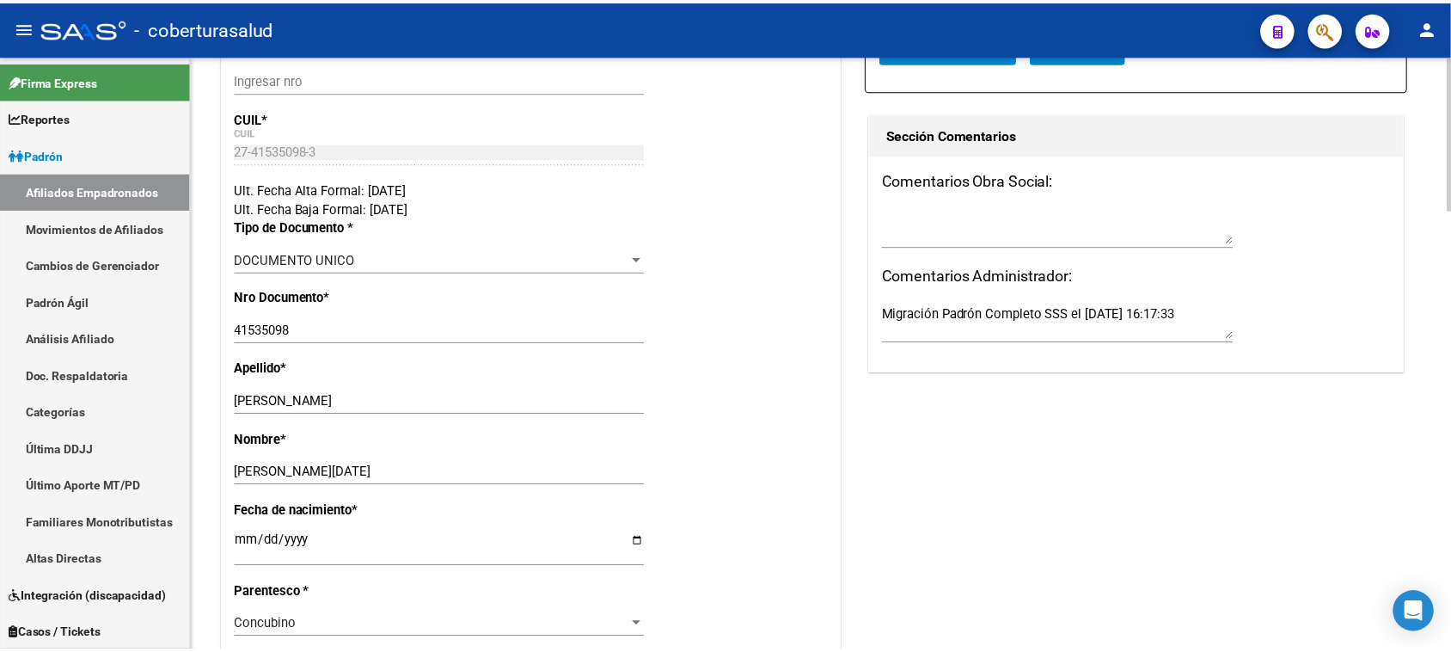
scroll to position [0, 0]
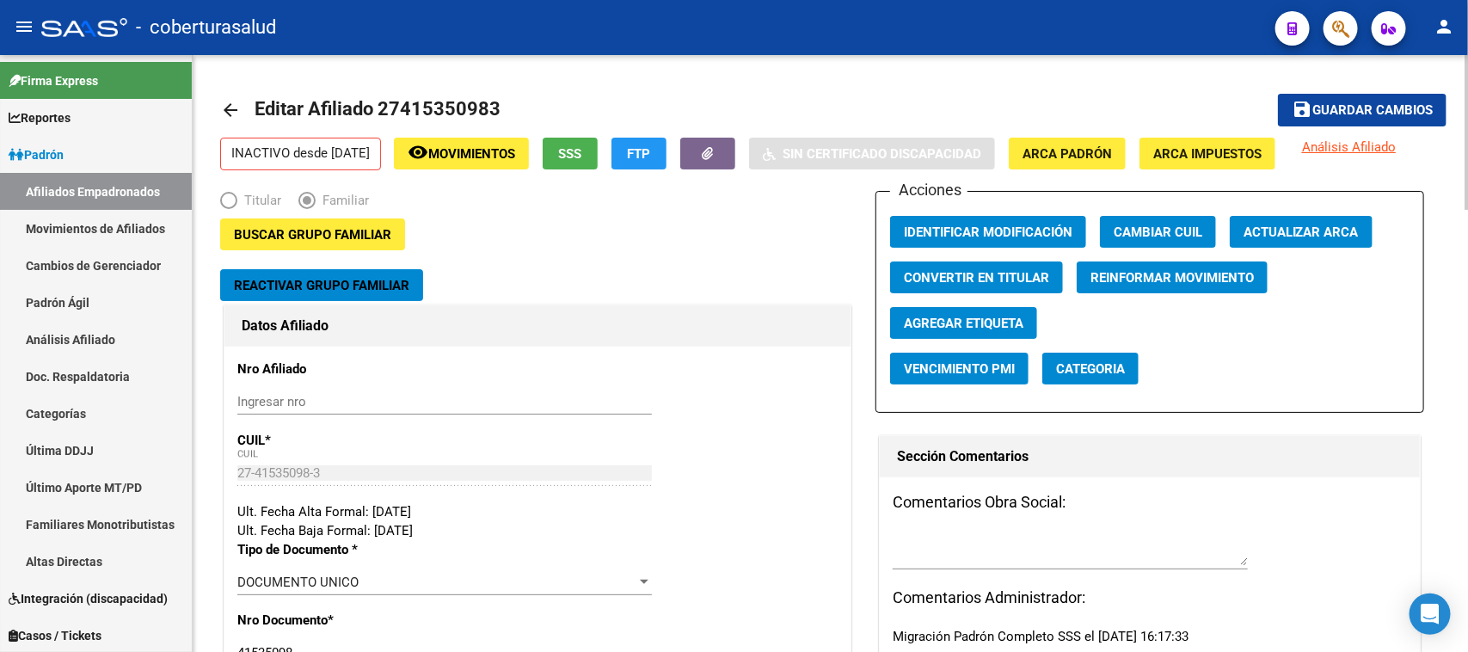
click at [1389, 92] on mat-toolbar-row "save Guardar cambios" at bounding box center [1319, 110] width 256 height 55
click at [1386, 103] on span "Guardar cambios" at bounding box center [1372, 110] width 120 height 15
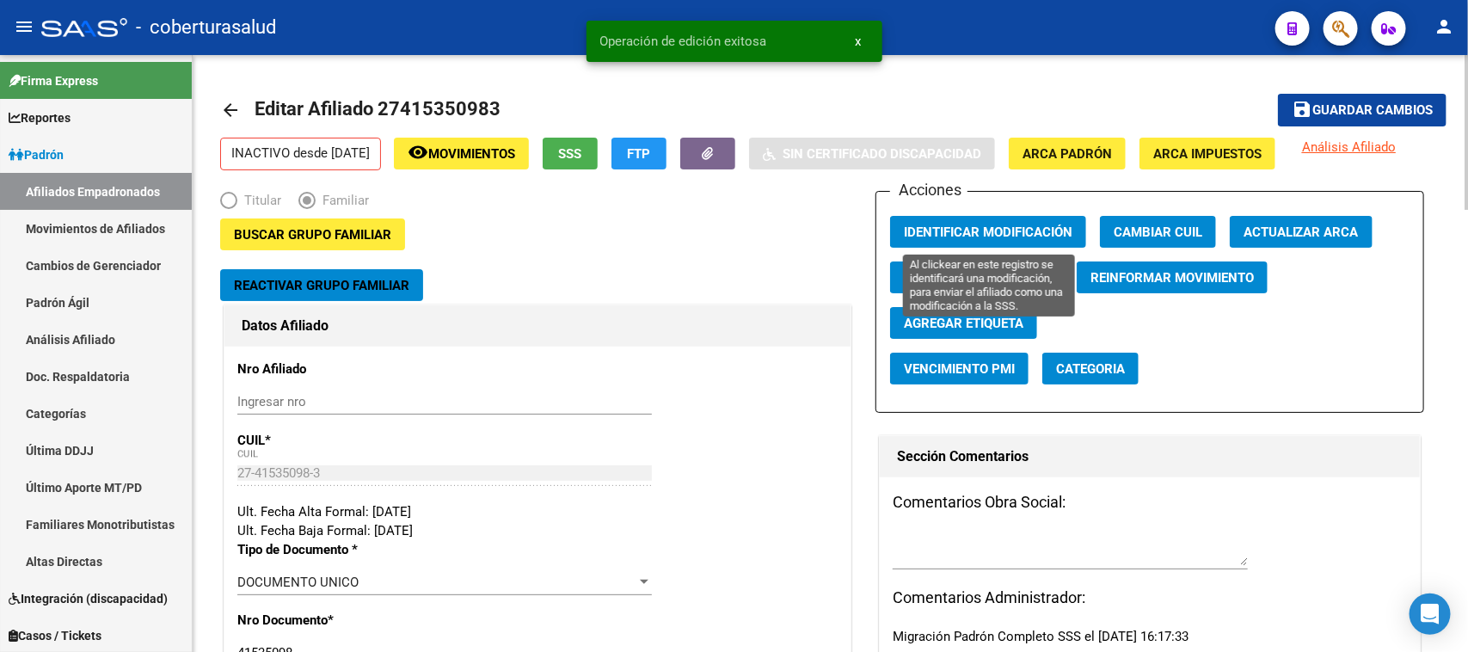
click at [953, 232] on span "Identificar Modificación" at bounding box center [988, 231] width 169 height 15
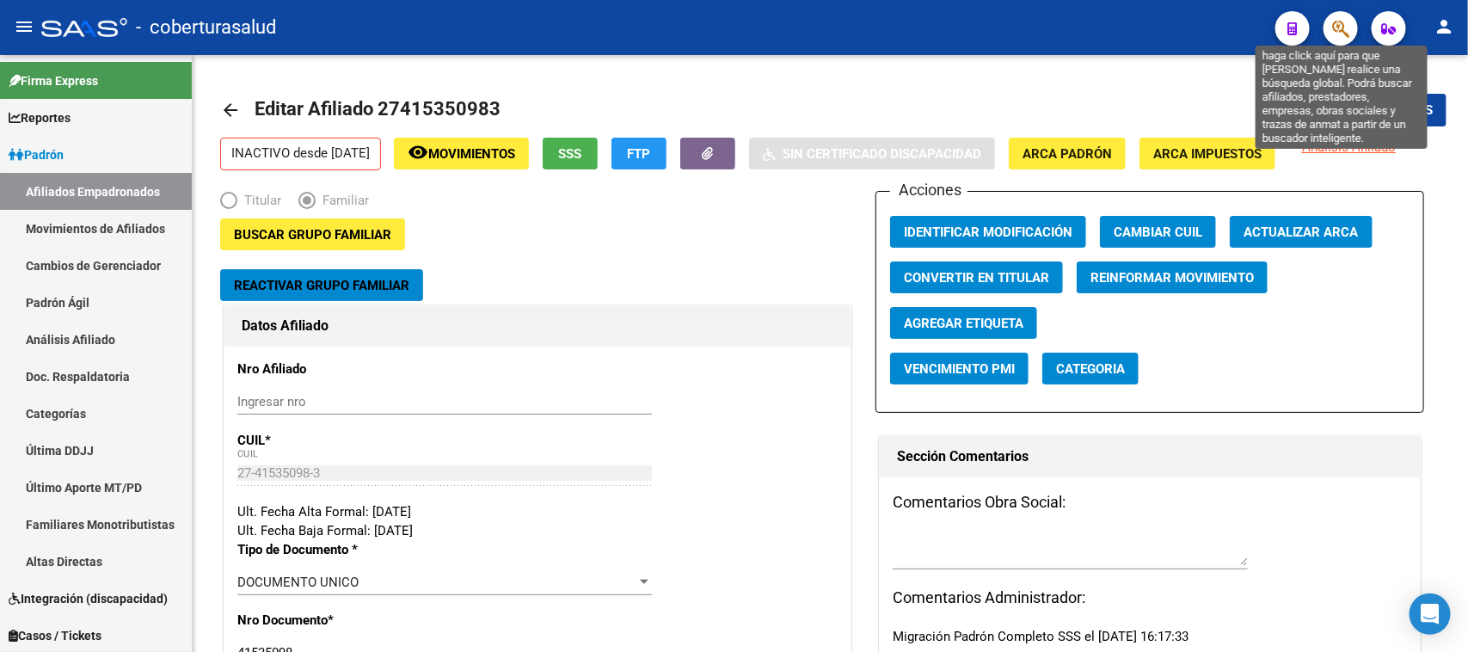
click at [1341, 31] on icon "button" at bounding box center [1340, 29] width 17 height 20
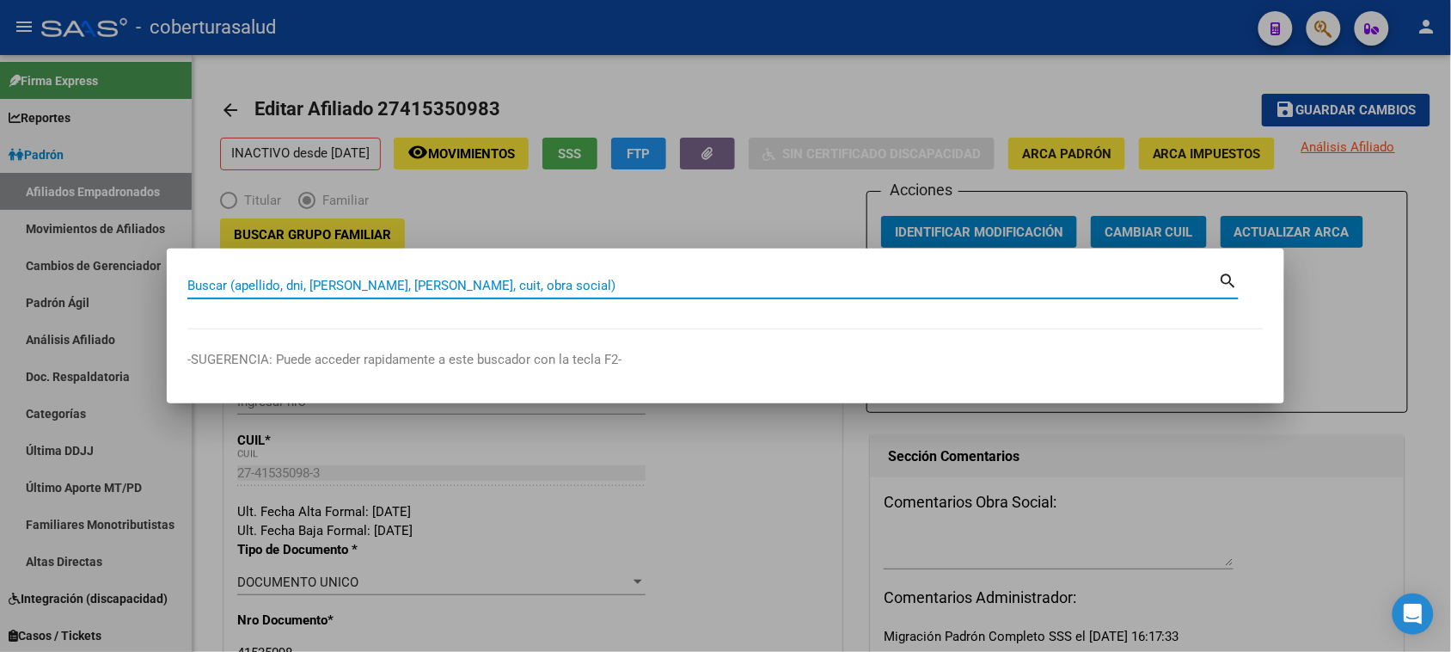
paste input "23163106809"
type input "16310680"
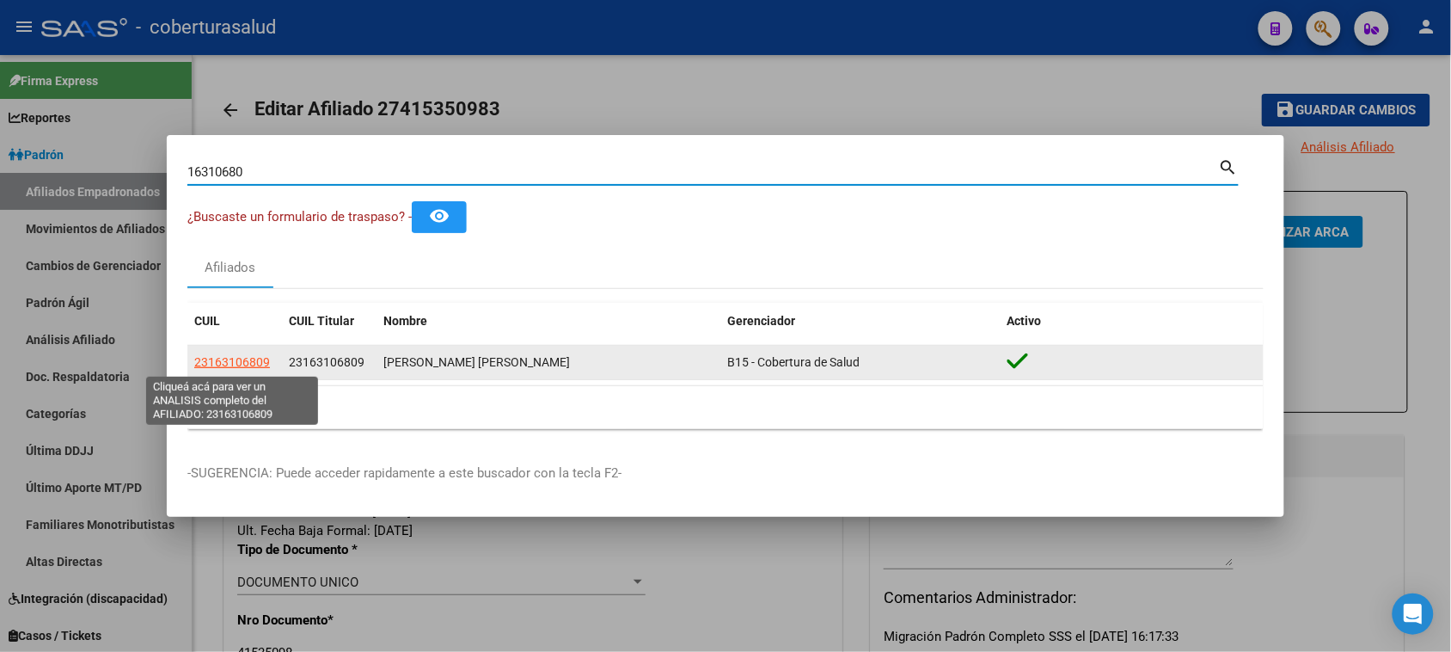
click at [237, 359] on span "23163106809" at bounding box center [232, 362] width 76 height 14
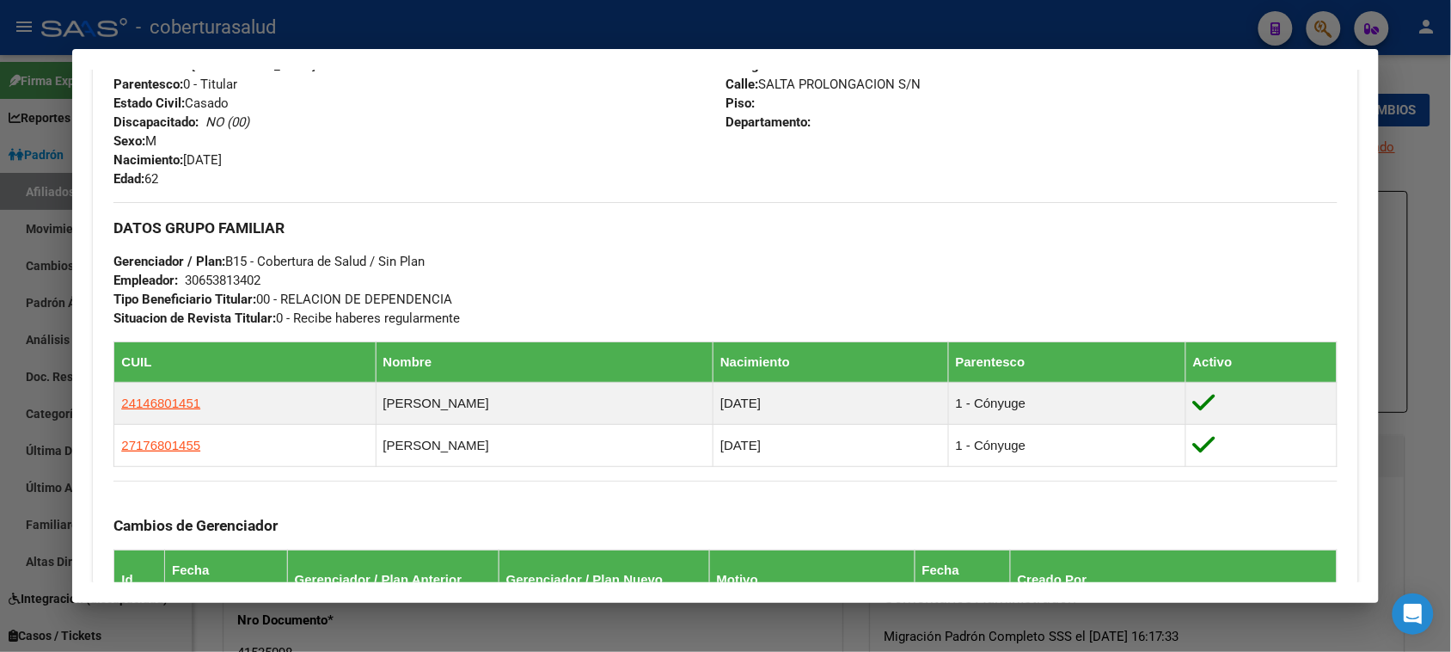
scroll to position [860, 0]
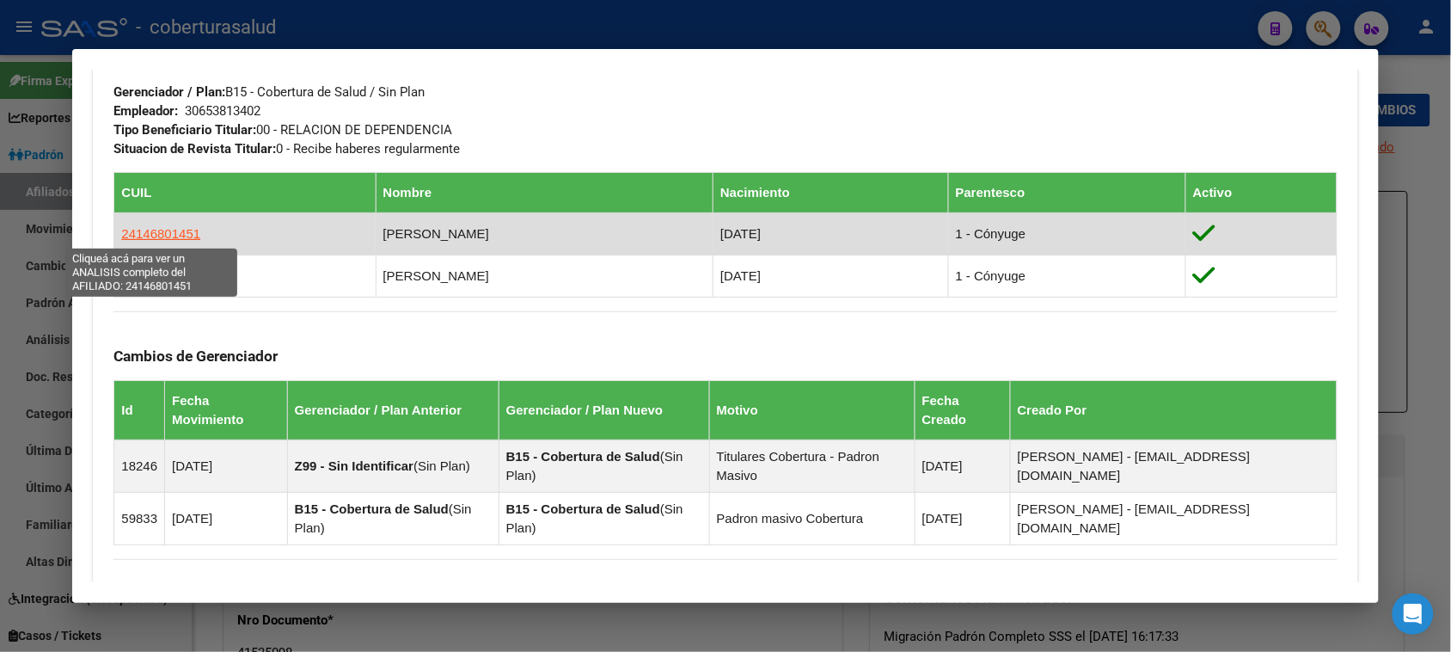
click at [139, 230] on span "24146801451" at bounding box center [160, 233] width 79 height 15
type textarea "24146801451"
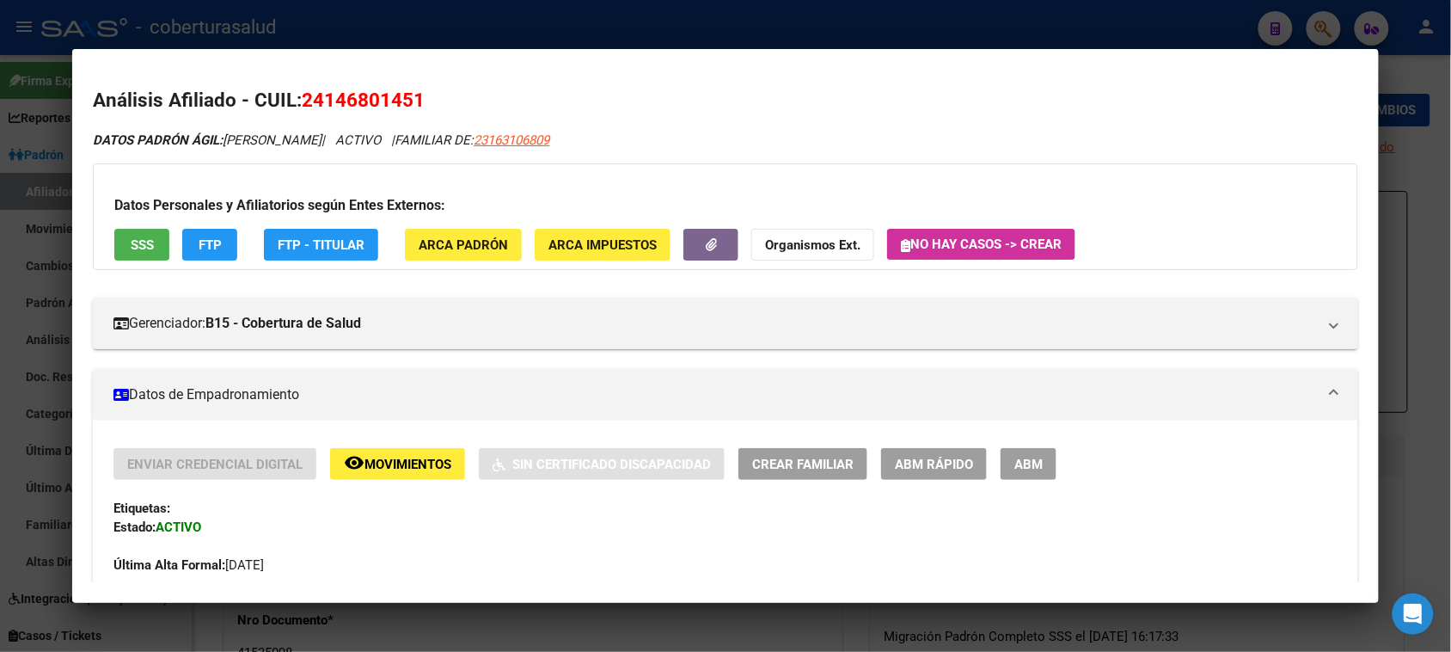
click at [1033, 457] on span "ABM" at bounding box center [1029, 464] width 28 height 15
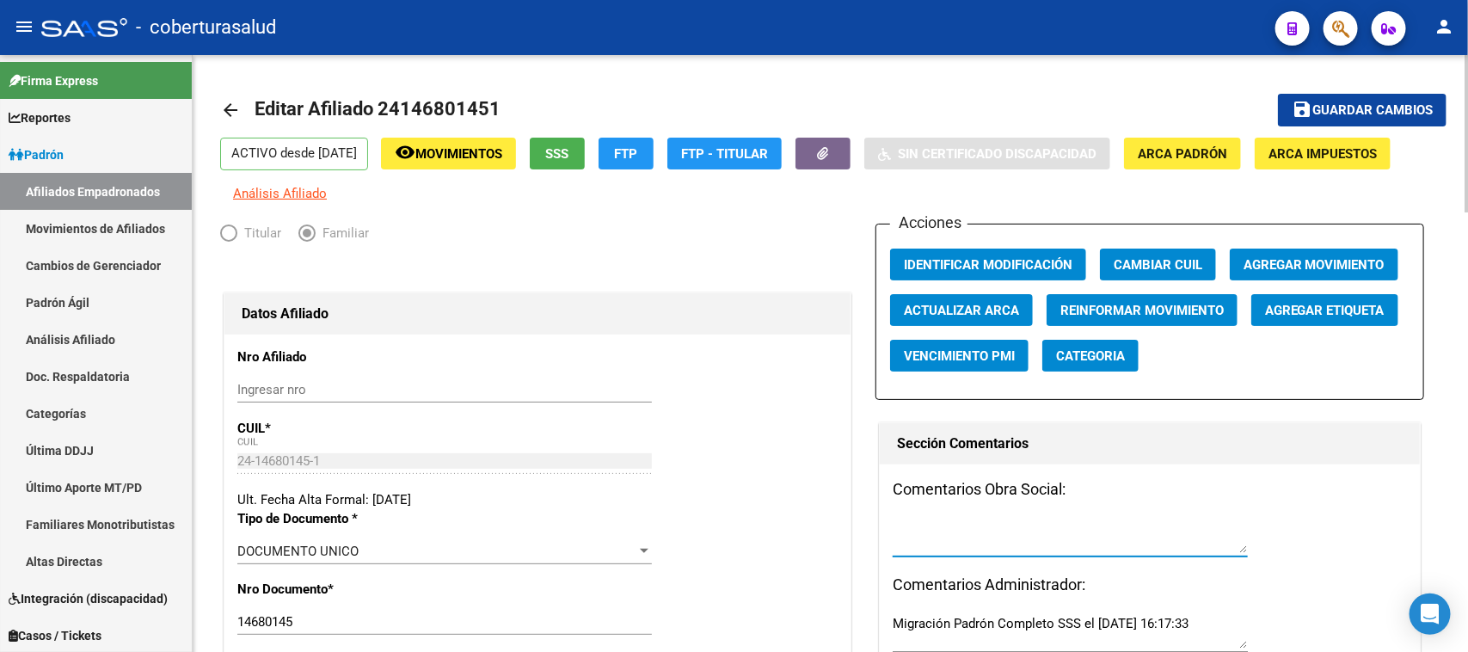
click at [947, 540] on textarea at bounding box center [1069, 535] width 355 height 34
type textarea "CUIL ERRONEO"
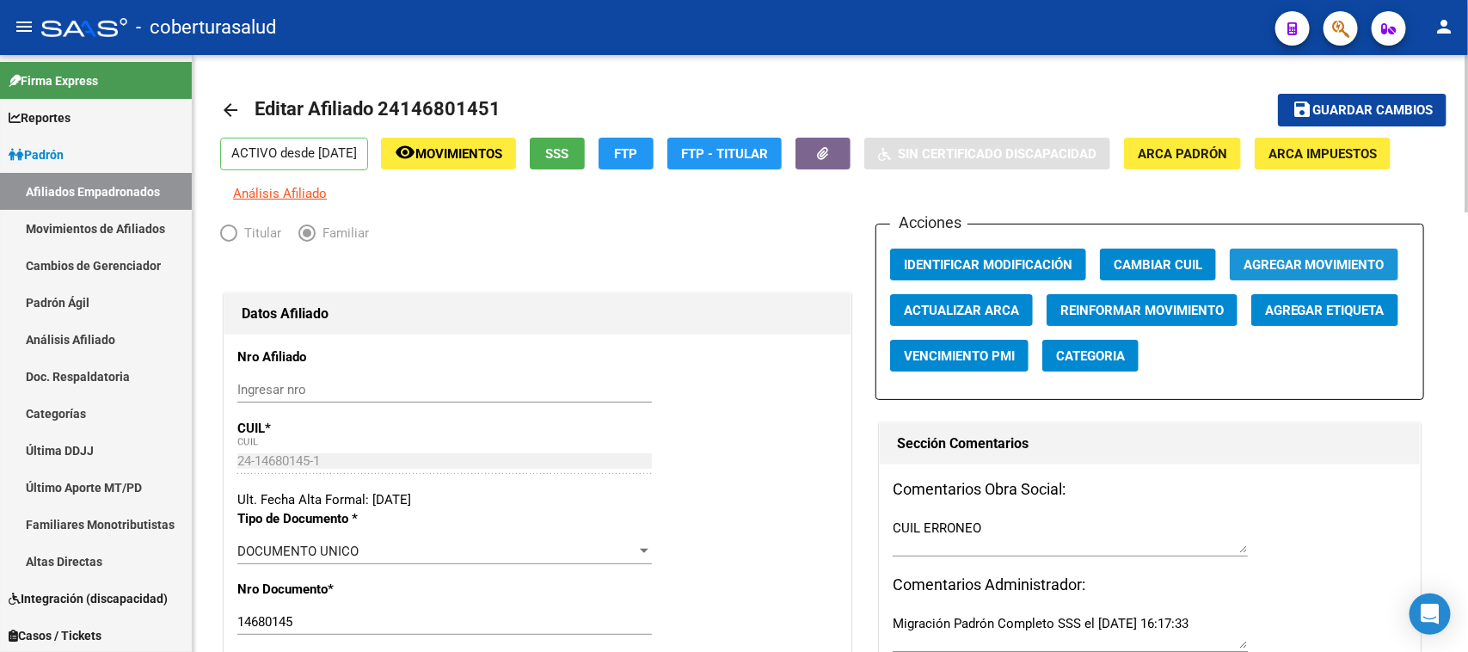
click at [1322, 254] on button "Agregar Movimiento" at bounding box center [1313, 264] width 169 height 32
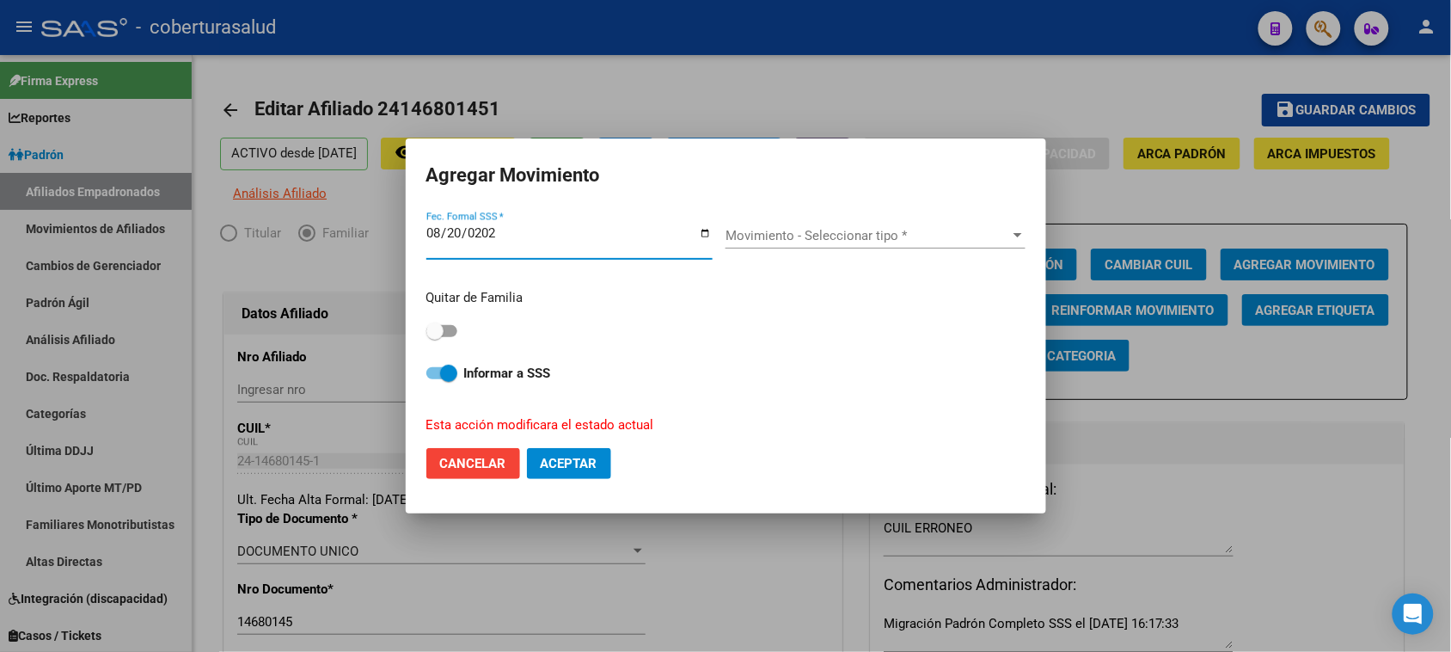
type input "2025-08-20"
click at [776, 246] on div "Movimiento - Seleccionar tipo * Movimiento - Seleccionar tipo *" at bounding box center [876, 236] width 300 height 26
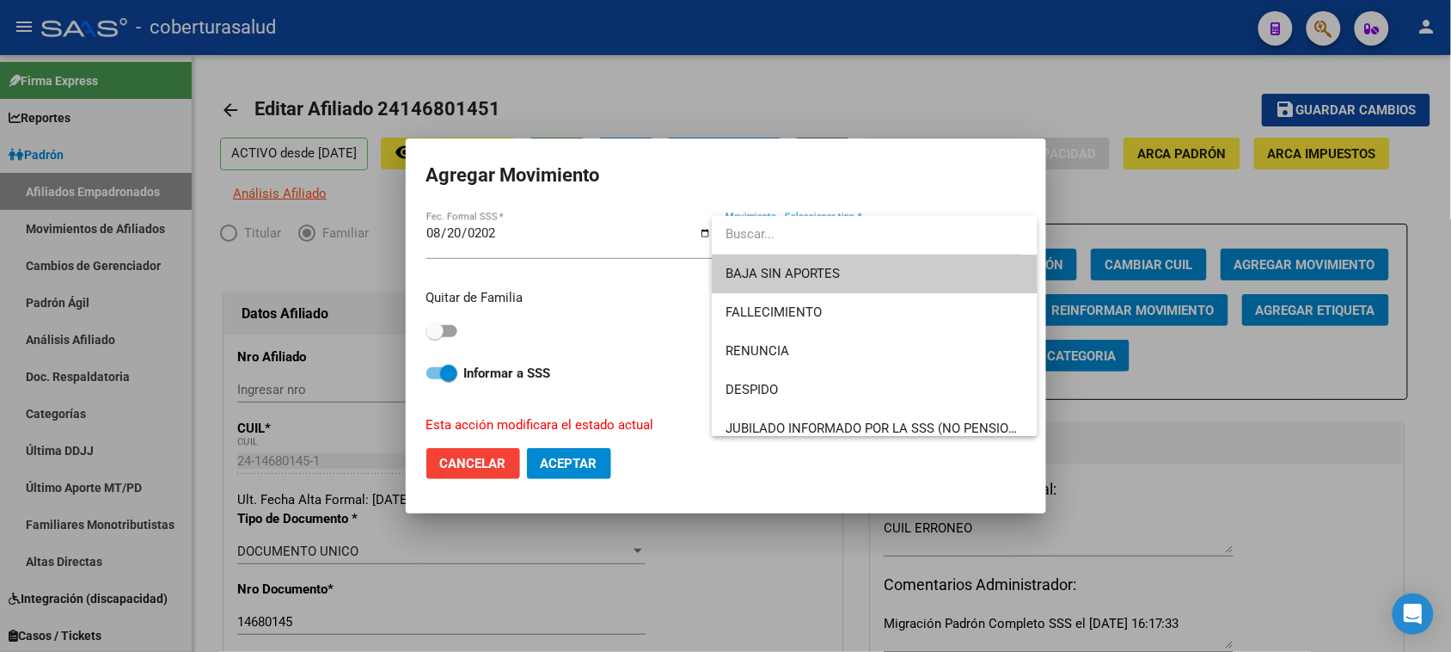
type input "O"
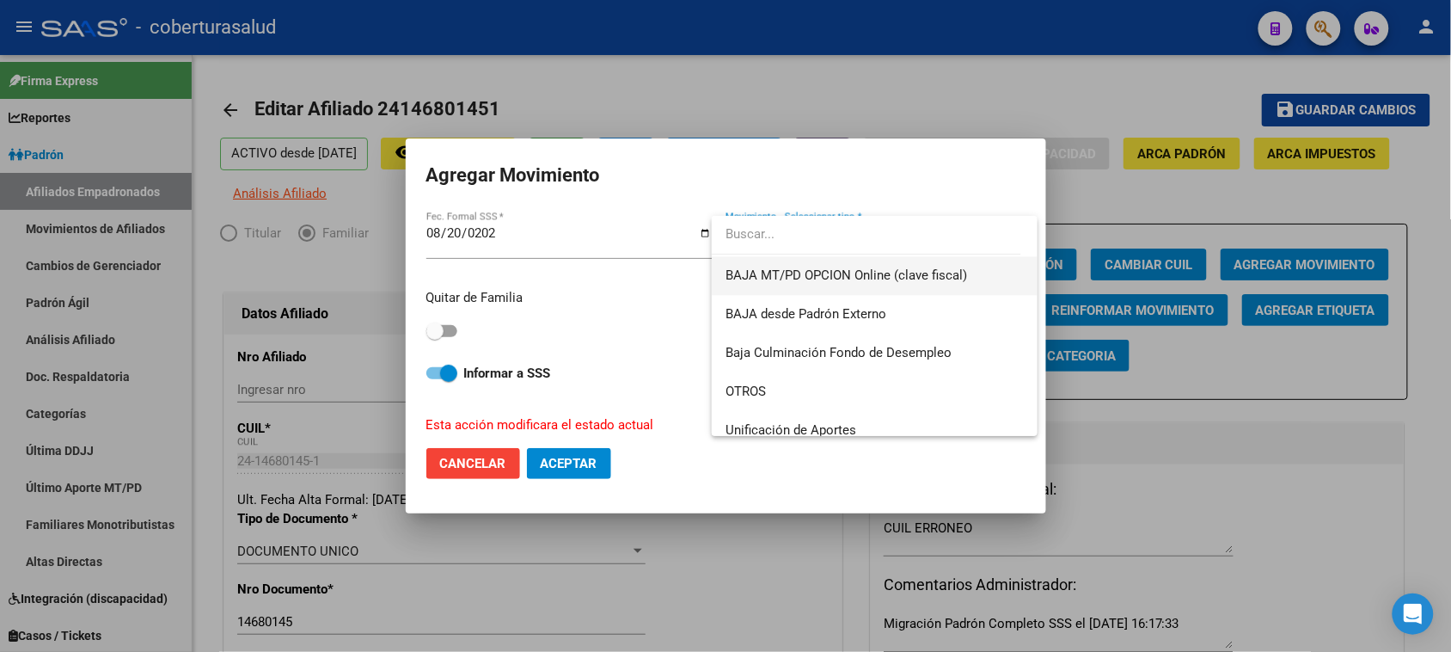
scroll to position [1249, 0]
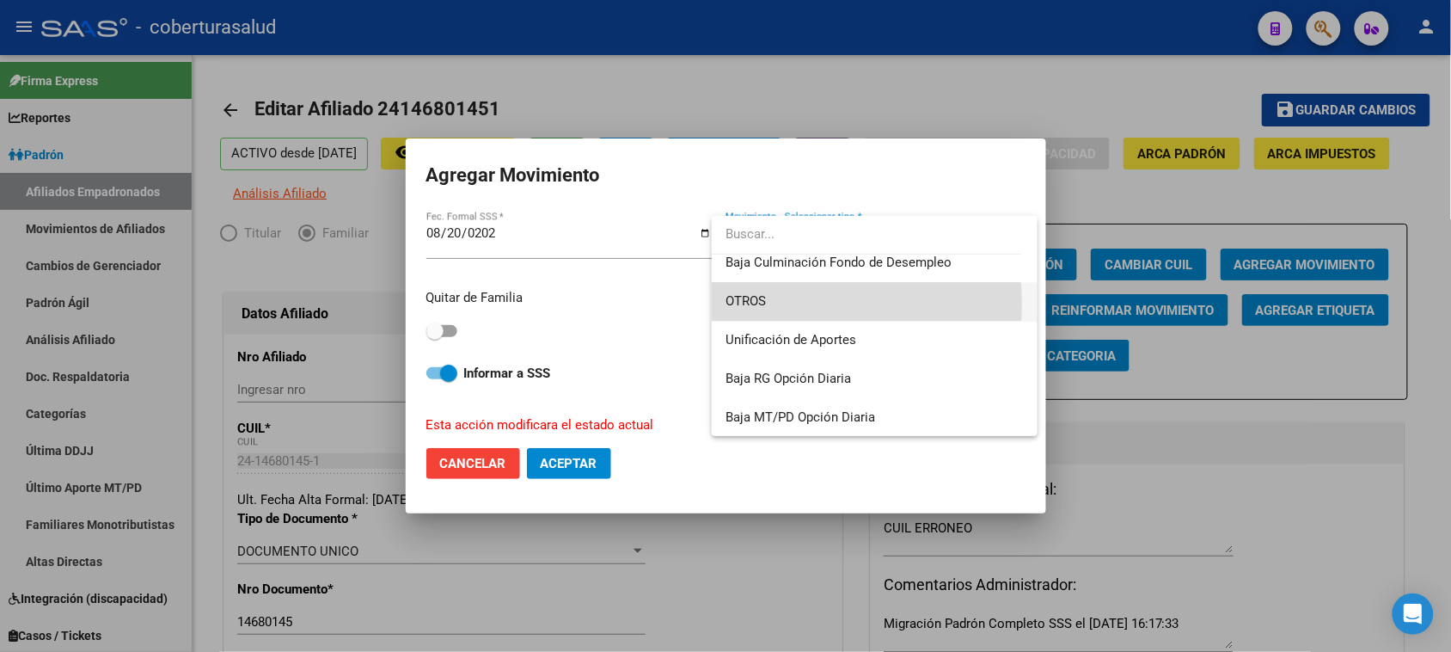
click at [778, 303] on span "OTROS" at bounding box center [875, 301] width 298 height 39
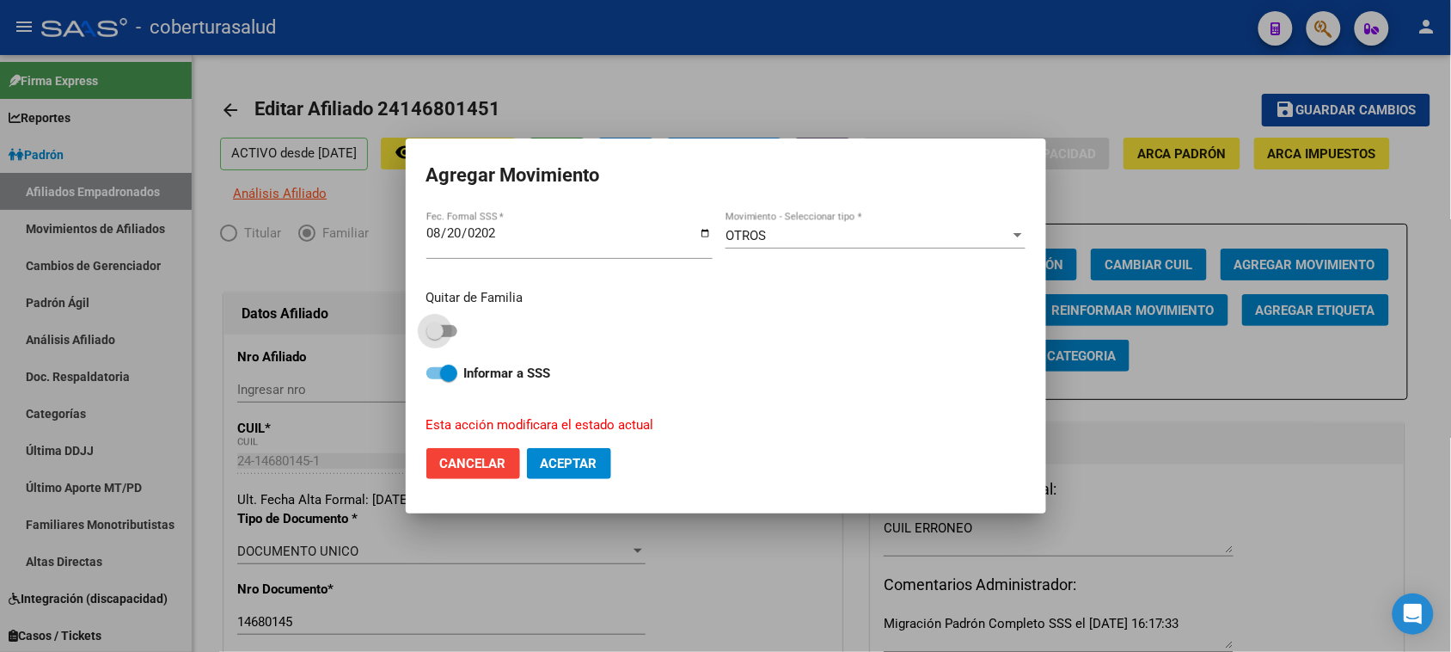
click at [447, 325] on span at bounding box center [441, 331] width 31 height 12
click at [435, 337] on input "checkbox" at bounding box center [434, 337] width 1 height 1
checkbox input "true"
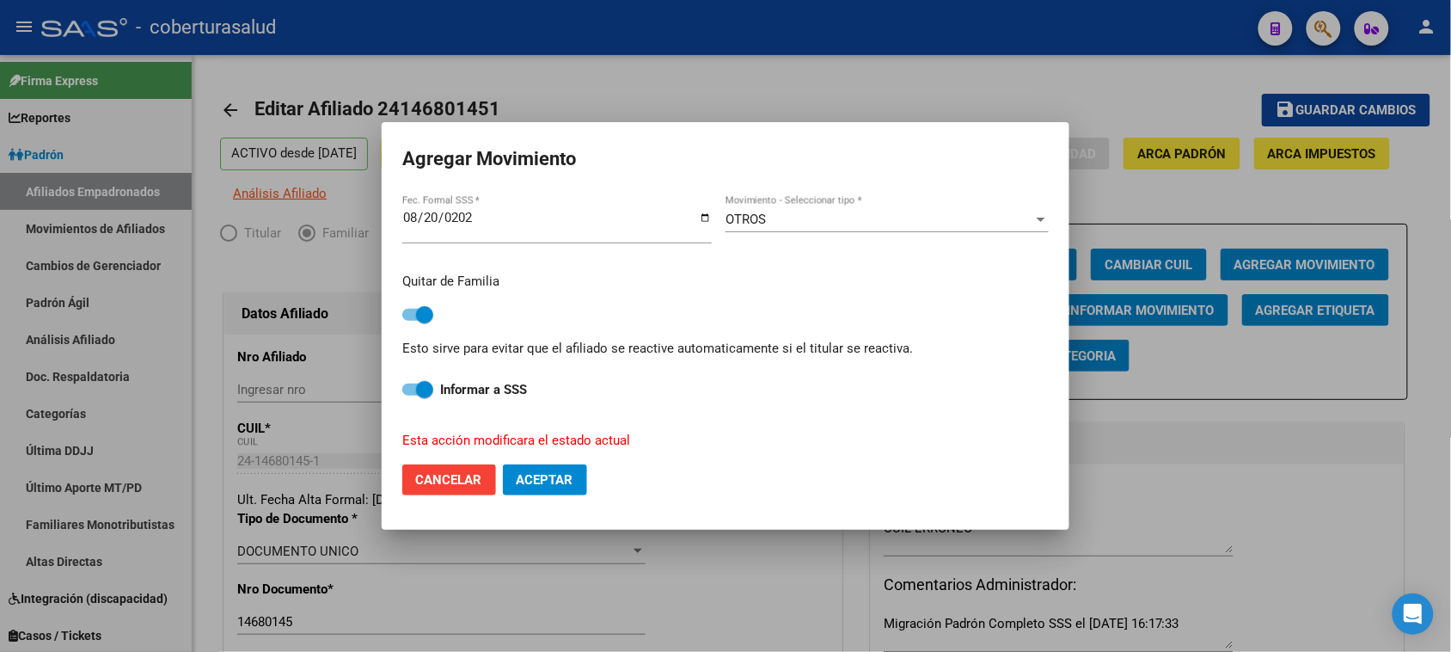
click at [556, 481] on span "Aceptar" at bounding box center [545, 479] width 57 height 15
checkbox input "false"
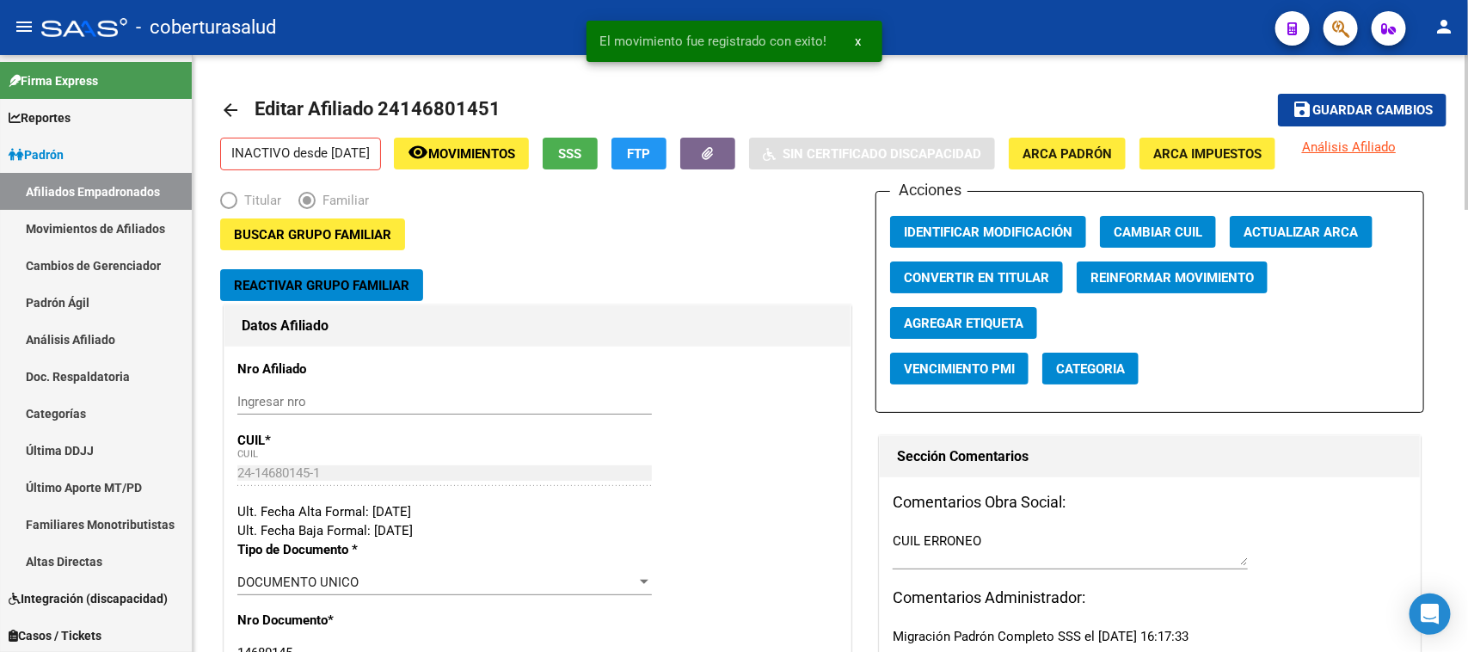
click at [1334, 104] on span "Guardar cambios" at bounding box center [1372, 110] width 120 height 15
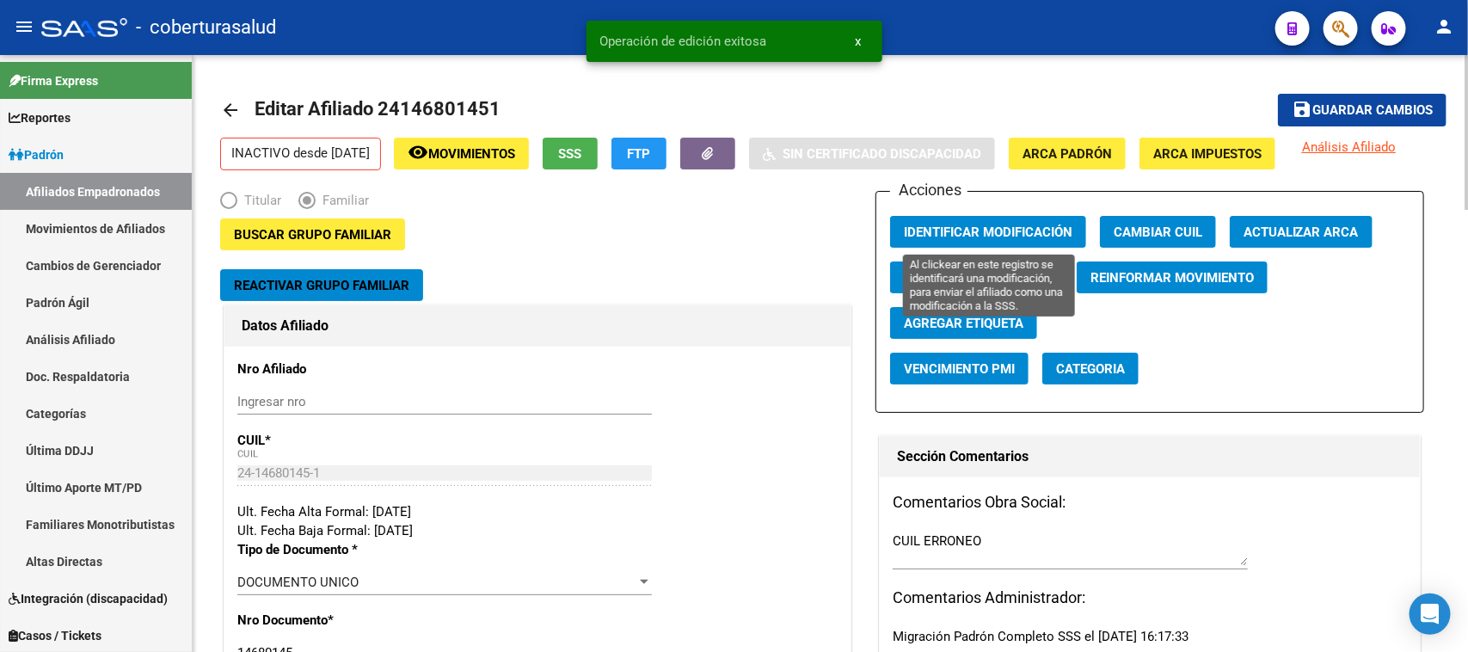
click at [977, 239] on button "Identificar Modificación" at bounding box center [988, 232] width 196 height 32
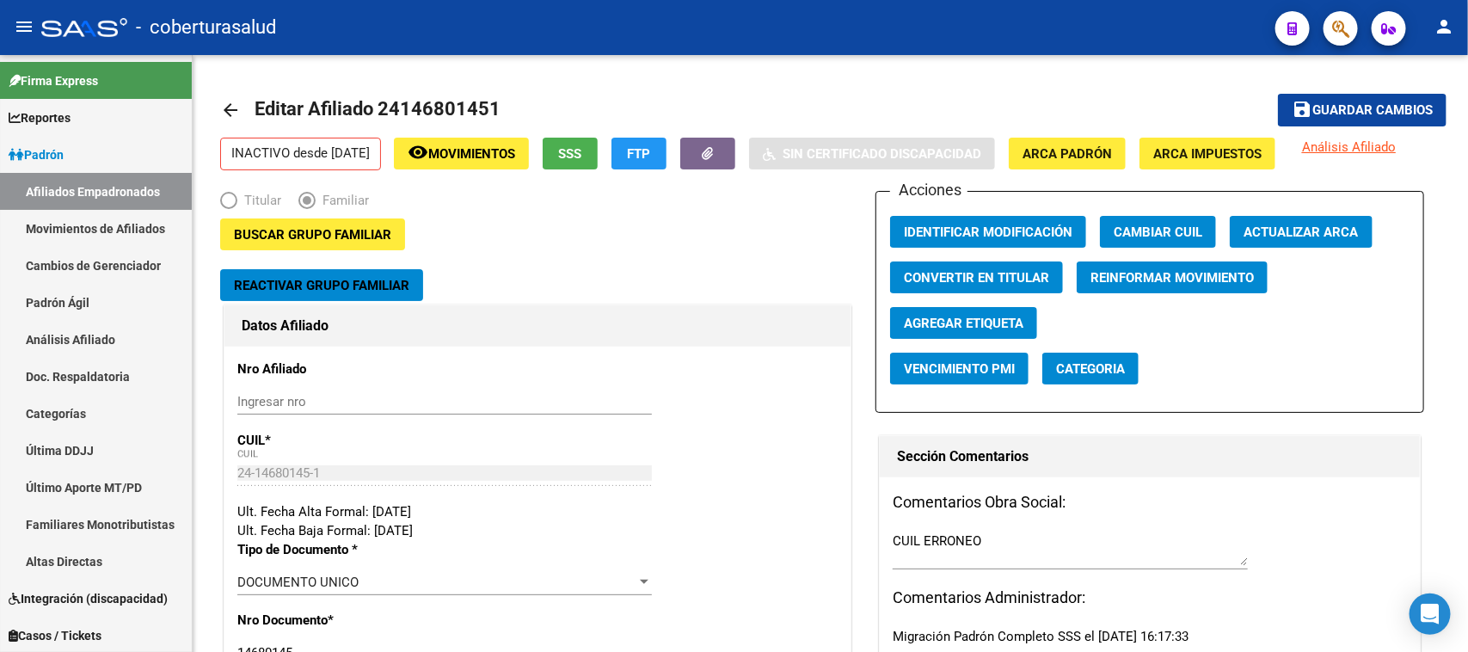
click at [1339, 43] on span "button" at bounding box center [1340, 28] width 17 height 35
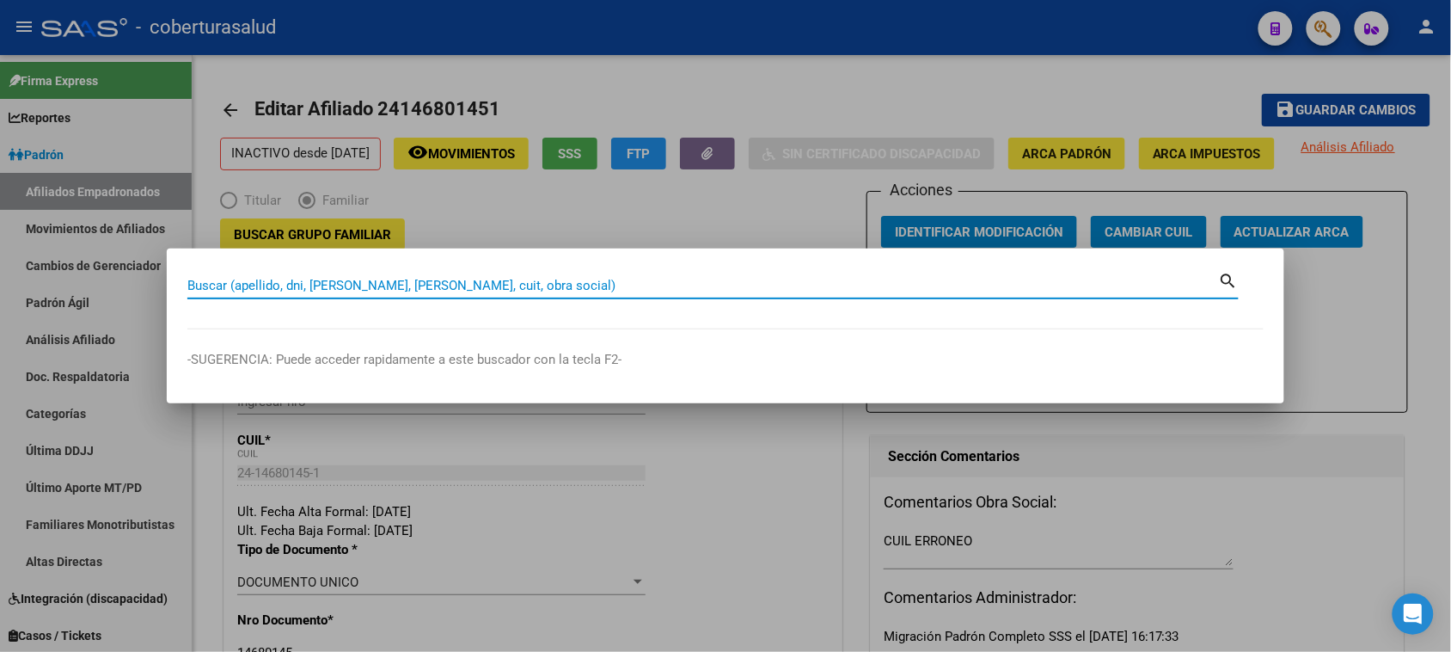
paste input "20377257872"
type input "20377257872"
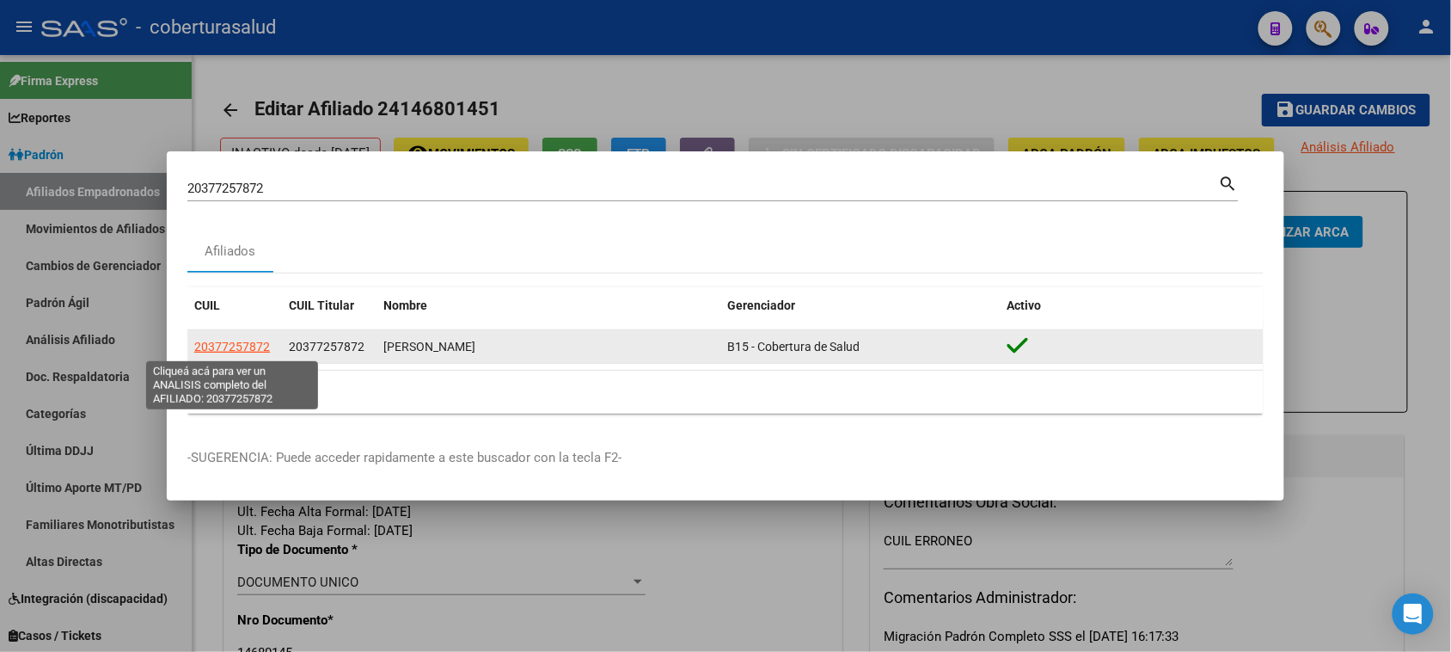
click at [250, 348] on span "20377257872" at bounding box center [232, 347] width 76 height 14
type textarea "20377257872"
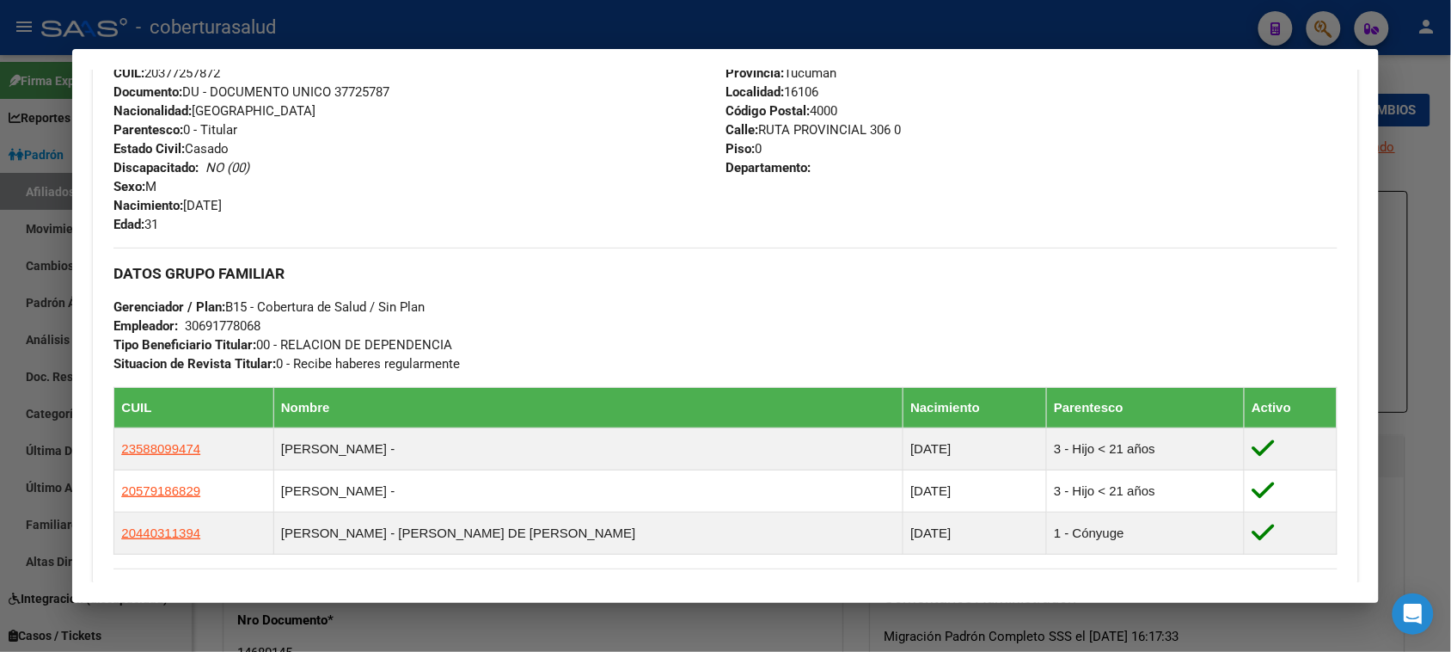
scroll to position [752, 0]
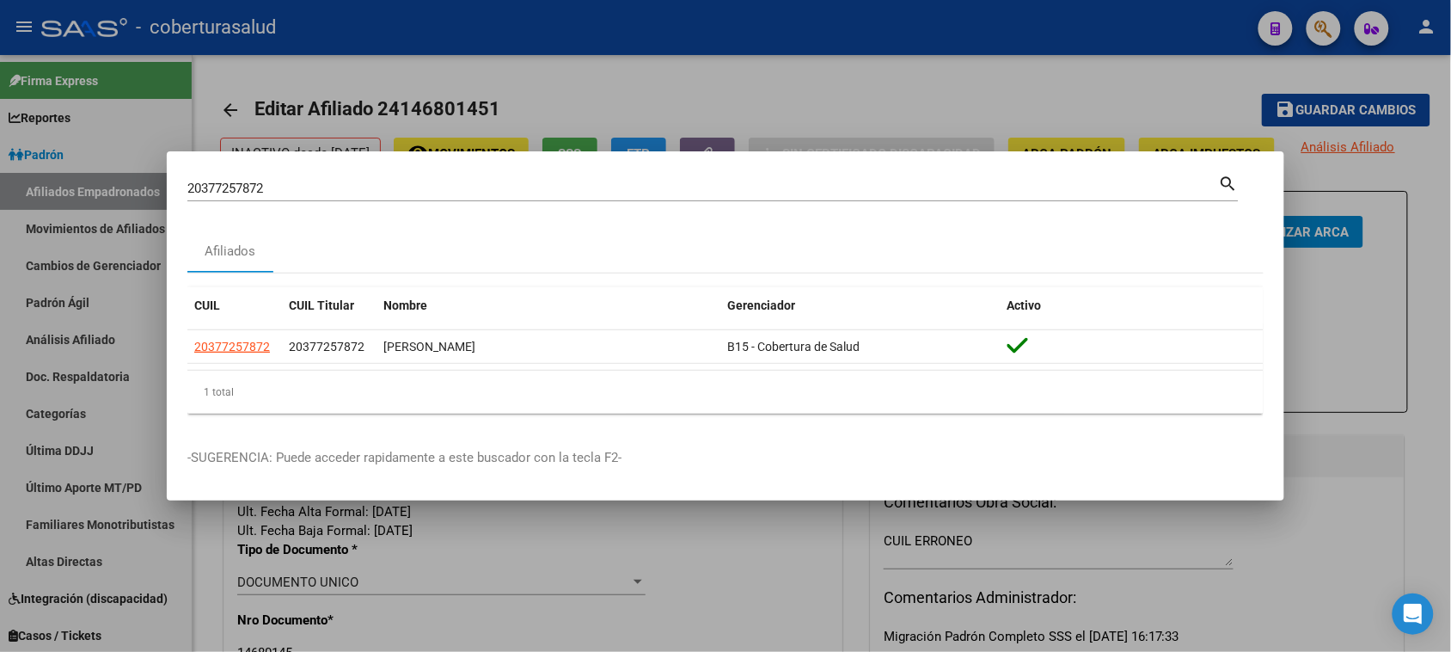
click at [198, 178] on div "20377257872 Buscar (apellido, dni, cuil, nro traspaso, cuit, obra social)" at bounding box center [703, 188] width 1032 height 26
click at [199, 178] on div "20377257872 Buscar (apellido, dni, cuil, nro traspaso, cuit, obra social)" at bounding box center [703, 188] width 1032 height 26
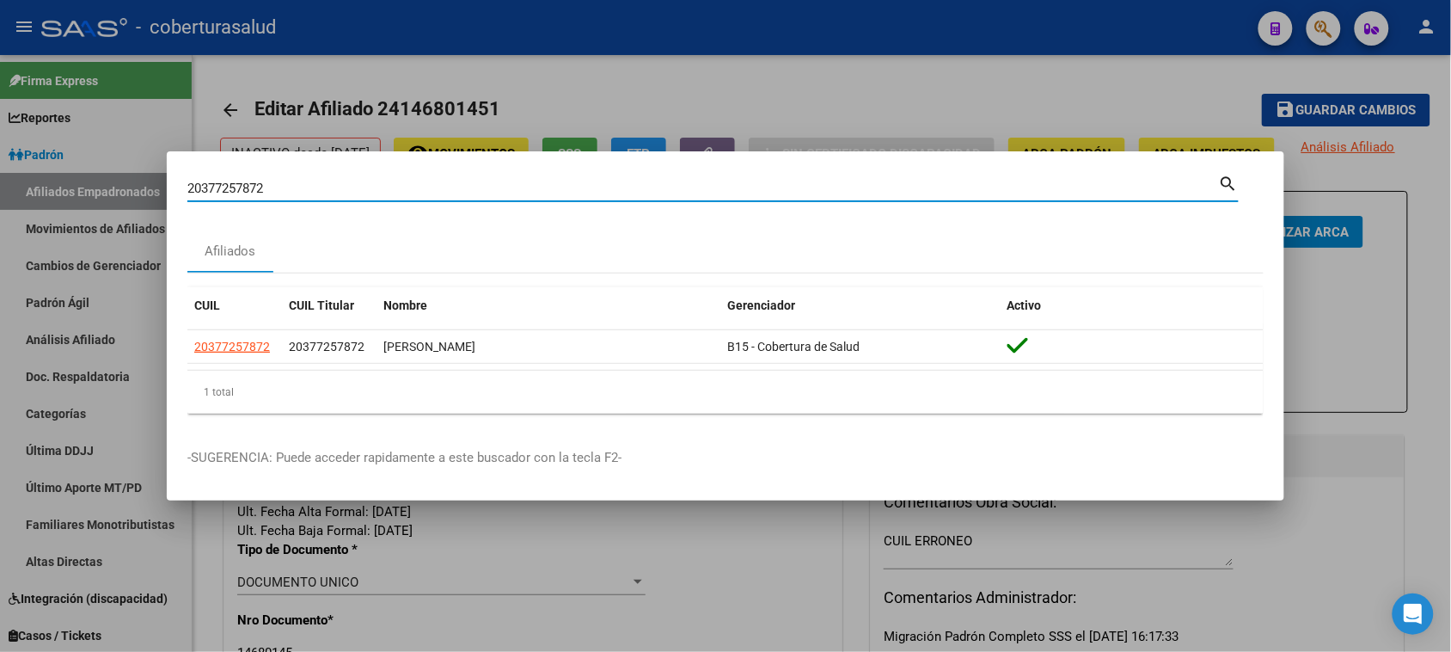
click at [202, 178] on div "20377257872 Buscar (apellido, dni, cuil, nro traspaso, cuit, obra social)" at bounding box center [703, 188] width 1032 height 26
click at [206, 185] on input "20377257872" at bounding box center [703, 188] width 1032 height 15
paste input "4429346"
type input "24429346"
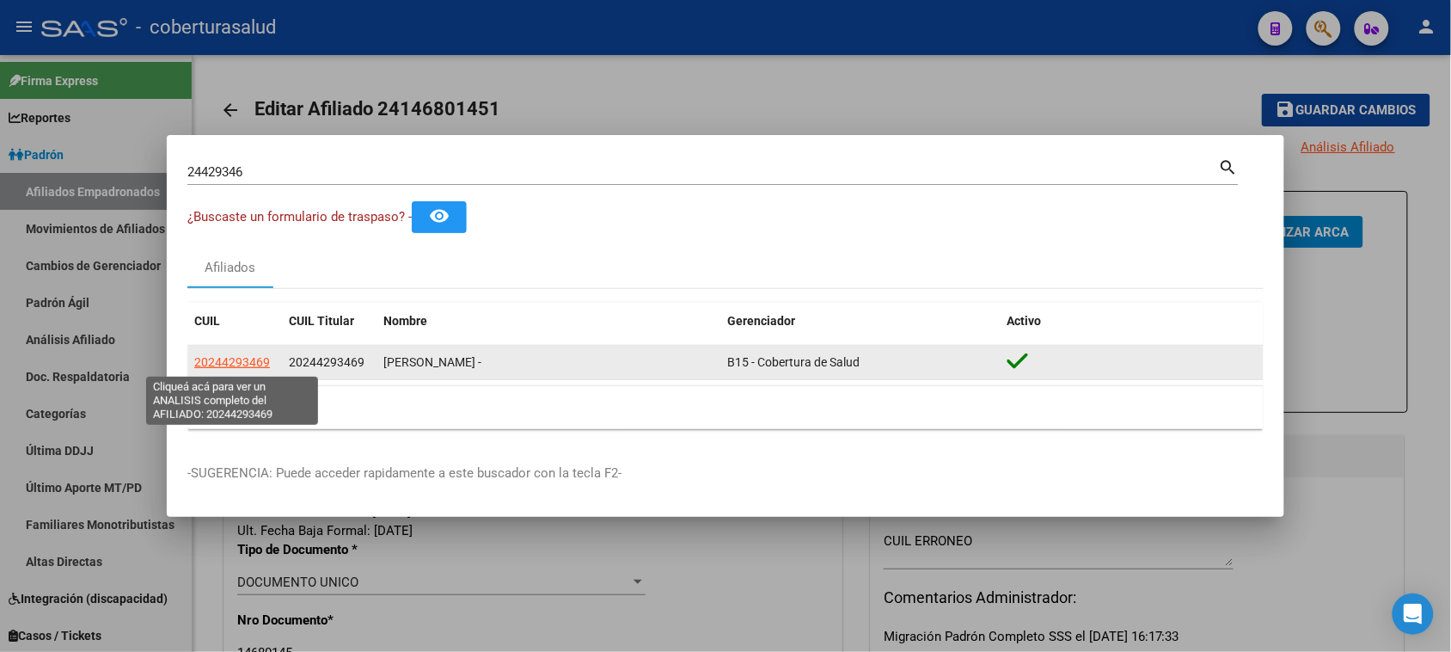
click at [224, 363] on span "20244293469" at bounding box center [232, 362] width 76 height 14
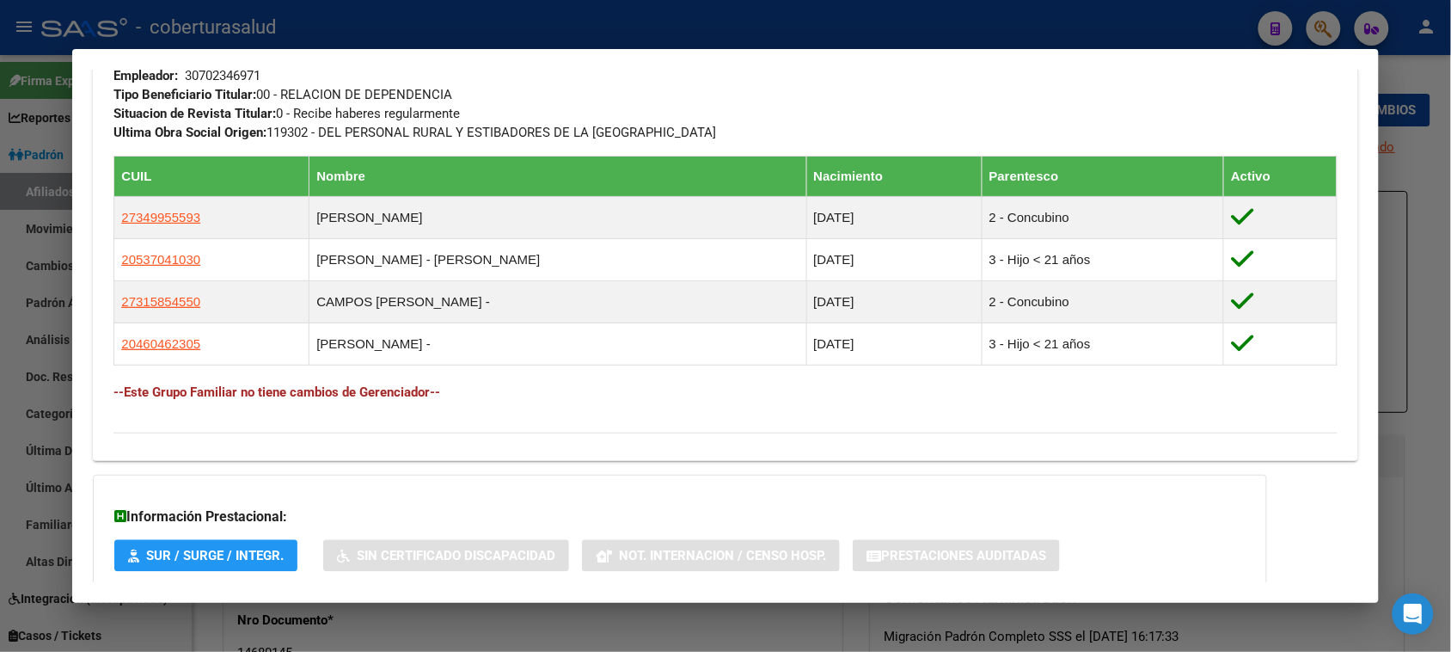
scroll to position [860, 0]
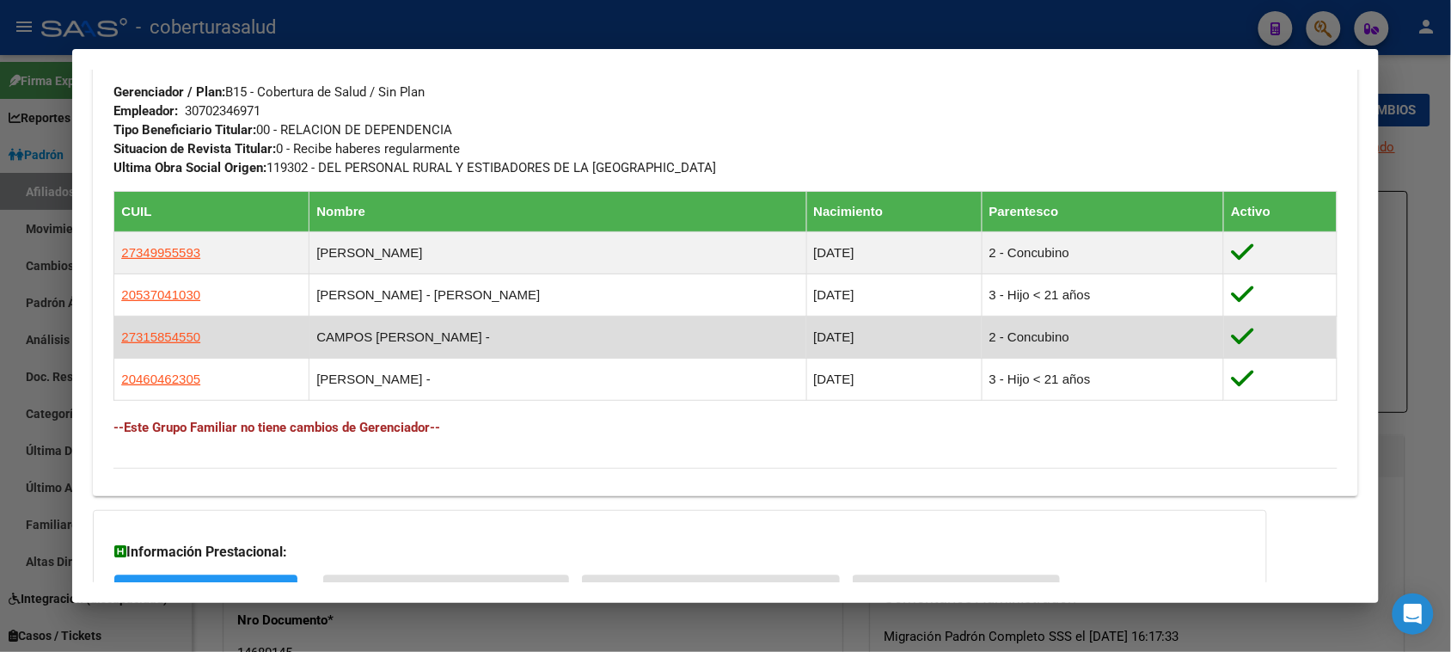
click at [130, 331] on app-link-go-to "27315854550" at bounding box center [160, 337] width 79 height 19
click at [133, 336] on span "27315854550" at bounding box center [160, 336] width 79 height 15
type textarea "27315854550"
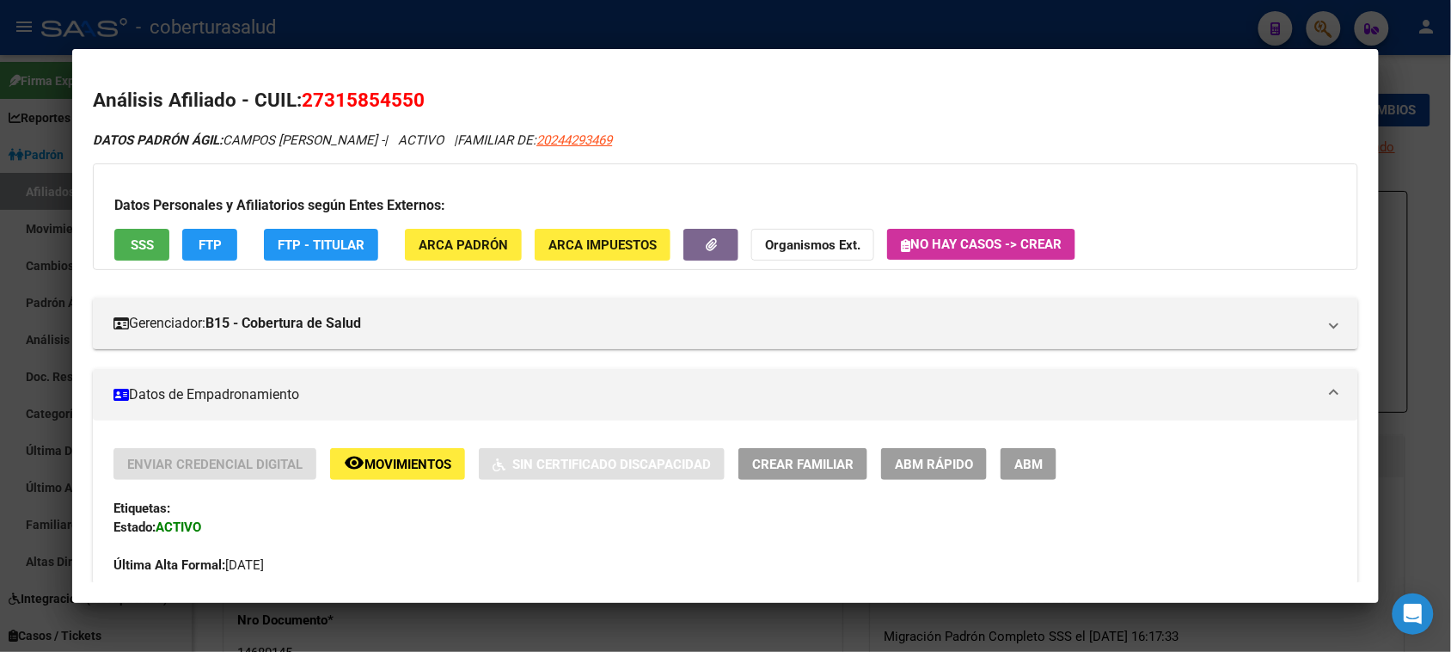
click at [1029, 463] on span "ABM" at bounding box center [1029, 464] width 28 height 15
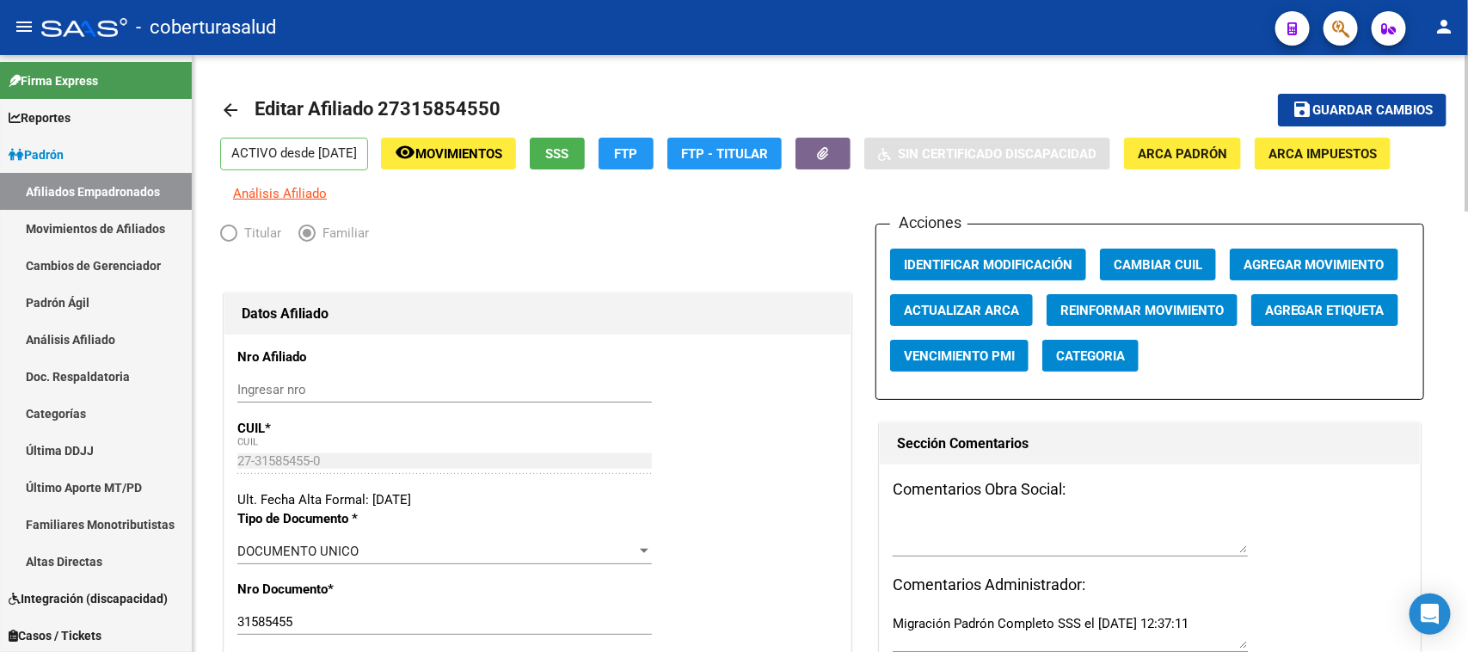
click at [1272, 271] on span "Agregar Movimiento" at bounding box center [1313, 264] width 141 height 15
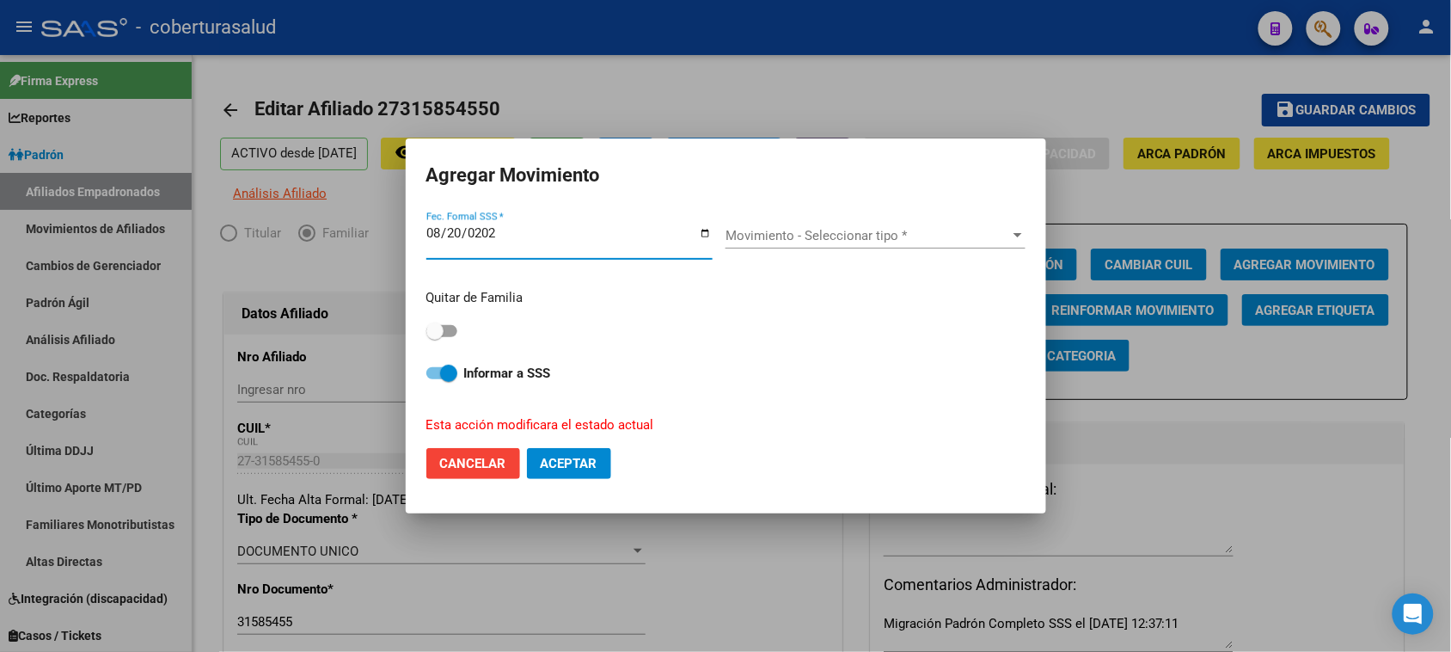
type input "2025-08-20"
click at [443, 323] on span at bounding box center [434, 330] width 17 height 17
click at [435, 337] on input "checkbox" at bounding box center [434, 337] width 1 height 1
checkbox input "true"
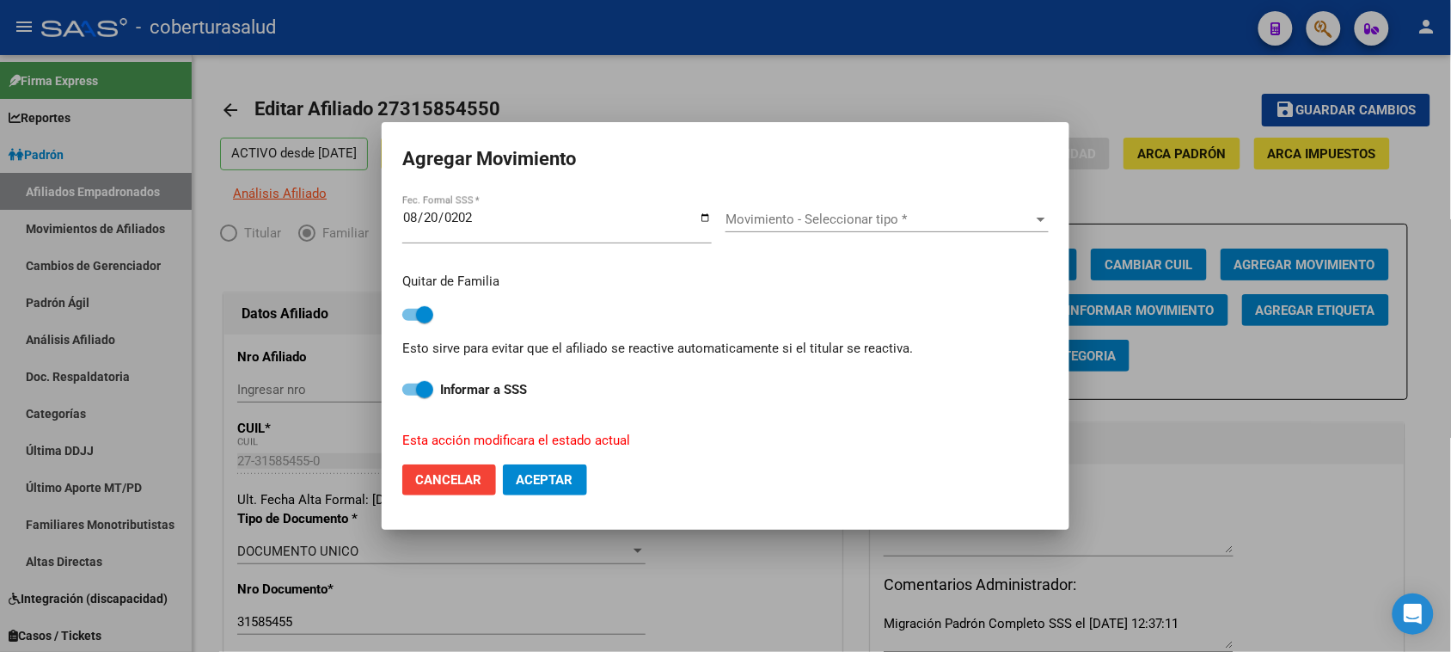
click at [827, 225] on span "Movimiento - Seleccionar tipo *" at bounding box center [880, 218] width 308 height 15
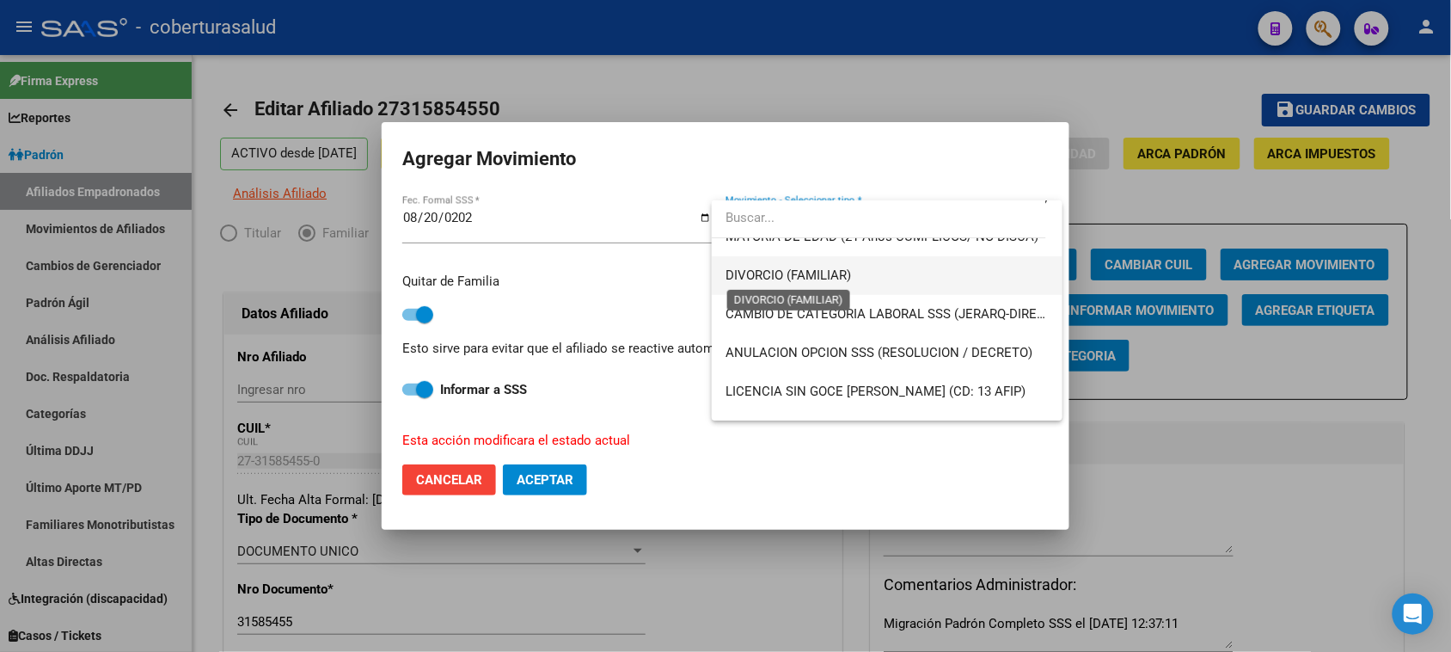
click at [821, 277] on span "DIVORCIO (FAMILIAR)" at bounding box center [789, 274] width 126 height 15
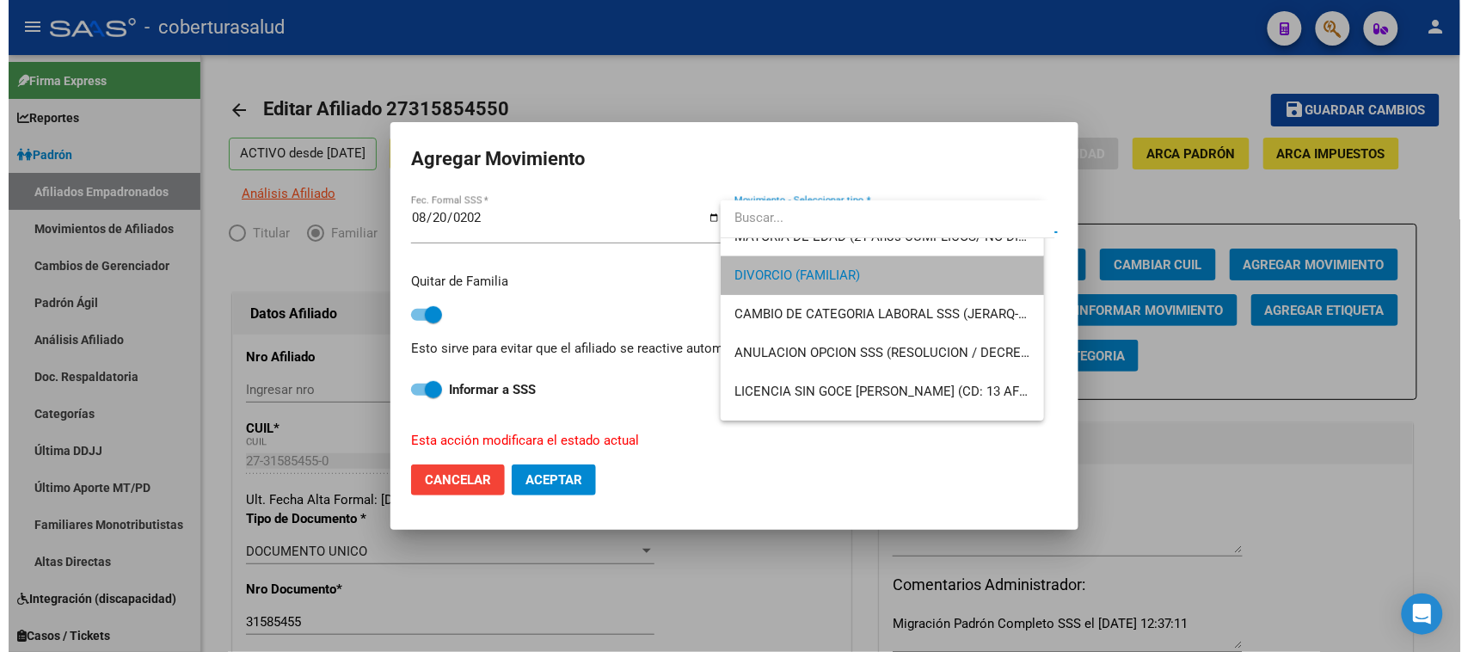
scroll to position [232, 0]
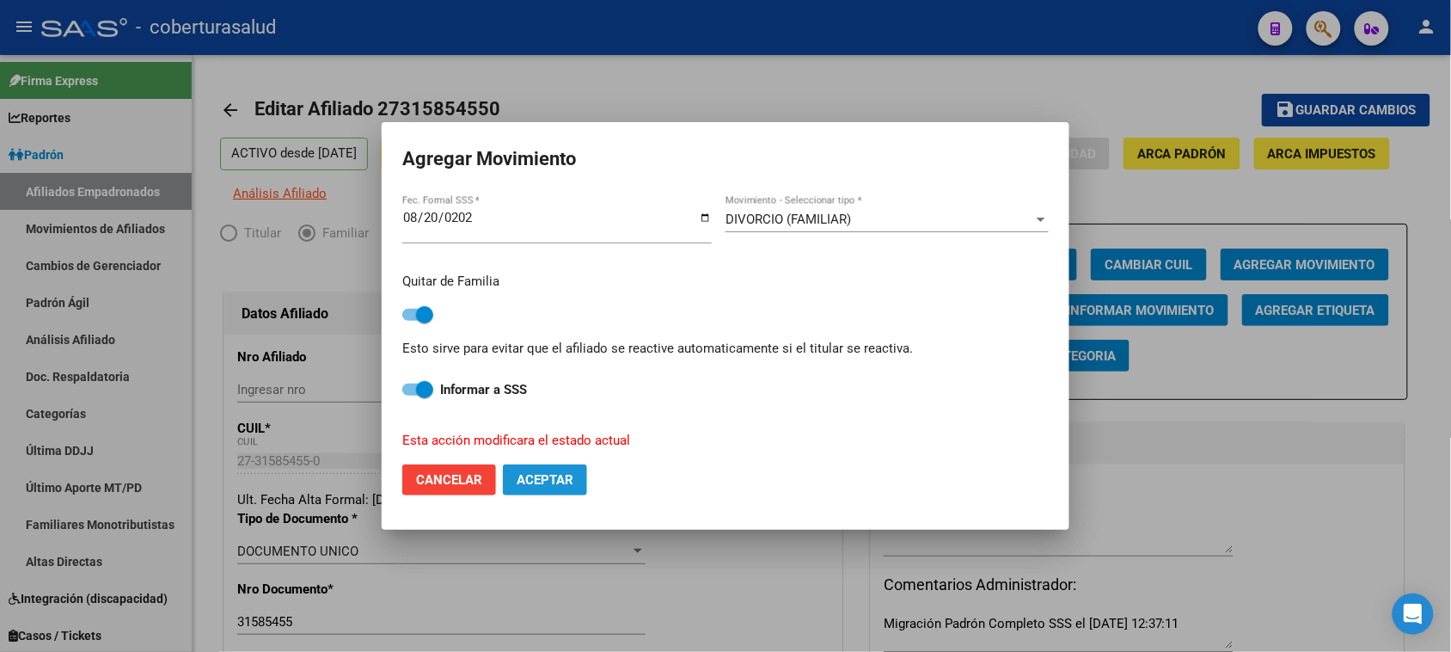
click at [559, 490] on button "Aceptar" at bounding box center [545, 479] width 84 height 31
checkbox input "false"
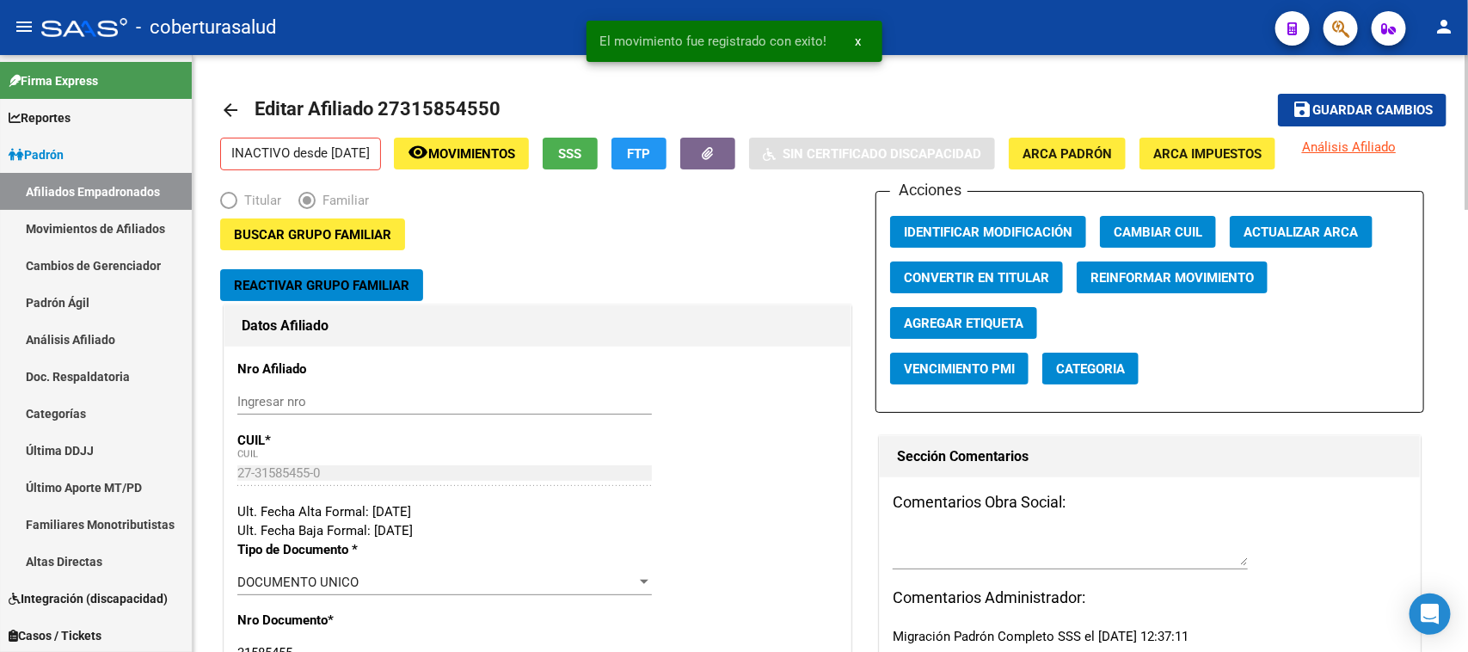
drag, startPoint x: 1347, startPoint y: 103, endPoint x: 1313, endPoint y: 112, distance: 35.4
click at [1346, 103] on span "Guardar cambios" at bounding box center [1372, 110] width 120 height 15
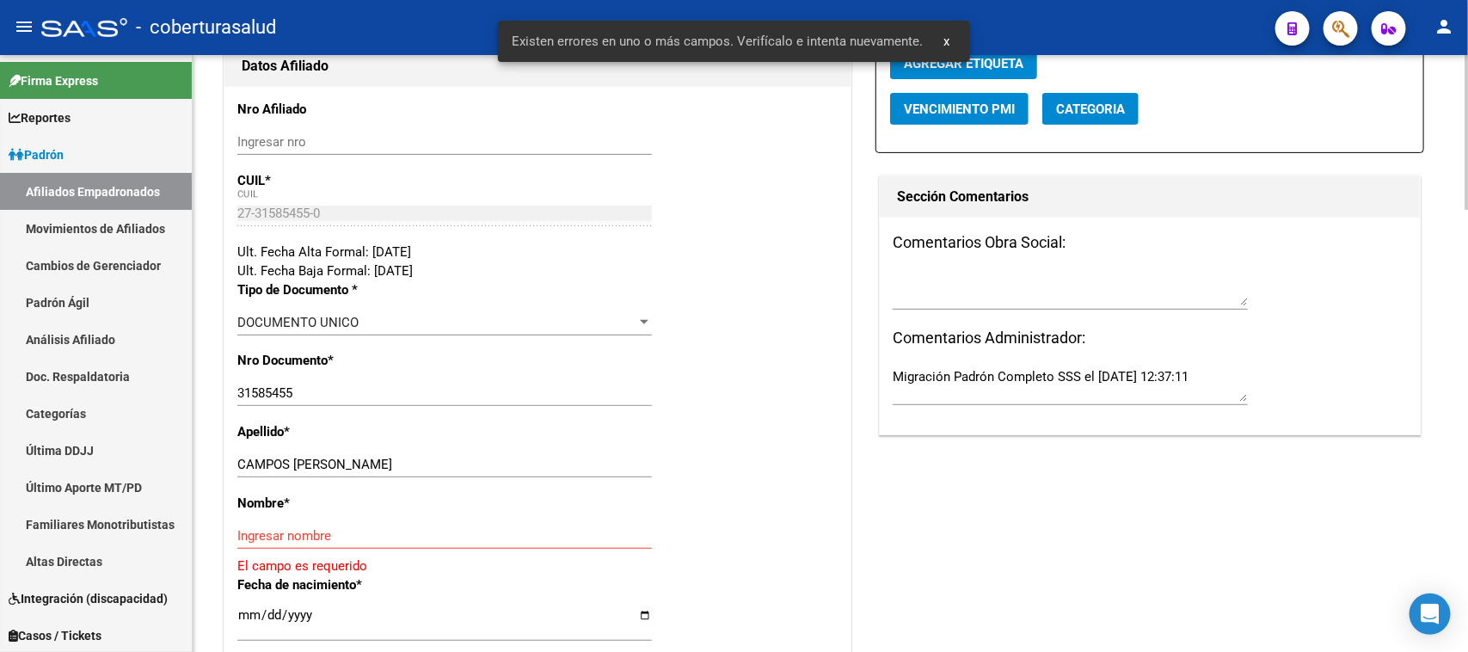
scroll to position [322, 0]
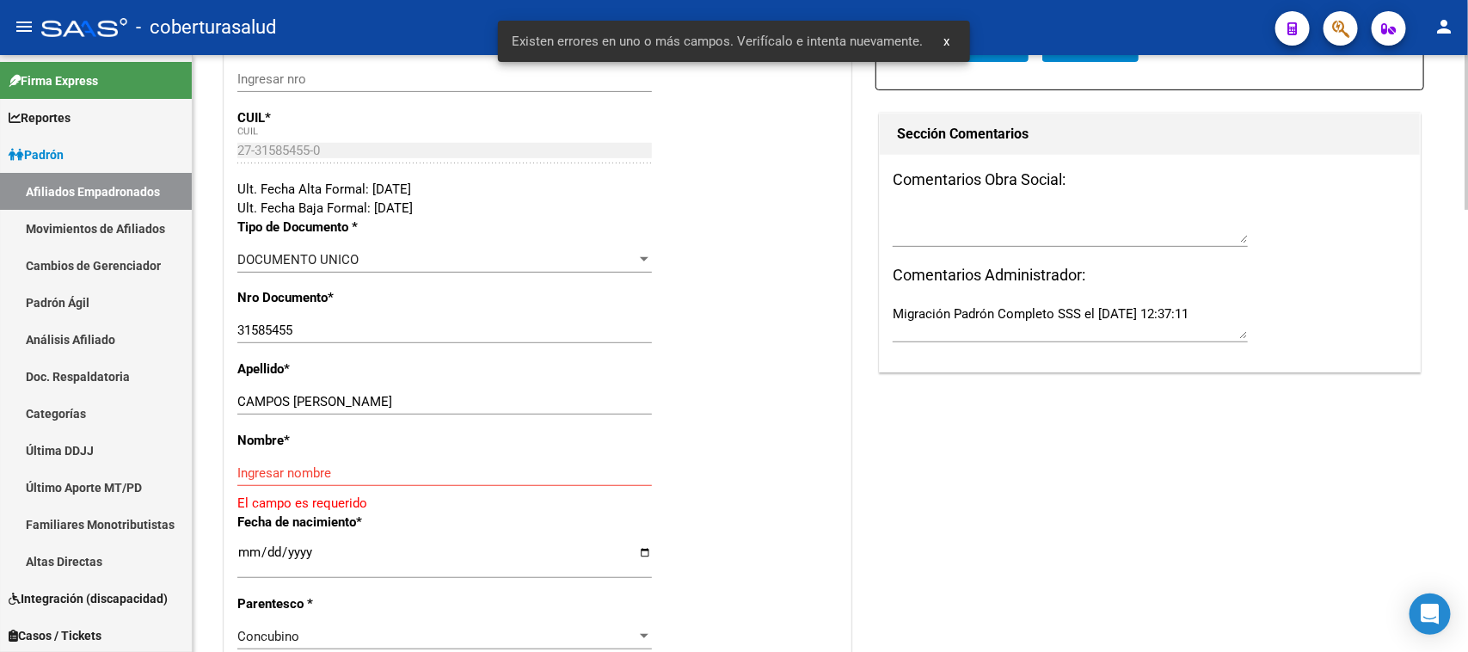
click at [553, 407] on input "CAMPOS SUSANA ALEJANDRA" at bounding box center [444, 401] width 414 height 15
drag, startPoint x: 561, startPoint y: 406, endPoint x: 295, endPoint y: 408, distance: 265.7
click at [295, 408] on input "CAMPOS SUSANA ALEJANDRA" at bounding box center [444, 401] width 414 height 15
type input "CAMPOS"
click at [310, 471] on input "Ingresar nombre" at bounding box center [444, 472] width 414 height 15
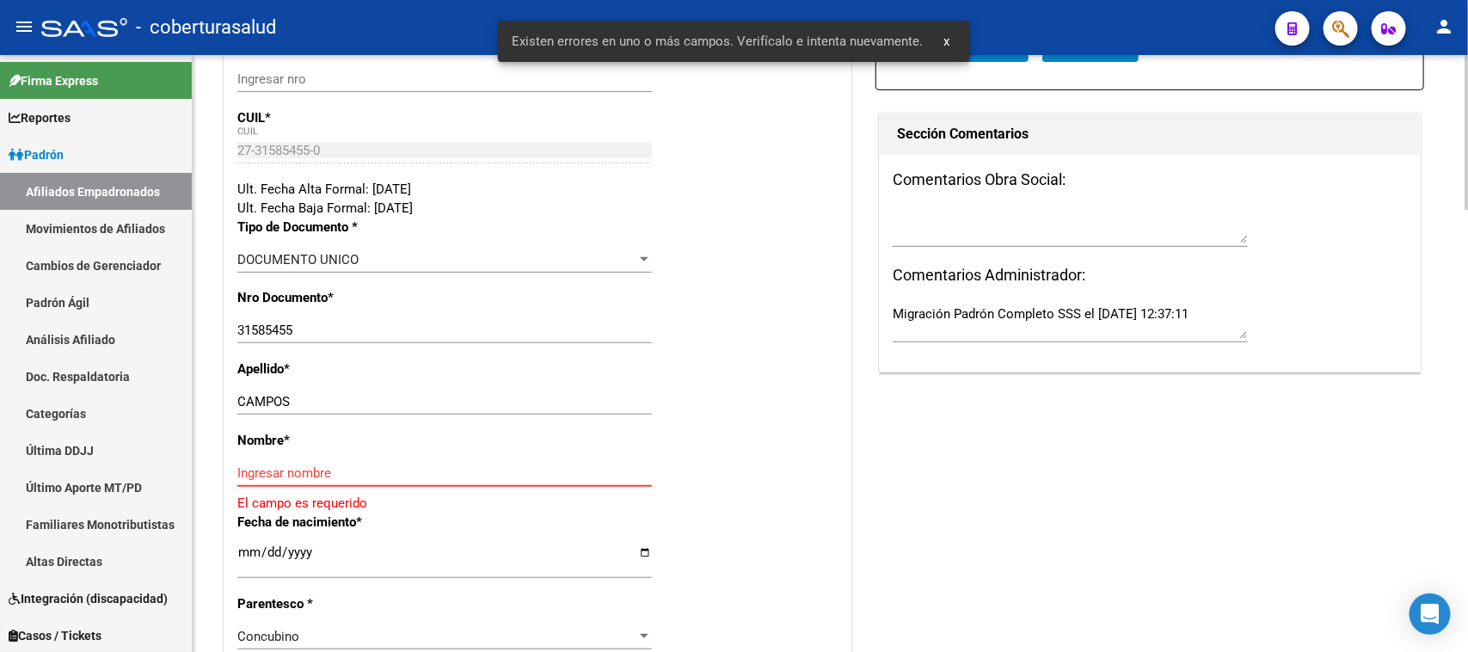
paste input "SUSANA ALEJANDRA"
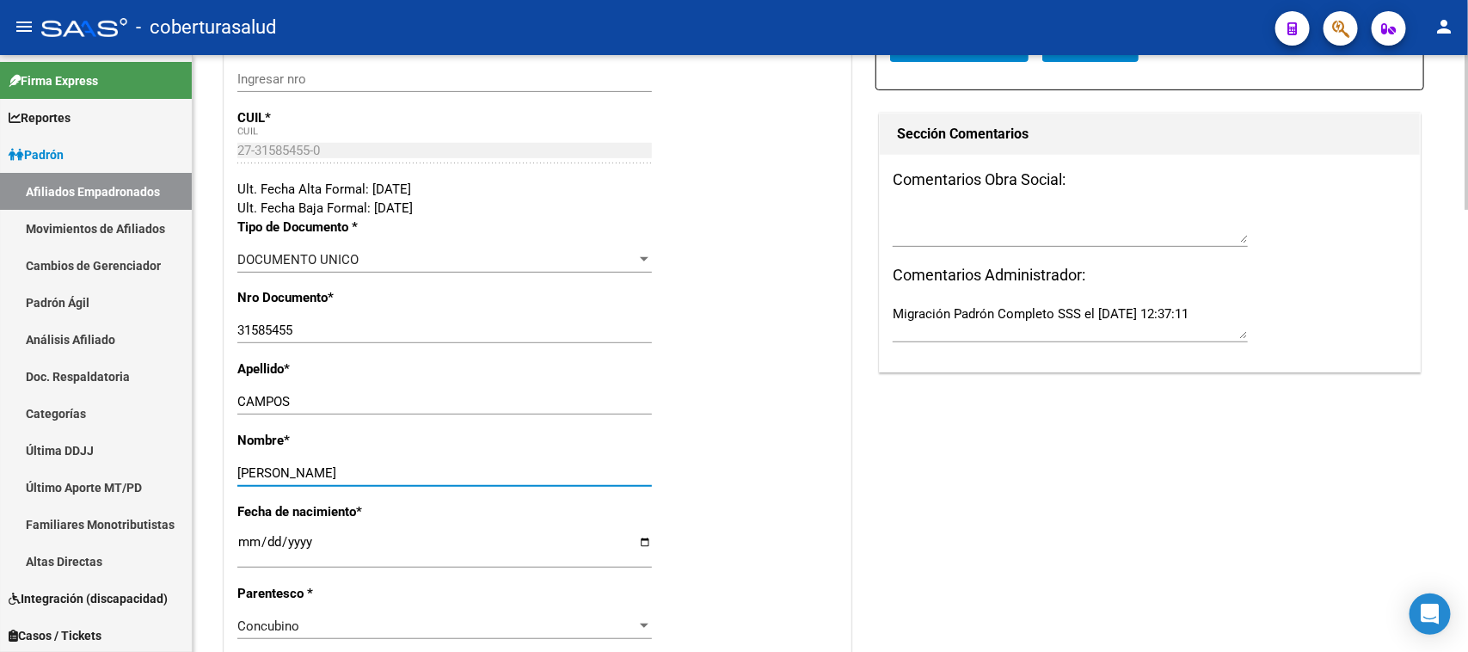
type input "SUSANA ALEJANDRA"
click at [694, 436] on div "Nombre * SUSANA ALEJANDRA Ingresar nombre" at bounding box center [537, 466] width 600 height 71
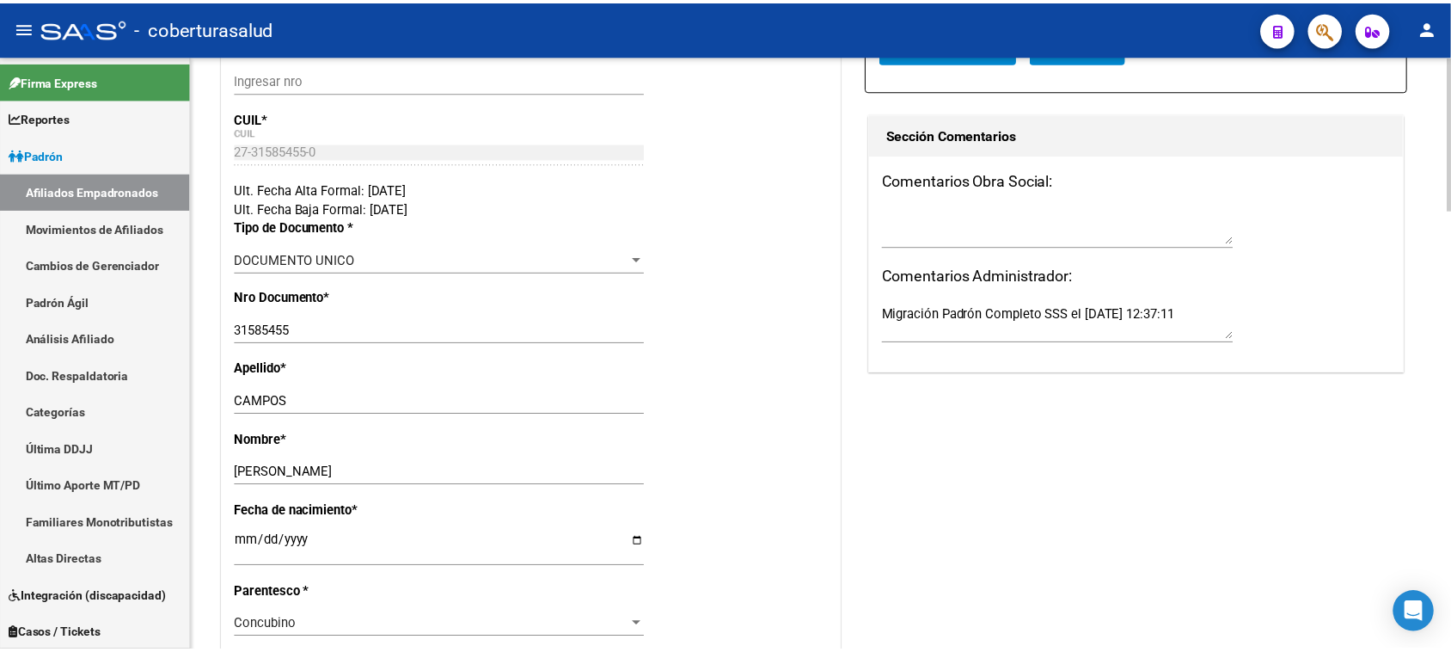
scroll to position [0, 0]
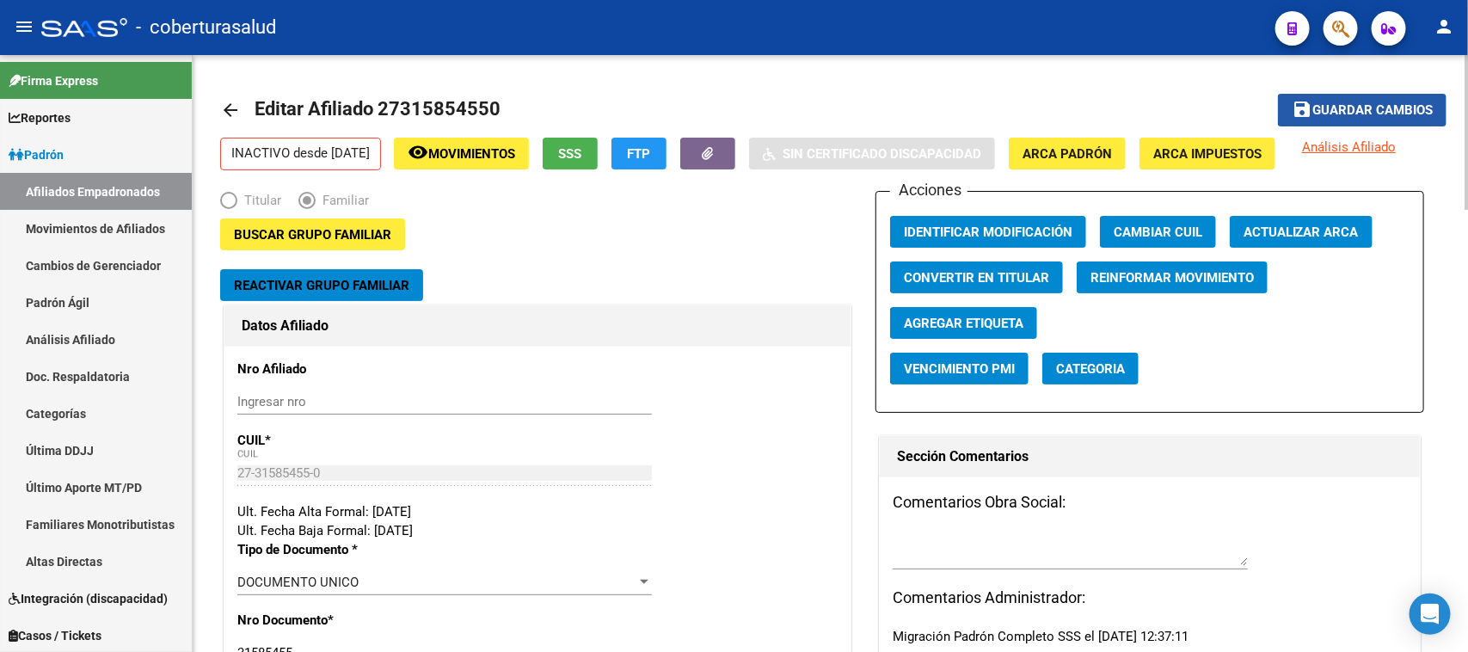
click at [1382, 108] on span "Guardar cambios" at bounding box center [1372, 110] width 120 height 15
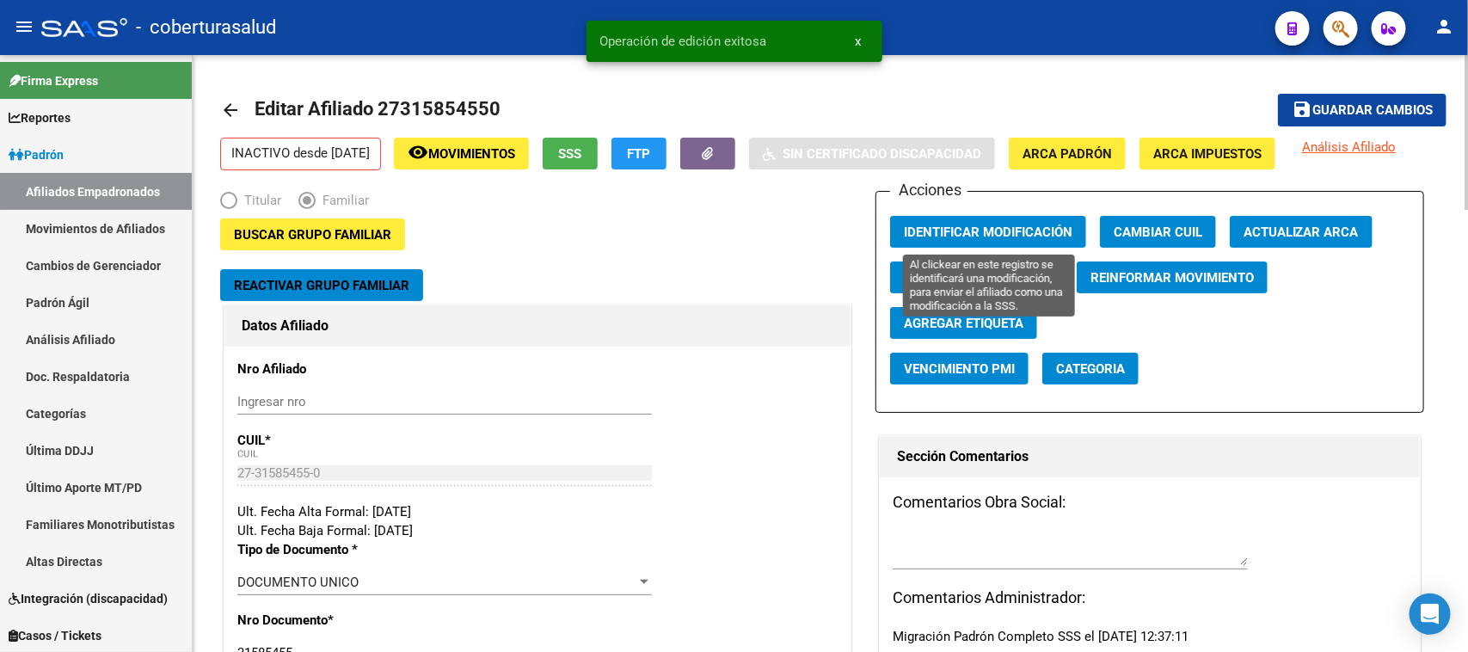
click at [1051, 228] on span "Identificar Modificación" at bounding box center [988, 231] width 169 height 15
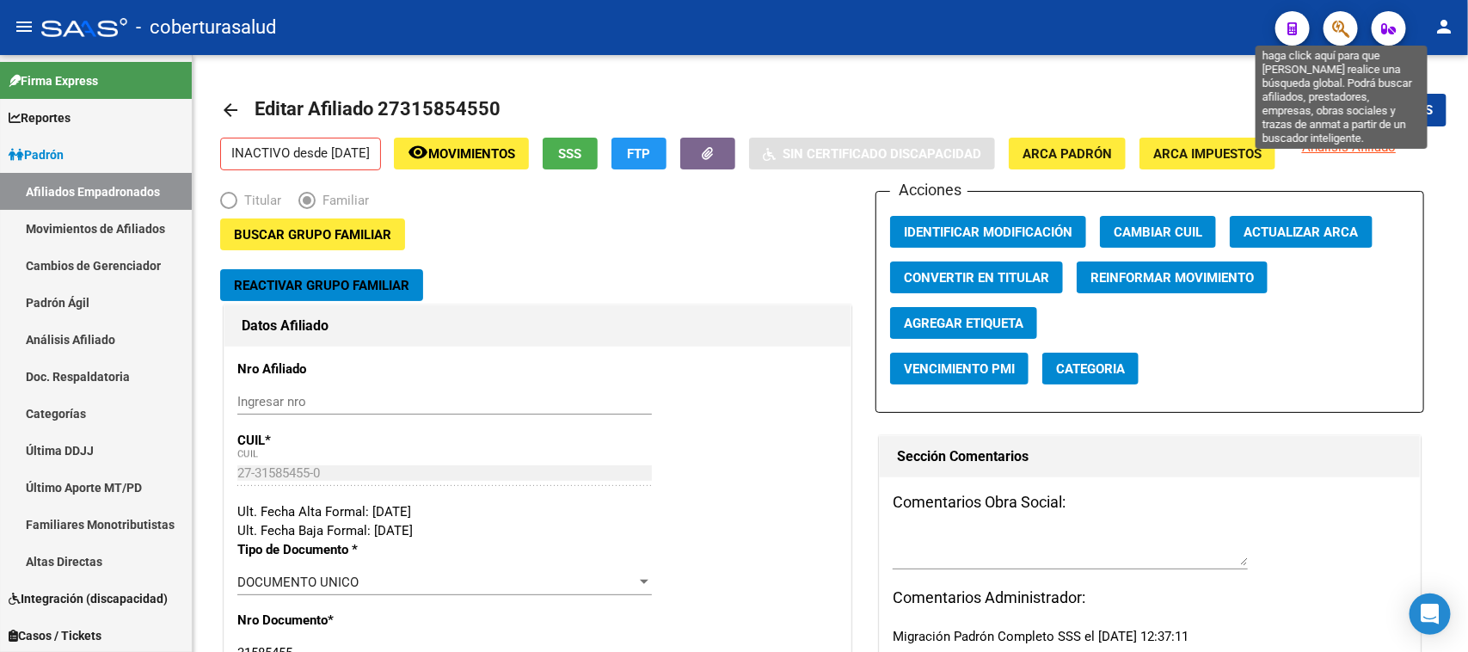
click at [1346, 28] on icon "button" at bounding box center [1340, 29] width 17 height 20
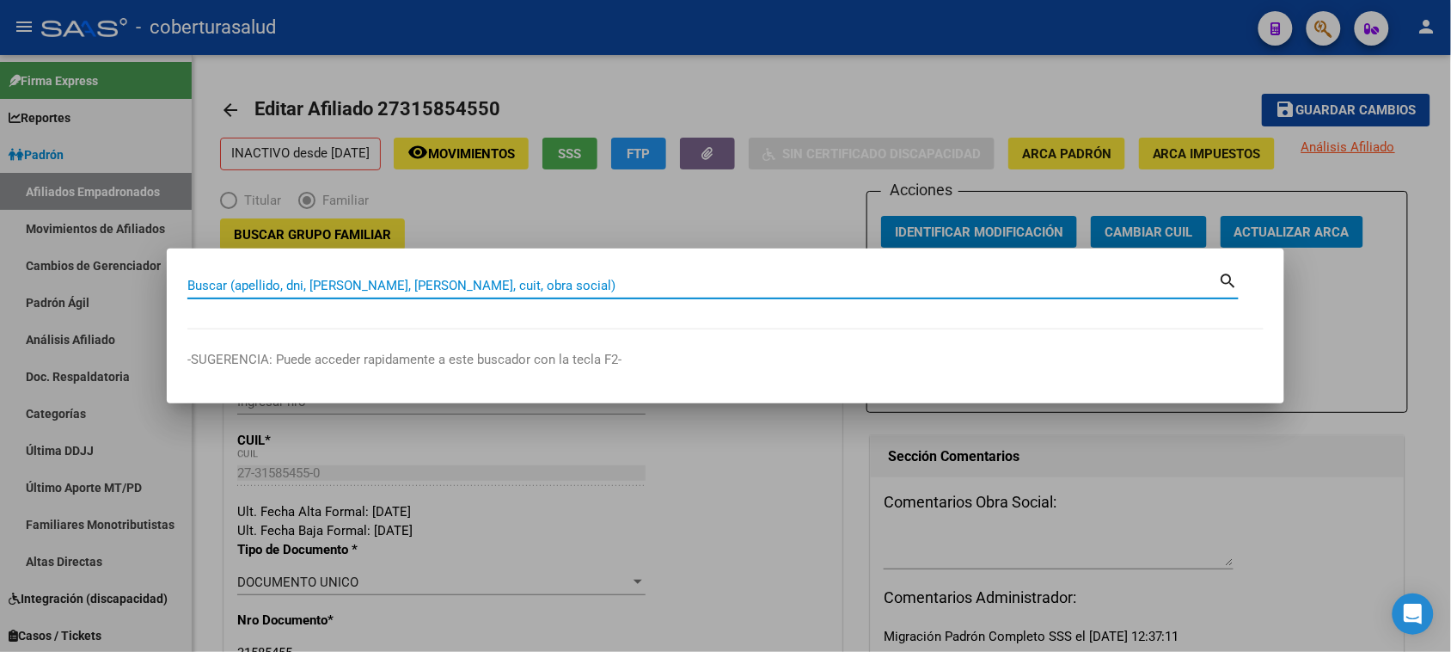
paste input "20245536144"
type input "20245536144"
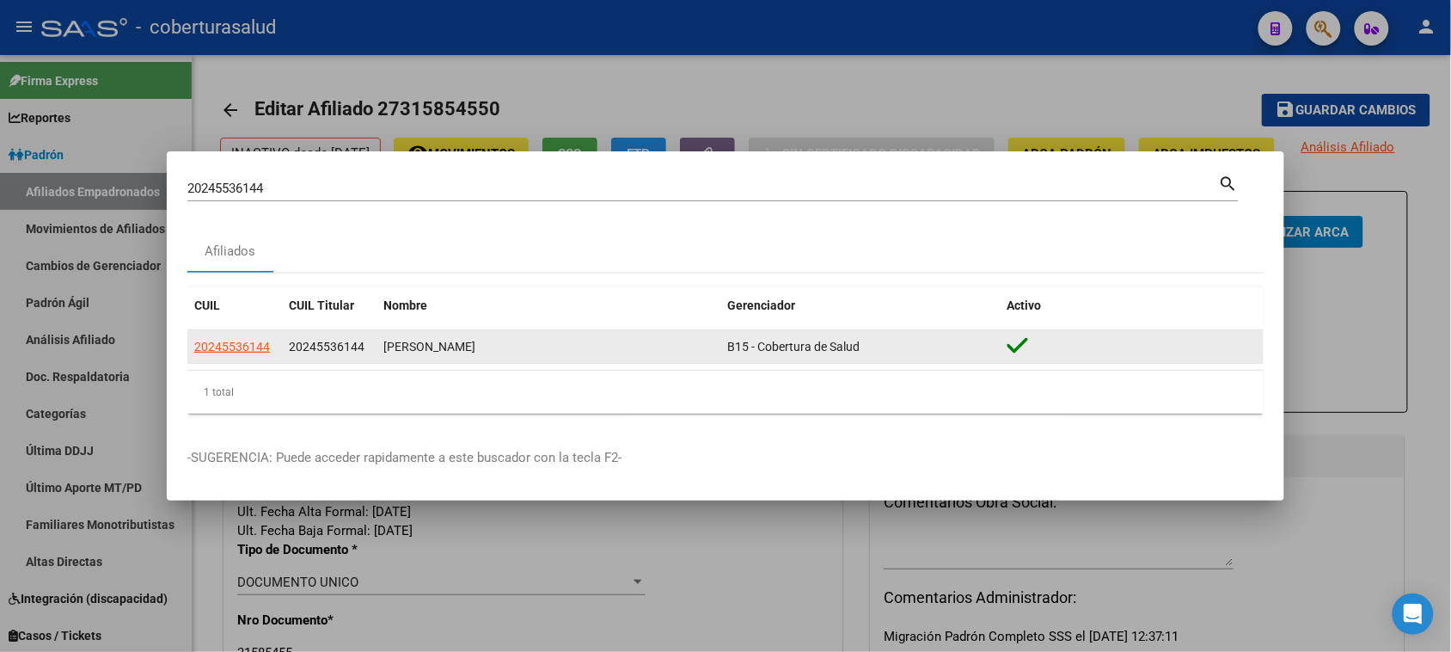
drag, startPoint x: 265, startPoint y: 335, endPoint x: 265, endPoint y: 351, distance: 15.5
click at [265, 344] on datatable-body-cell "20245536144" at bounding box center [234, 347] width 95 height 34
click at [265, 351] on span "20245536144" at bounding box center [232, 347] width 76 height 14
copy span "2024553614"
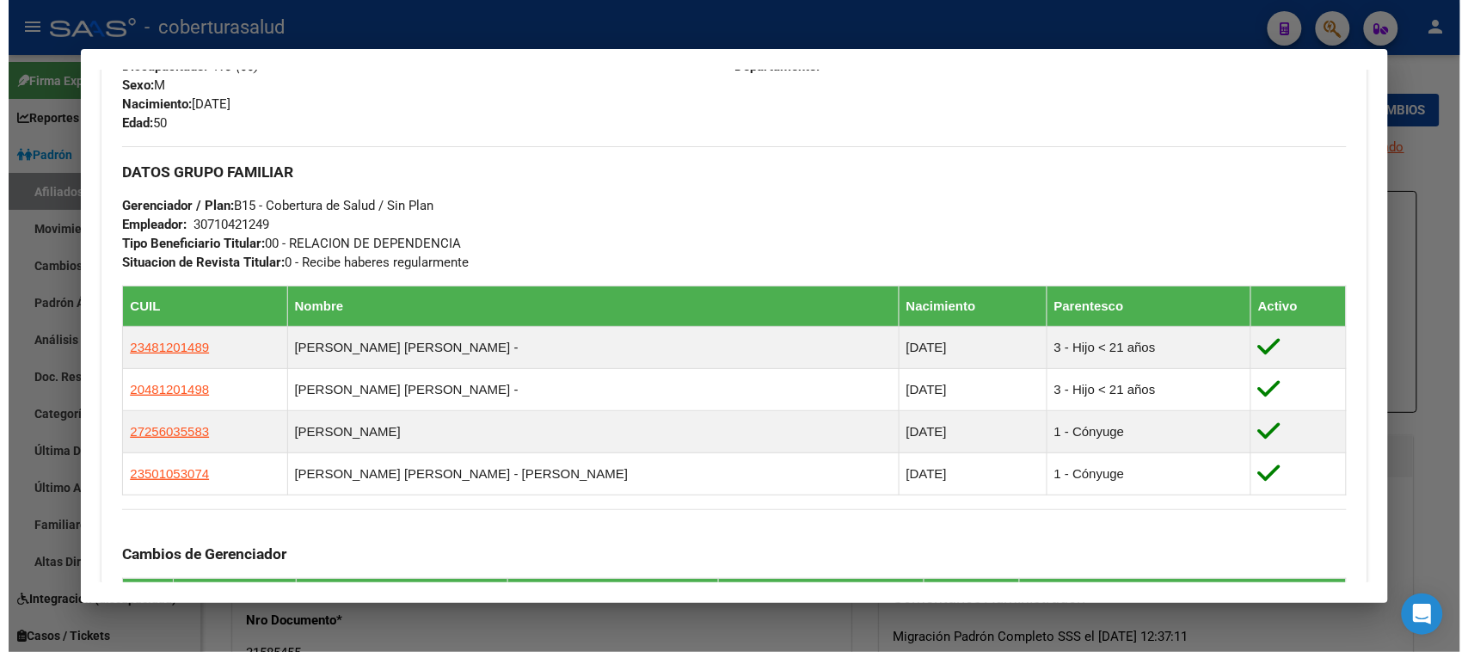
scroll to position [860, 0]
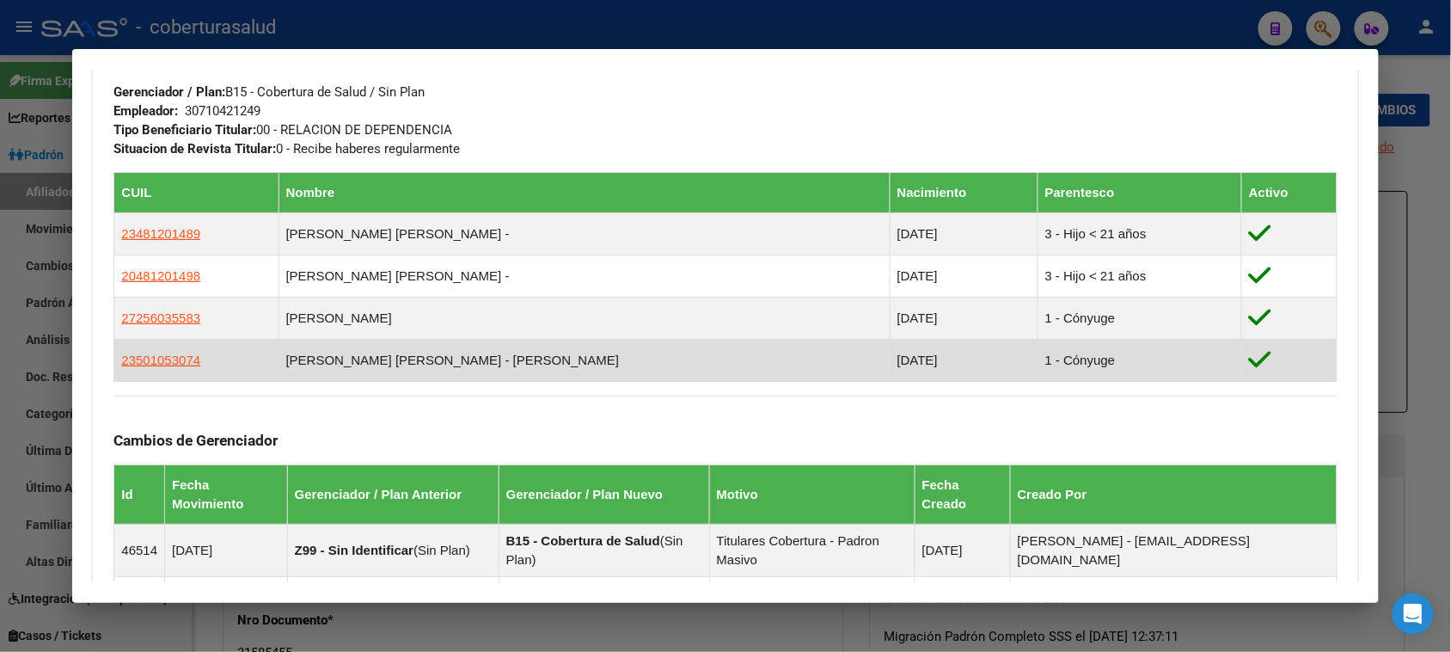
click at [190, 359] on td "23501053074" at bounding box center [196, 361] width 164 height 42
click at [174, 363] on span "23501053074" at bounding box center [160, 359] width 79 height 15
type textarea "23501053074"
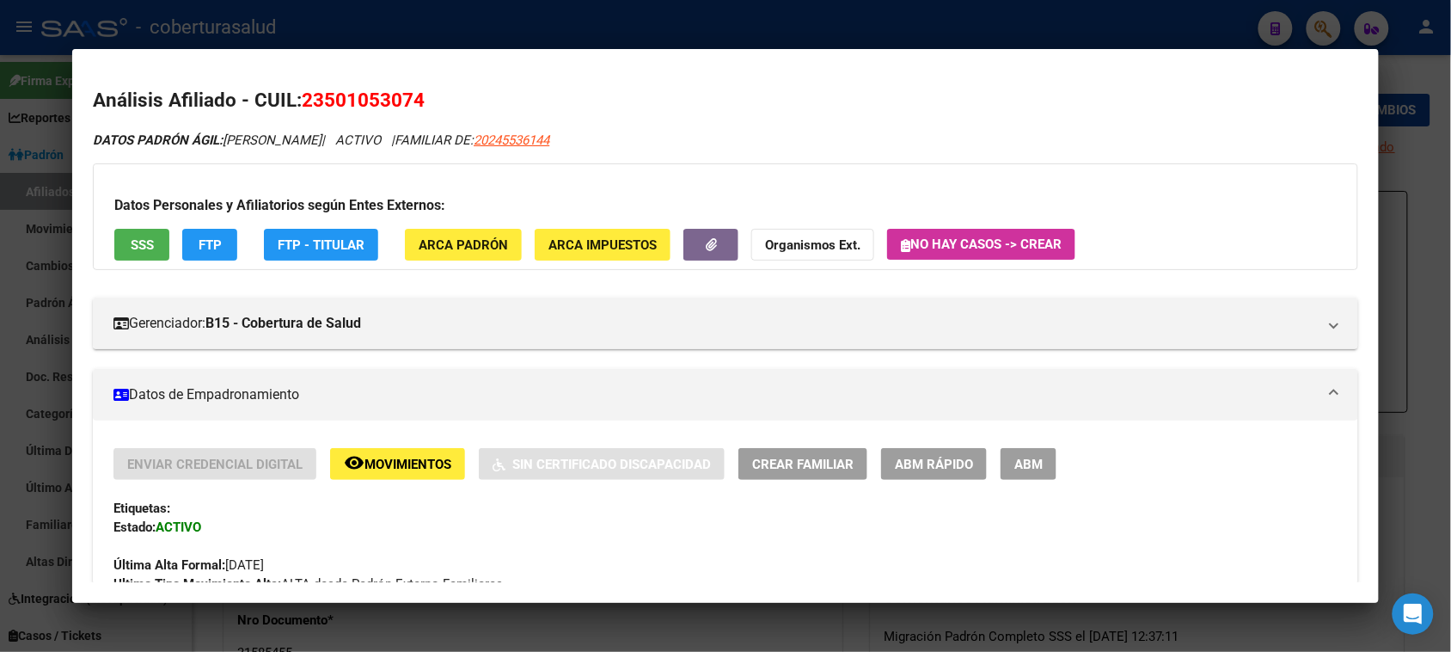
click at [1025, 458] on span "ABM" at bounding box center [1029, 464] width 28 height 15
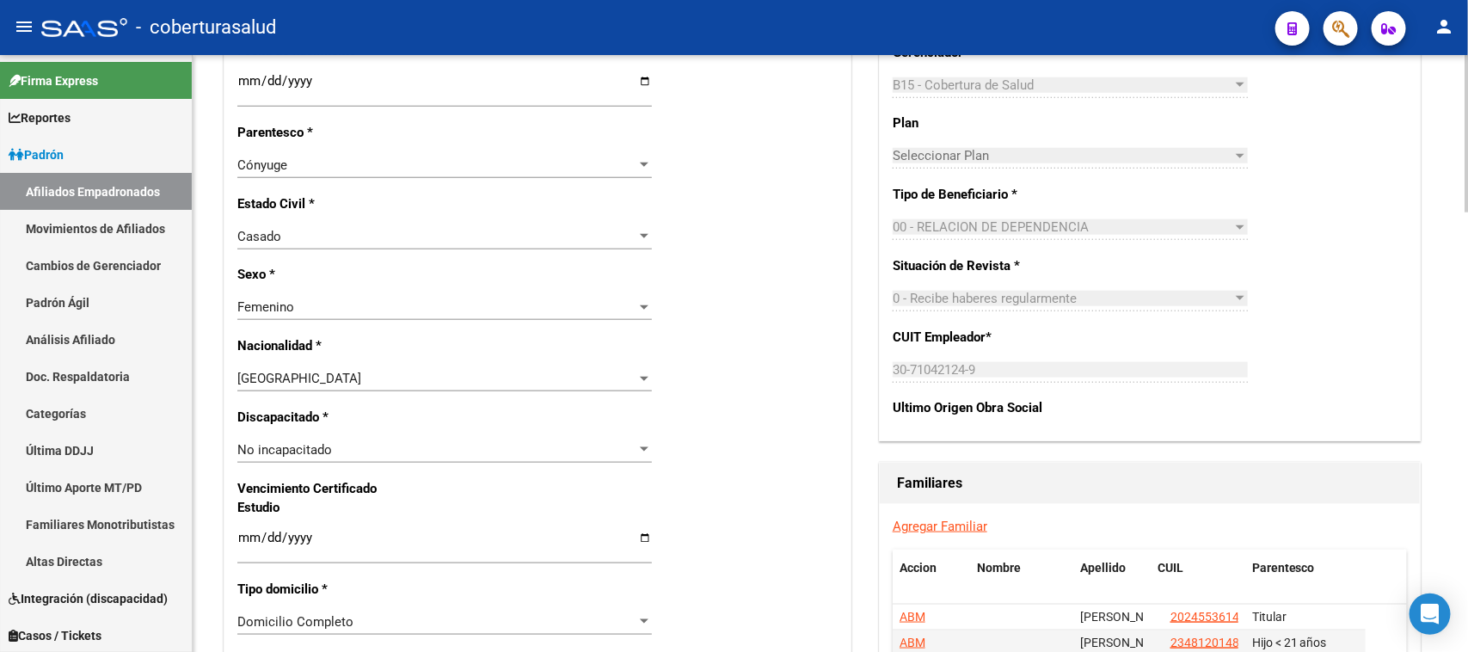
scroll to position [645, 0]
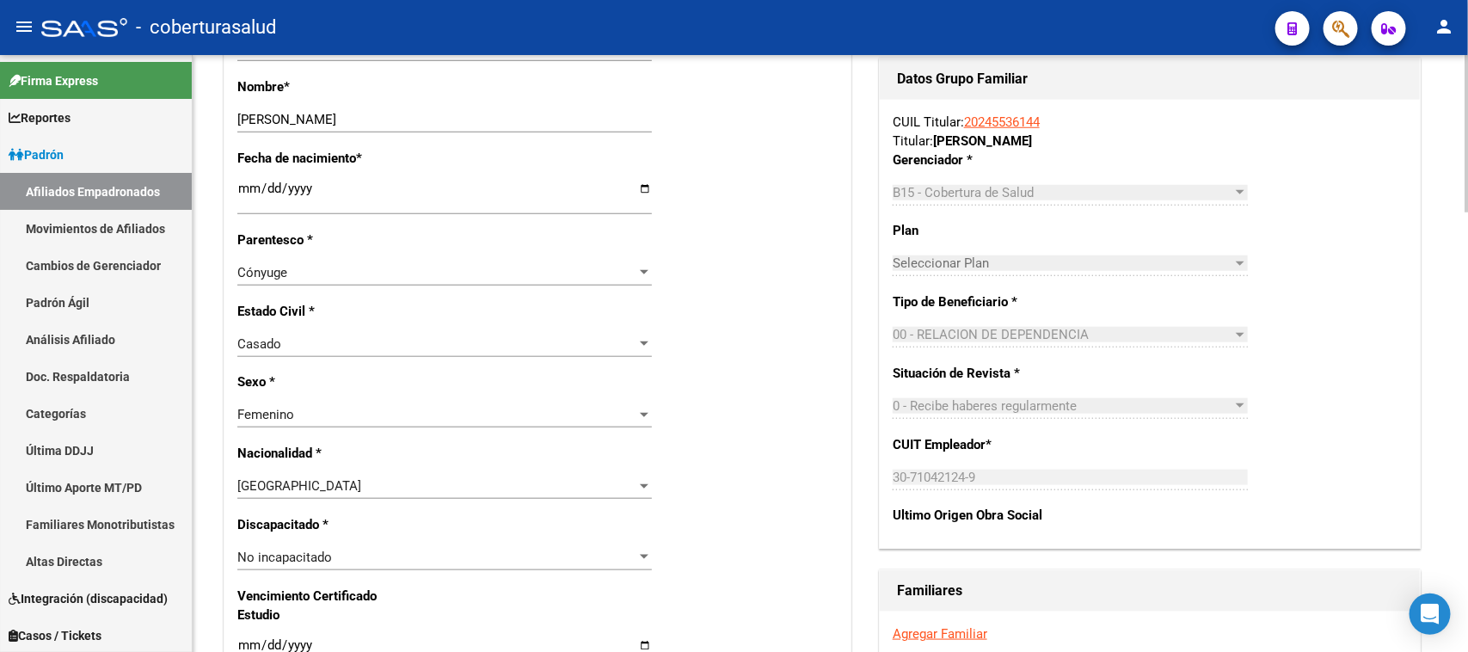
click at [301, 273] on div "Cónyuge" at bounding box center [436, 272] width 399 height 15
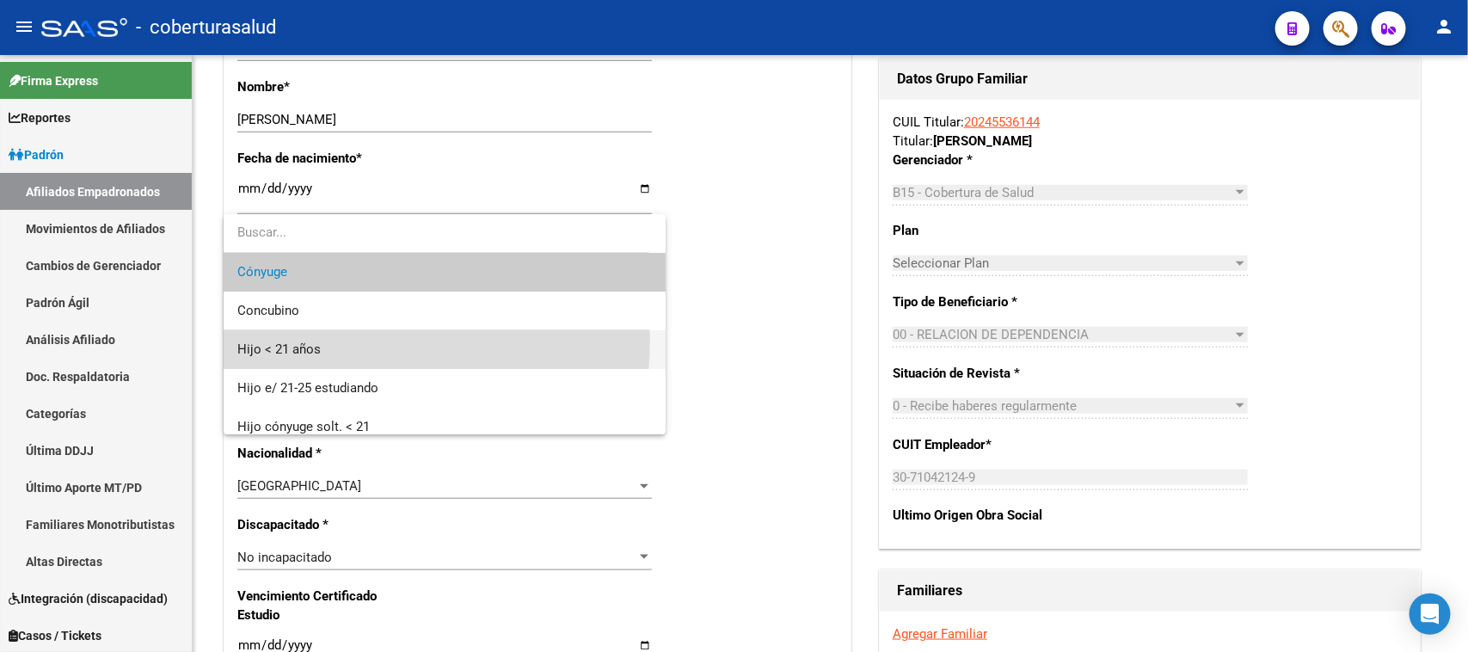
click at [334, 340] on span "Hijo < 21 años" at bounding box center [444, 349] width 414 height 39
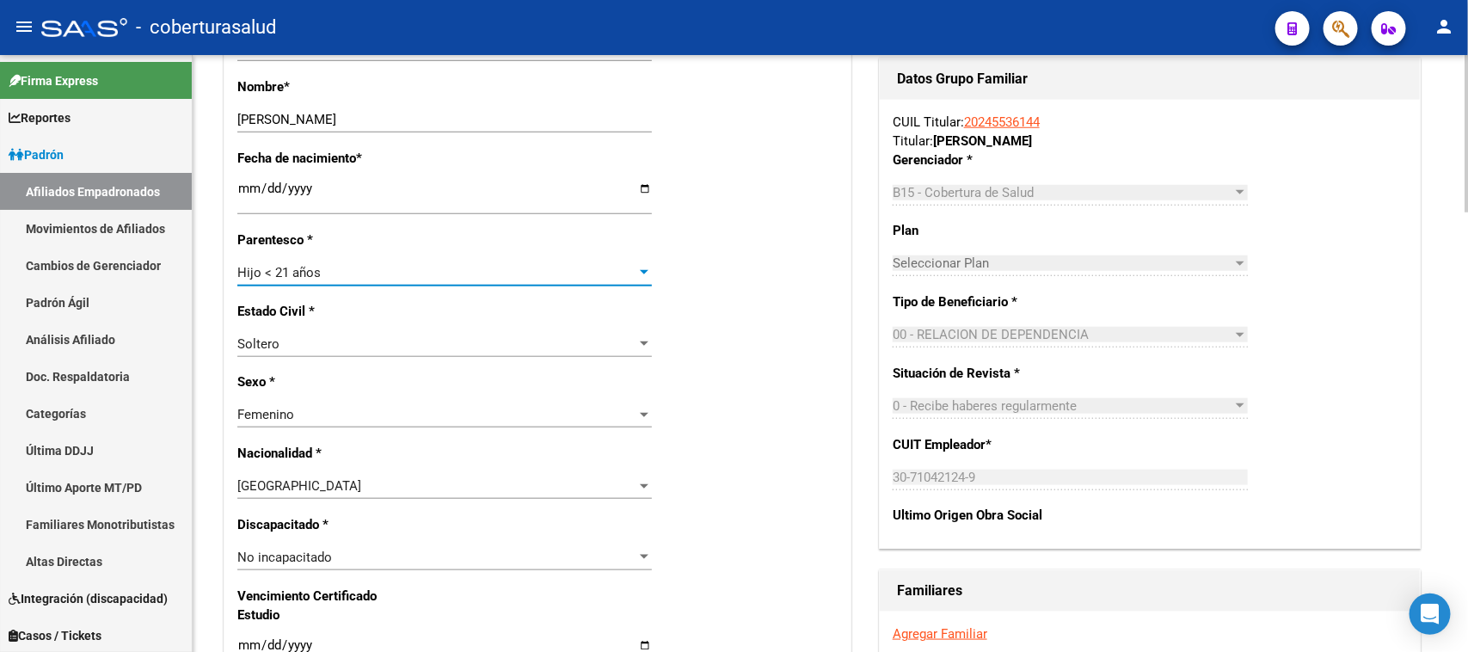
click at [744, 346] on div "Estado Civil * Soltero Seleccionar tipo" at bounding box center [537, 337] width 600 height 71
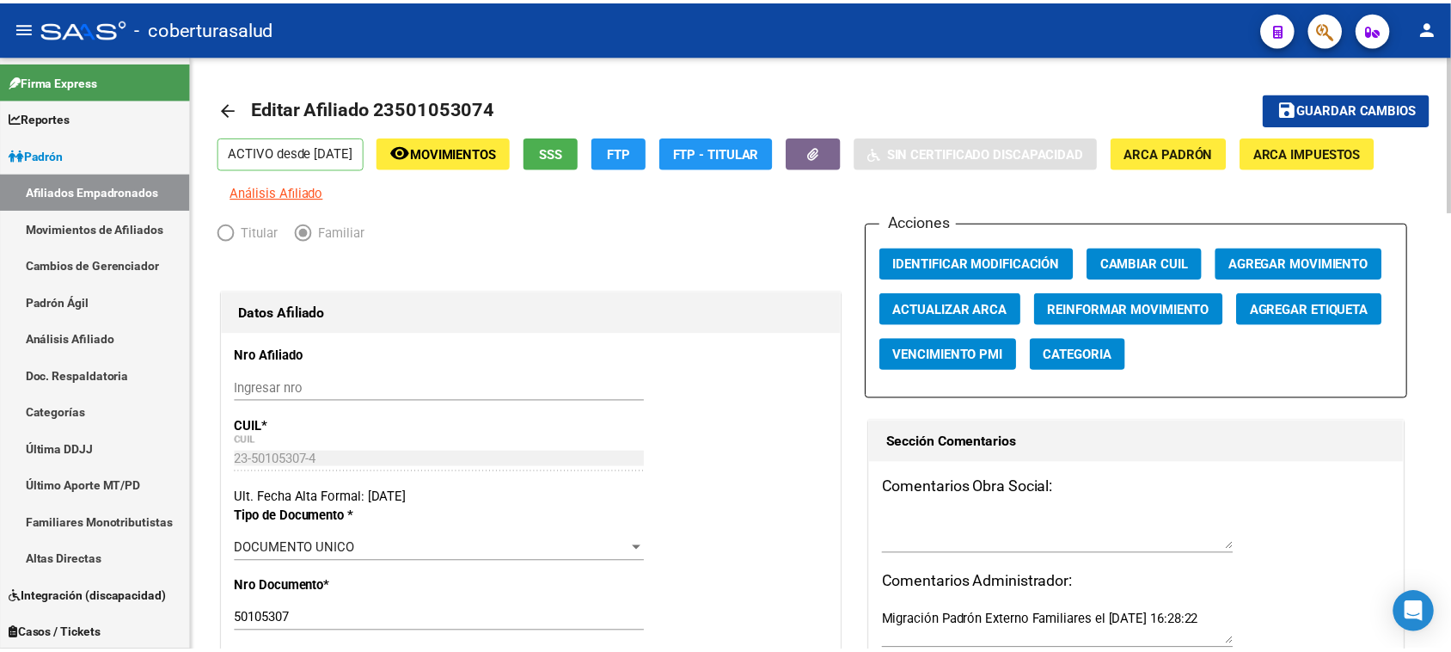
scroll to position [0, 0]
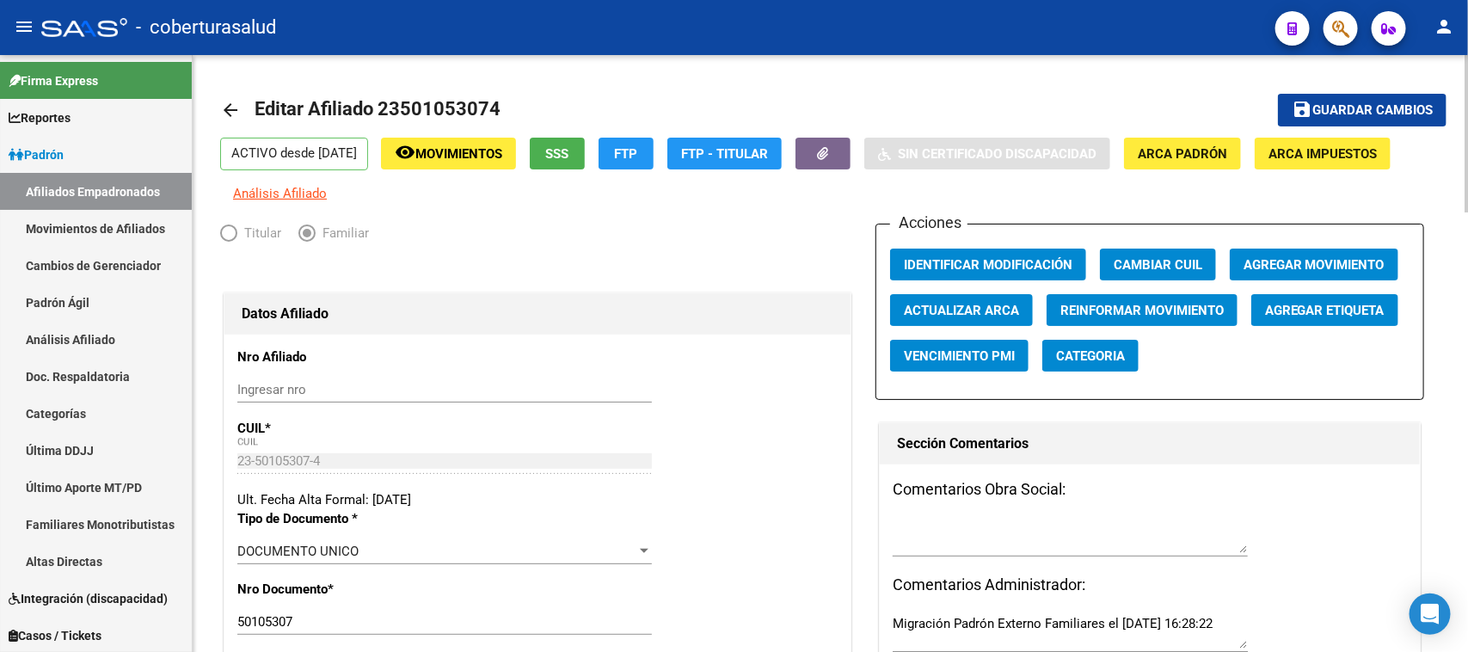
click at [1344, 109] on span "Guardar cambios" at bounding box center [1372, 110] width 120 height 15
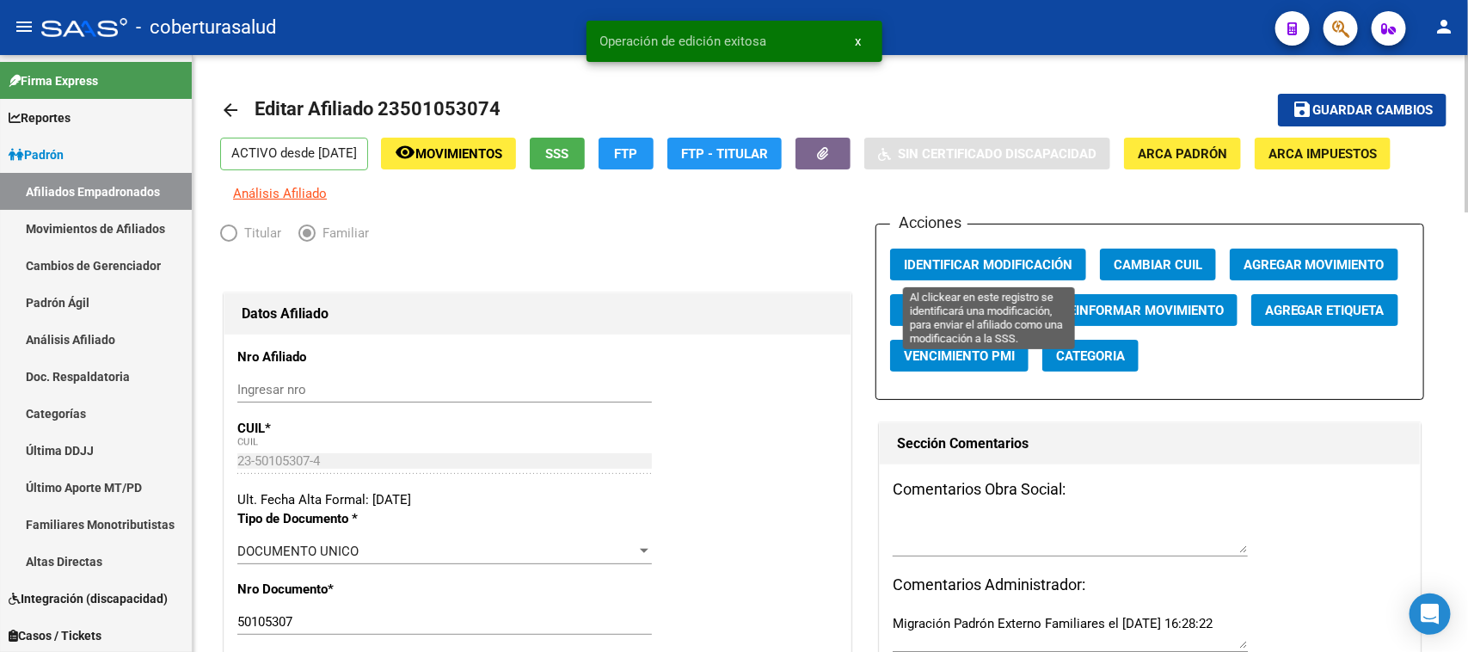
click at [944, 267] on span "Identificar Modificación" at bounding box center [988, 264] width 169 height 15
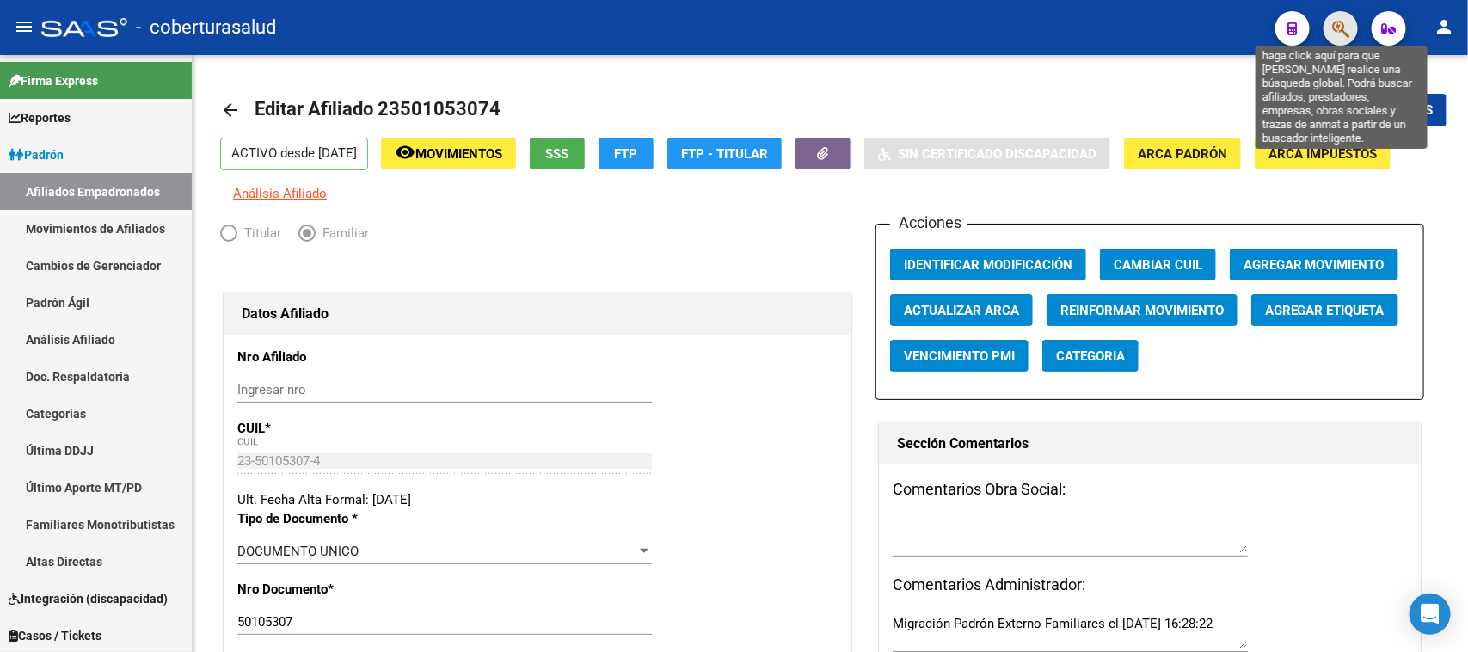
click at [1337, 28] on icon "button" at bounding box center [1340, 29] width 17 height 20
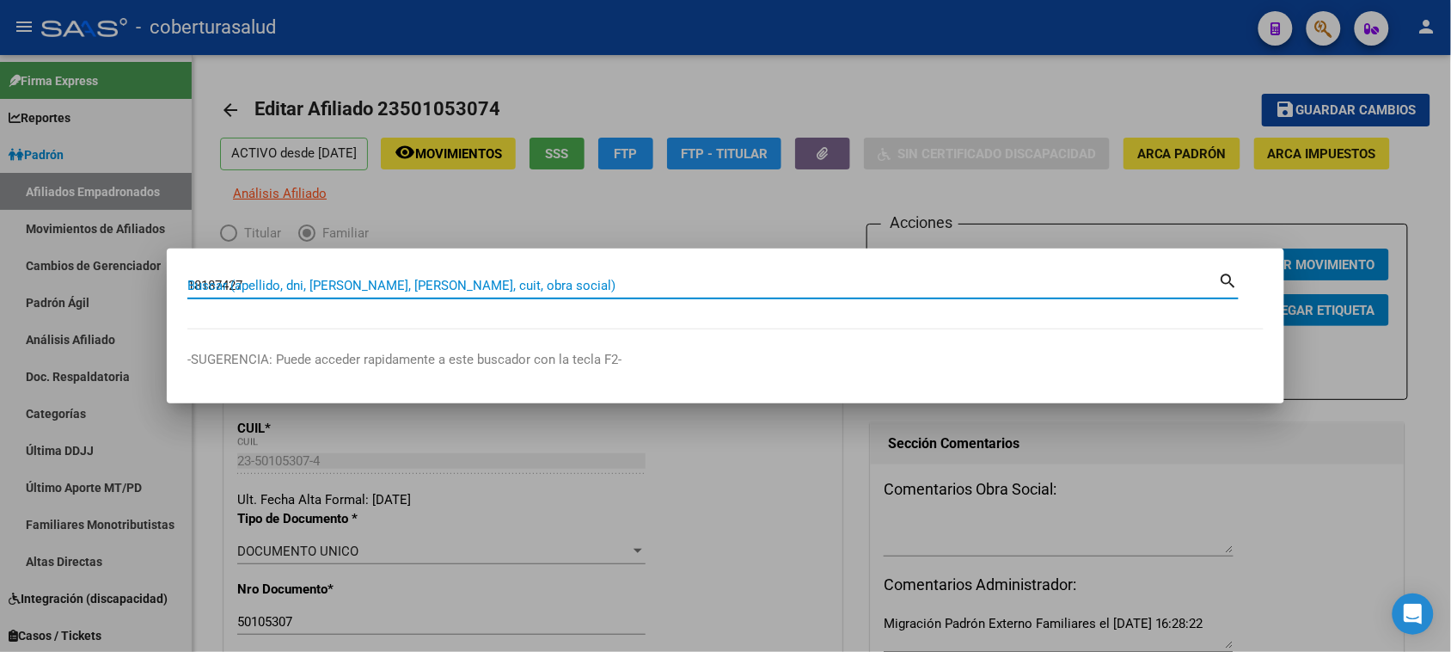
type input "18187427"
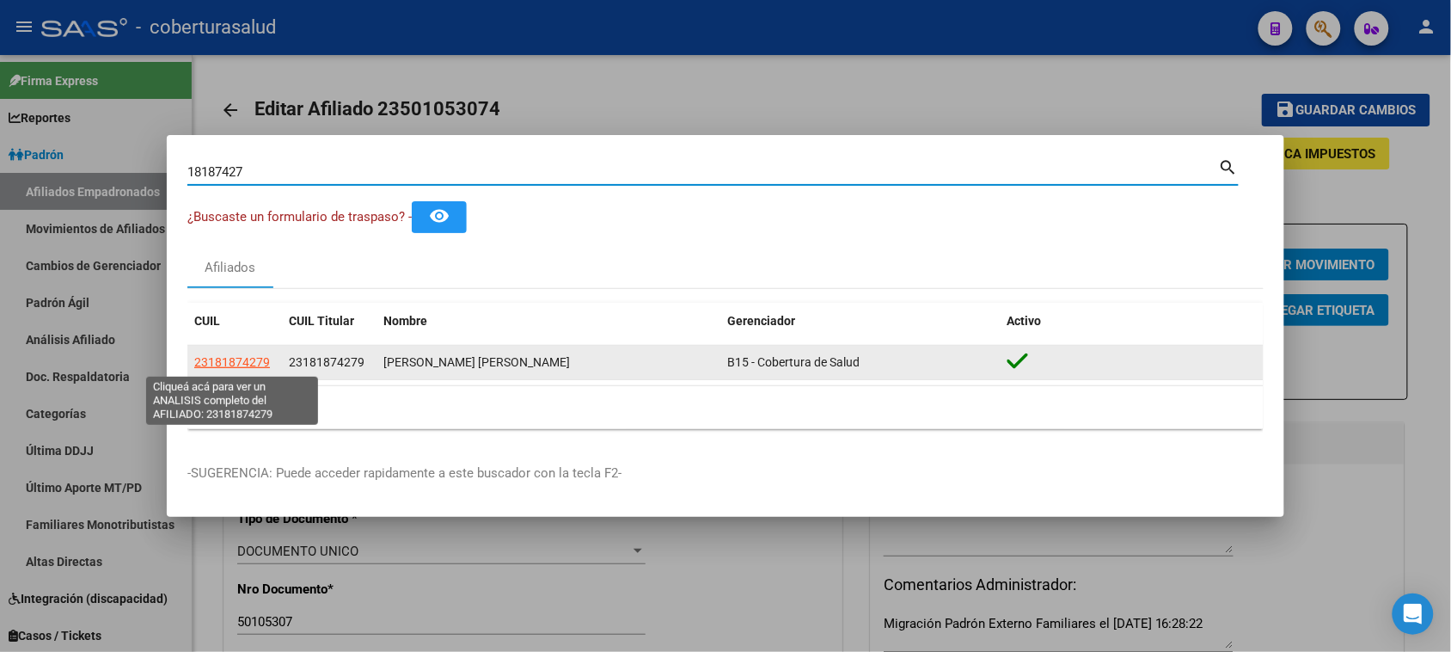
click at [239, 367] on span "23181874279" at bounding box center [232, 362] width 76 height 14
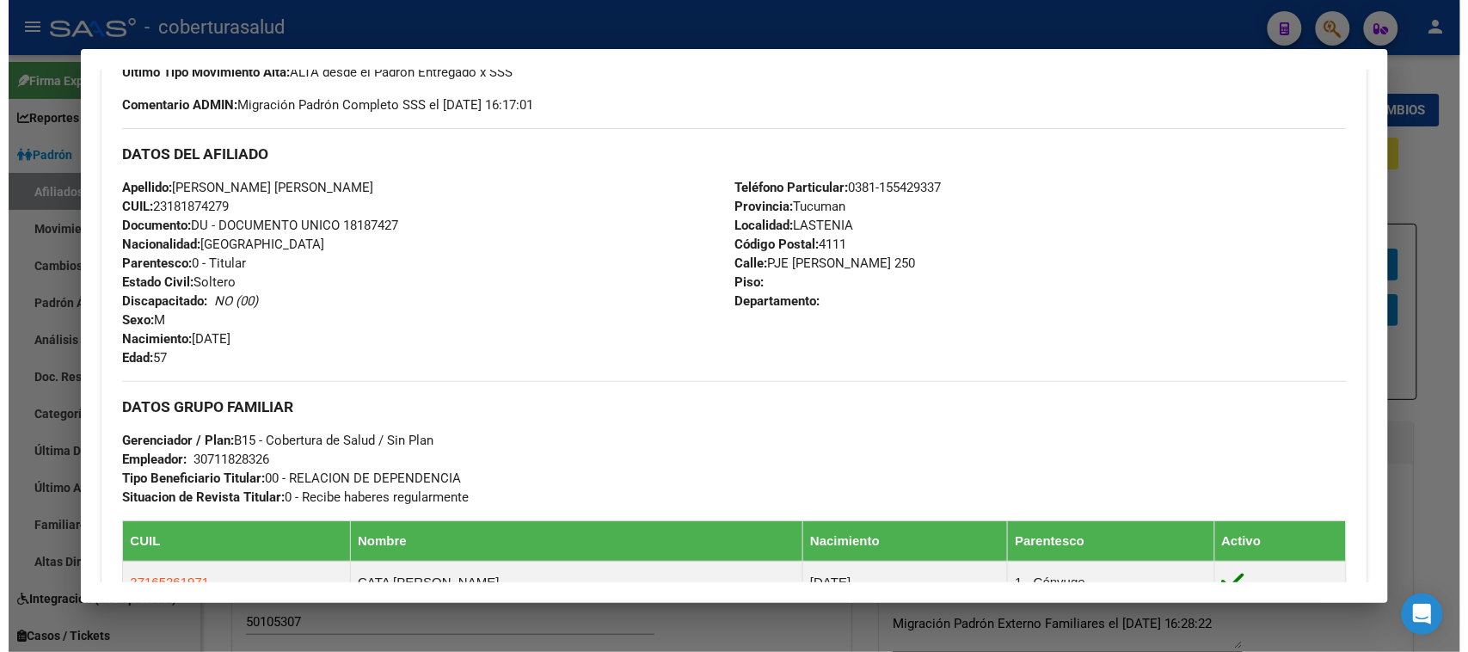
scroll to position [645, 0]
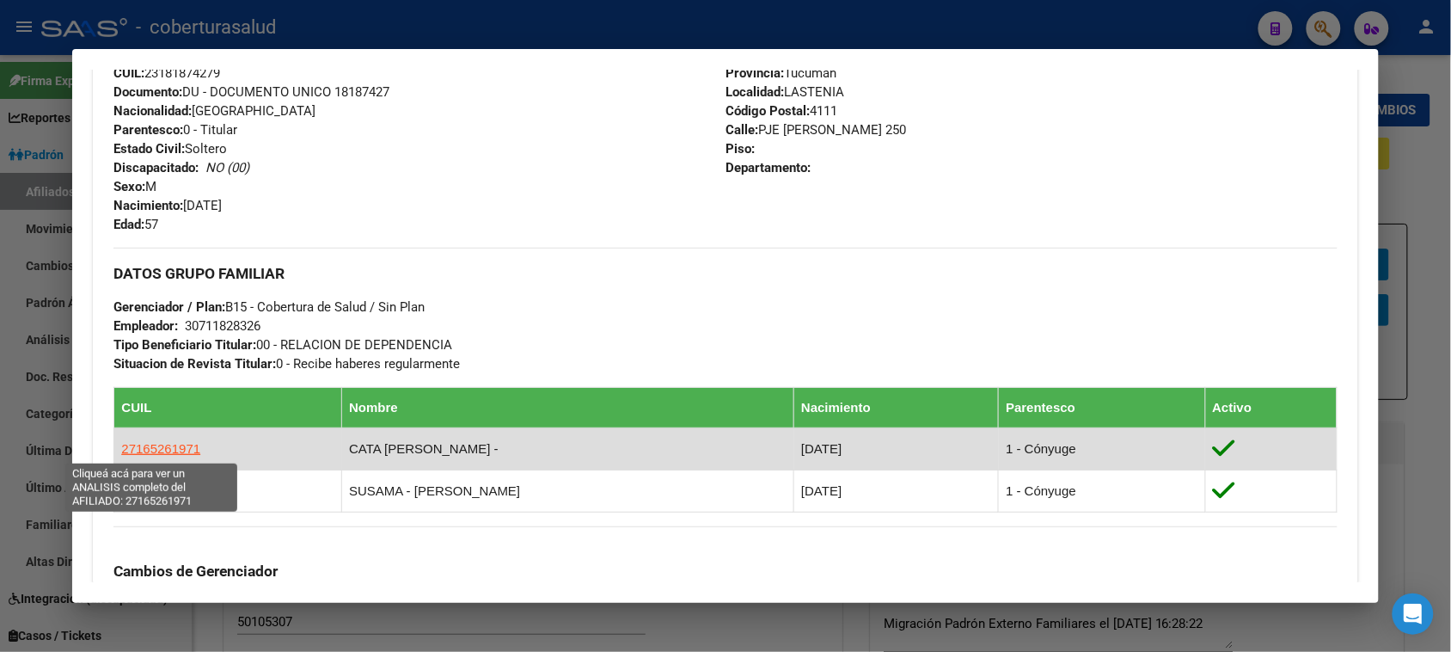
click at [156, 447] on span "27165261971" at bounding box center [160, 448] width 79 height 15
type textarea "27165261971"
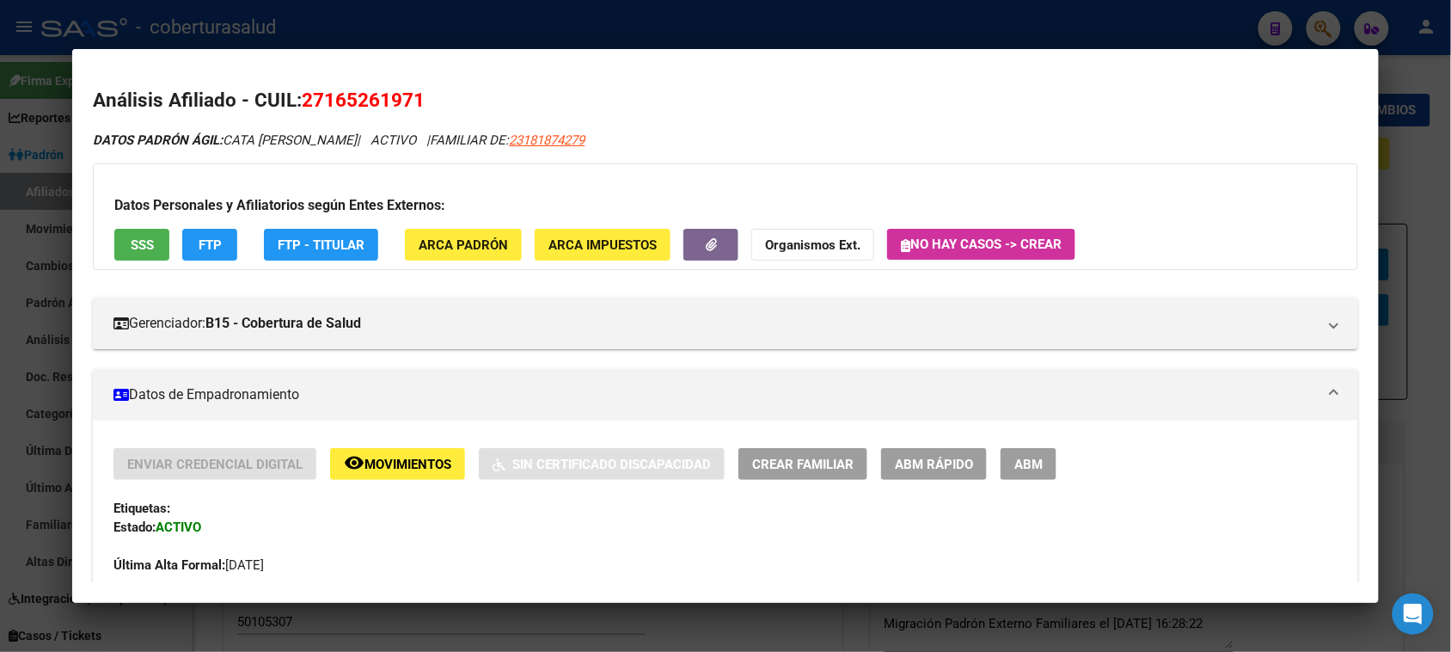
click at [435, 469] on span "Movimientos" at bounding box center [408, 464] width 87 height 15
click at [1001, 463] on button "ABM" at bounding box center [1029, 464] width 56 height 32
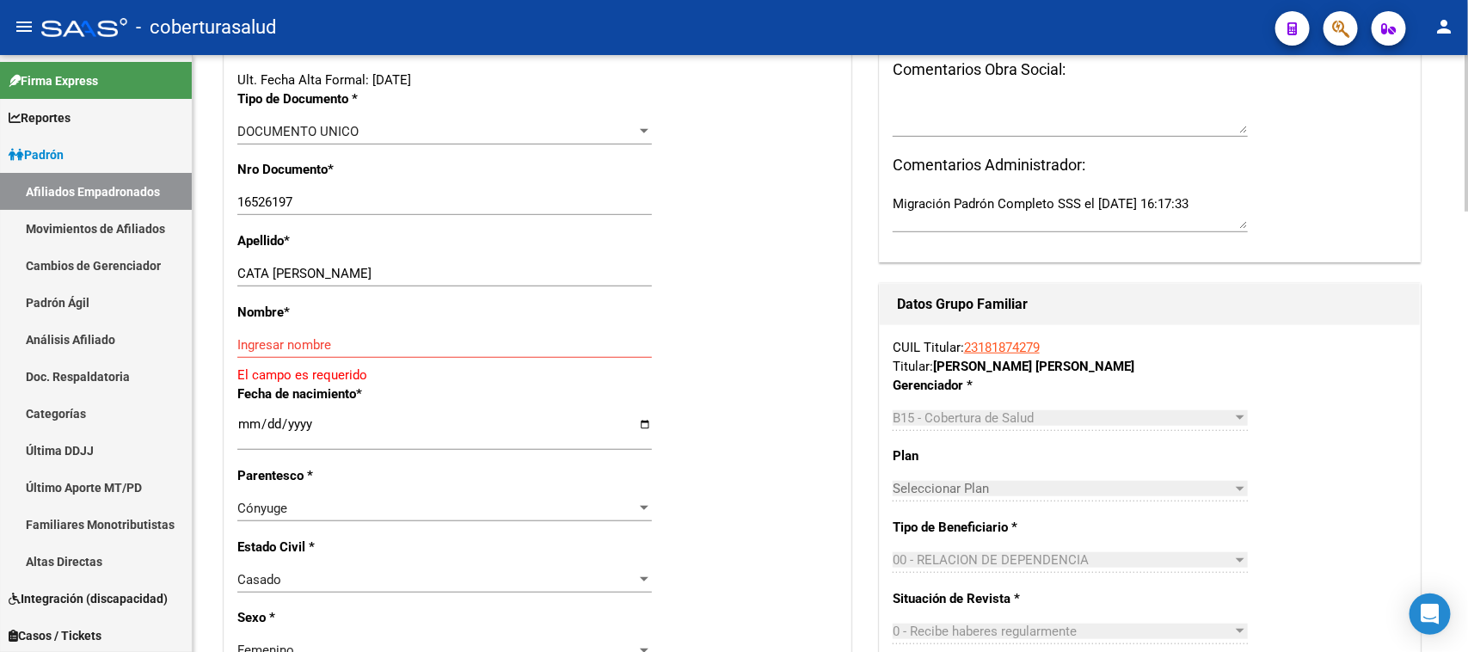
scroll to position [430, 0]
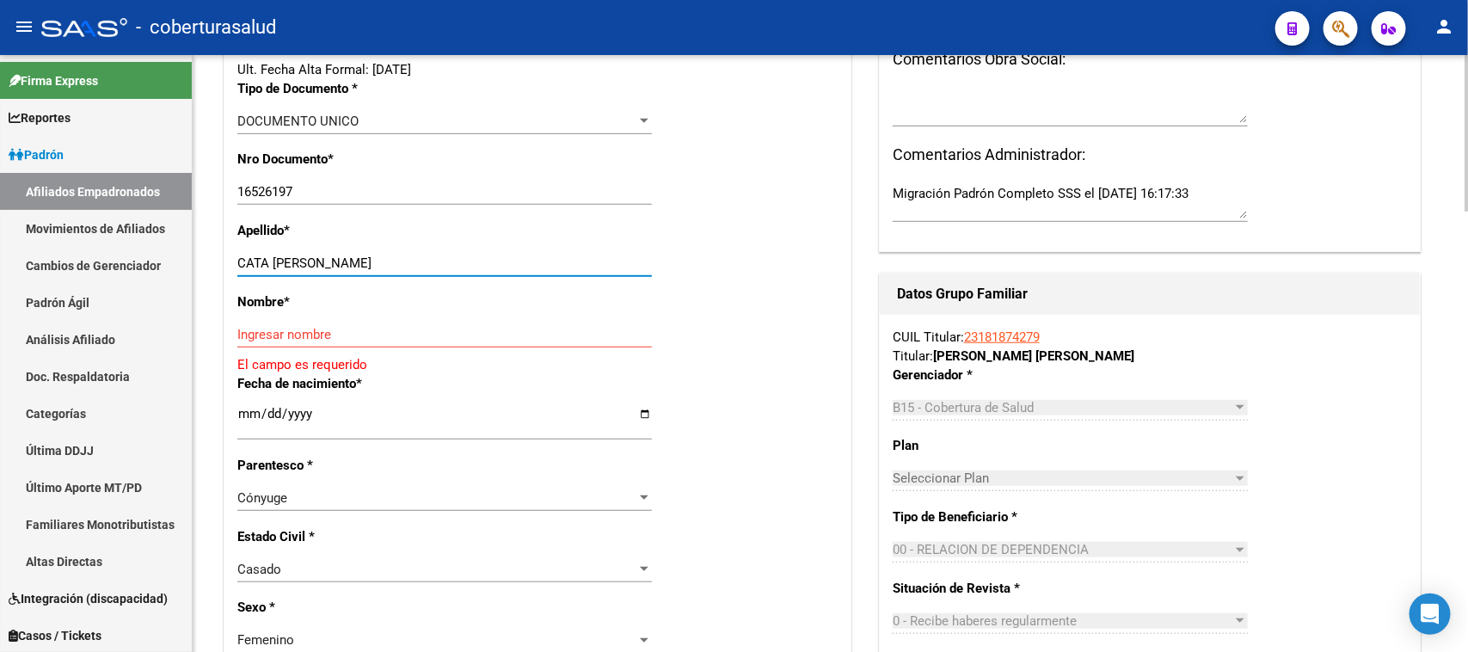
drag, startPoint x: 509, startPoint y: 255, endPoint x: 277, endPoint y: 273, distance: 232.8
click at [277, 273] on div "CATA MIRTA PETRONA Ingresar apellido" at bounding box center [444, 263] width 414 height 26
click at [289, 332] on input "Ingresar nombre" at bounding box center [444, 334] width 414 height 15
paste input "MIRTA PETRONA"
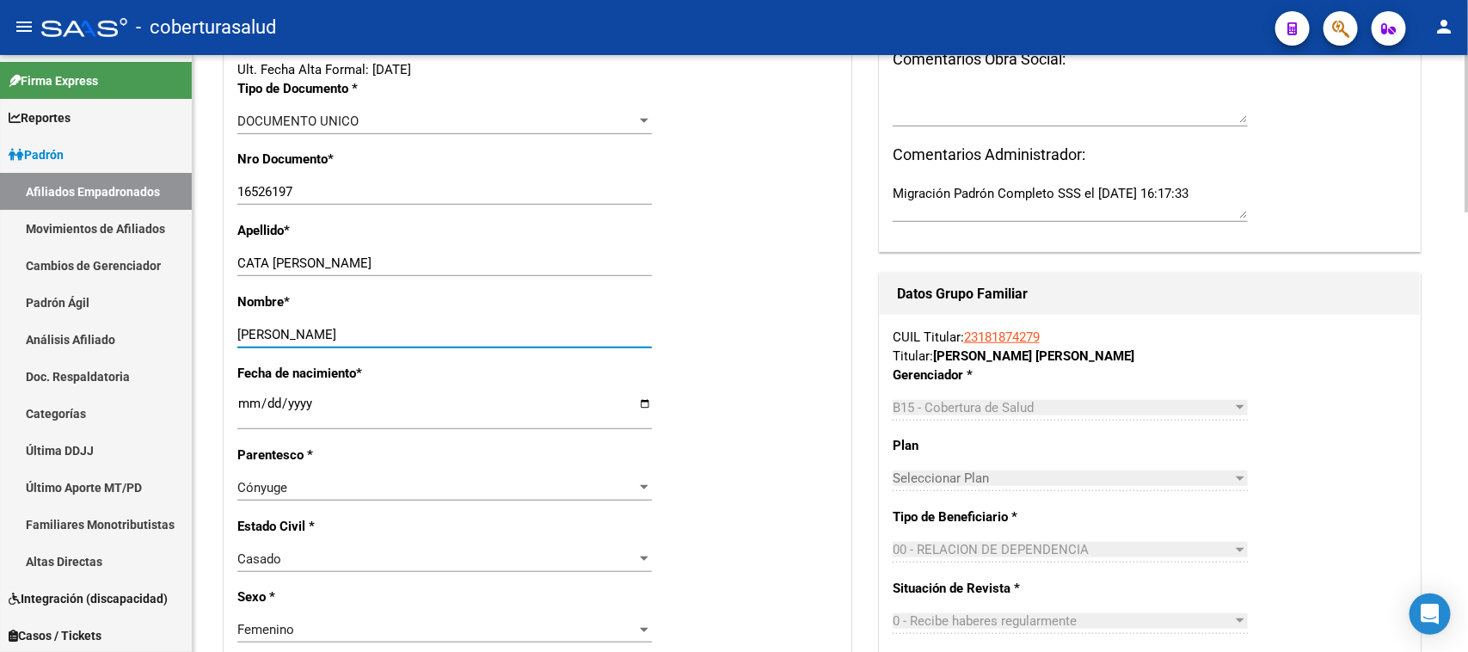
type input "MIRTA PETRONA"
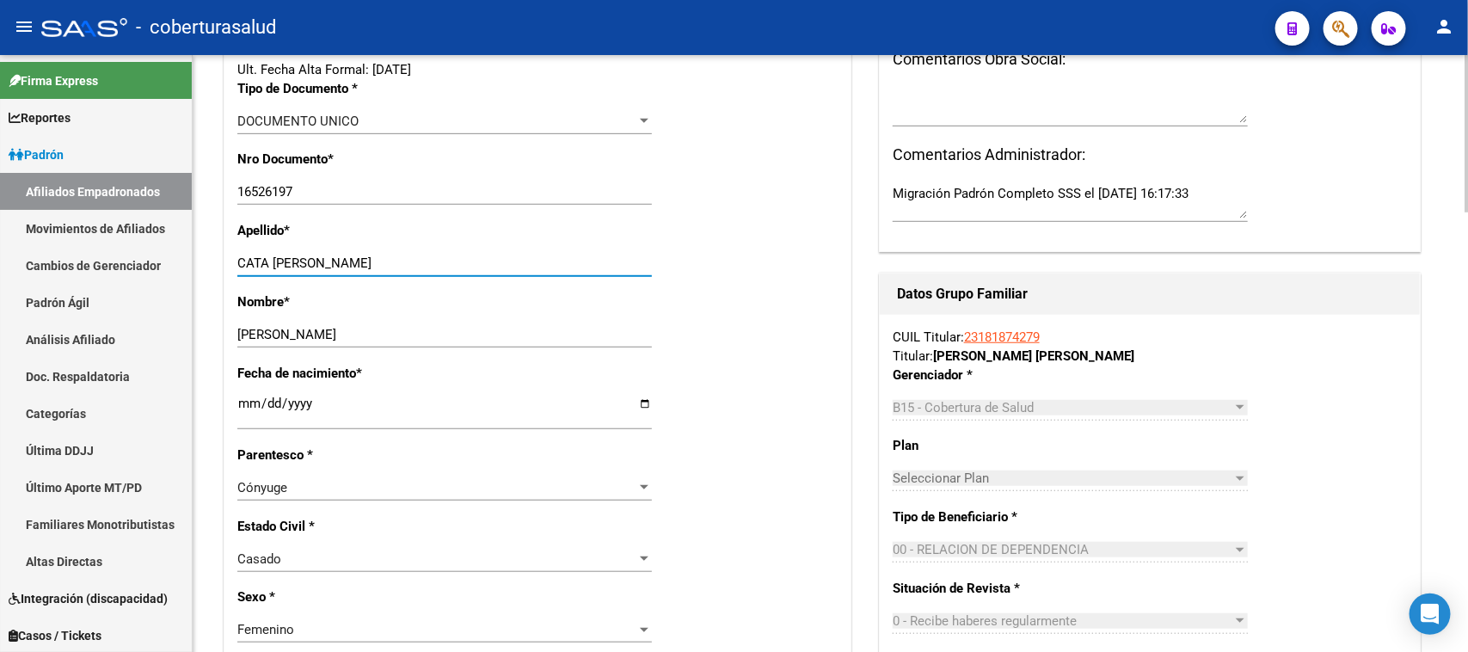
drag, startPoint x: 465, startPoint y: 254, endPoint x: 267, endPoint y: 277, distance: 199.0
click at [267, 277] on div "CATA MIRTA PETRONA Ingresar apellido" at bounding box center [444, 271] width 414 height 42
type input "CATA"
drag, startPoint x: 768, startPoint y: 410, endPoint x: 812, endPoint y: 402, distance: 45.4
click at [772, 406] on div "Fecha de nacimiento * 1963-10-03 Ingresar fecha" at bounding box center [537, 405] width 600 height 82
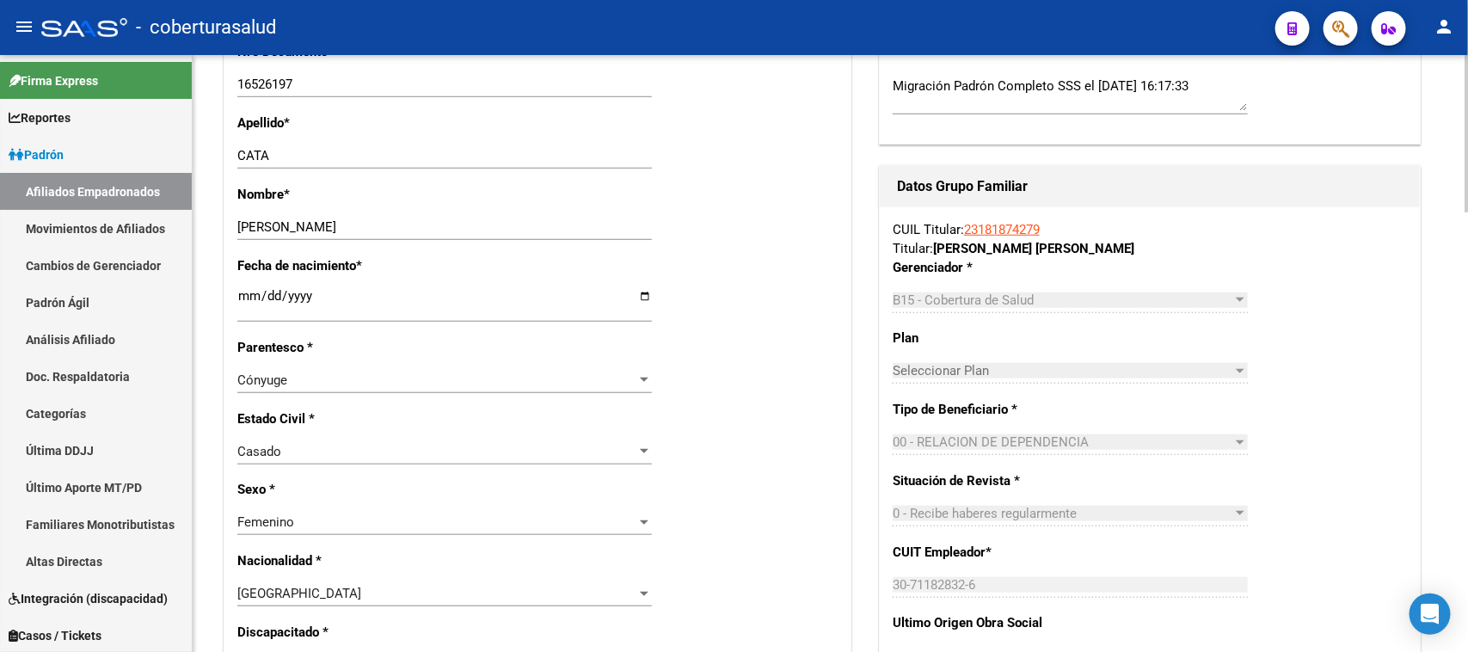
scroll to position [0, 0]
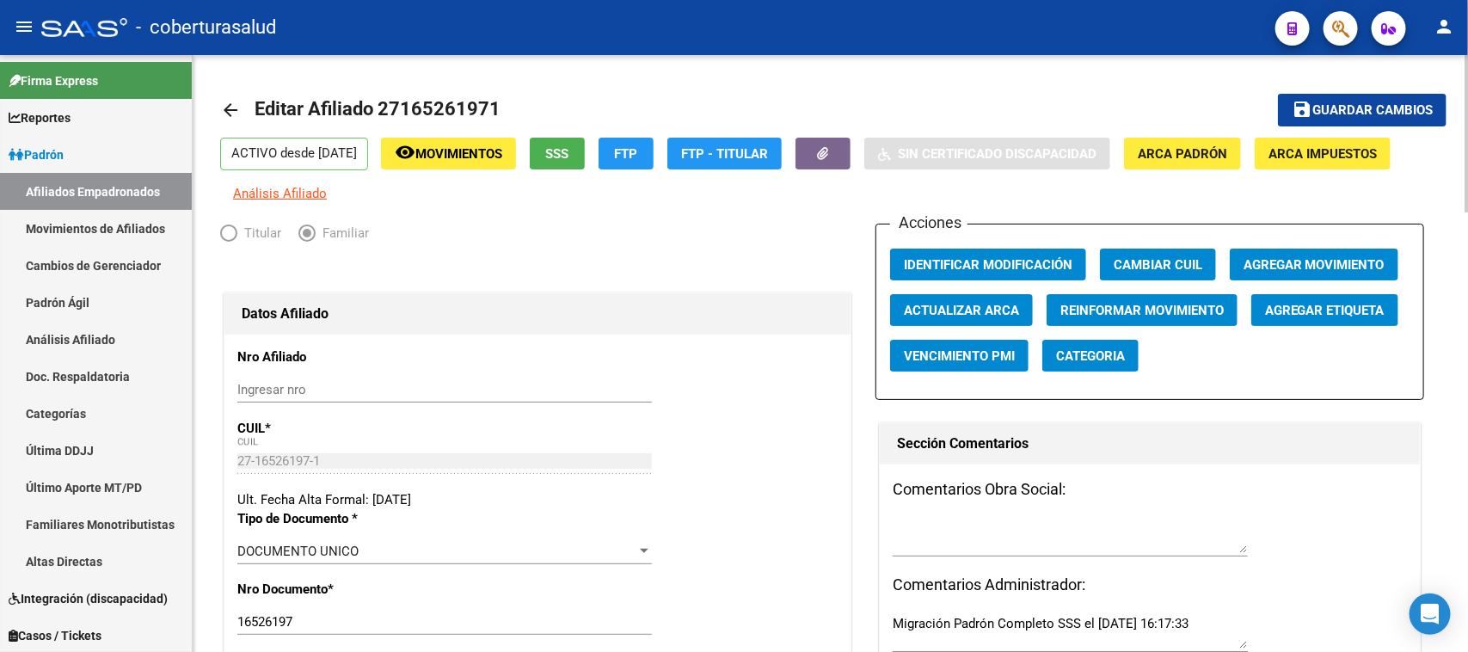
click at [1338, 259] on span "Agregar Movimiento" at bounding box center [1313, 264] width 141 height 15
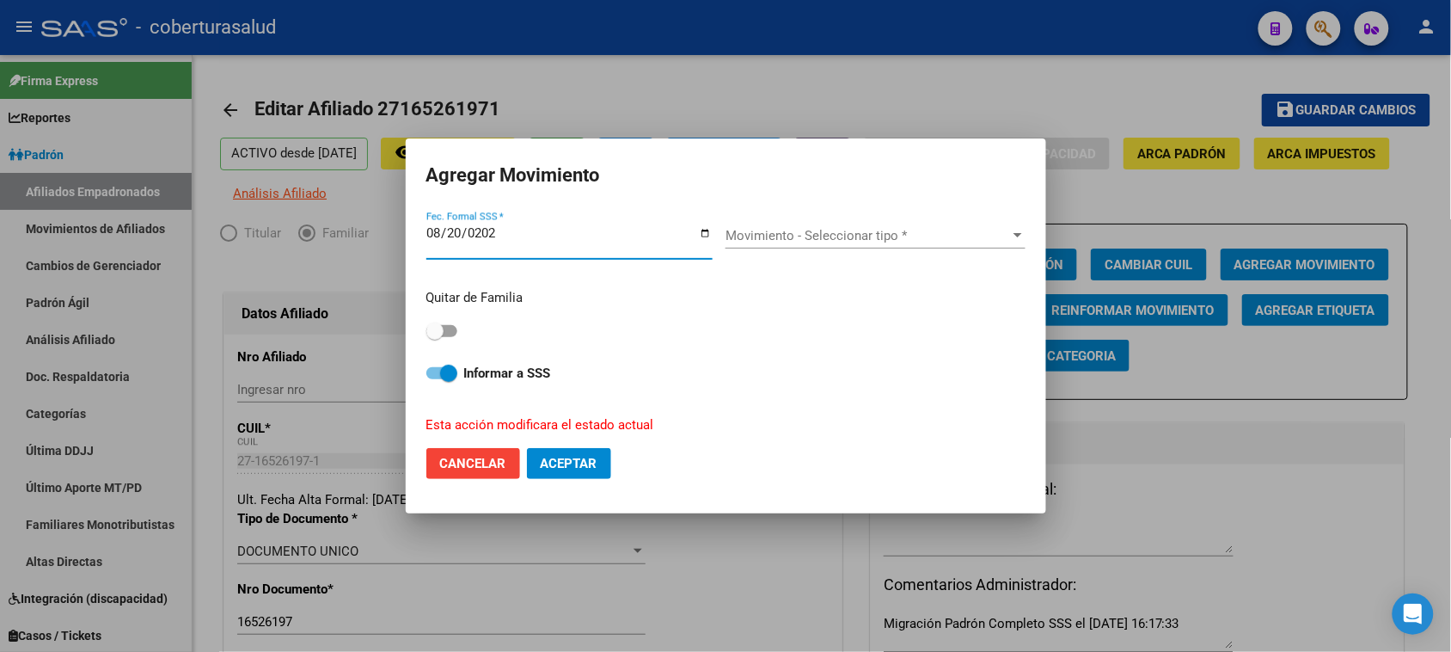
type input "2025-08-20"
click at [824, 245] on div "Movimiento - Seleccionar tipo * Movimiento - Seleccionar tipo *" at bounding box center [876, 236] width 300 height 26
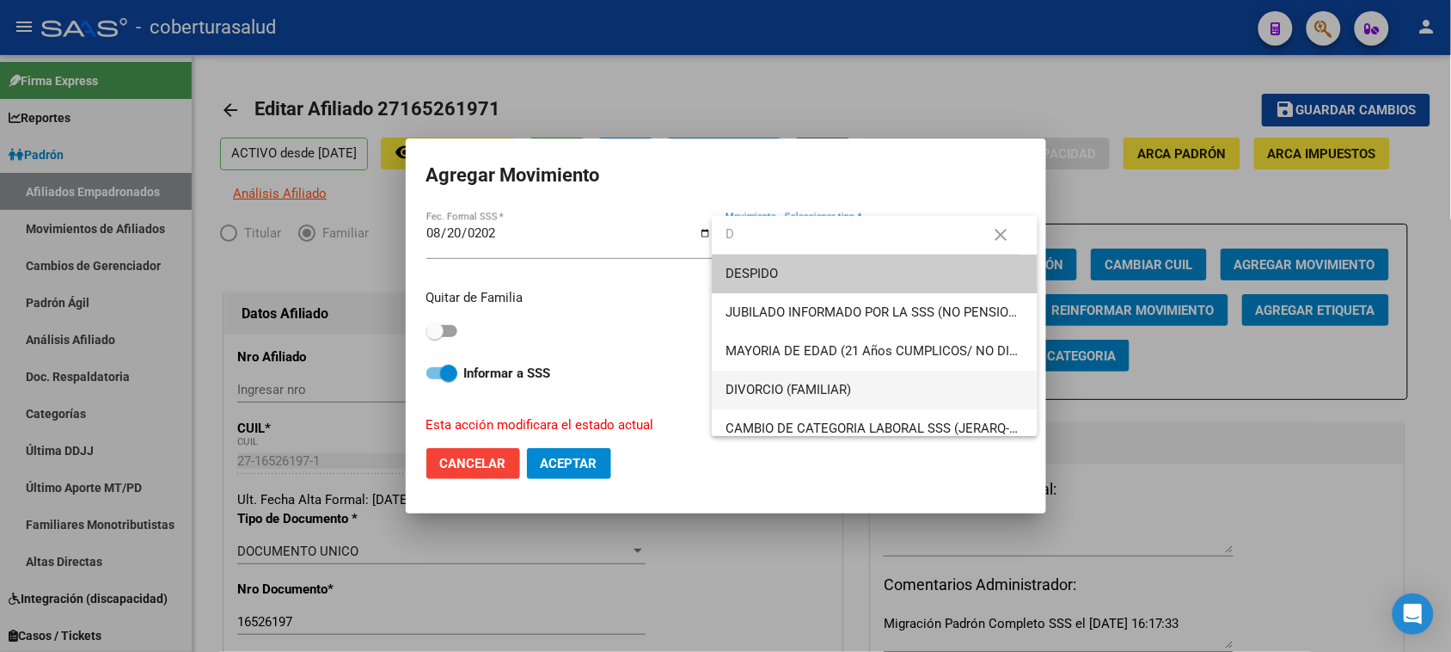
type input "D"
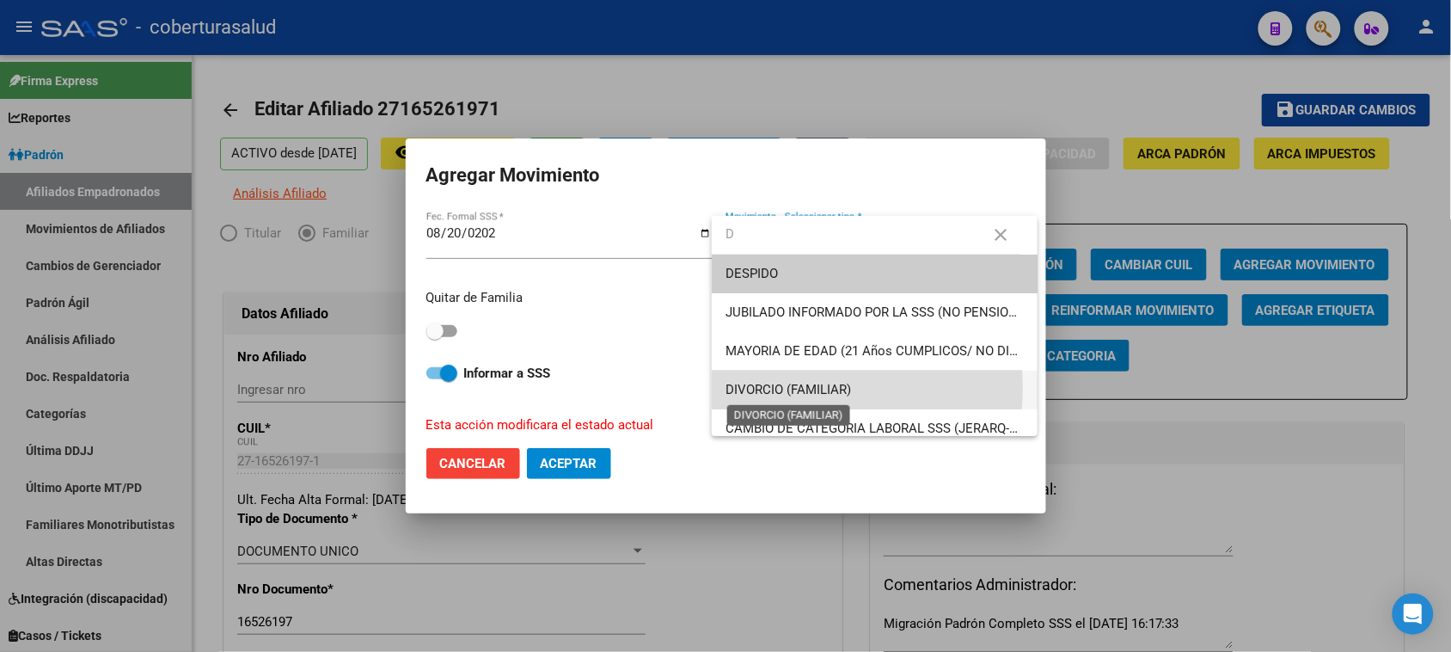
drag, startPoint x: 797, startPoint y: 388, endPoint x: 540, endPoint y: 372, distance: 257.5
click at [796, 388] on span "DIVORCIO (FAMILIAR)" at bounding box center [789, 389] width 126 height 15
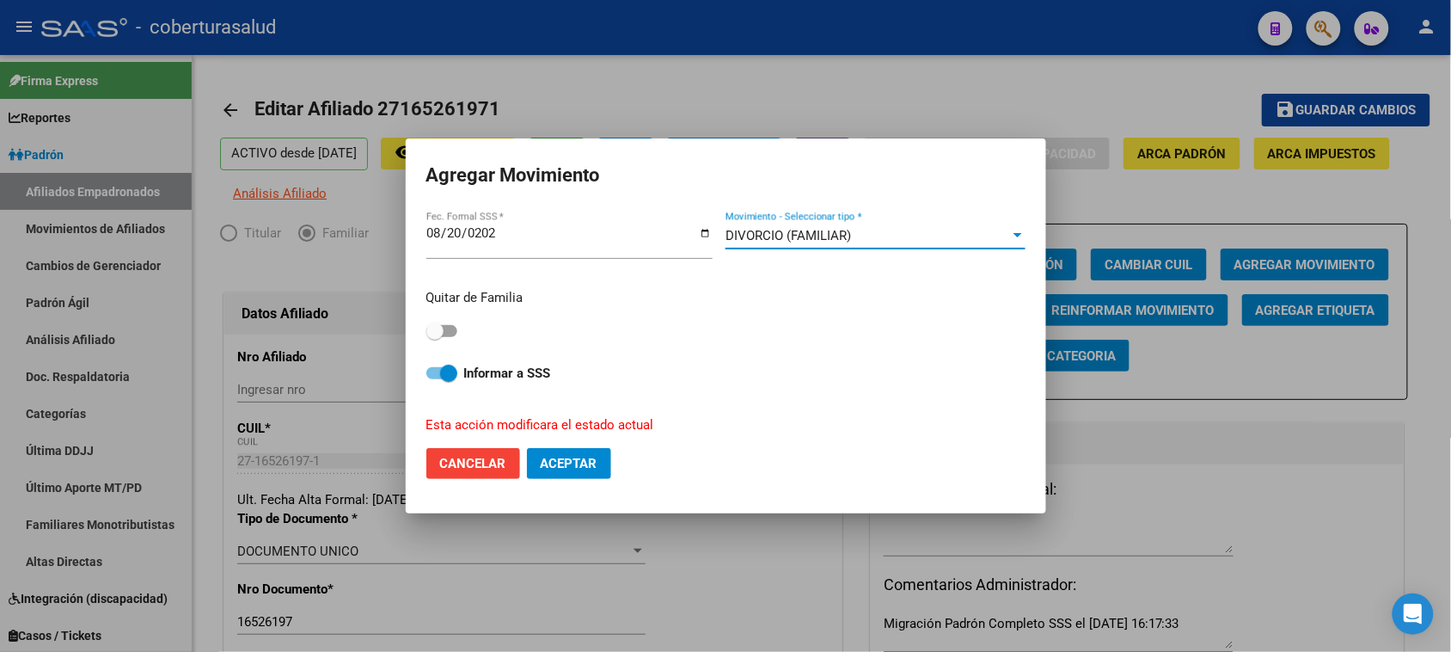
click at [426, 333] on mat-dialog-content "2025-08-20 Fec. Formal SSS * DIVORCIO (FAMILIAR) Movimiento - Seleccionar tipo …" at bounding box center [726, 321] width 641 height 225
click at [453, 323] on label at bounding box center [441, 331] width 31 height 21
click at [435, 337] on input "checkbox" at bounding box center [434, 337] width 1 height 1
checkbox input "true"
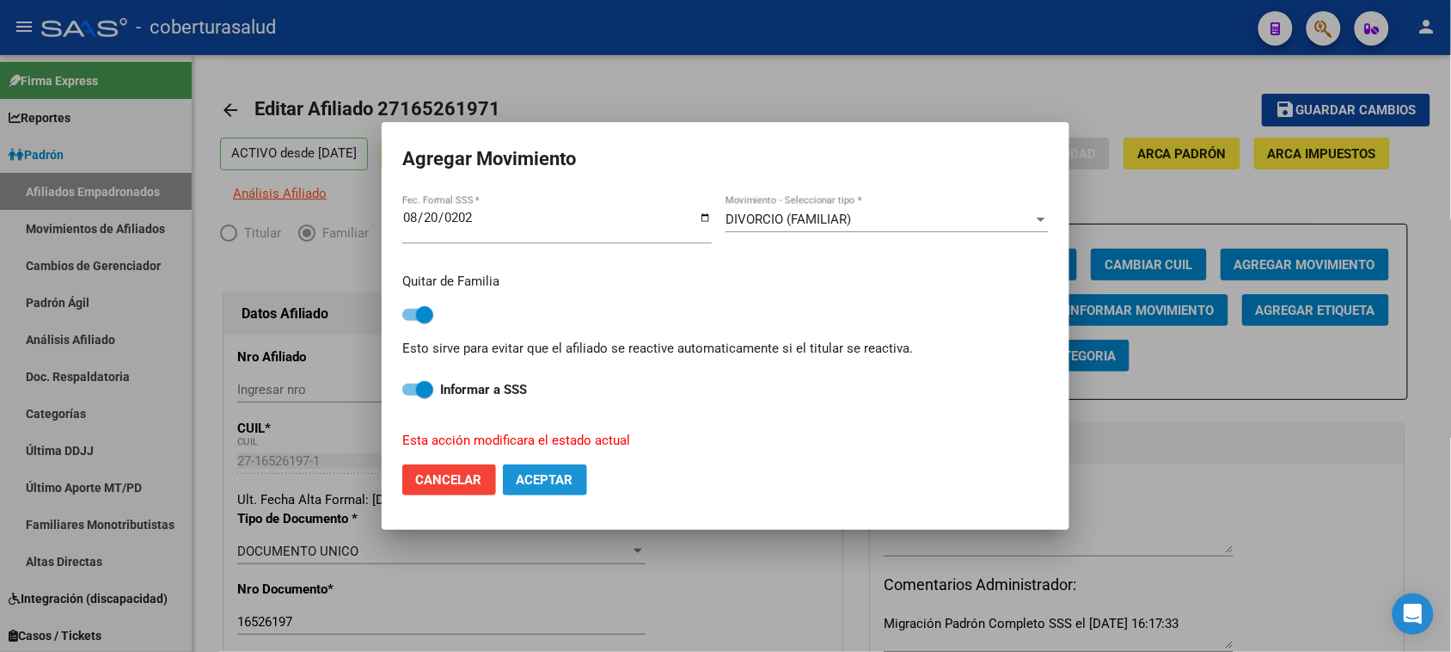
click at [536, 479] on span "Aceptar" at bounding box center [545, 479] width 57 height 15
checkbox input "false"
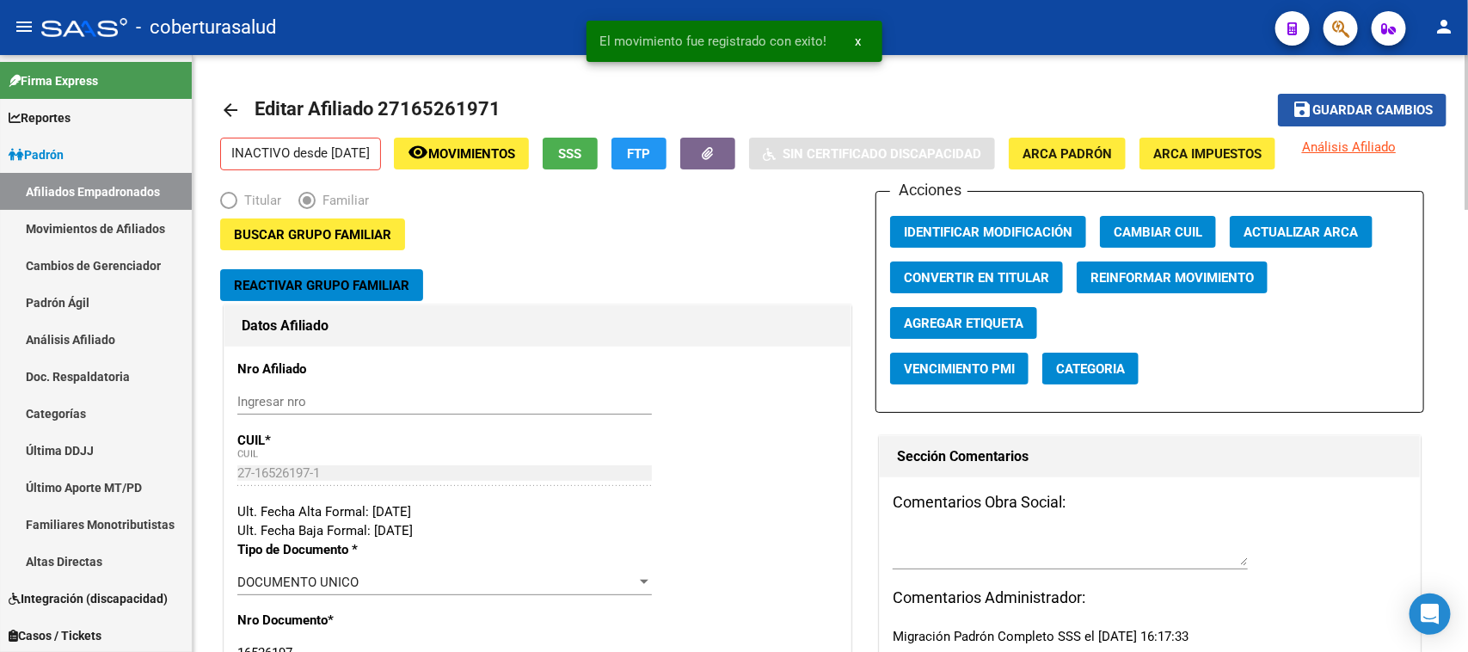
click at [1395, 104] on span "Guardar cambios" at bounding box center [1372, 110] width 120 height 15
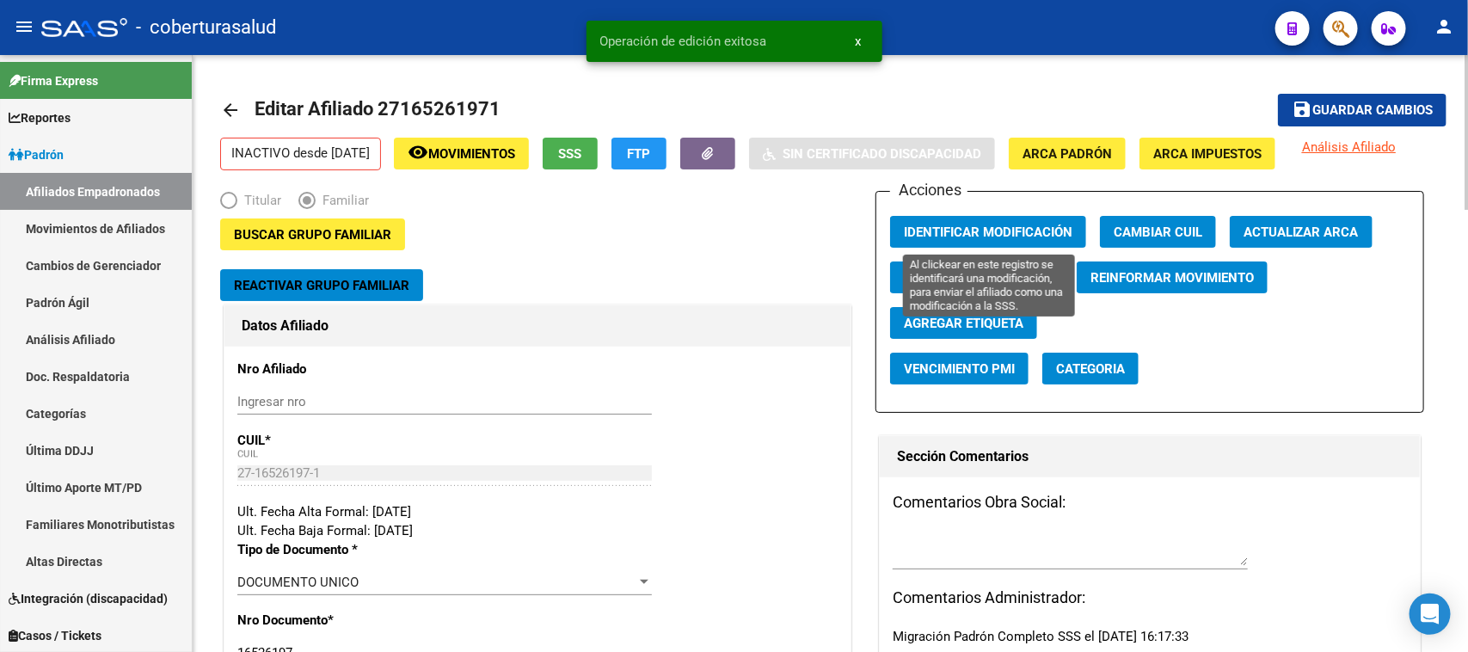
click at [976, 224] on span "Identificar Modificación" at bounding box center [988, 231] width 169 height 15
